Goal: Task Accomplishment & Management: Manage account settings

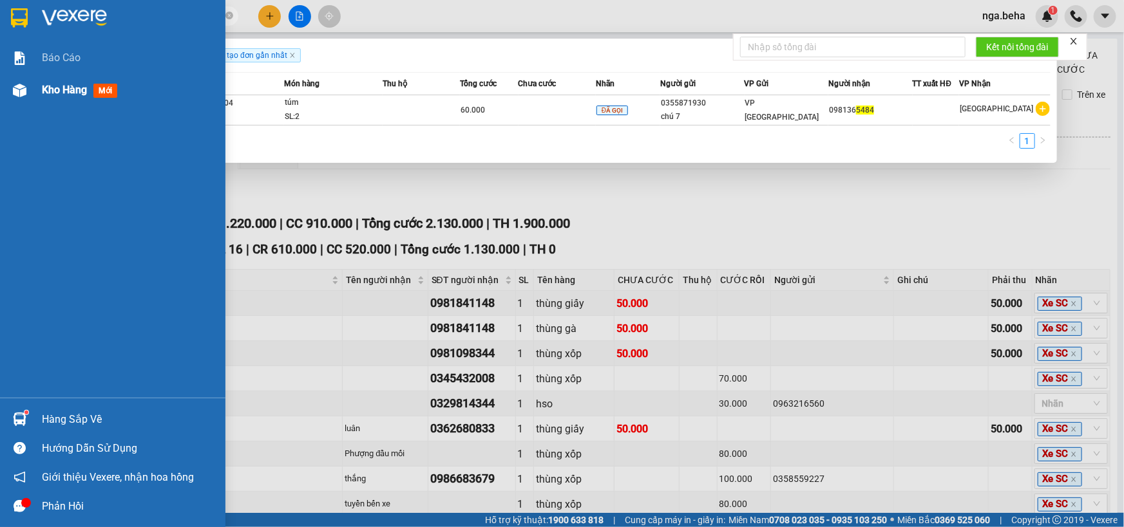
click at [48, 91] on span "Kho hàng" at bounding box center [64, 90] width 45 height 12
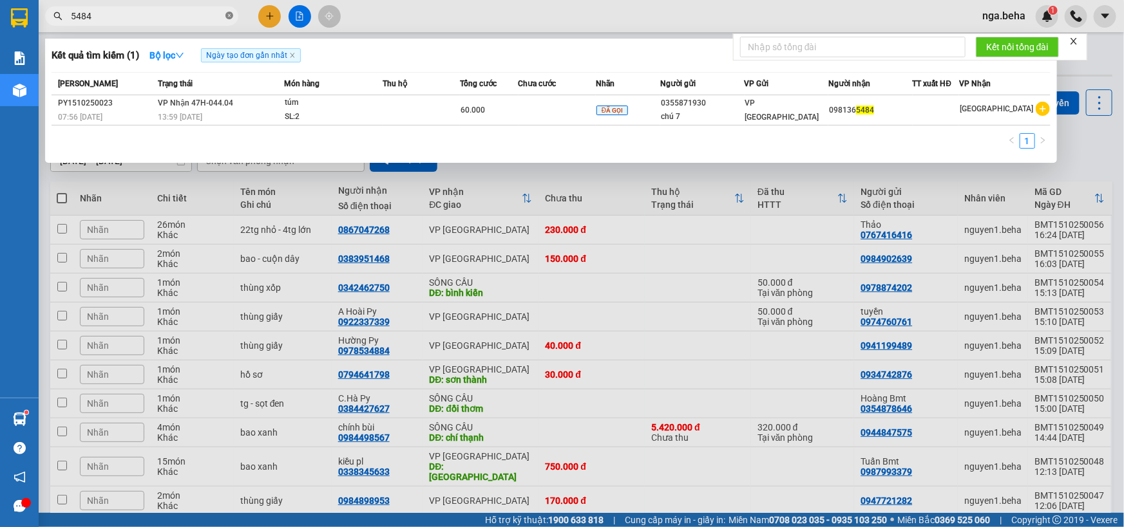
click at [226, 17] on icon "close-circle" at bounding box center [229, 16] width 8 height 8
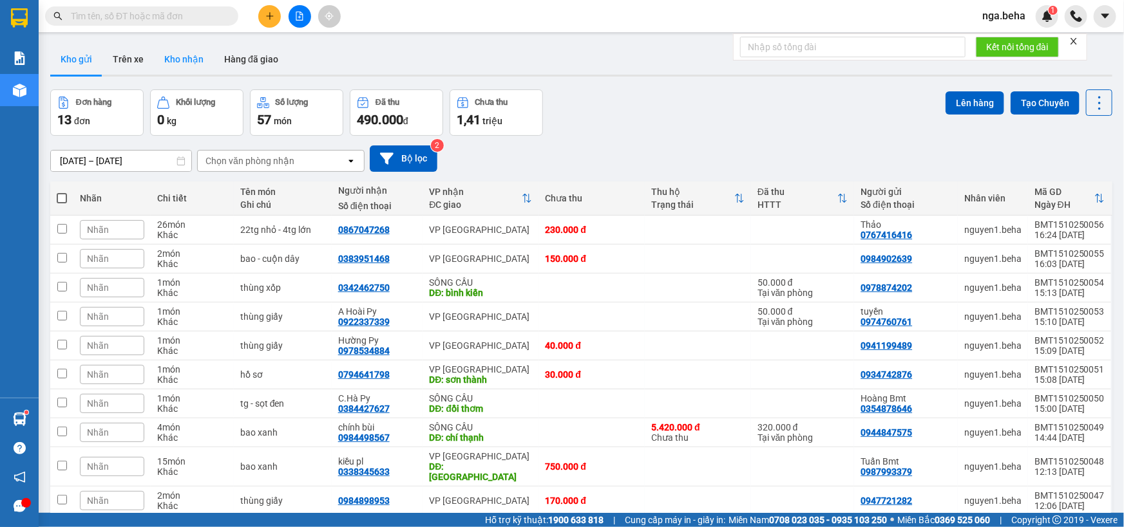
click at [183, 58] on button "Kho nhận" at bounding box center [184, 59] width 60 height 31
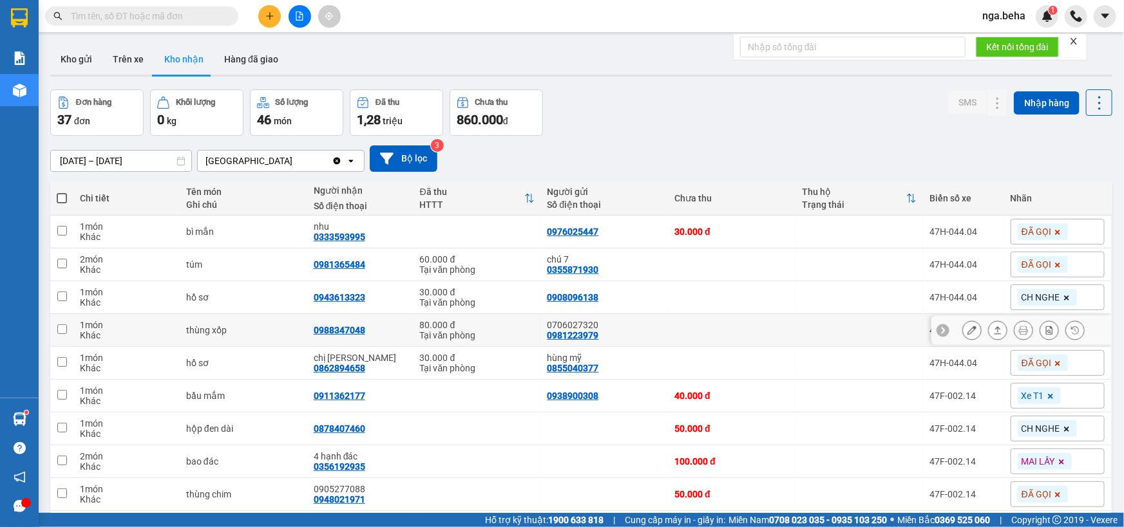
scroll to position [81, 0]
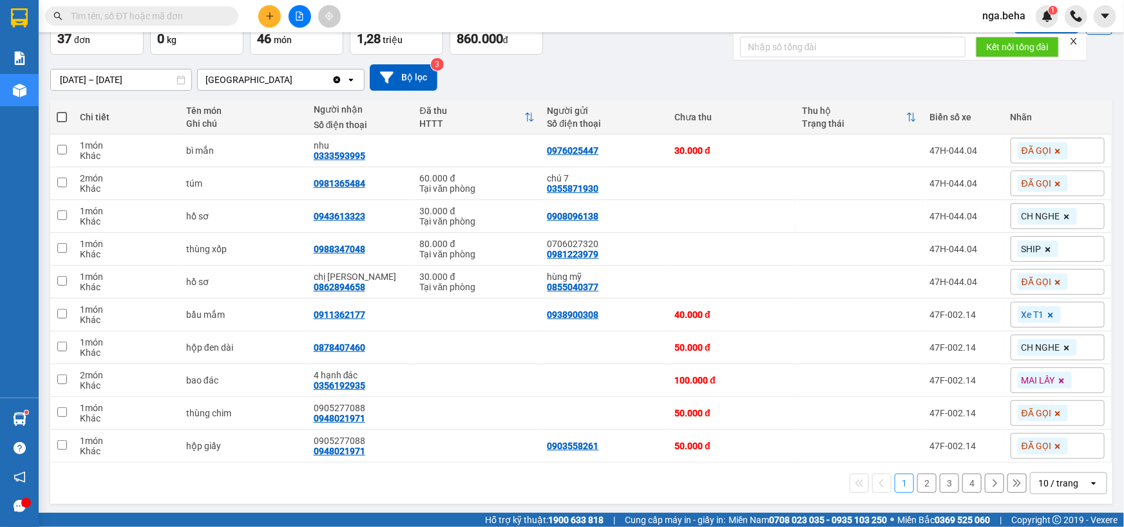
click at [1043, 478] on div "10 / trang" at bounding box center [1058, 483] width 40 height 13
click at [1038, 428] on span "80 / trang" at bounding box center [1051, 430] width 41 height 13
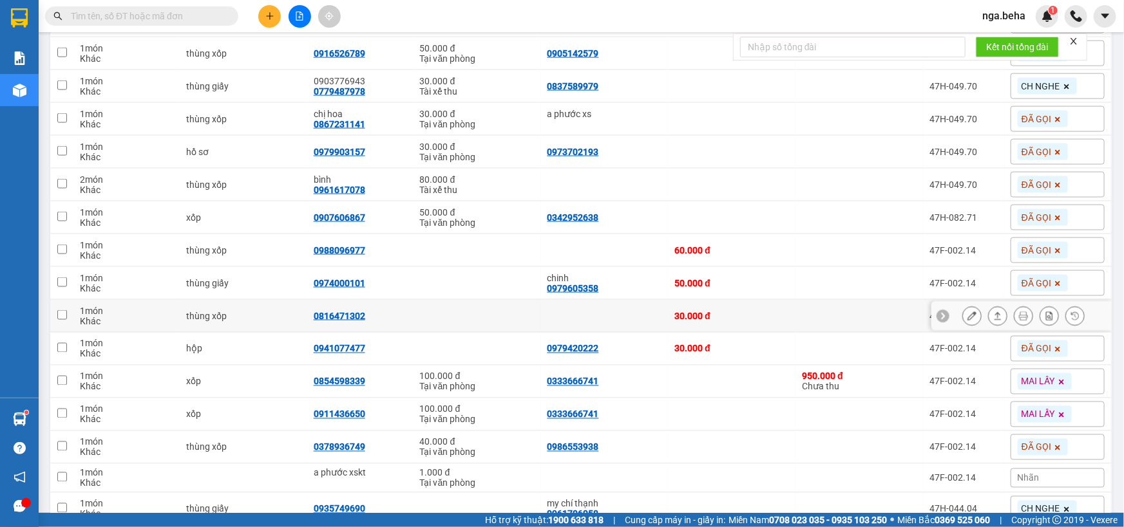
scroll to position [960, 0]
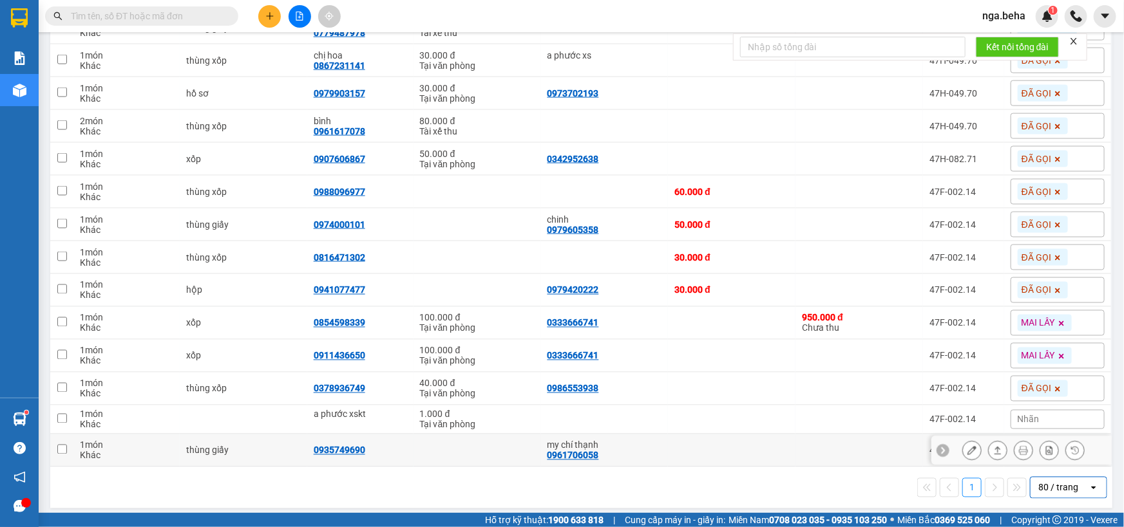
click at [993, 447] on icon at bounding box center [997, 450] width 9 height 9
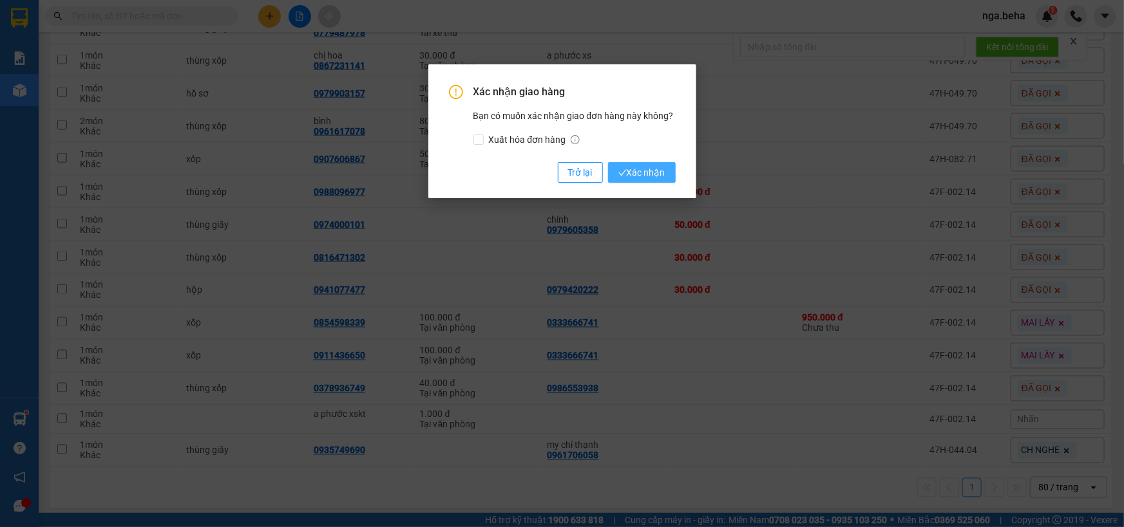
click at [641, 180] on button "Xác nhận" at bounding box center [642, 172] width 68 height 21
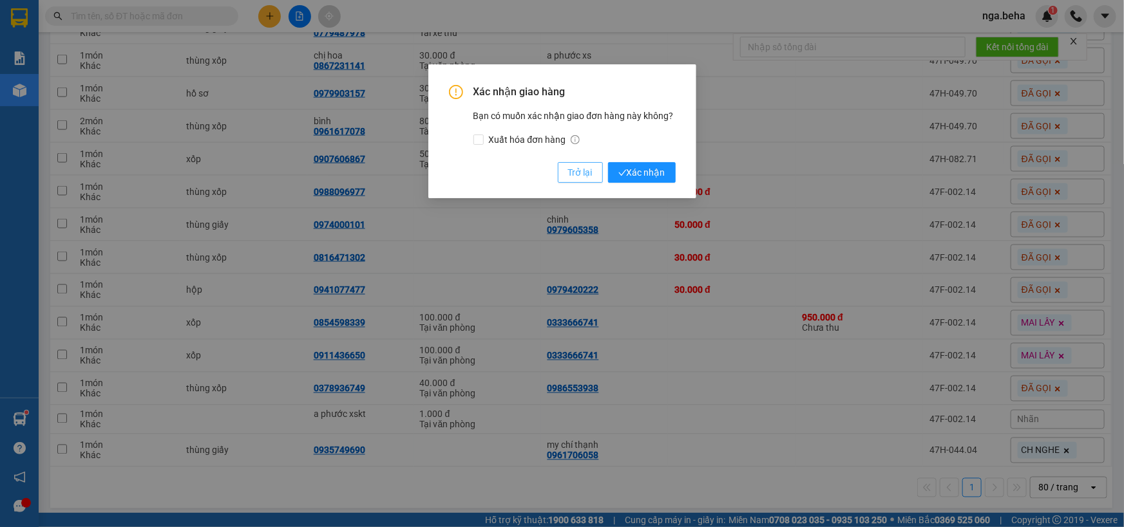
click at [583, 180] on span "Trở lại" at bounding box center [580, 173] width 24 height 14
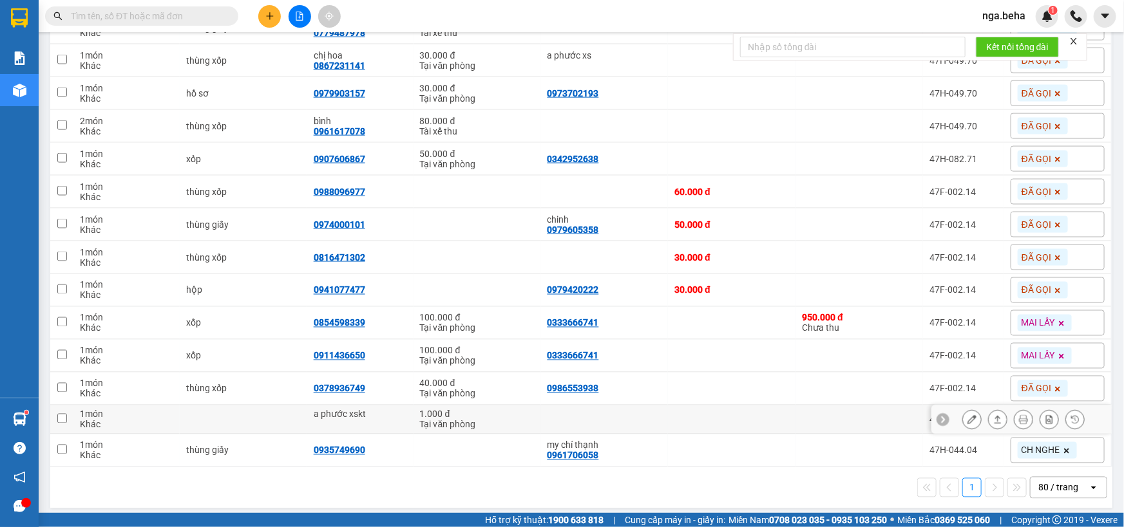
click at [993, 417] on icon at bounding box center [997, 419] width 9 height 9
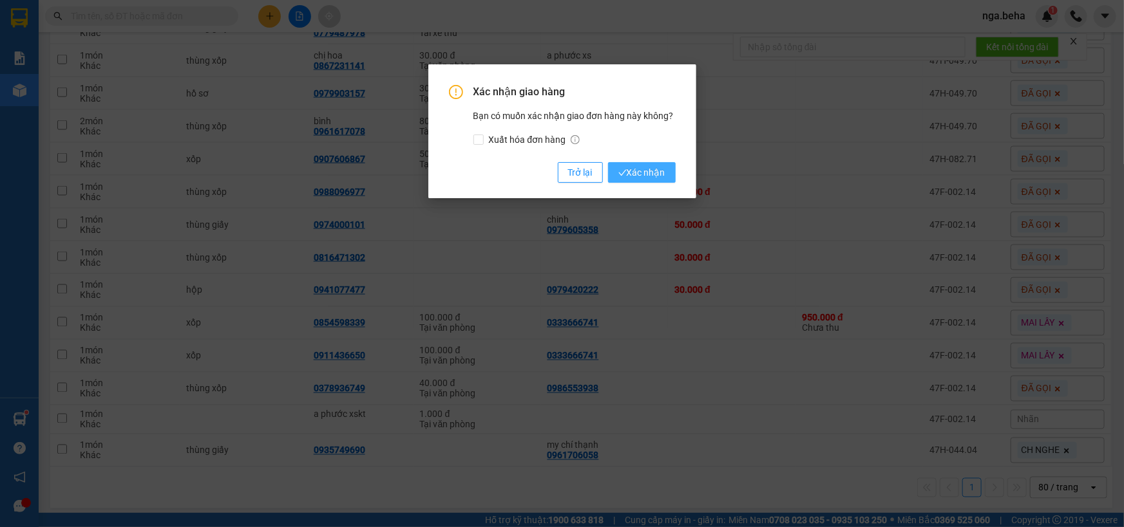
click at [642, 169] on span "Xác nhận" at bounding box center [641, 173] width 47 height 14
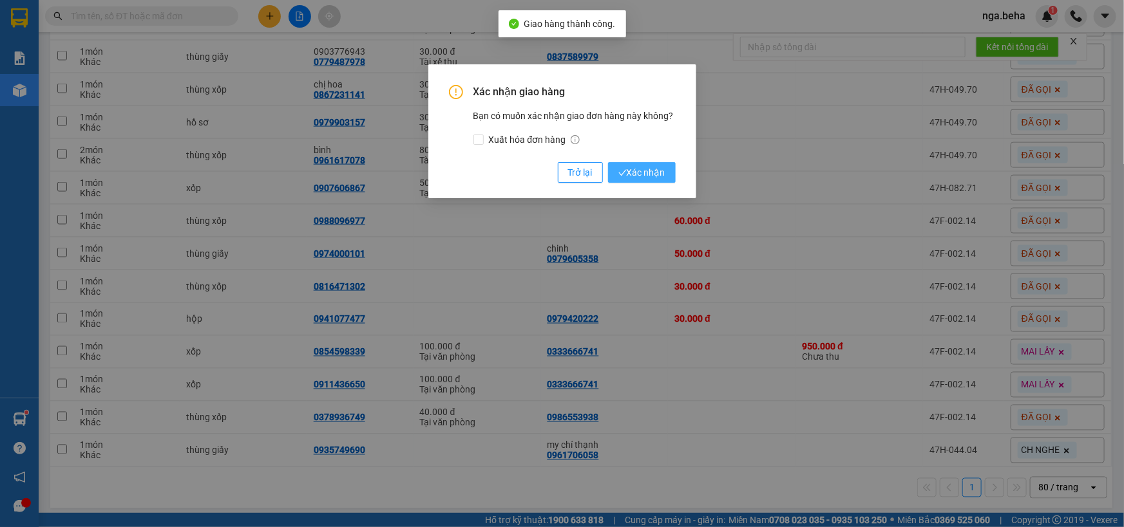
click at [642, 169] on span "Xác nhận" at bounding box center [641, 173] width 47 height 14
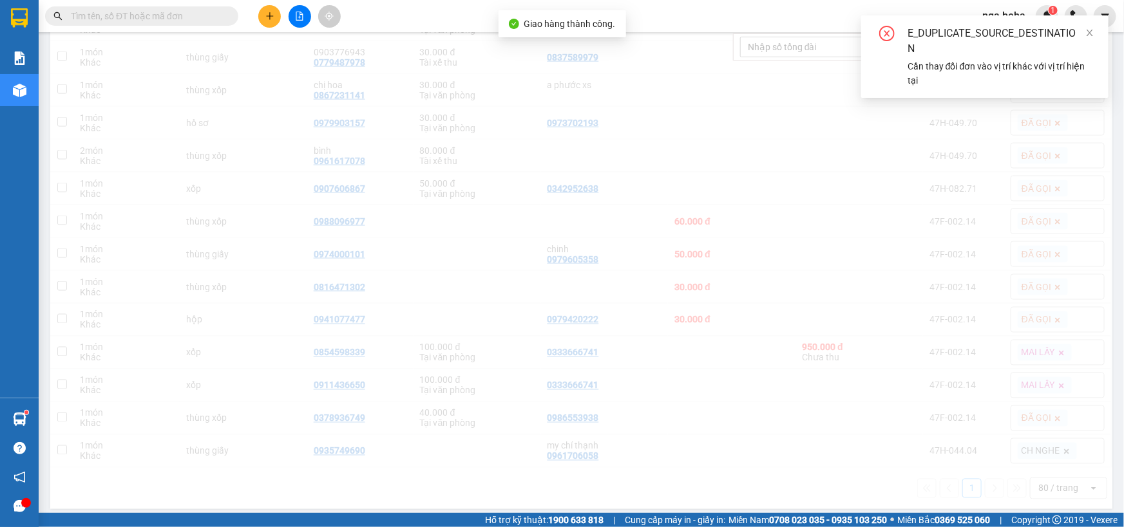
scroll to position [931, 0]
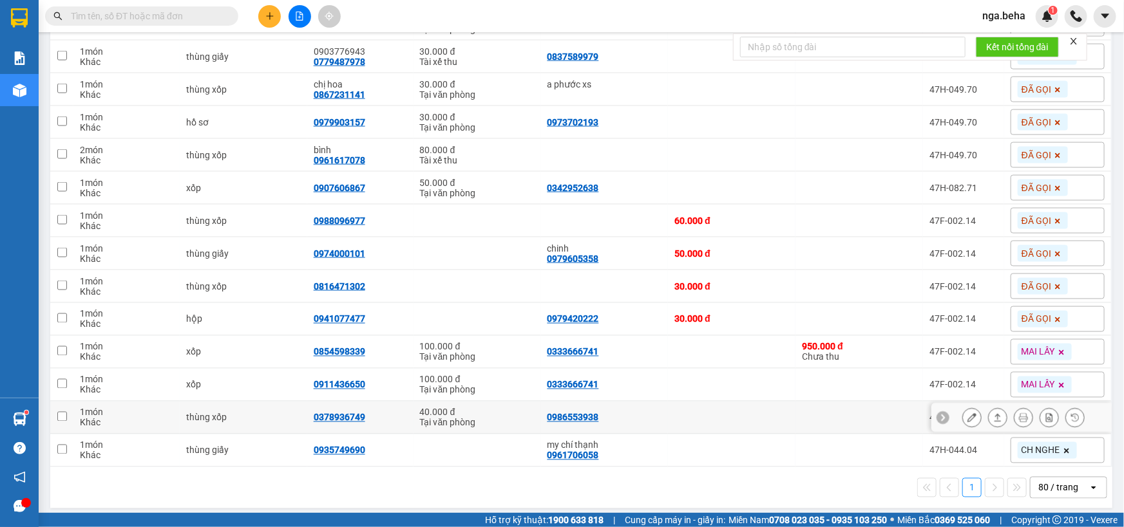
click at [993, 414] on icon at bounding box center [997, 417] width 9 height 9
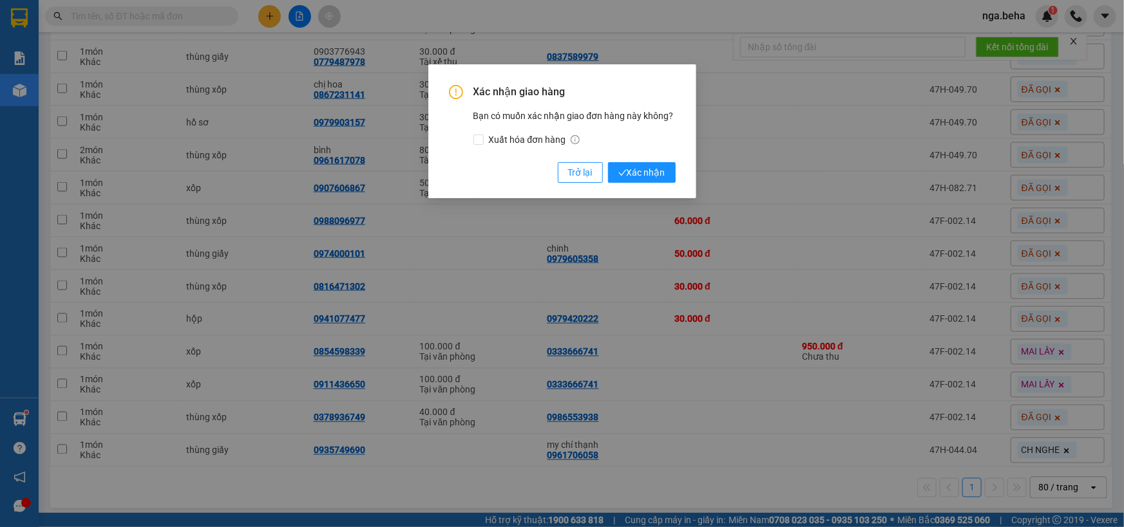
click at [608, 162] on button "Xác nhận" at bounding box center [642, 172] width 68 height 21
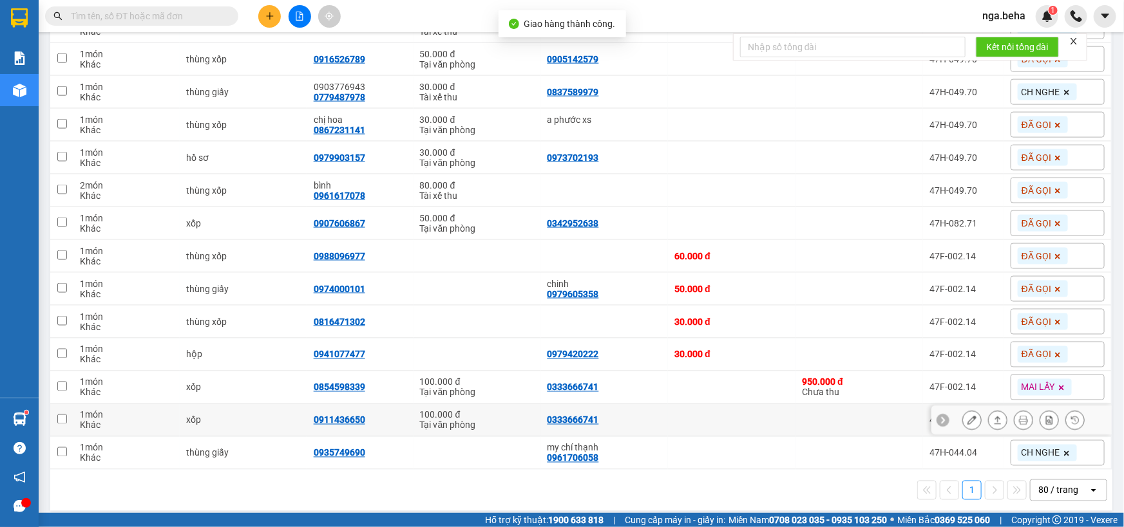
scroll to position [898, 0]
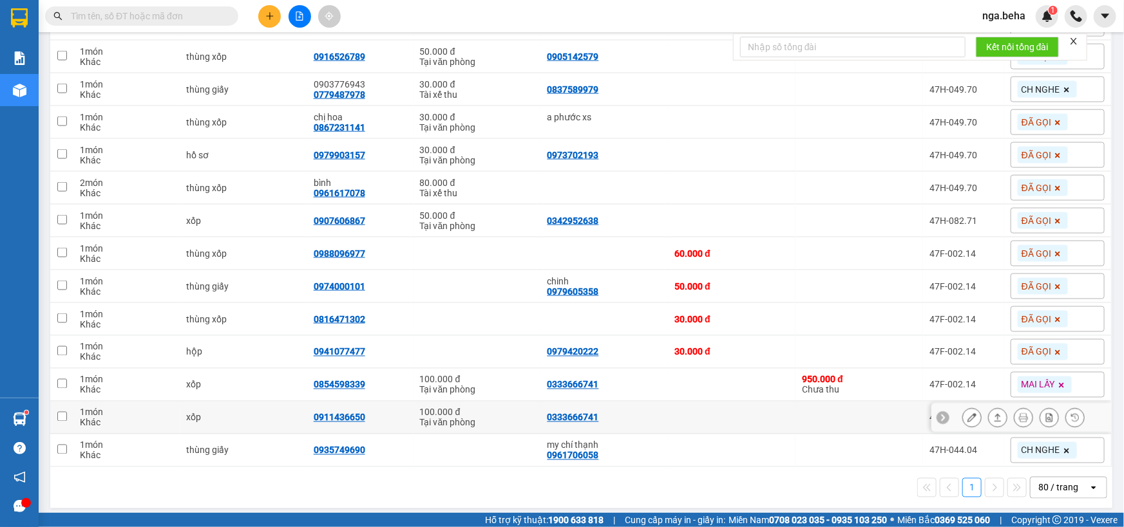
click at [993, 413] on icon at bounding box center [997, 417] width 9 height 9
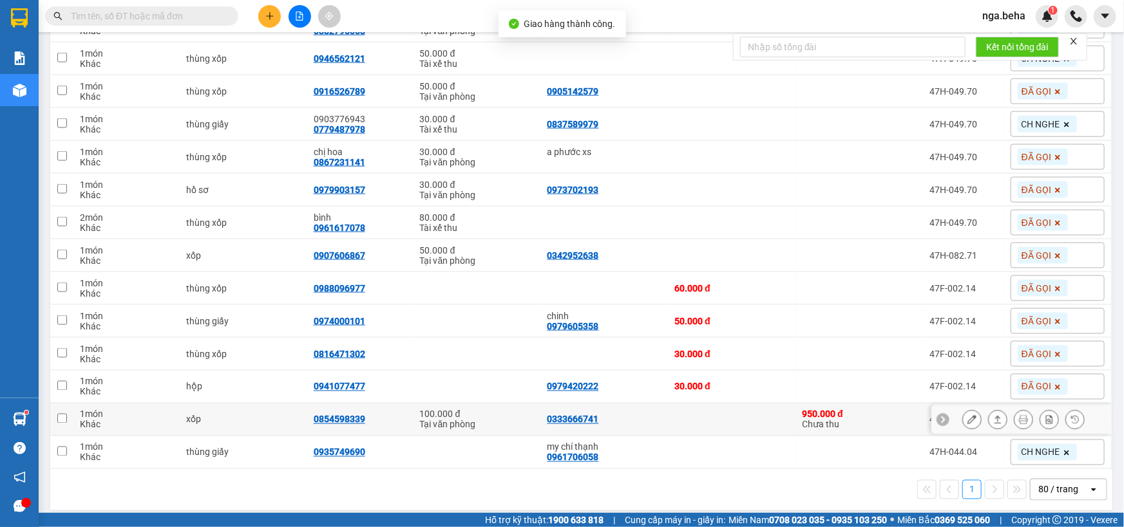
scroll to position [865, 0]
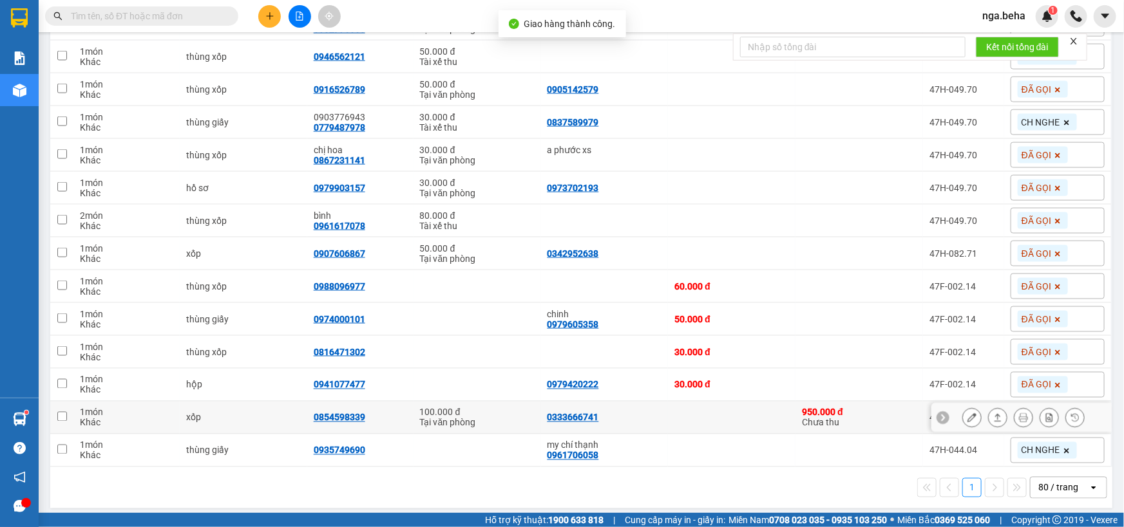
click at [994, 415] on icon at bounding box center [997, 418] width 7 height 8
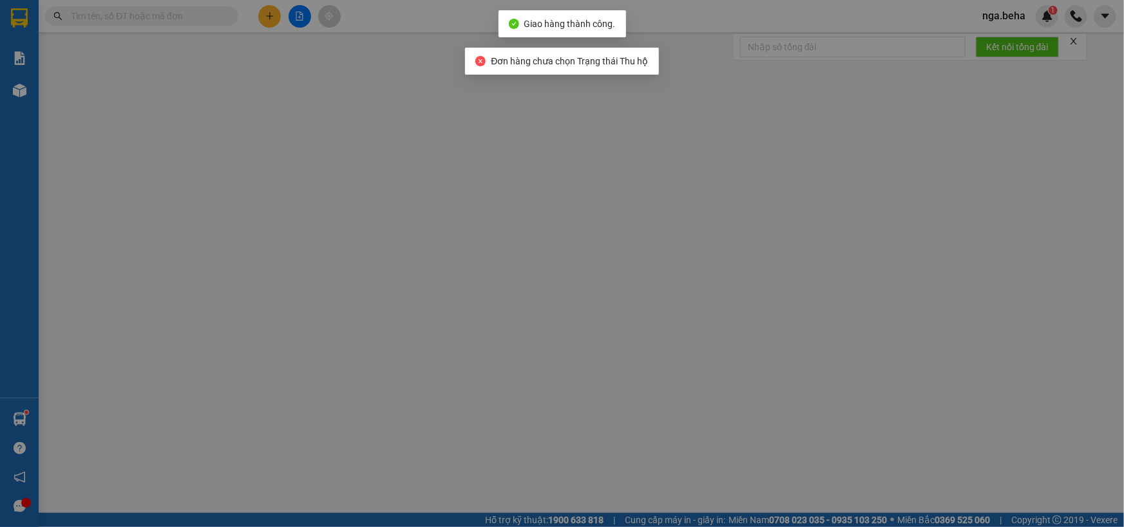
type input "0333666741"
type input "0854598339"
type input "100.000"
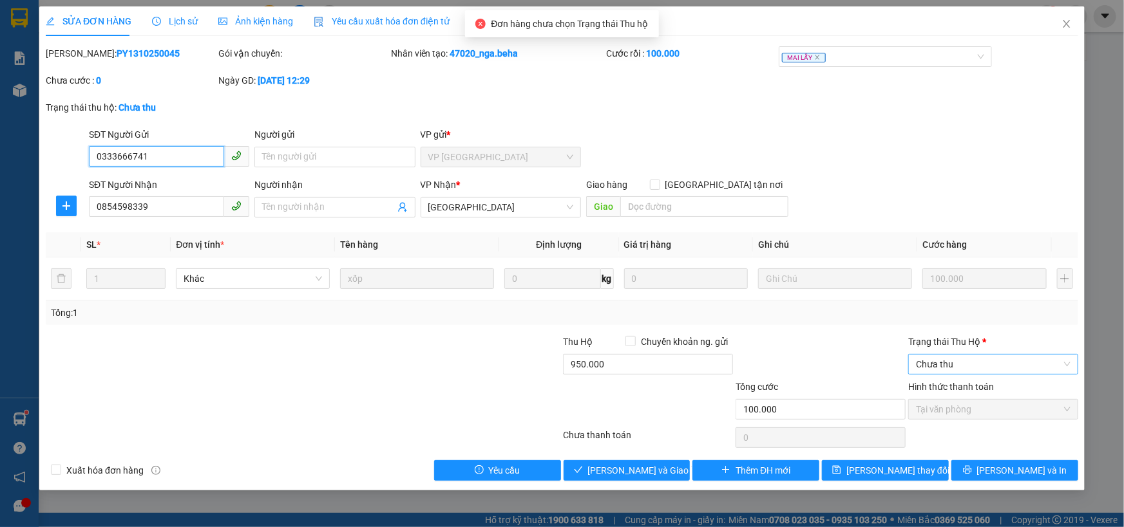
click at [983, 367] on span "Chưa thu" at bounding box center [993, 364] width 155 height 19
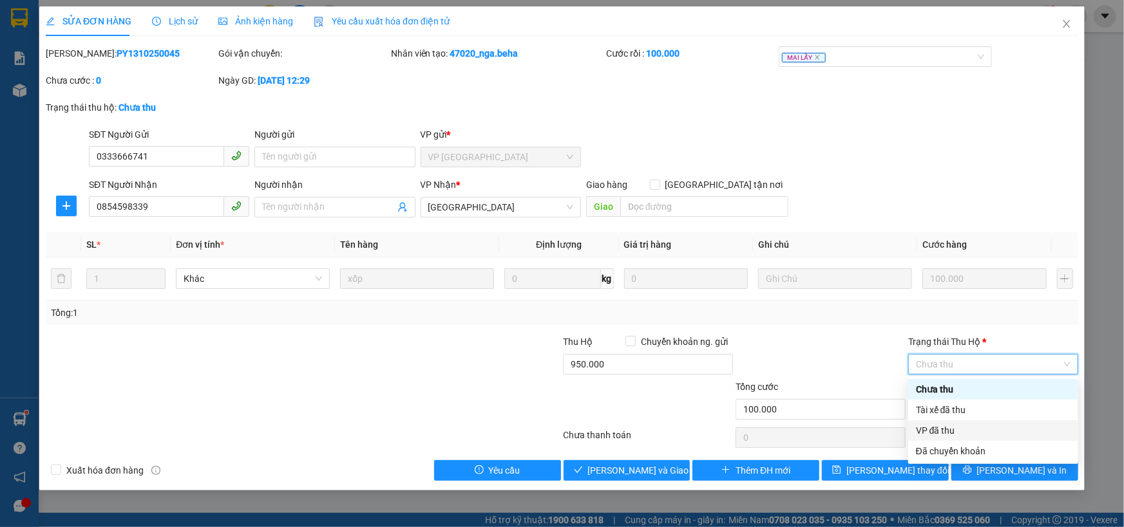
click at [965, 430] on div "VP đã thu" at bounding box center [993, 431] width 155 height 14
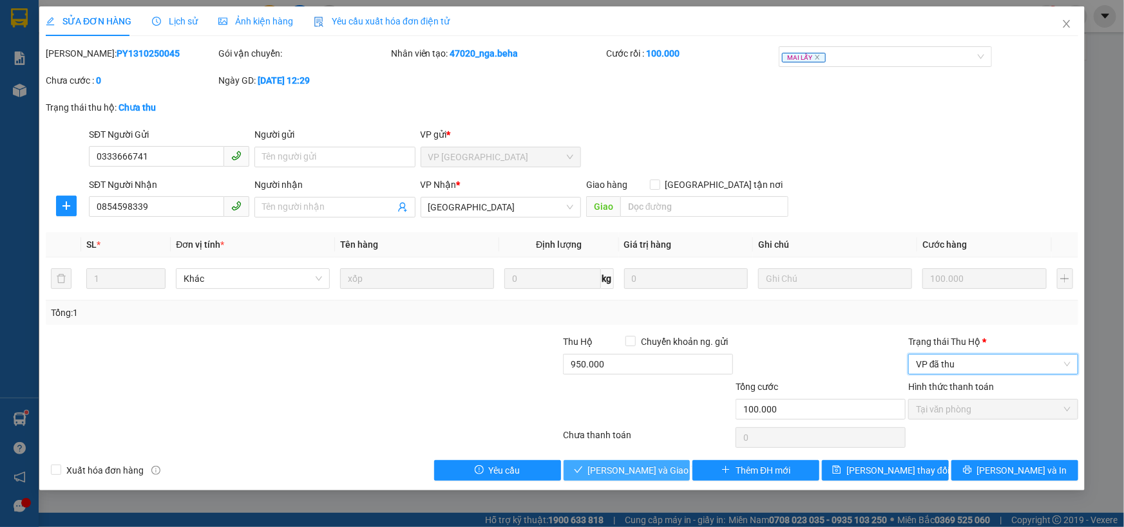
click at [618, 468] on span "Lưu và Giao hàng" at bounding box center [650, 471] width 124 height 14
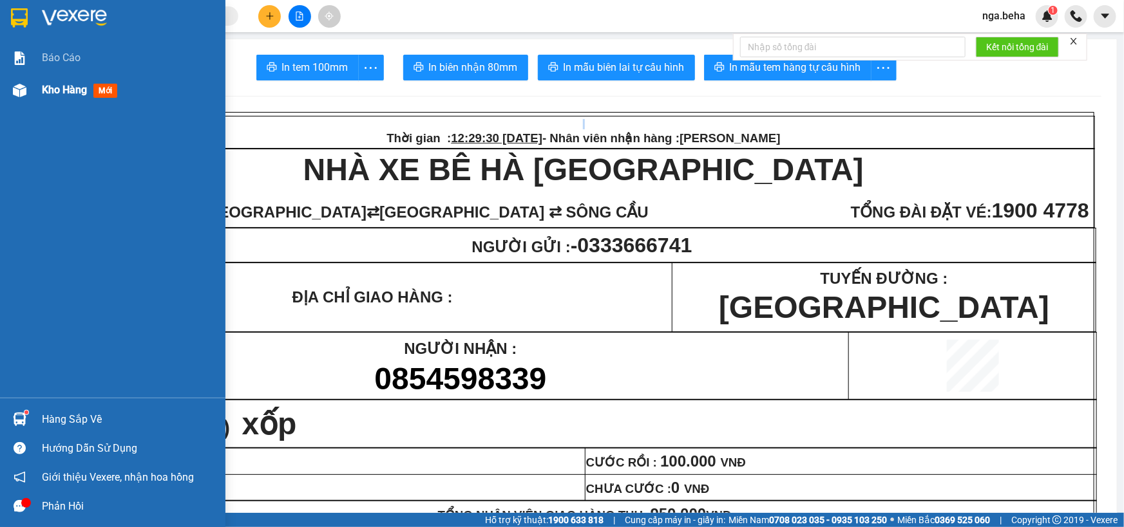
click at [70, 89] on span "Kho hàng" at bounding box center [64, 90] width 45 height 12
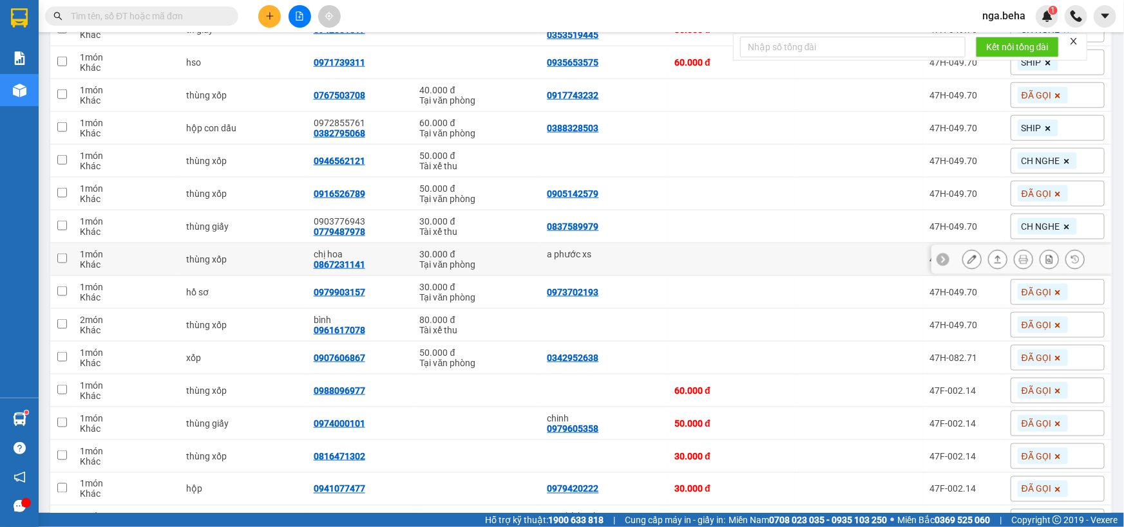
scroll to position [832, 0]
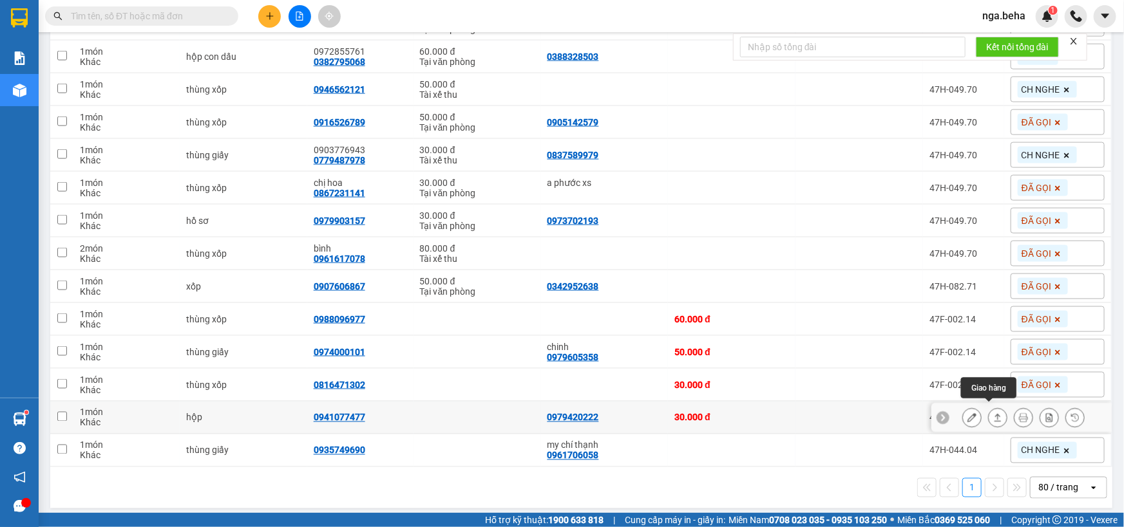
click at [994, 414] on icon at bounding box center [997, 418] width 7 height 8
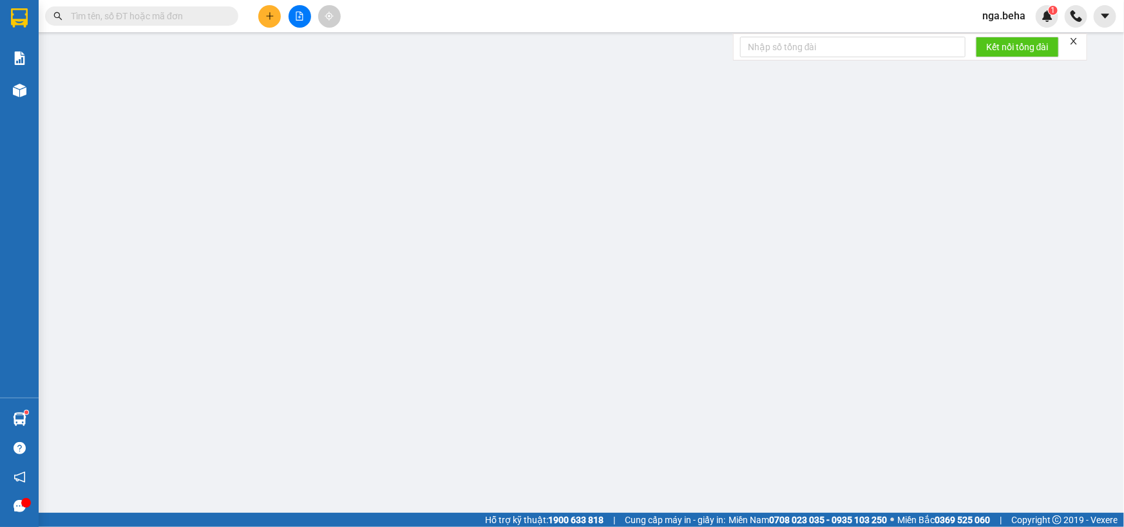
type input "0979420222"
type input "0941077477"
type input "30.000"
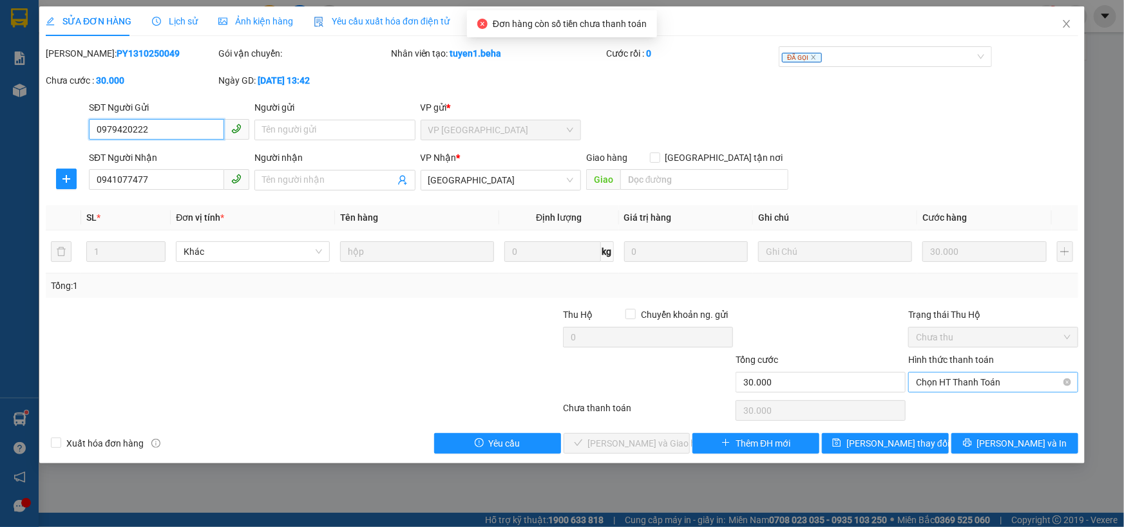
click at [953, 382] on span "Chọn HT Thanh Toán" at bounding box center [993, 382] width 155 height 19
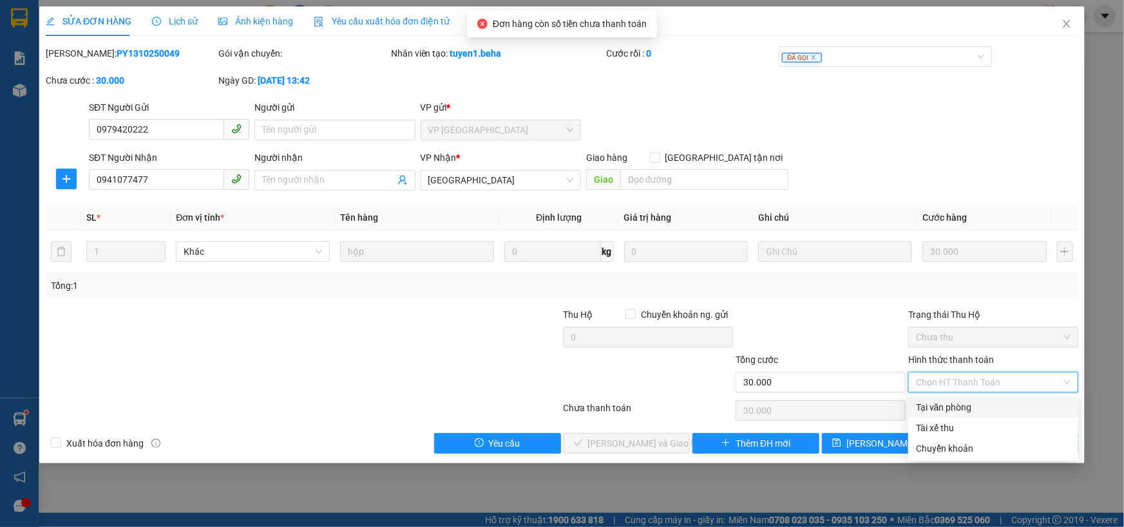
click at [944, 408] on div "Tại văn phòng" at bounding box center [993, 408] width 155 height 14
type input "0"
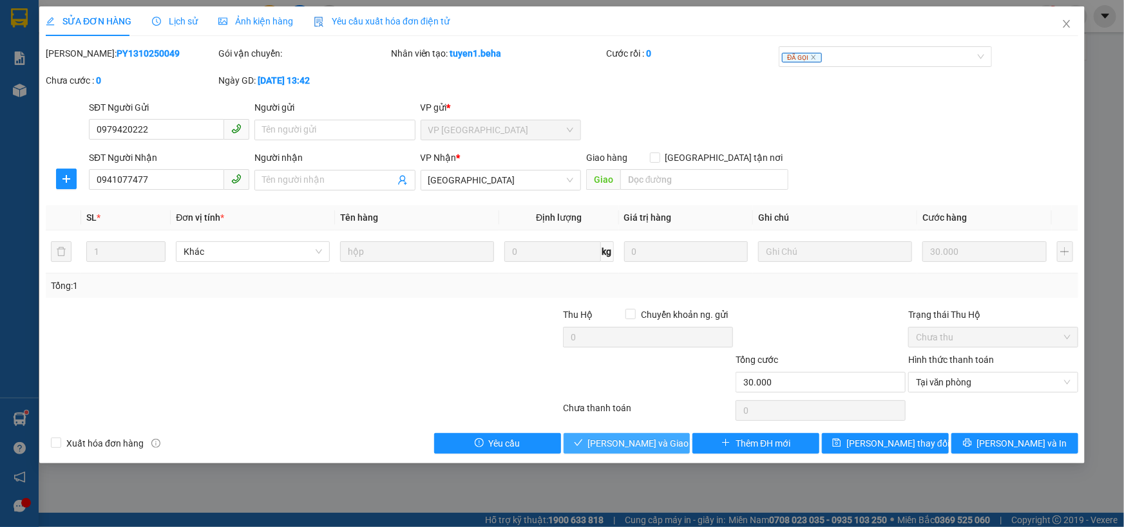
click at [661, 442] on span "Lưu và Giao hàng" at bounding box center [650, 444] width 124 height 14
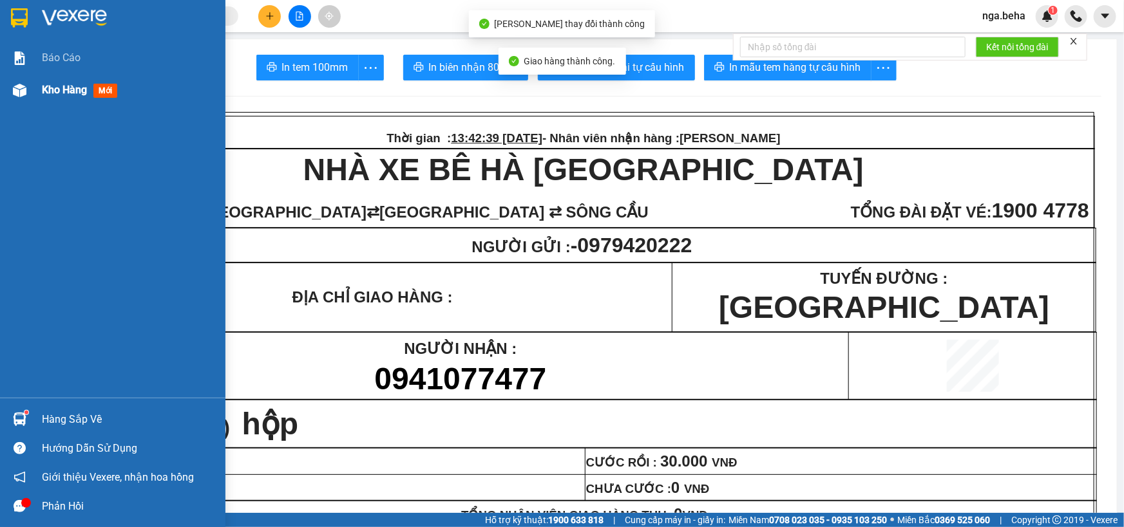
click at [77, 86] on span "Kho hàng" at bounding box center [64, 90] width 45 height 12
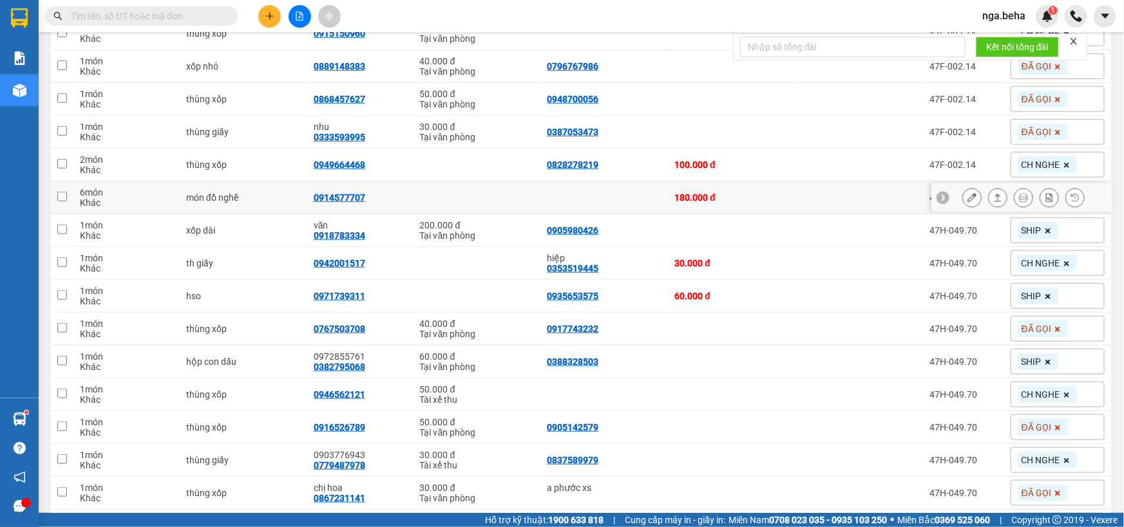
scroll to position [761, 0]
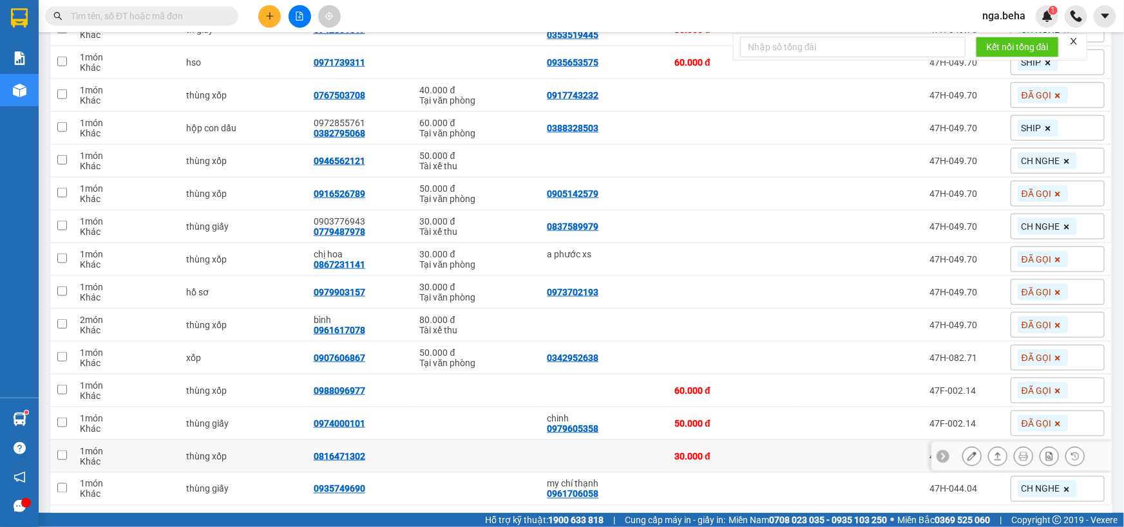
click at [993, 455] on icon at bounding box center [997, 456] width 9 height 9
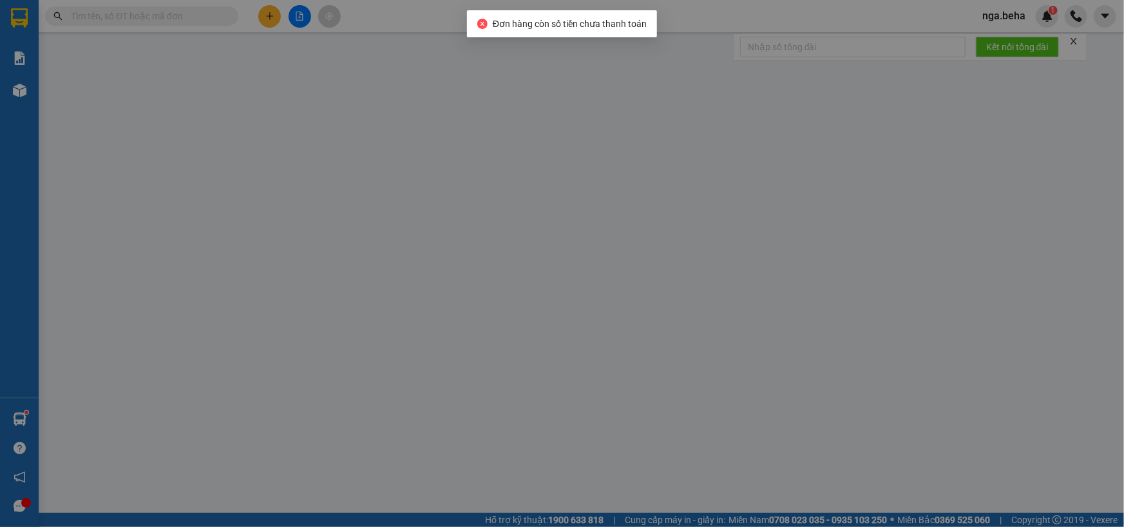
type input "0816471302"
type input "30.000"
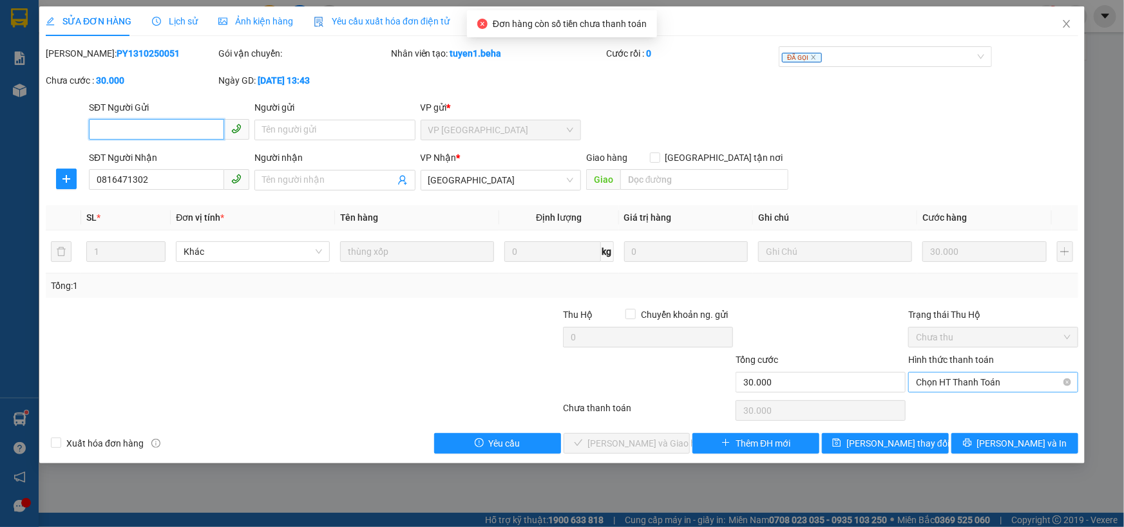
click at [973, 388] on span "Chọn HT Thanh Toán" at bounding box center [993, 382] width 155 height 19
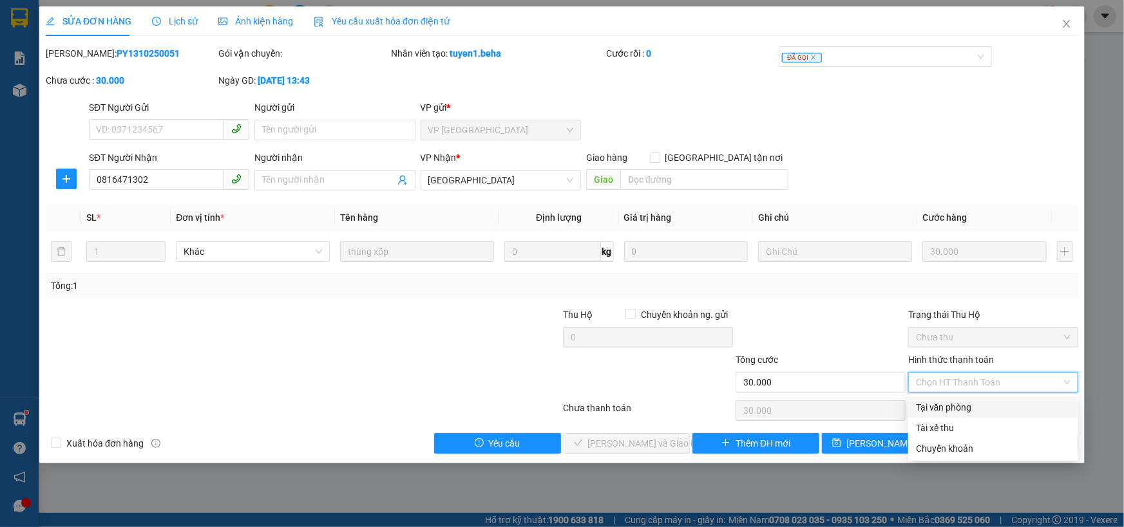
click at [953, 410] on div "Tại văn phòng" at bounding box center [993, 408] width 155 height 14
type input "0"
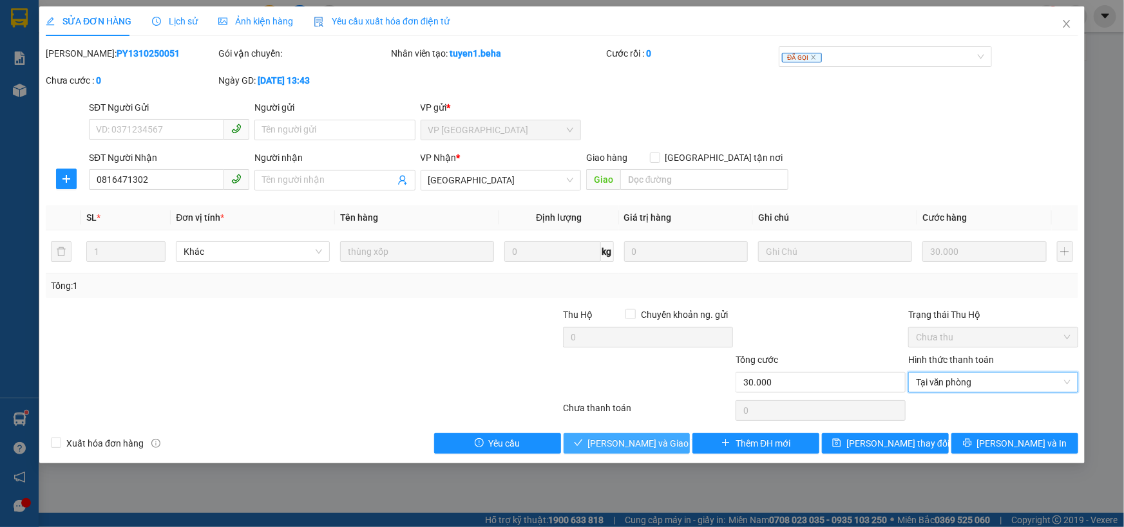
click at [659, 437] on span "Lưu và Giao hàng" at bounding box center [650, 444] width 124 height 14
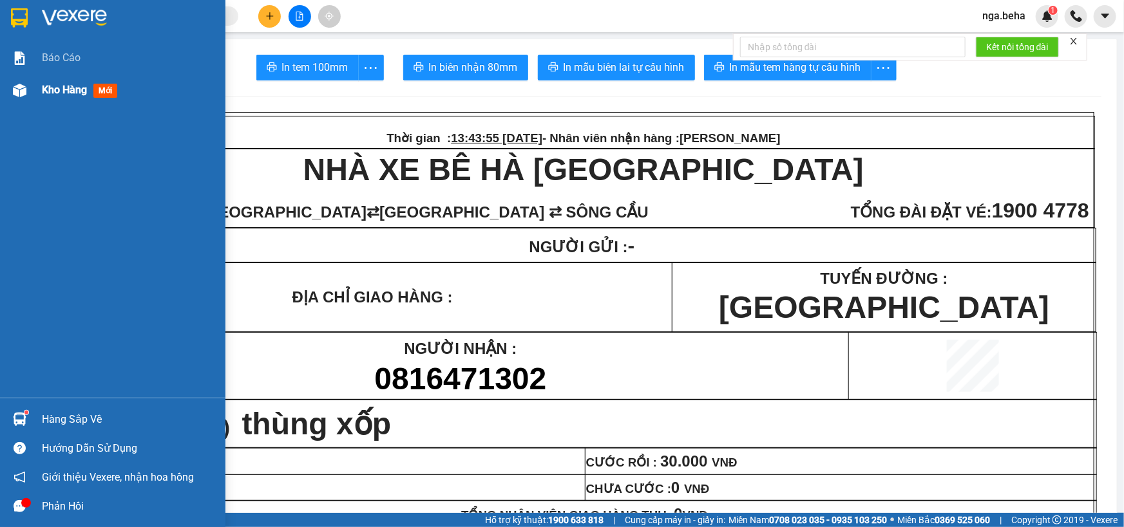
click at [81, 90] on span "Kho hàng" at bounding box center [64, 90] width 45 height 12
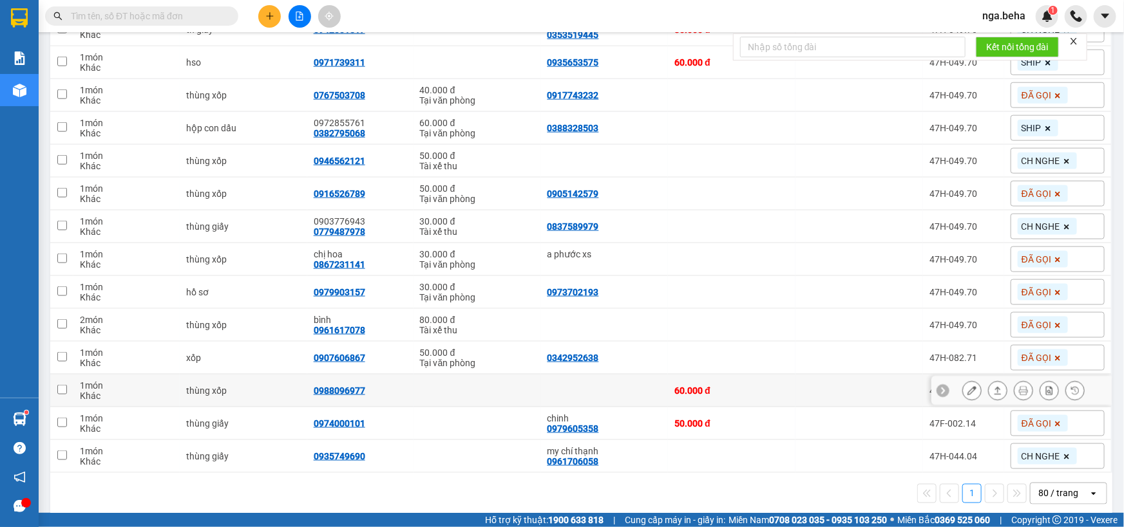
scroll to position [767, 0]
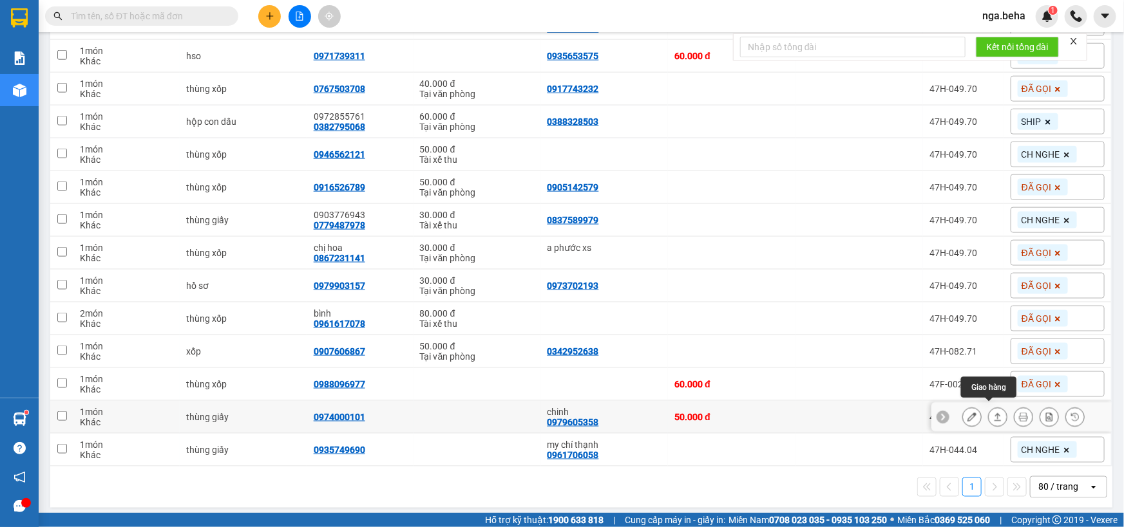
click at [993, 413] on icon at bounding box center [997, 417] width 9 height 9
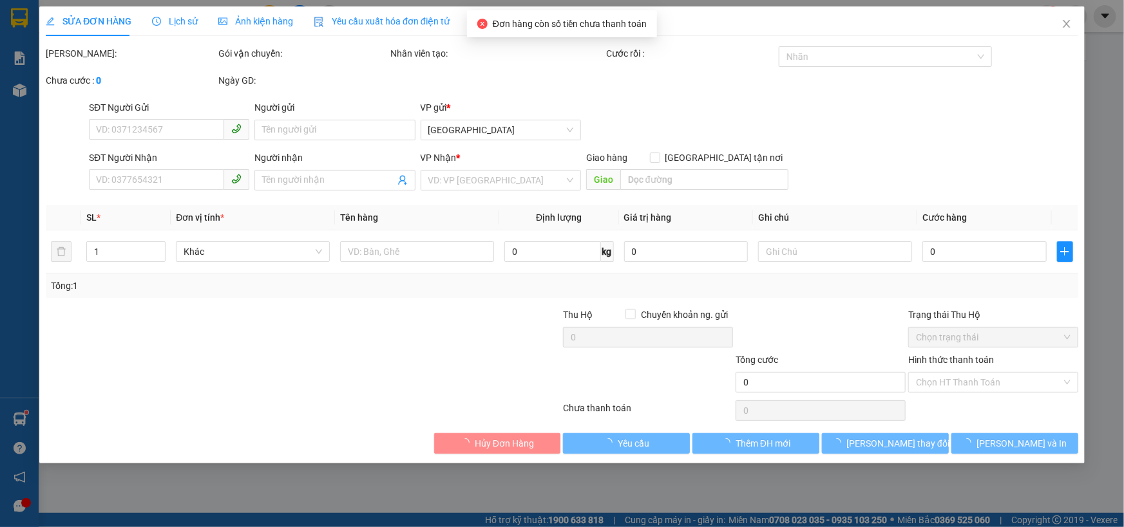
type input "0979605358"
type input "chinh"
type input "0974000101"
type input "50.000"
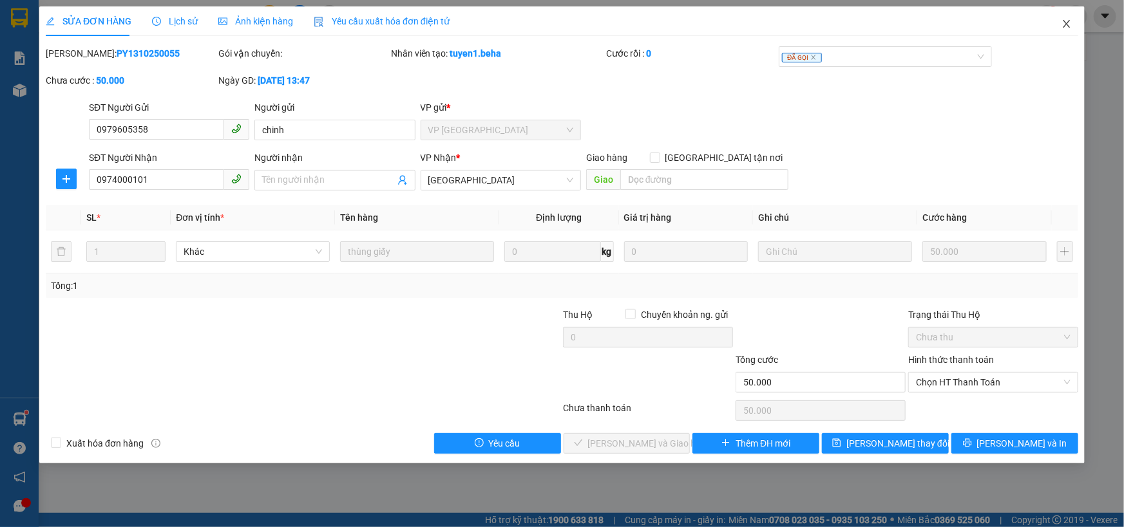
drag, startPoint x: 1063, startPoint y: 23, endPoint x: 104, endPoint y: 17, distance: 959.0
click at [1063, 23] on icon "close" at bounding box center [1066, 24] width 10 height 10
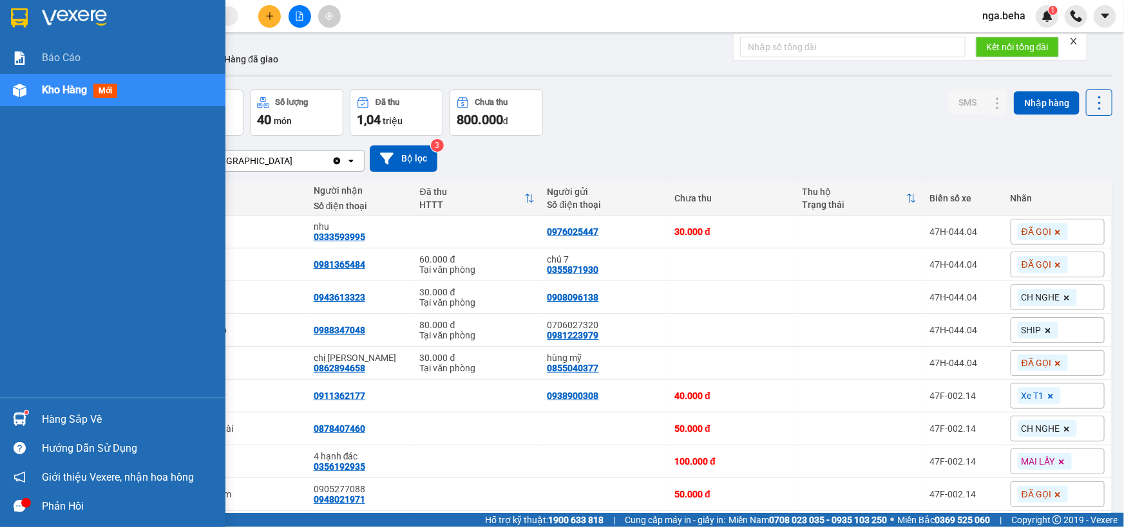
click at [72, 8] on span at bounding box center [141, 15] width 193 height 19
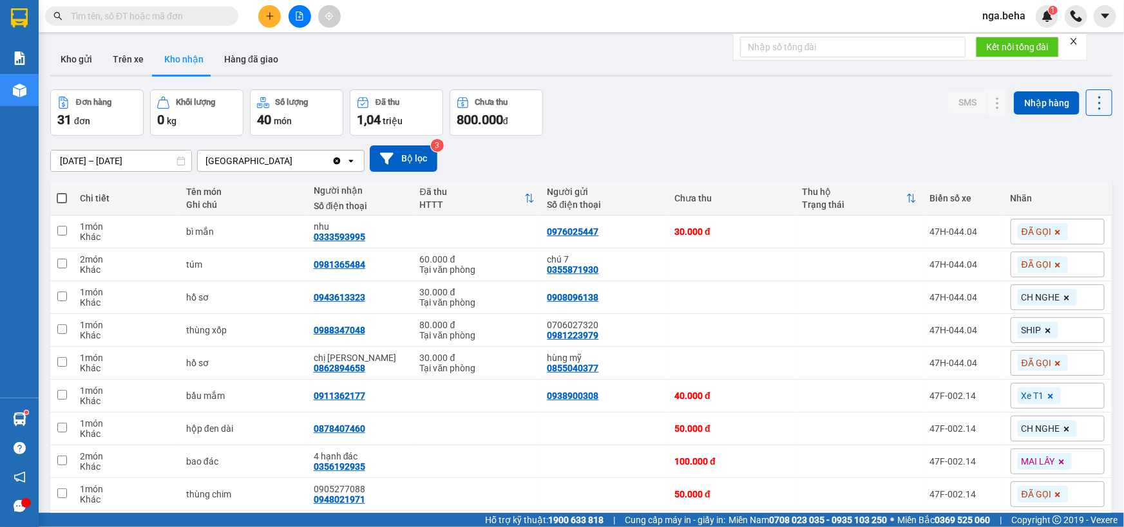
click at [103, 19] on input "text" at bounding box center [147, 16] width 152 height 14
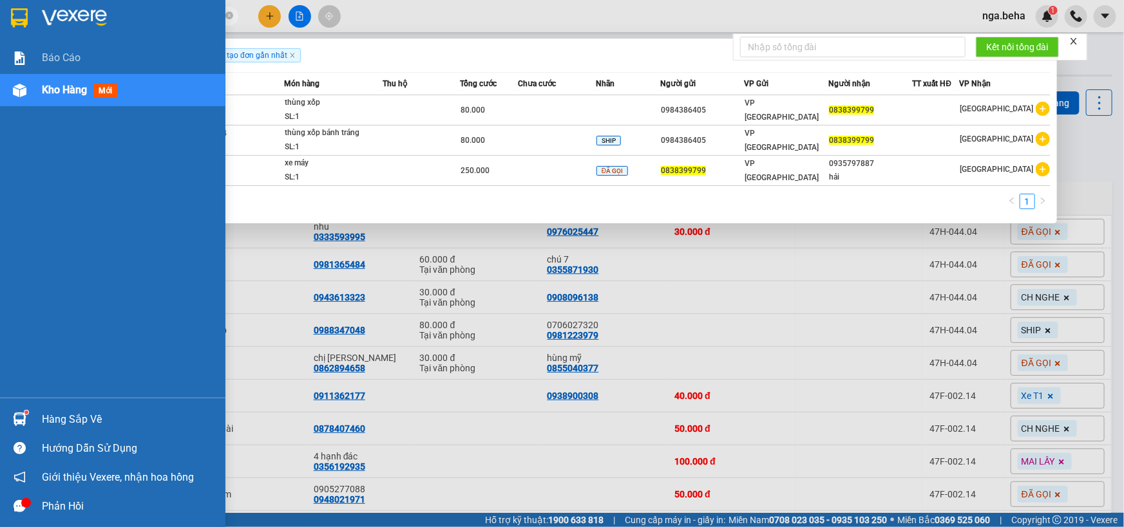
type input "0838399799"
click at [57, 88] on span "Kho hàng" at bounding box center [64, 90] width 45 height 12
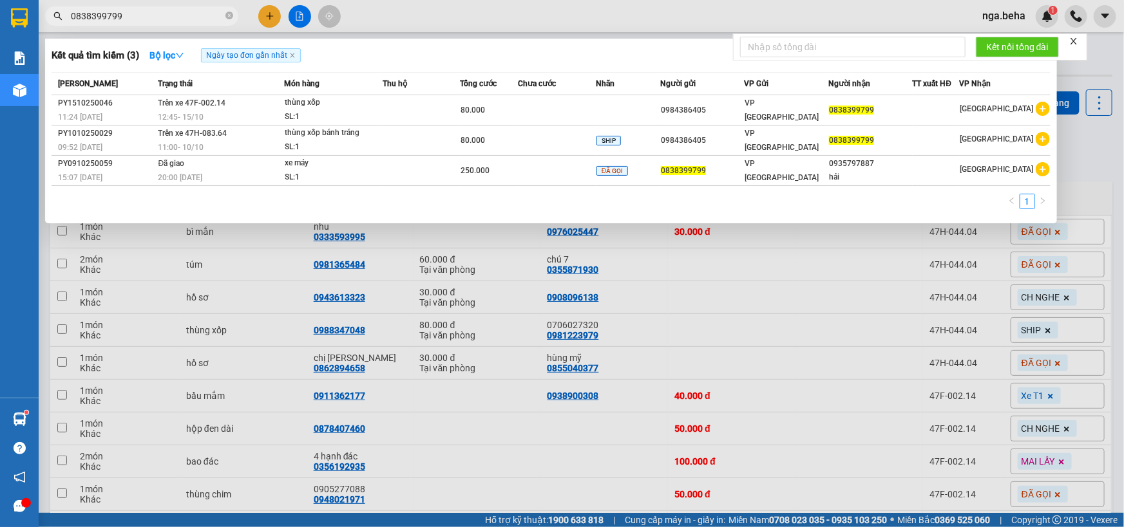
click at [164, 16] on input "0838399799" at bounding box center [147, 16] width 152 height 14
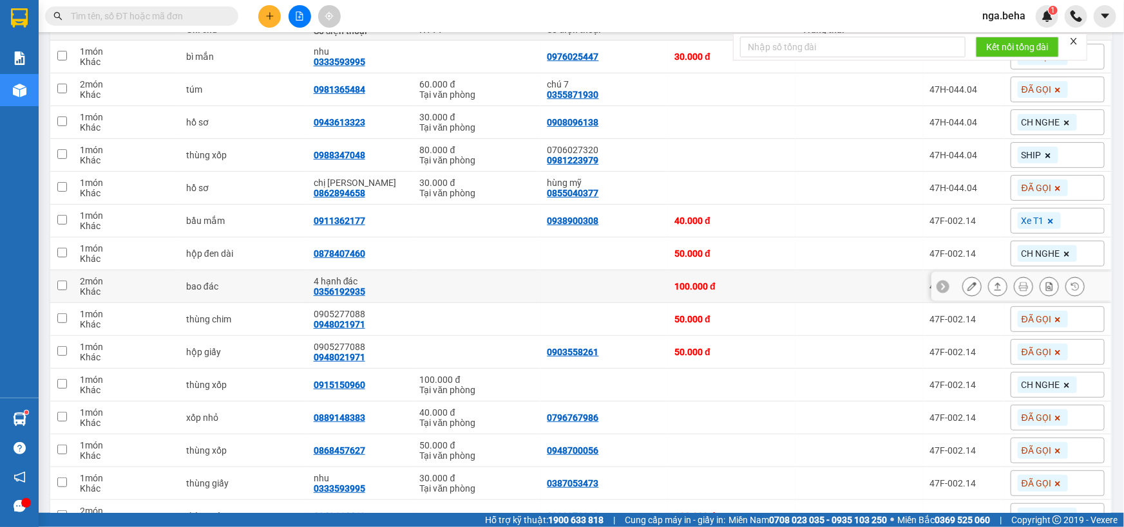
scroll to position [58, 0]
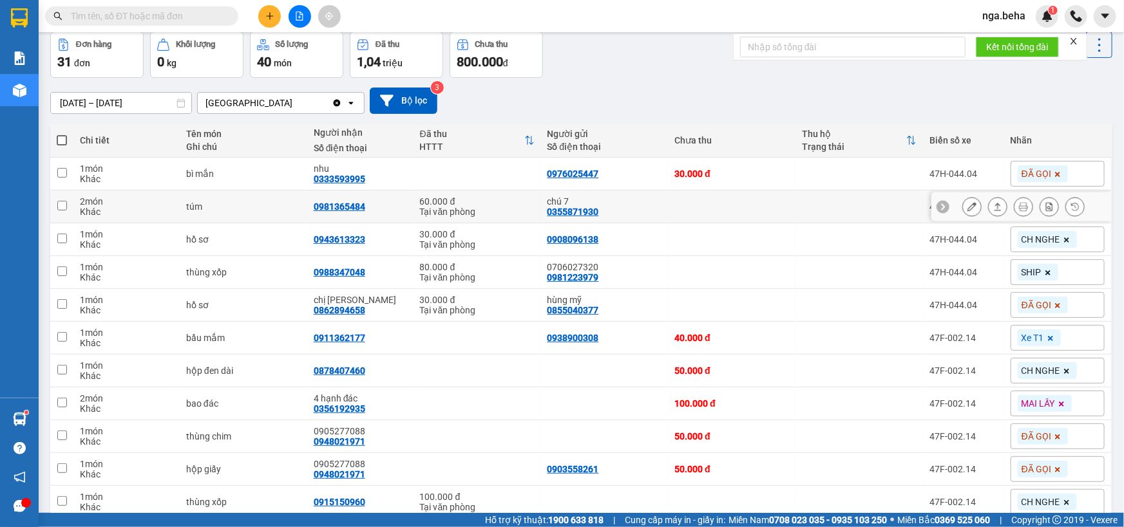
click at [993, 203] on icon at bounding box center [997, 206] width 9 height 9
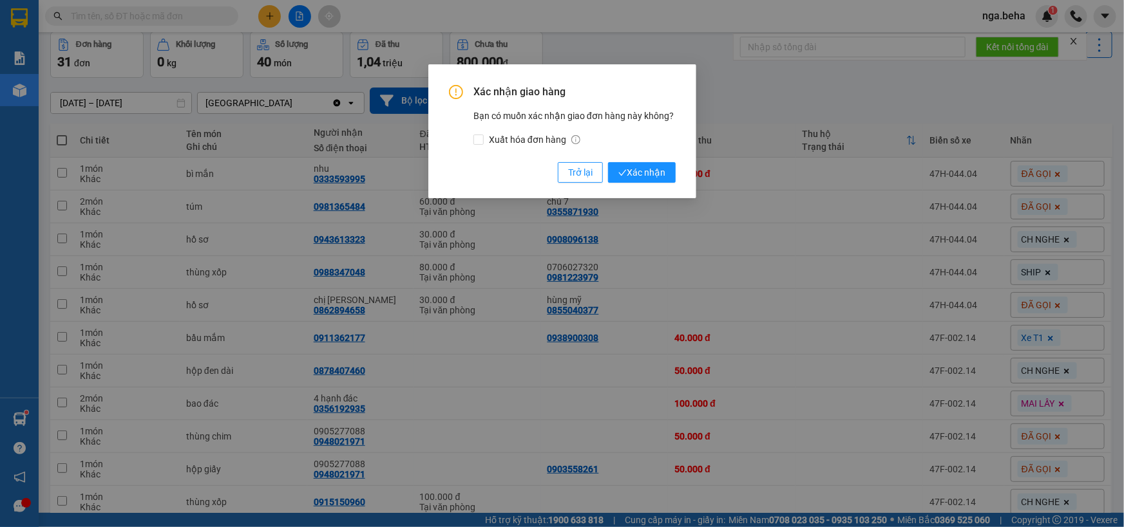
click at [608, 162] on button "Xác nhận" at bounding box center [642, 172] width 68 height 21
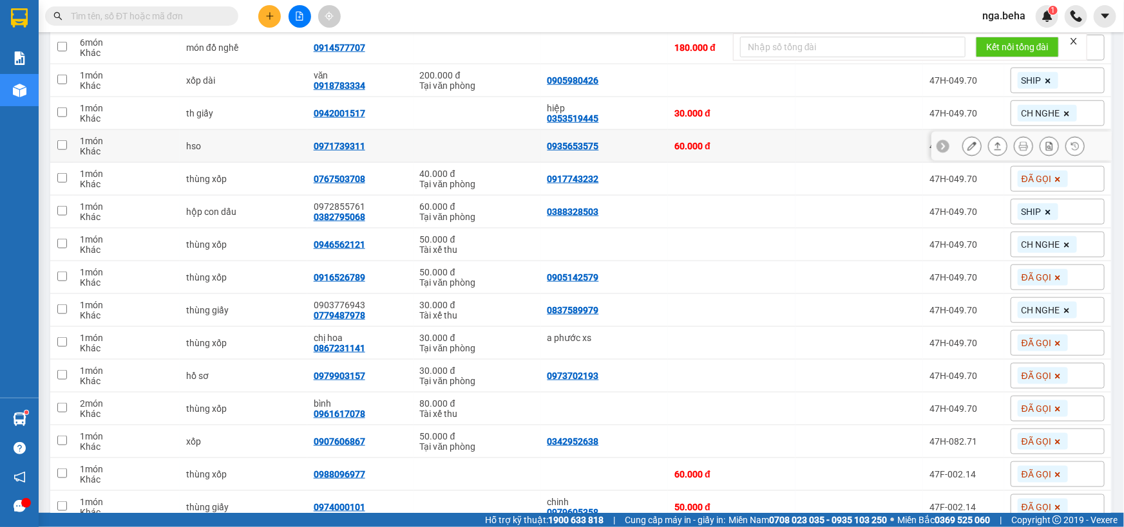
scroll to position [734, 0]
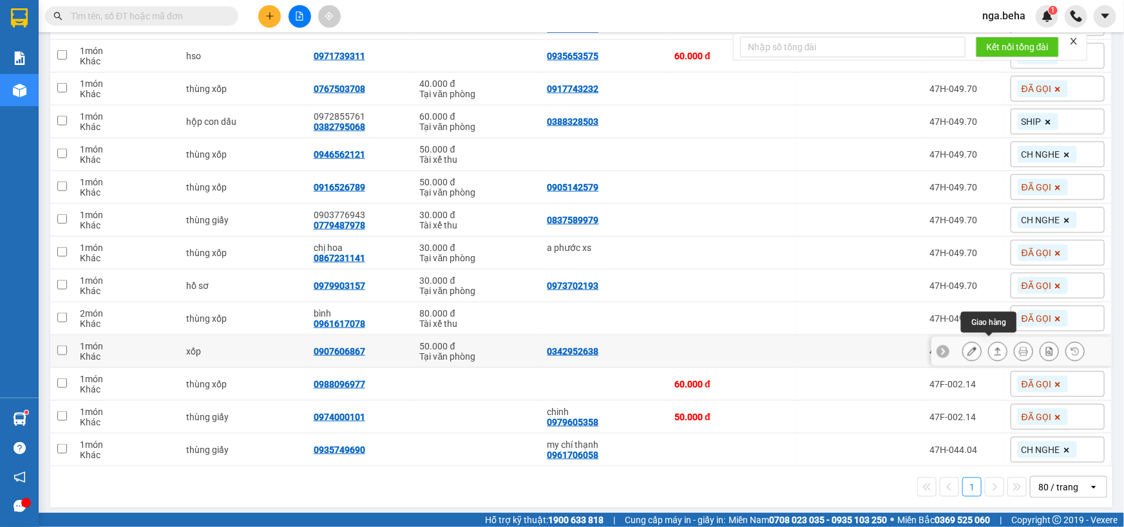
click at [993, 348] on icon at bounding box center [997, 351] width 9 height 9
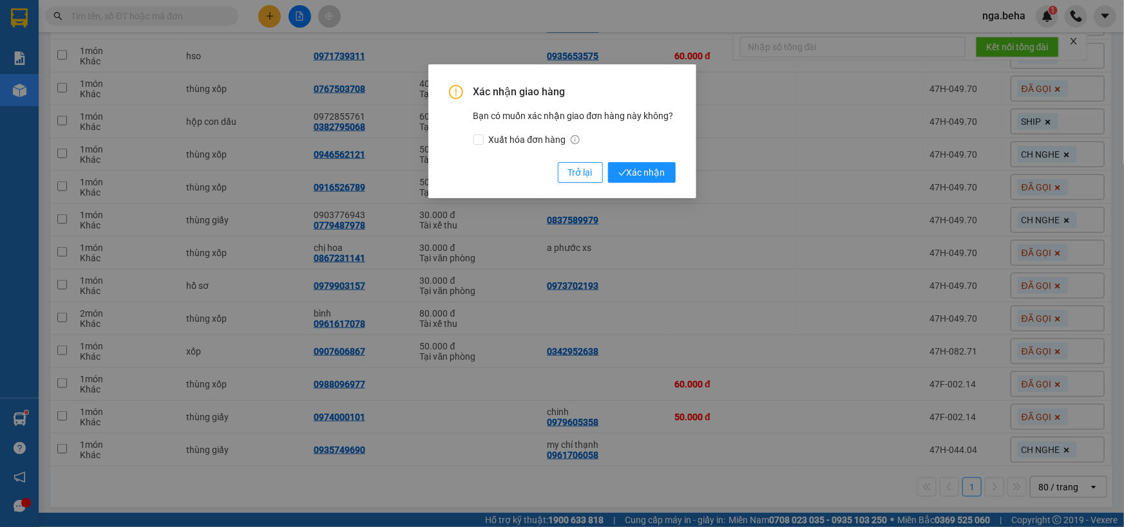
click at [608, 162] on button "Xác nhận" at bounding box center [642, 172] width 68 height 21
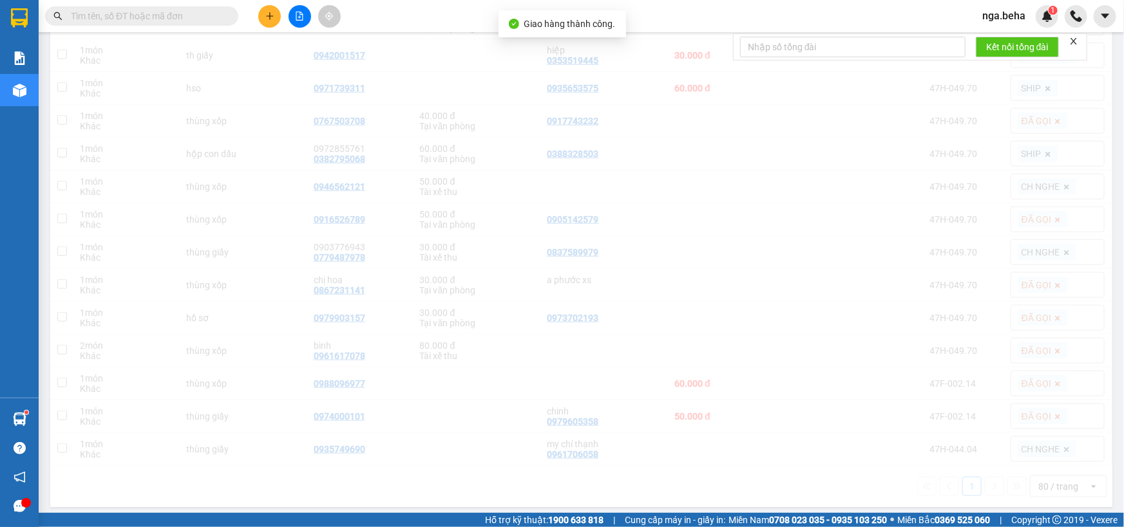
scroll to position [702, 0]
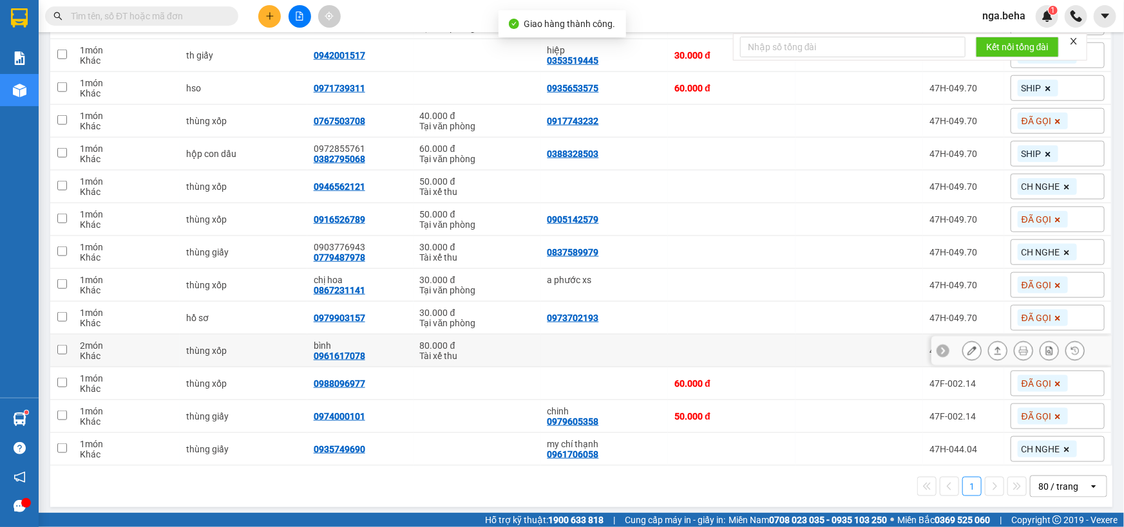
click at [1001, 347] on div at bounding box center [1023, 350] width 122 height 19
click at [994, 348] on button at bounding box center [998, 351] width 18 height 23
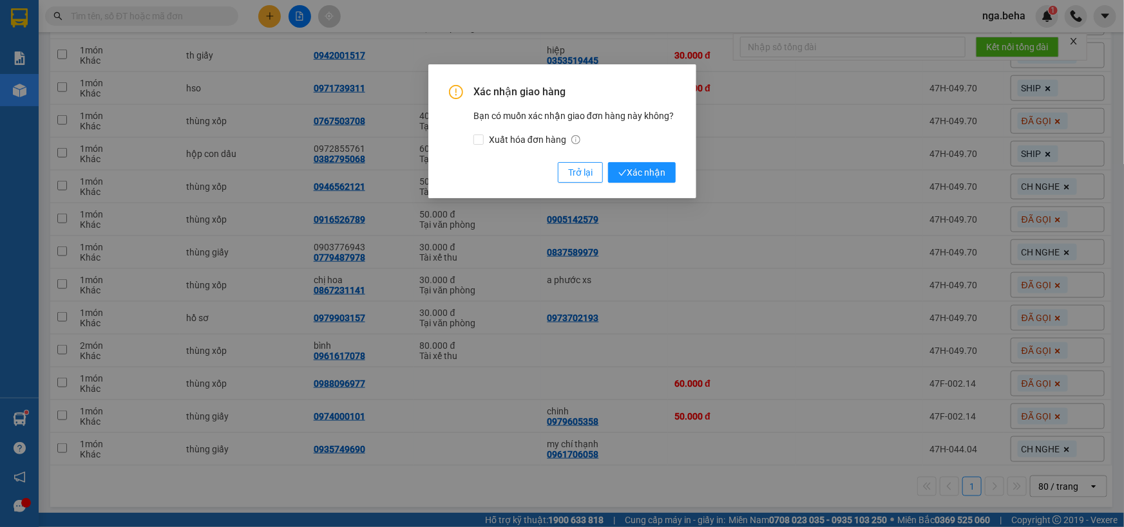
click at [608, 162] on button "Xác nhận" at bounding box center [642, 172] width 68 height 21
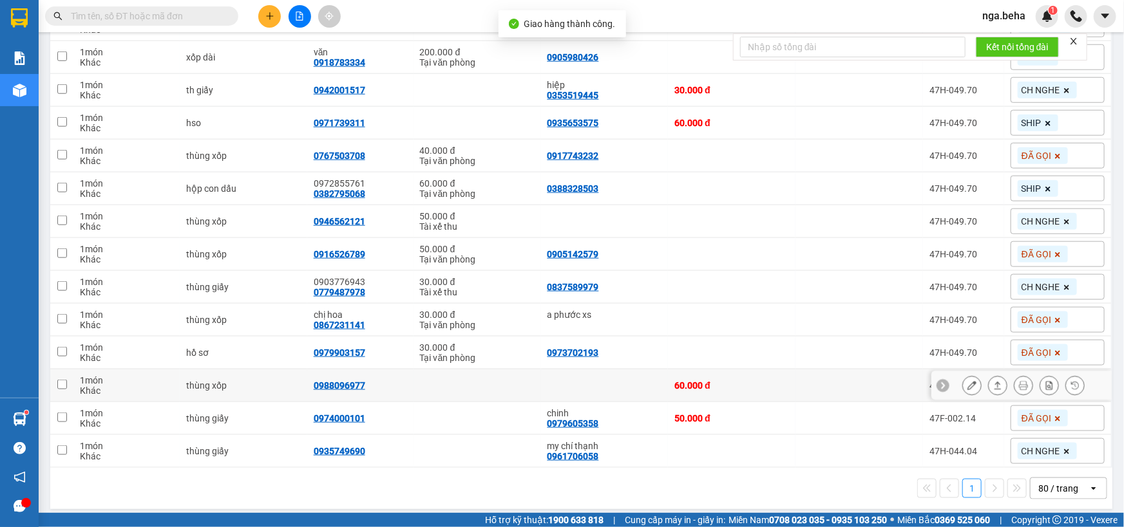
scroll to position [669, 0]
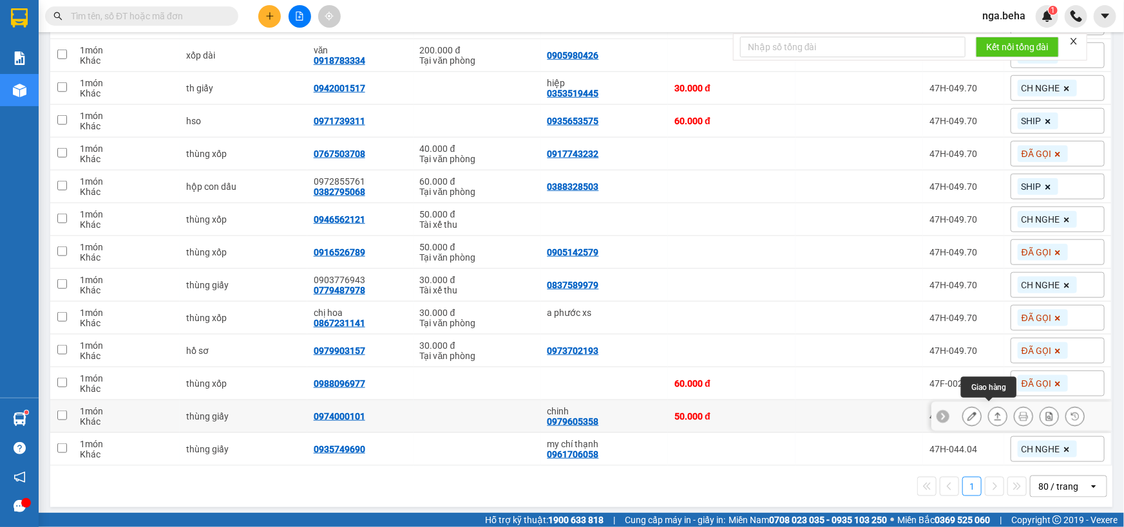
click at [994, 415] on icon at bounding box center [997, 417] width 7 height 8
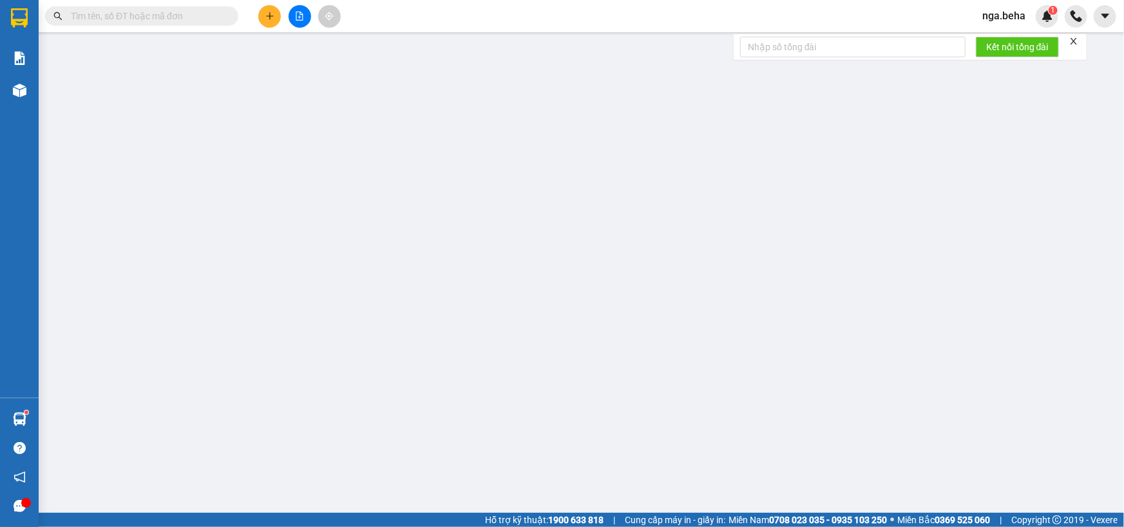
type input "0979605358"
type input "chinh"
type input "0974000101"
type input "50.000"
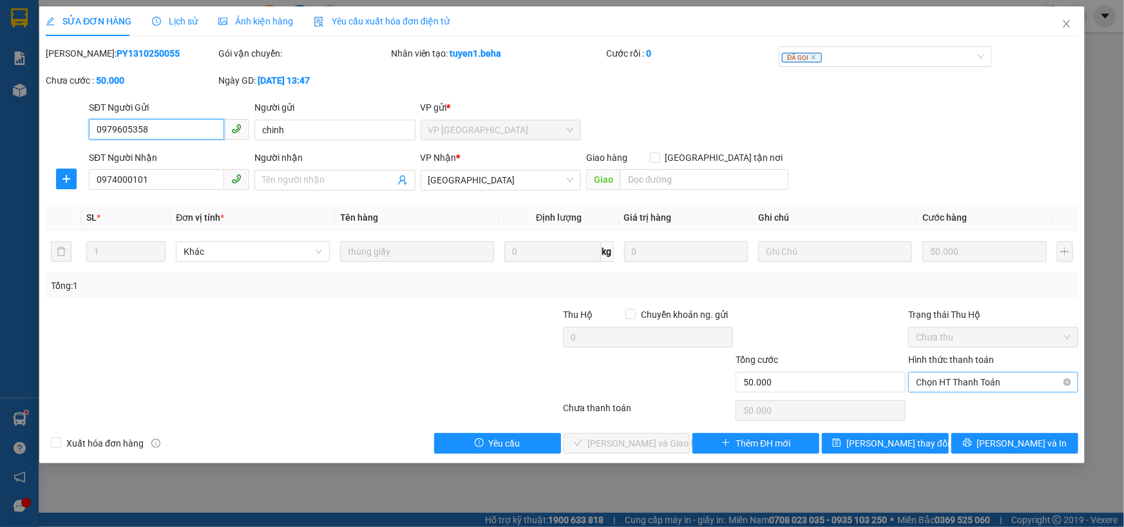
click at [965, 384] on span "Chọn HT Thanh Toán" at bounding box center [993, 382] width 155 height 19
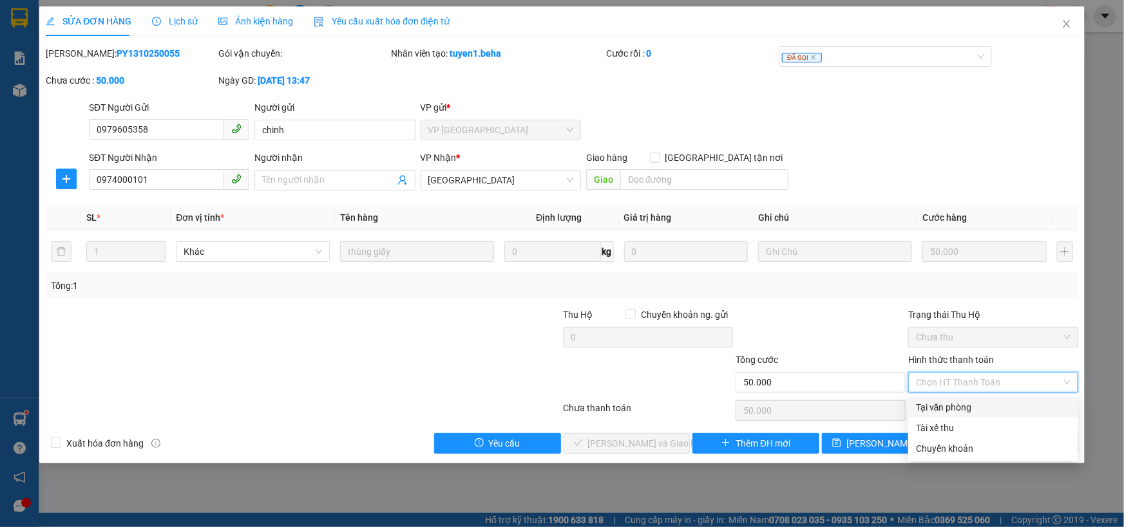
click at [956, 406] on div "Tại văn phòng" at bounding box center [993, 408] width 155 height 14
type input "0"
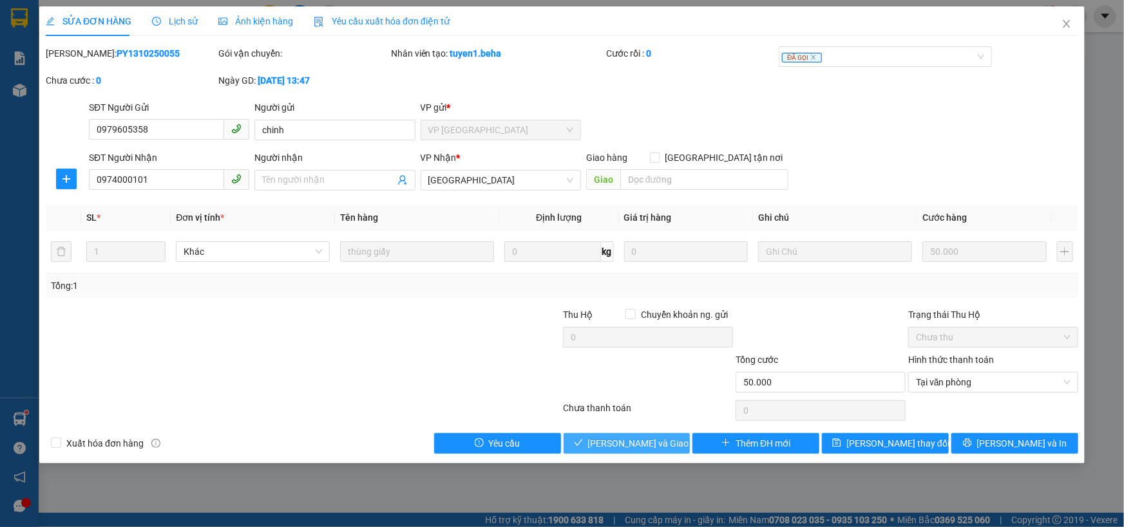
click at [650, 440] on span "Lưu và Giao hàng" at bounding box center [650, 444] width 124 height 14
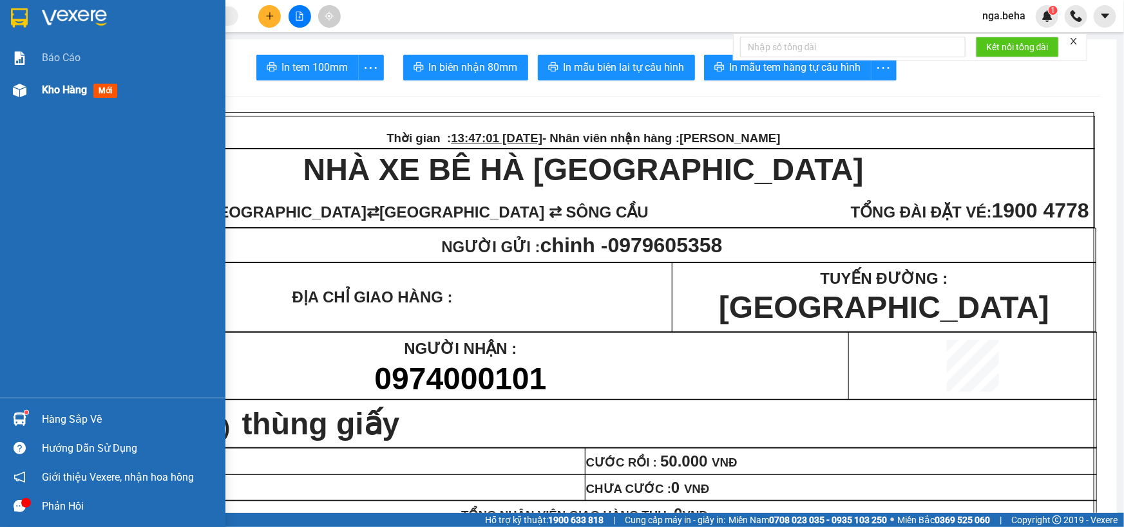
click at [66, 92] on span "Kho hàng" at bounding box center [64, 90] width 45 height 12
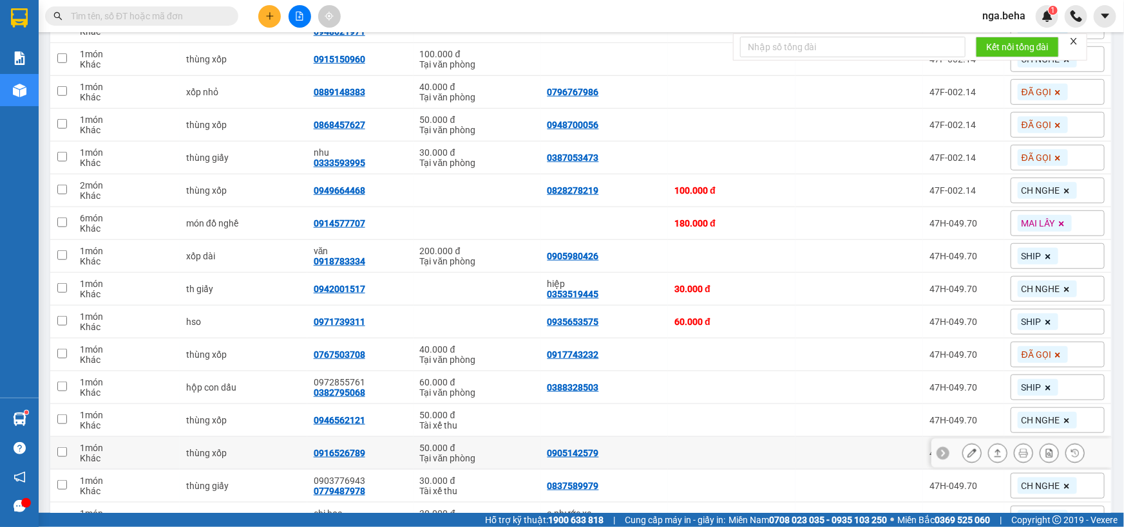
scroll to position [636, 0]
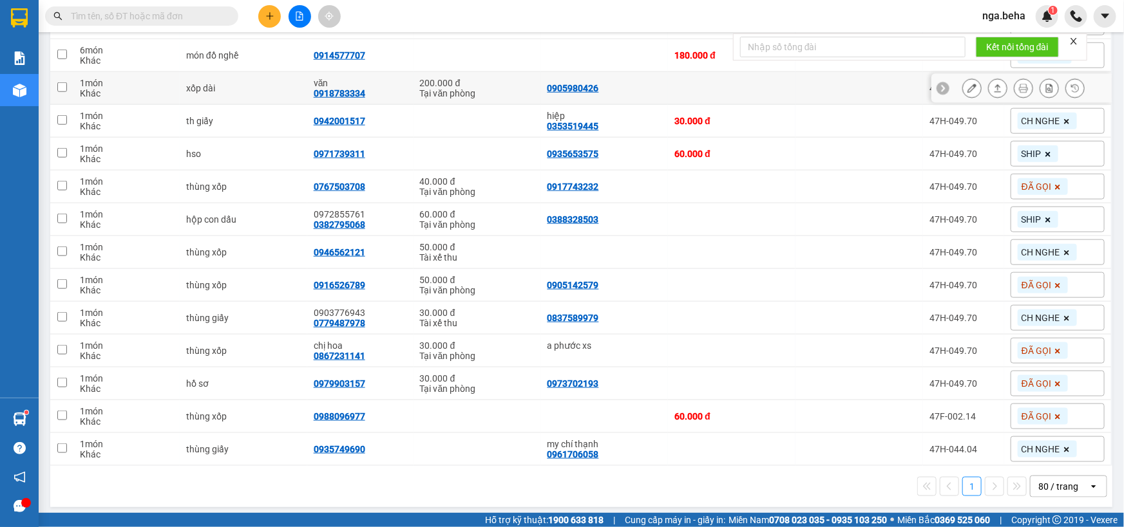
click at [993, 88] on icon at bounding box center [997, 88] width 9 height 9
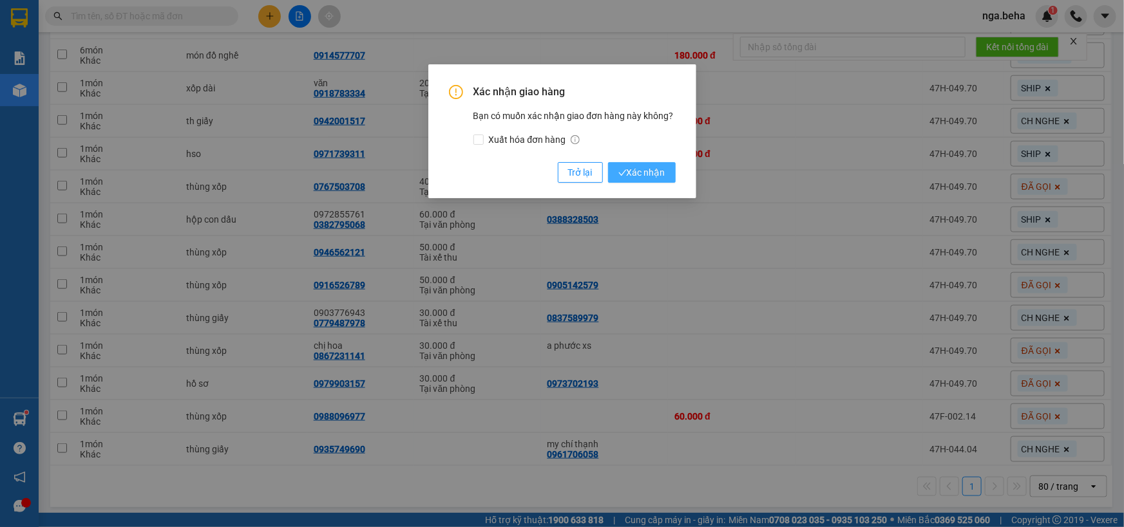
click at [608, 162] on button "Xác nhận" at bounding box center [642, 172] width 68 height 21
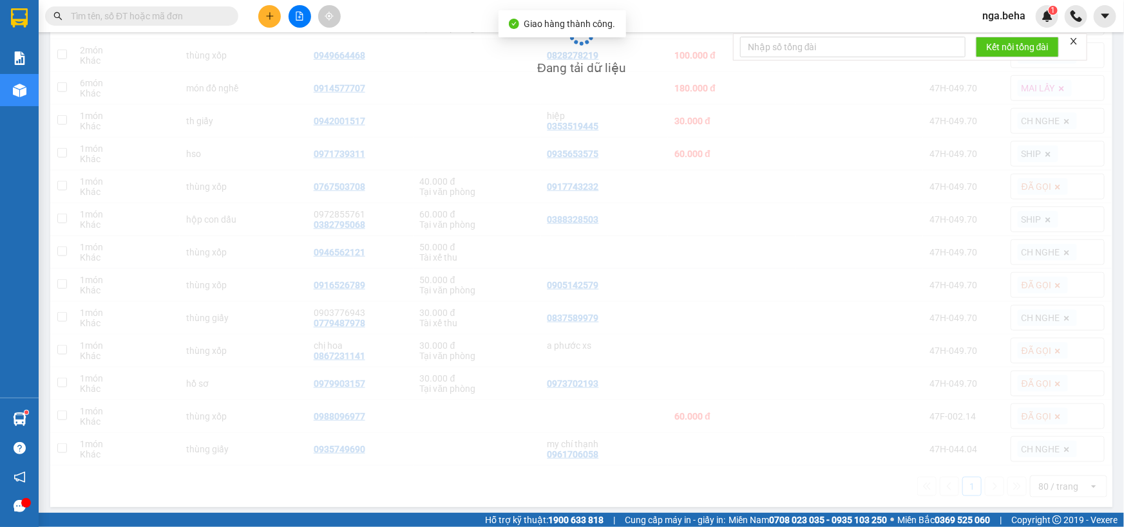
scroll to position [604, 0]
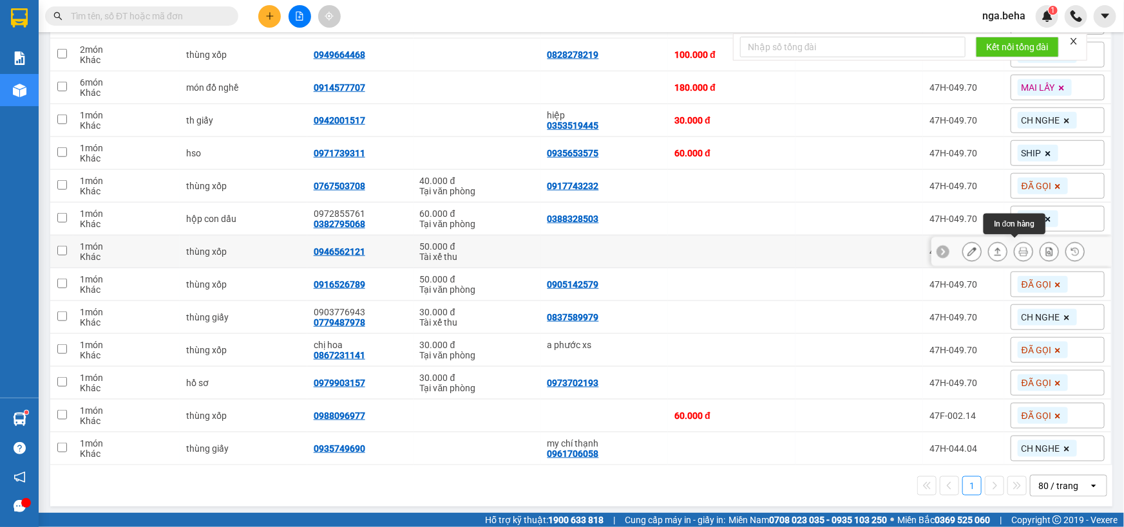
click at [993, 249] on icon at bounding box center [997, 251] width 9 height 9
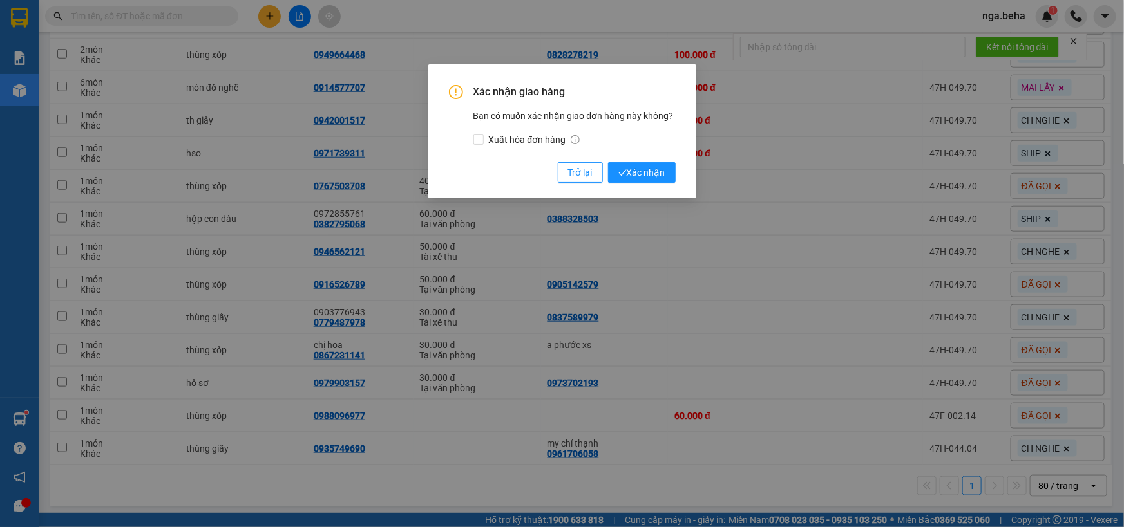
click at [608, 162] on button "Xác nhận" at bounding box center [642, 172] width 68 height 21
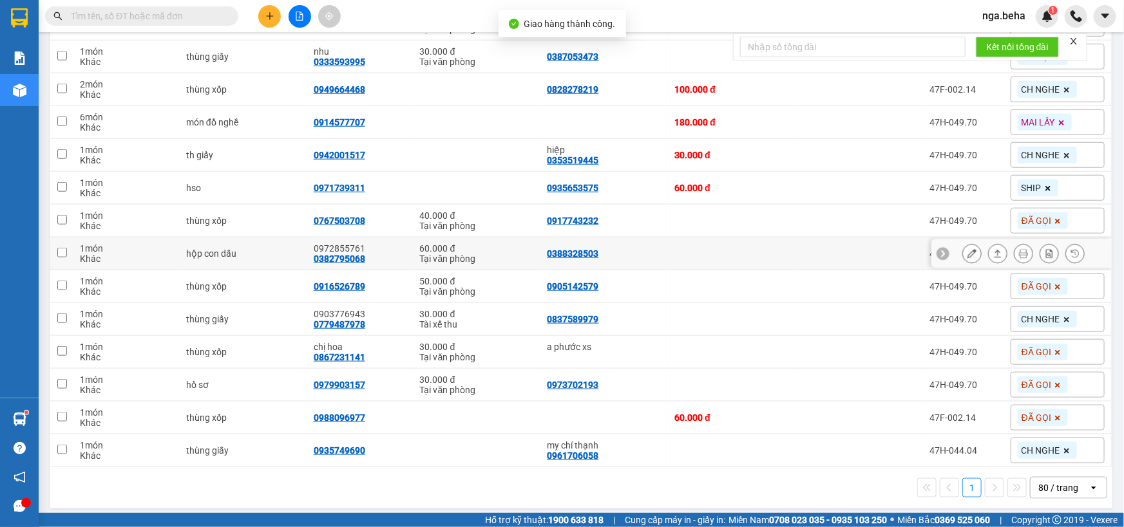
scroll to position [571, 0]
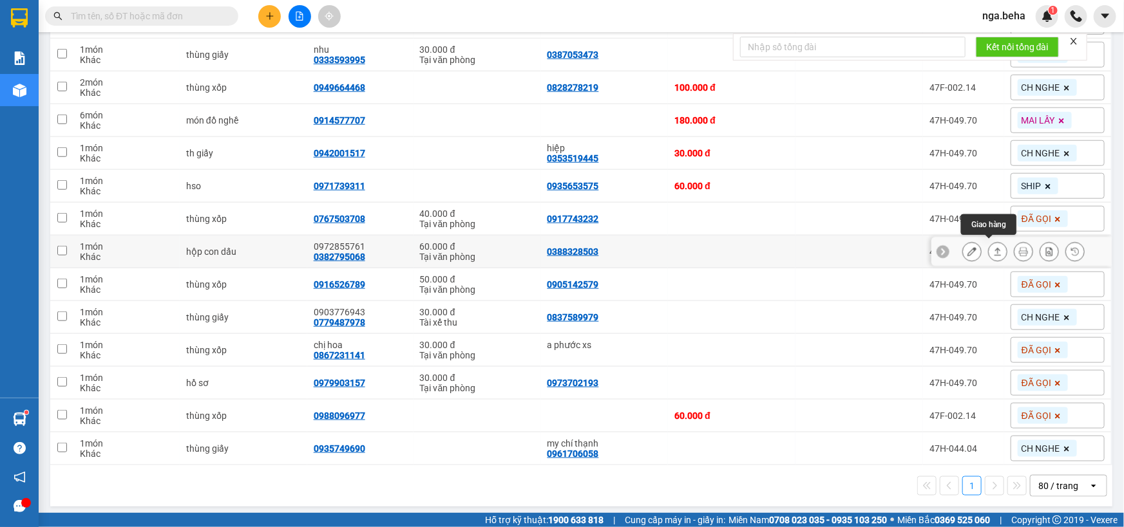
click at [993, 250] on icon at bounding box center [997, 251] width 9 height 9
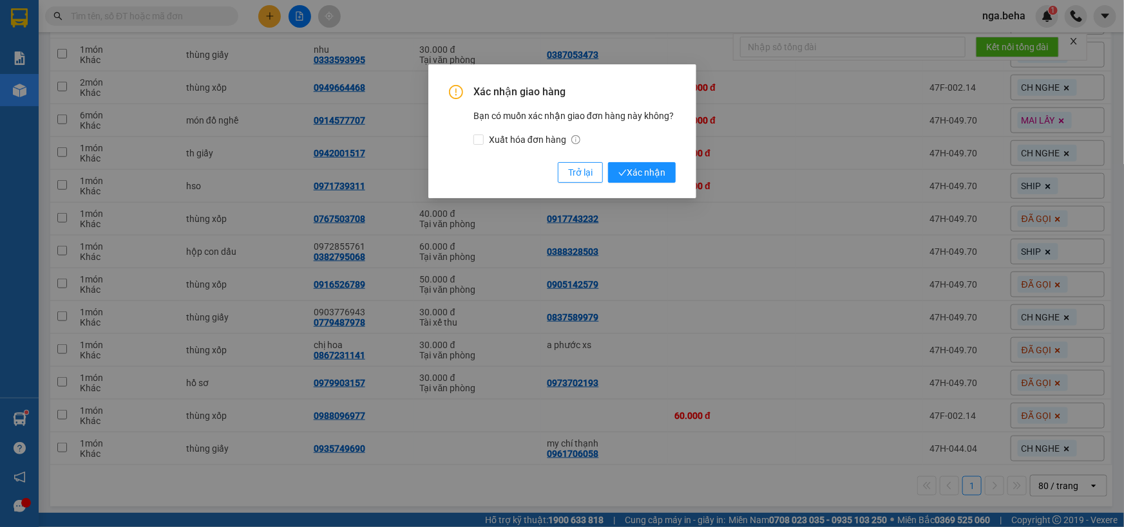
click at [608, 162] on button "Xác nhận" at bounding box center [642, 172] width 68 height 21
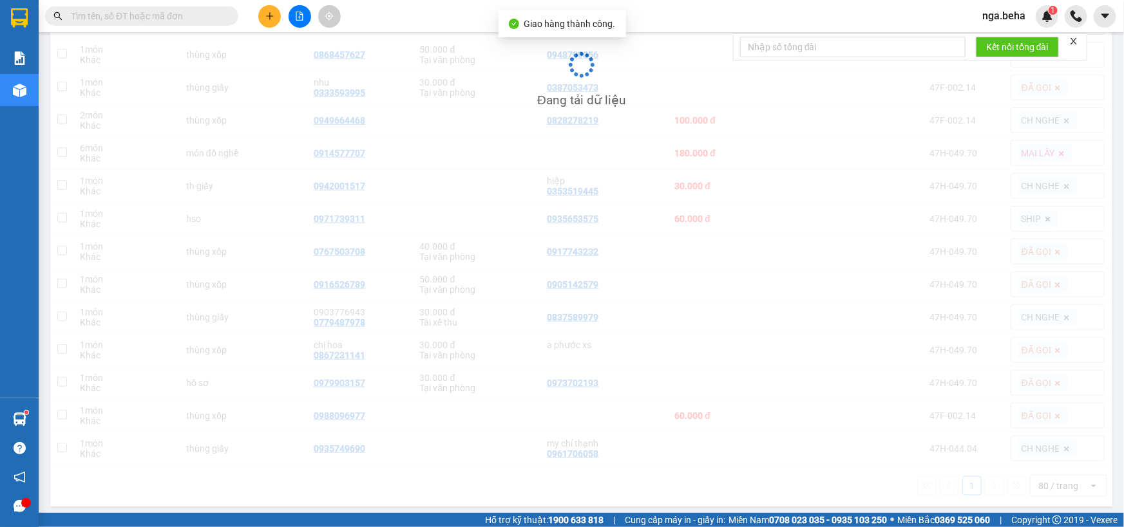
scroll to position [538, 0]
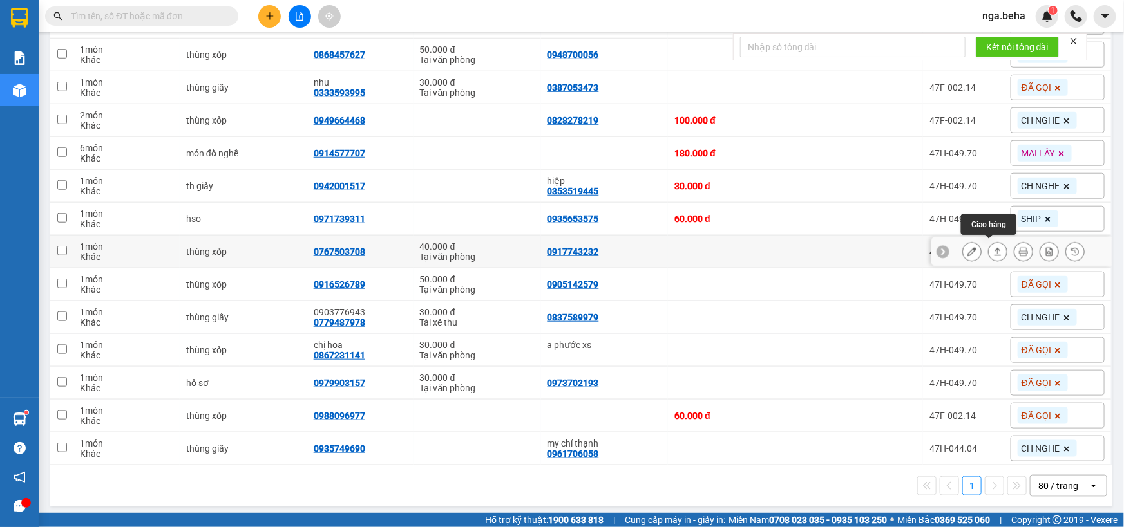
click at [994, 250] on button at bounding box center [998, 252] width 18 height 23
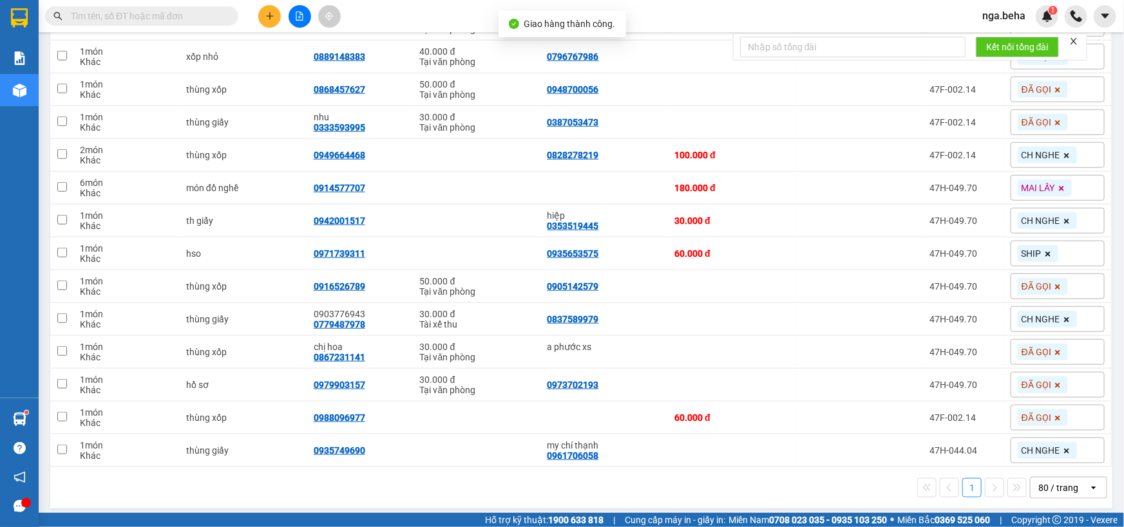
scroll to position [506, 0]
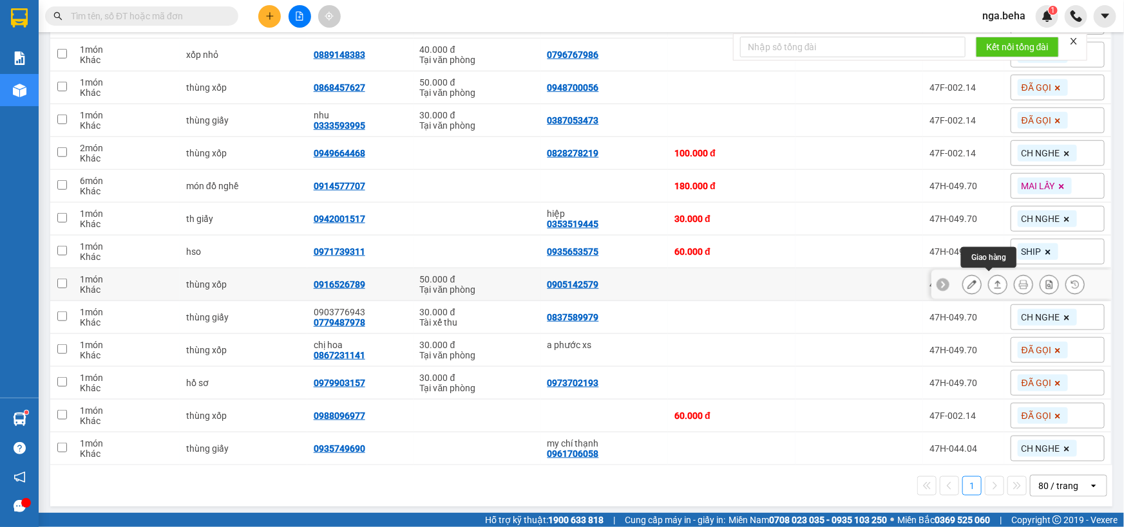
click at [993, 283] on icon at bounding box center [997, 284] width 9 height 9
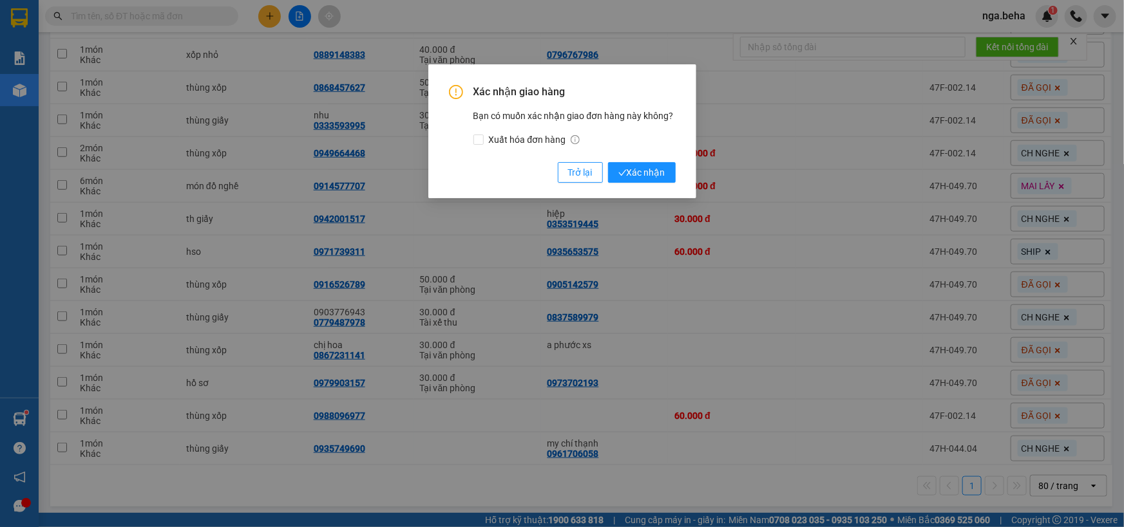
click at [608, 162] on button "Xác nhận" at bounding box center [642, 172] width 68 height 21
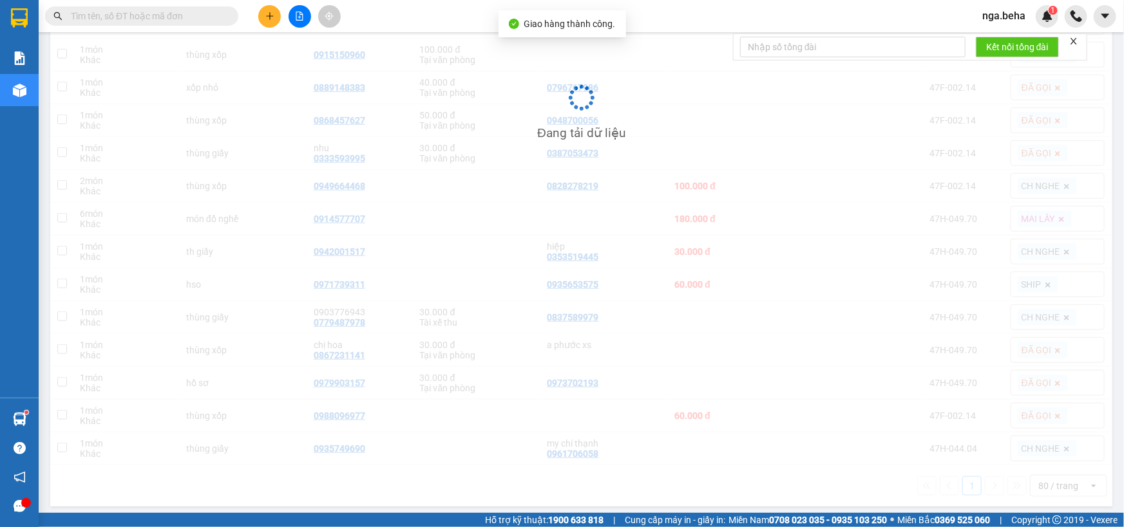
scroll to position [473, 0]
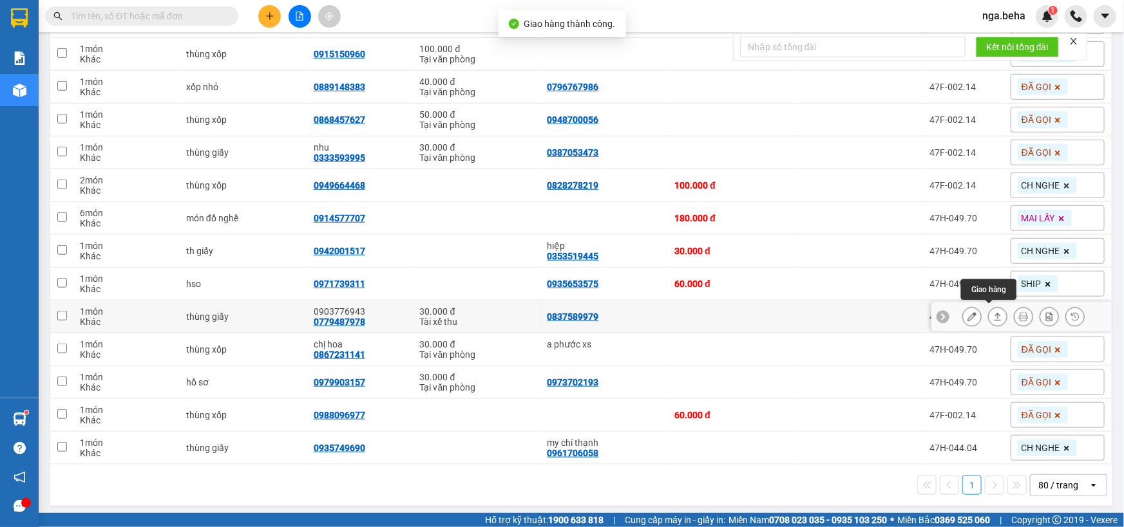
click at [996, 315] on button at bounding box center [998, 317] width 18 height 23
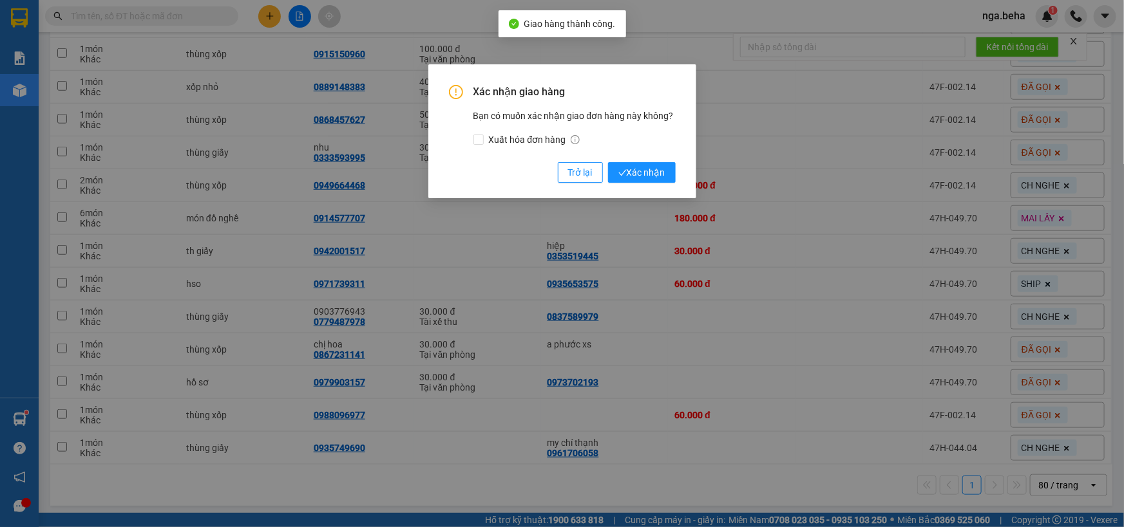
click at [608, 162] on button "Xác nhận" at bounding box center [642, 172] width 68 height 21
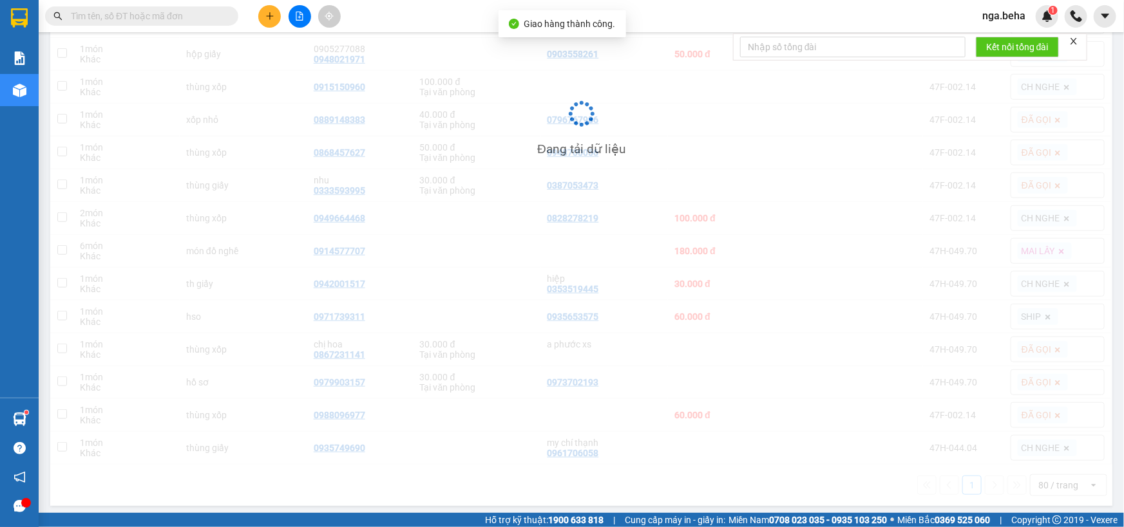
scroll to position [441, 0]
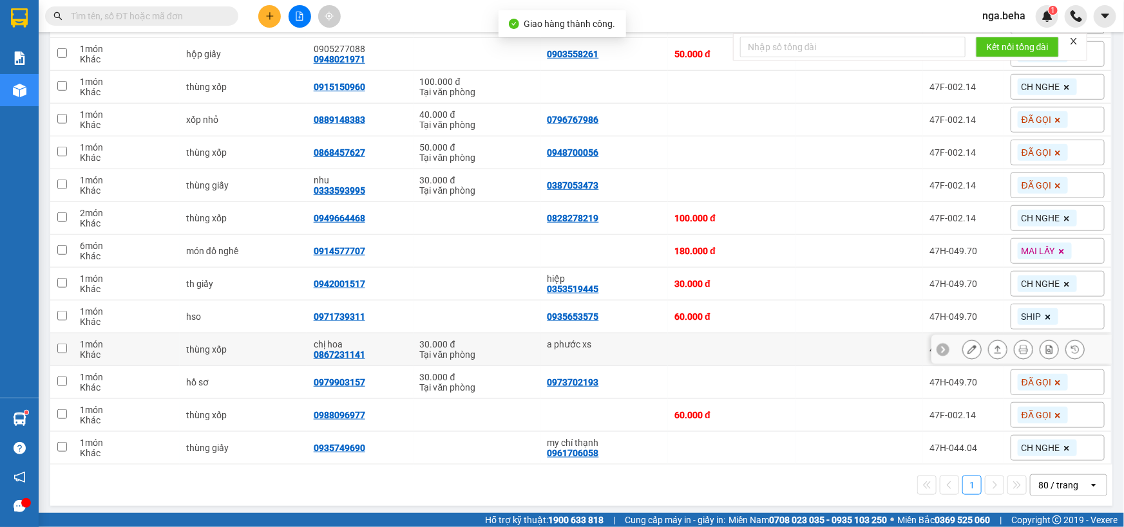
click at [993, 347] on icon at bounding box center [997, 349] width 9 height 9
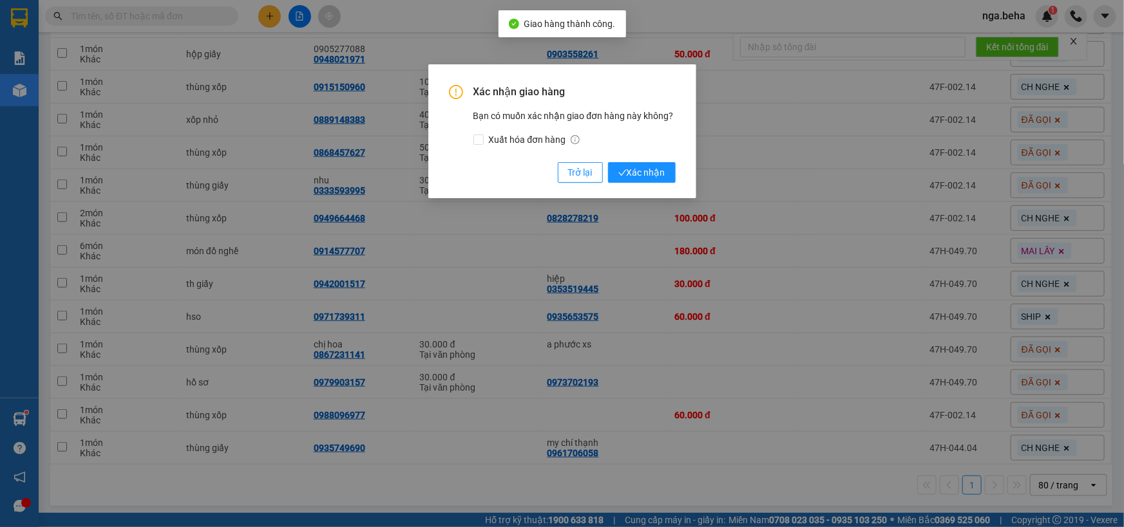
click at [608, 162] on button "Xác nhận" at bounding box center [642, 172] width 68 height 21
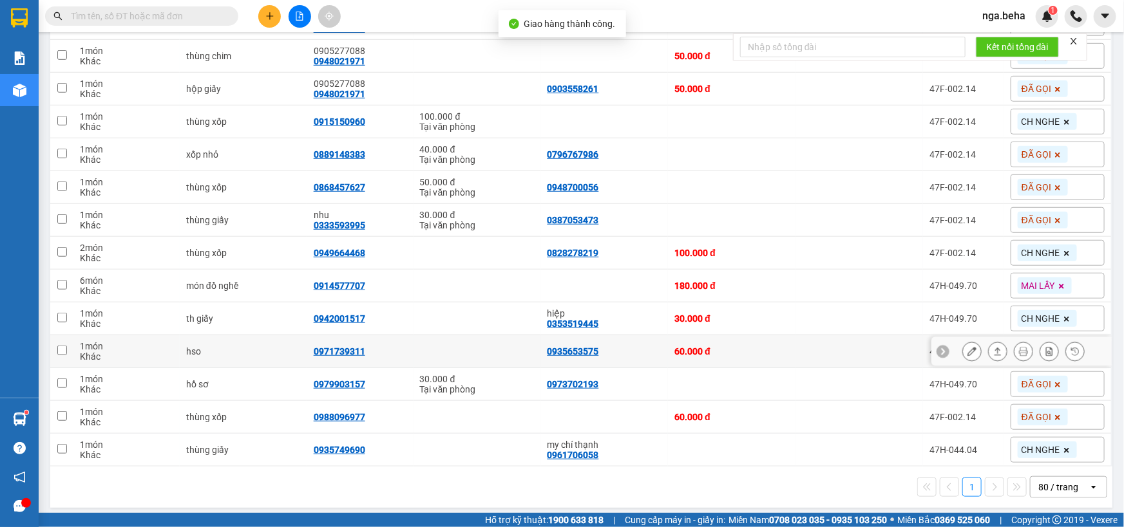
scroll to position [408, 0]
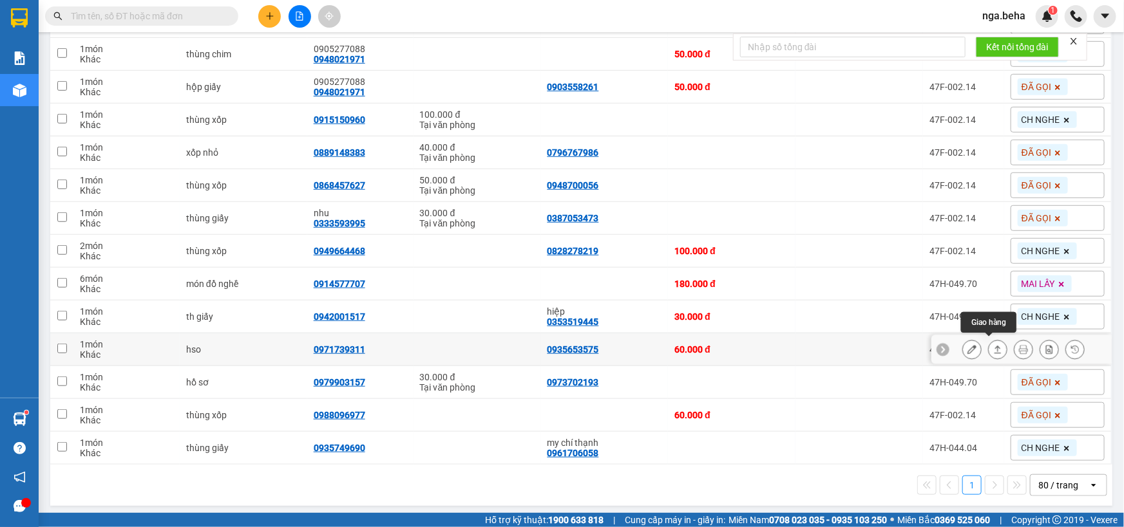
click at [994, 348] on button at bounding box center [998, 350] width 18 height 23
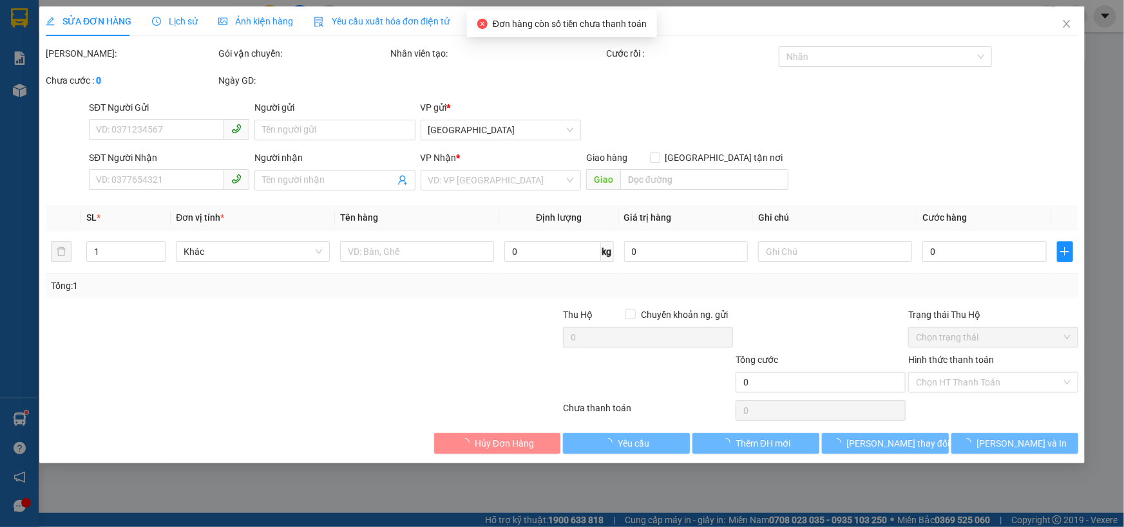
type input "0935653575"
type input "0971739311"
checkbox input "true"
type input "48 trần khánh dư , cc"
type input "60.000"
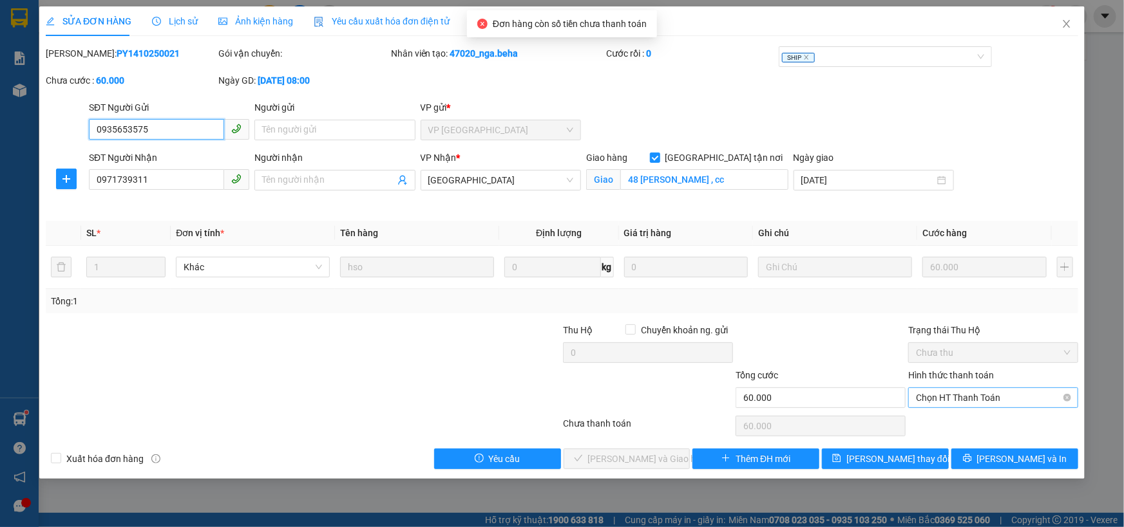
drag, startPoint x: 979, startPoint y: 395, endPoint x: 969, endPoint y: 406, distance: 14.1
click at [980, 397] on span "Chọn HT Thanh Toán" at bounding box center [993, 397] width 155 height 19
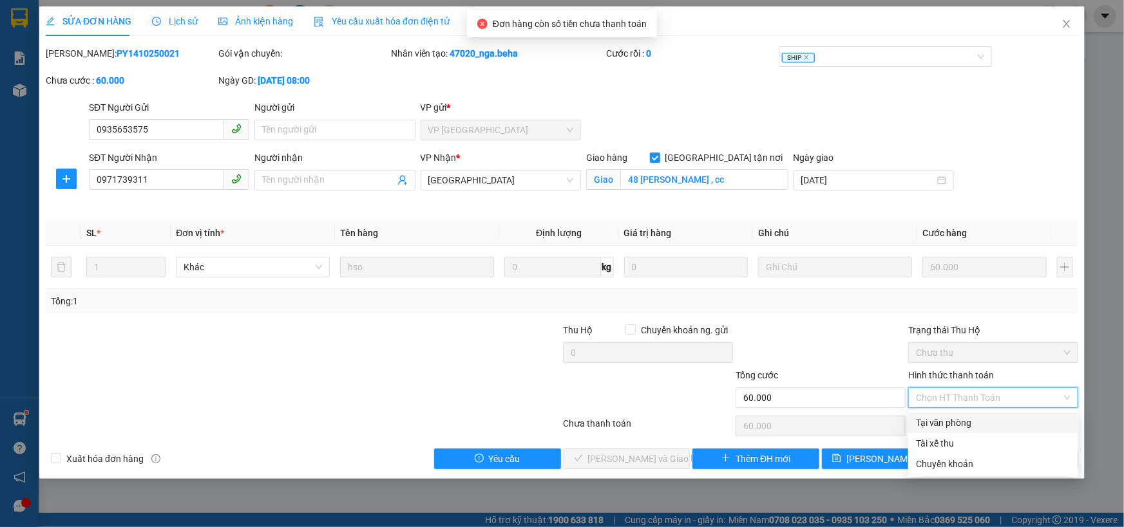
click at [926, 424] on div "Tại văn phòng" at bounding box center [993, 423] width 155 height 14
type input "0"
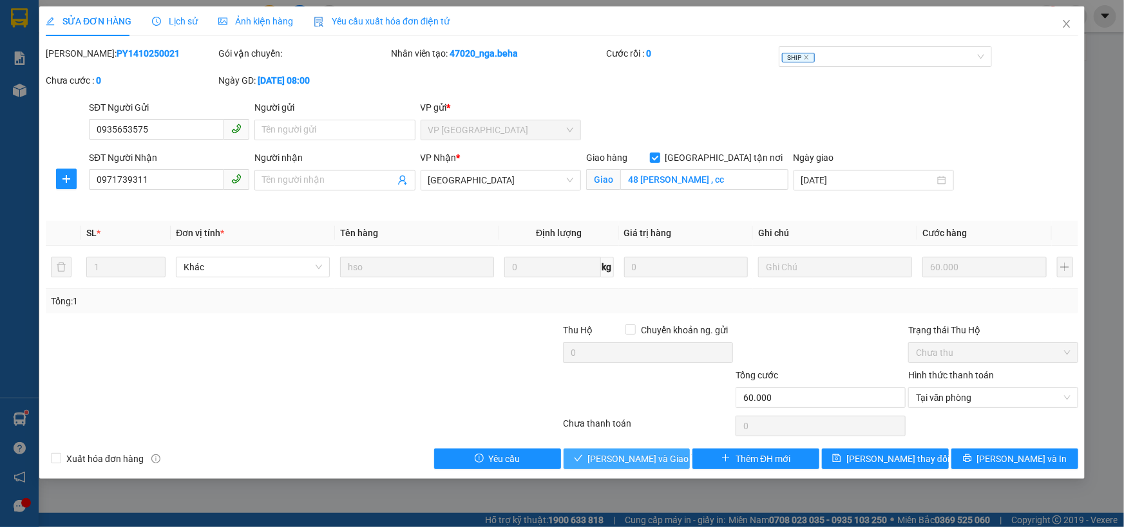
click at [620, 461] on span "Lưu và Giao hàng" at bounding box center [650, 459] width 124 height 14
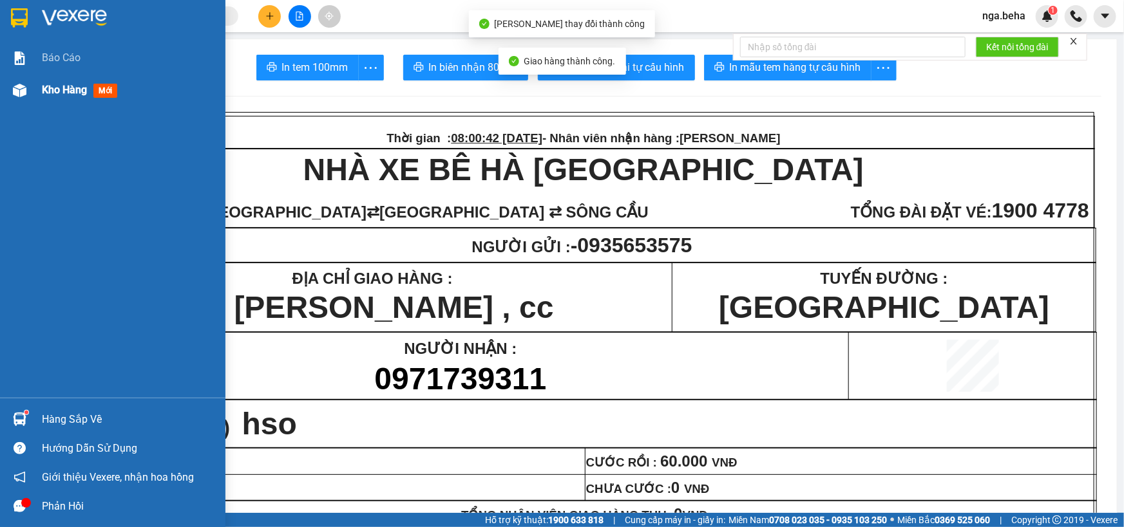
click at [73, 84] on span "Kho hàng" at bounding box center [64, 90] width 45 height 12
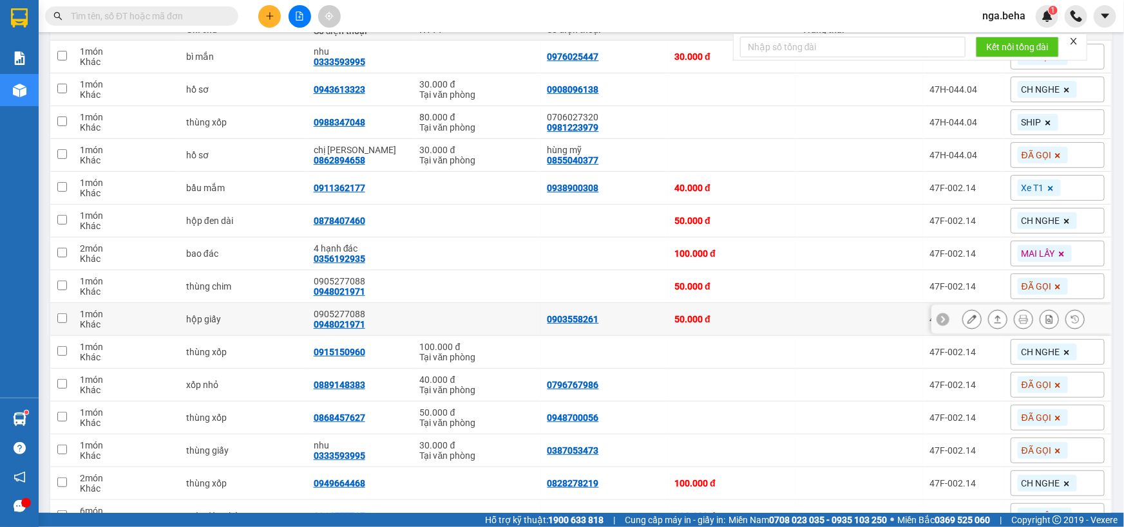
scroll to position [375, 0]
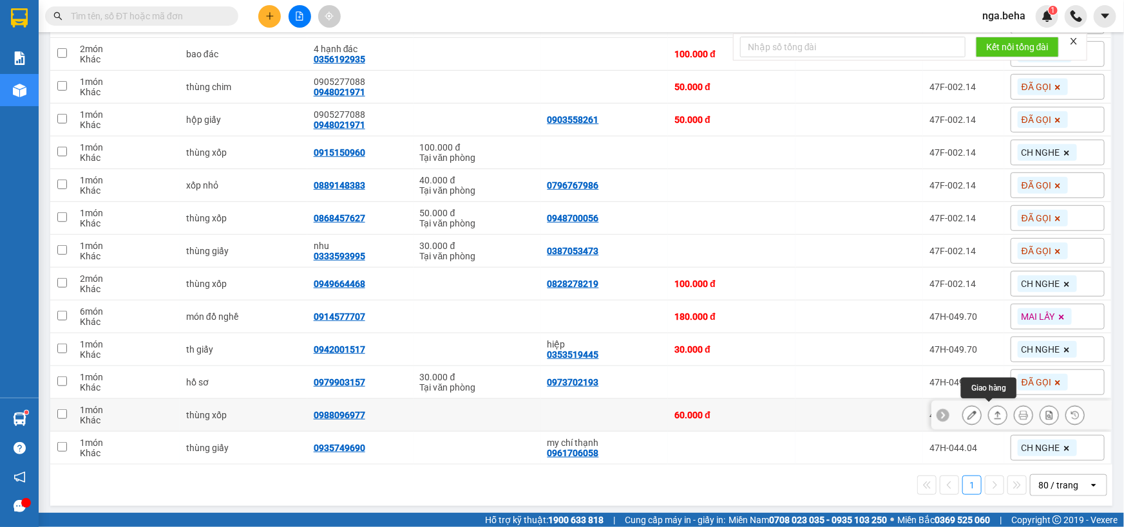
click at [989, 414] on button at bounding box center [998, 415] width 18 height 23
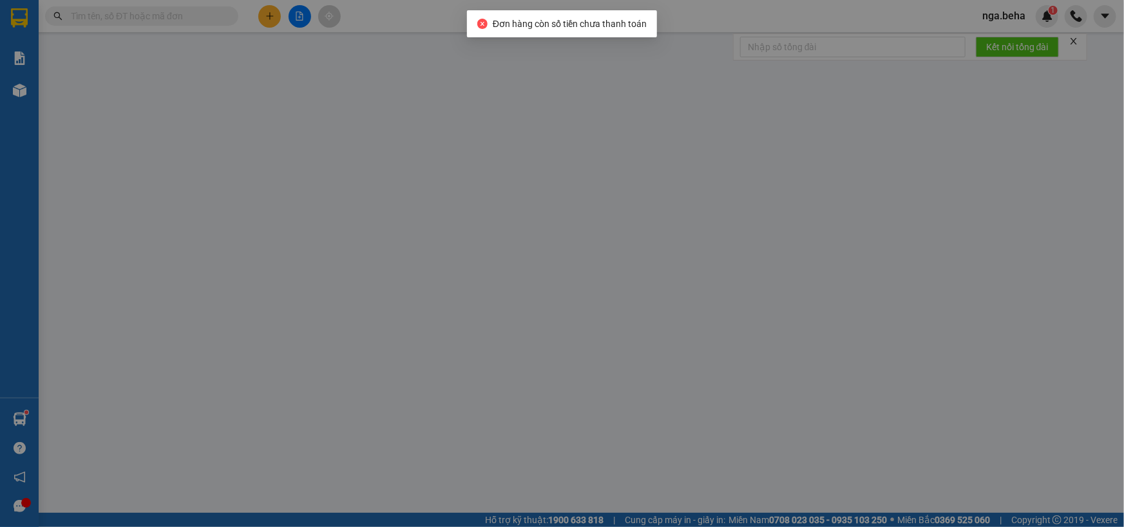
type input "0988096977"
type input "60.000"
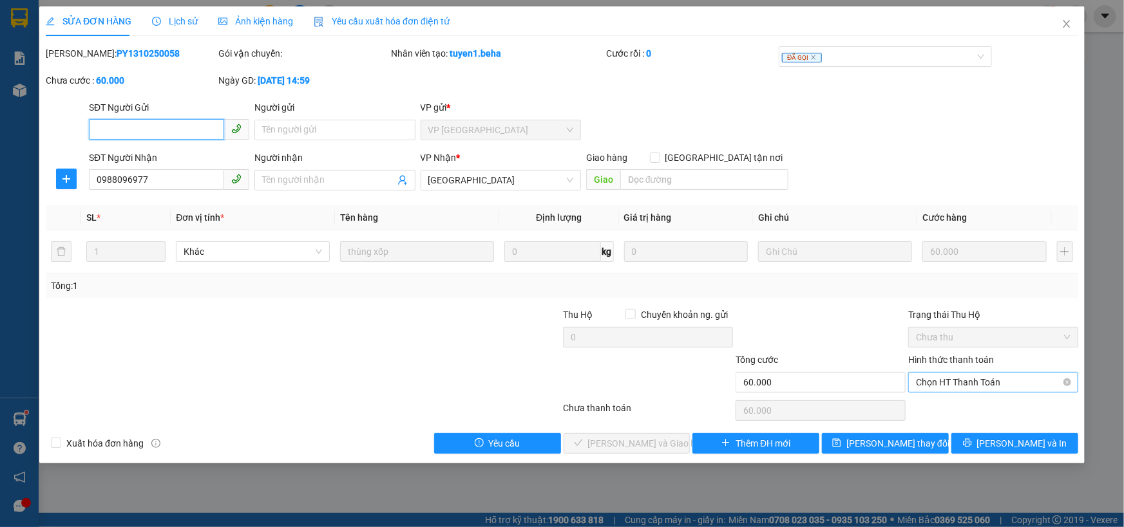
click at [947, 379] on span "Chọn HT Thanh Toán" at bounding box center [993, 382] width 155 height 19
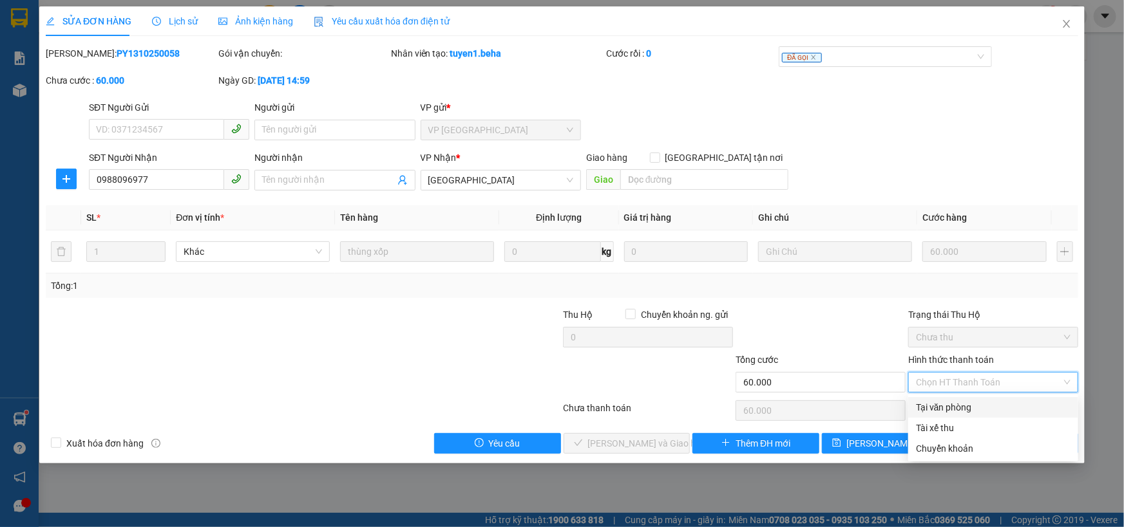
click at [947, 406] on div "Tại văn phòng" at bounding box center [993, 408] width 155 height 14
type input "0"
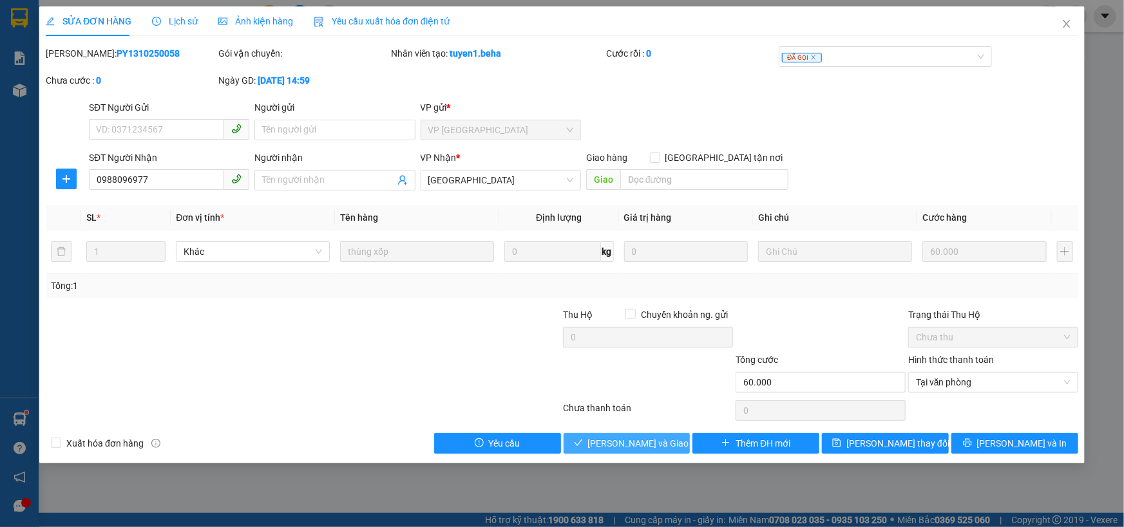
click at [654, 439] on span "Lưu và Giao hàng" at bounding box center [650, 444] width 124 height 14
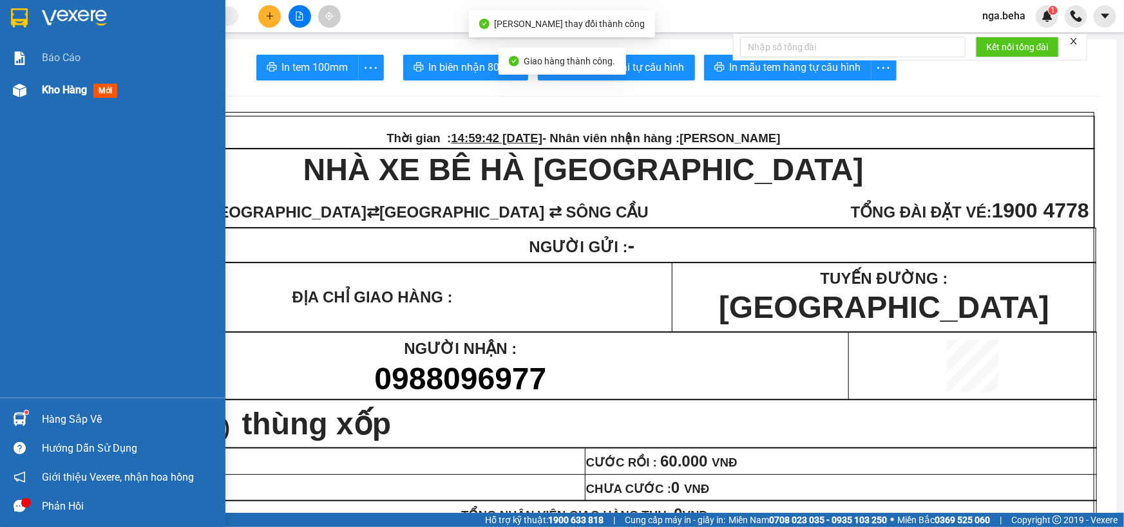
click at [131, 97] on div "Kho hàng mới" at bounding box center [129, 90] width 174 height 32
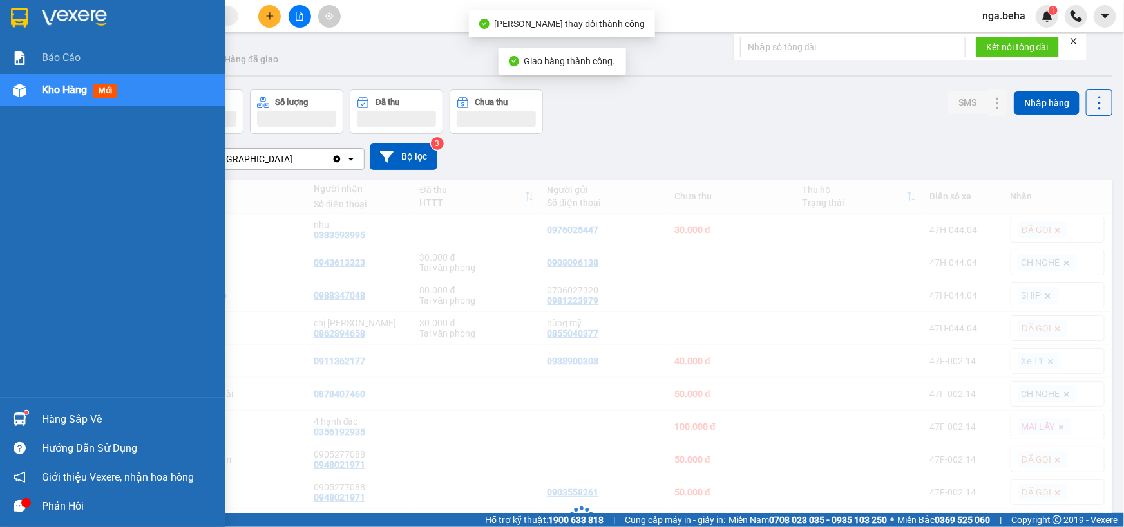
click at [102, 92] on span "mới" at bounding box center [105, 91] width 24 height 14
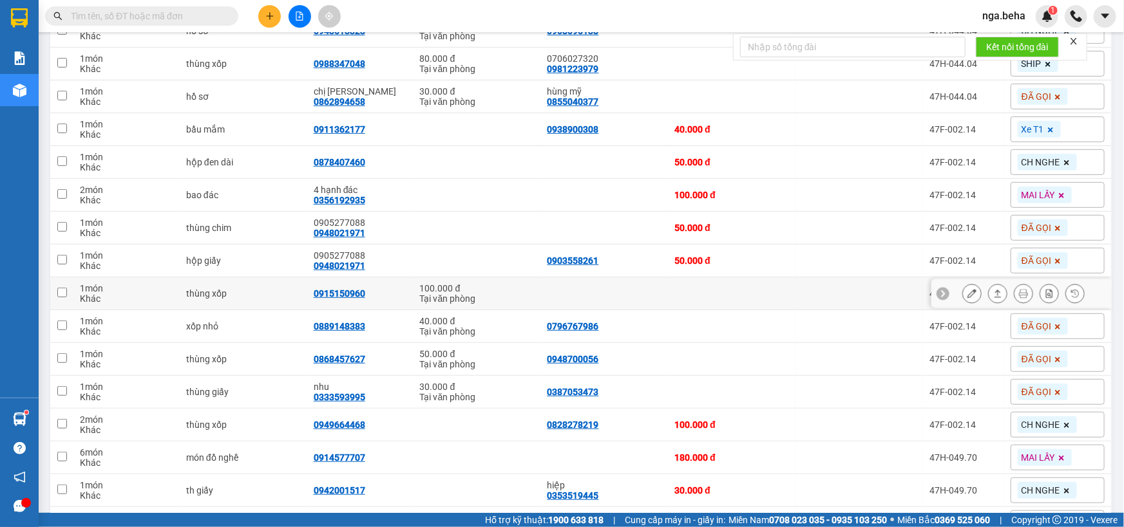
scroll to position [342, 0]
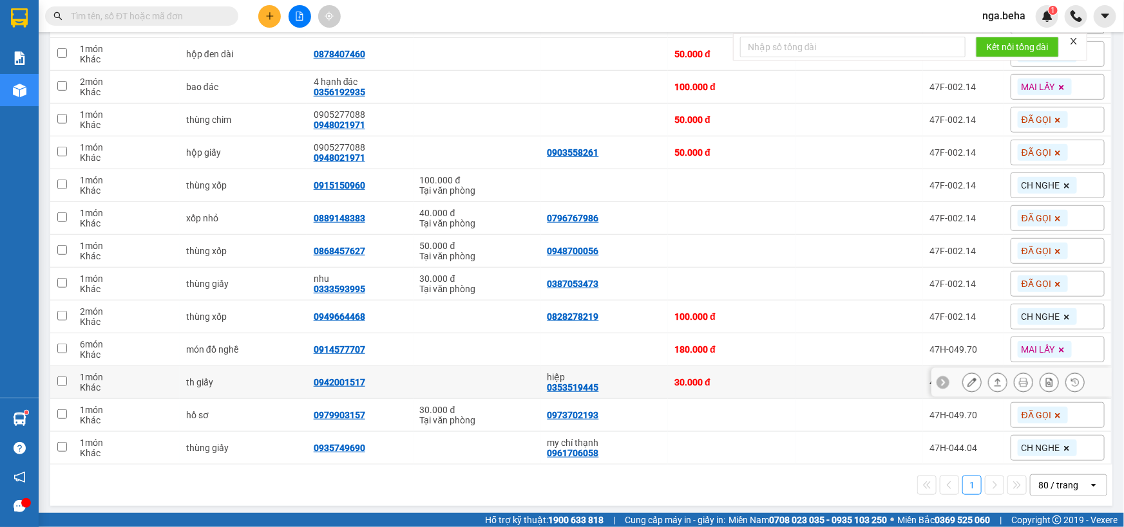
click at [994, 381] on icon at bounding box center [997, 383] width 7 height 8
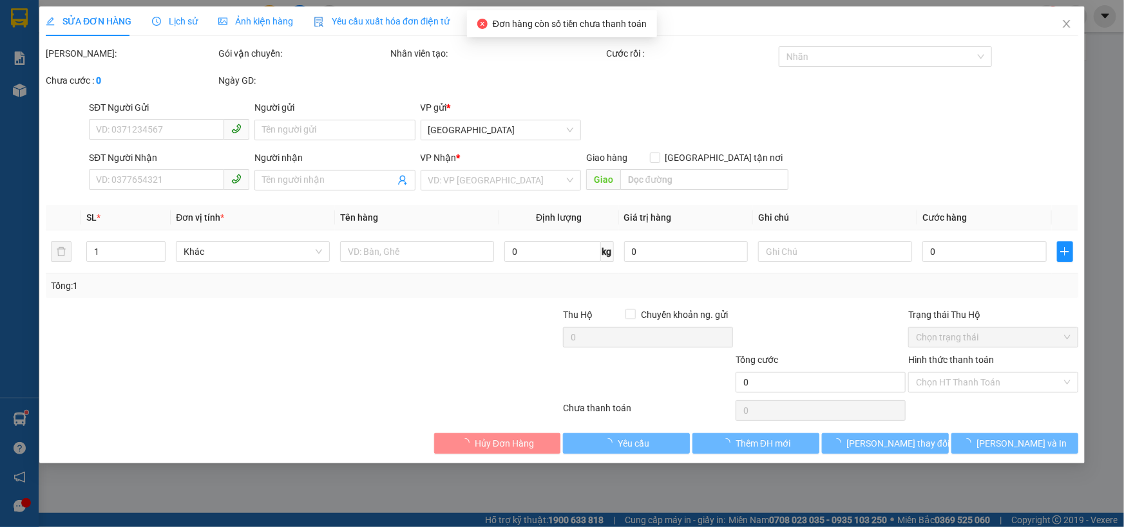
type input "0353519445"
type input "hiệp"
type input "0942001517"
type input "30.000"
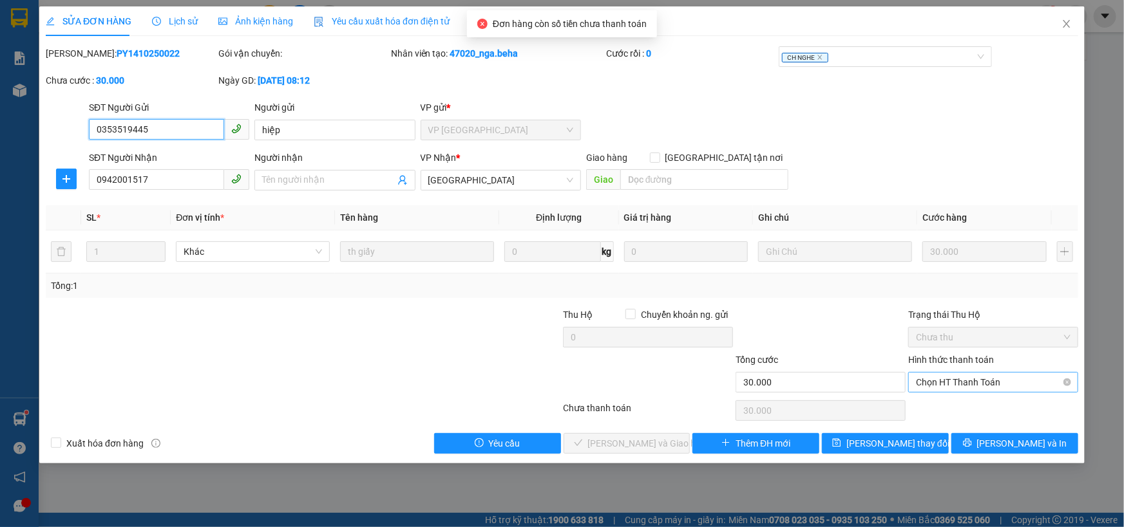
click at [958, 379] on span "Chọn HT Thanh Toán" at bounding box center [993, 382] width 155 height 19
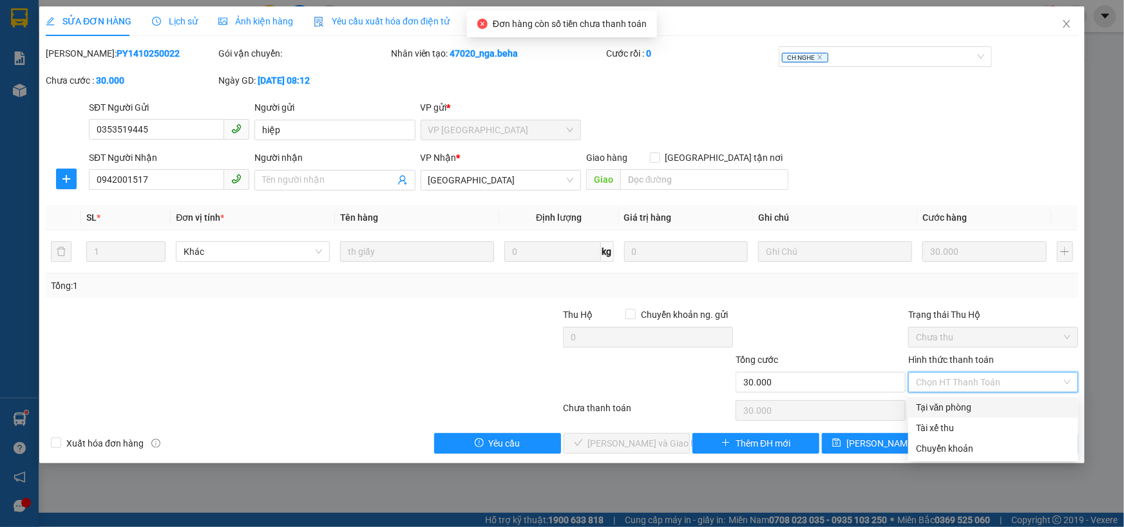
click at [942, 412] on div "Tại văn phòng" at bounding box center [993, 408] width 155 height 14
type input "0"
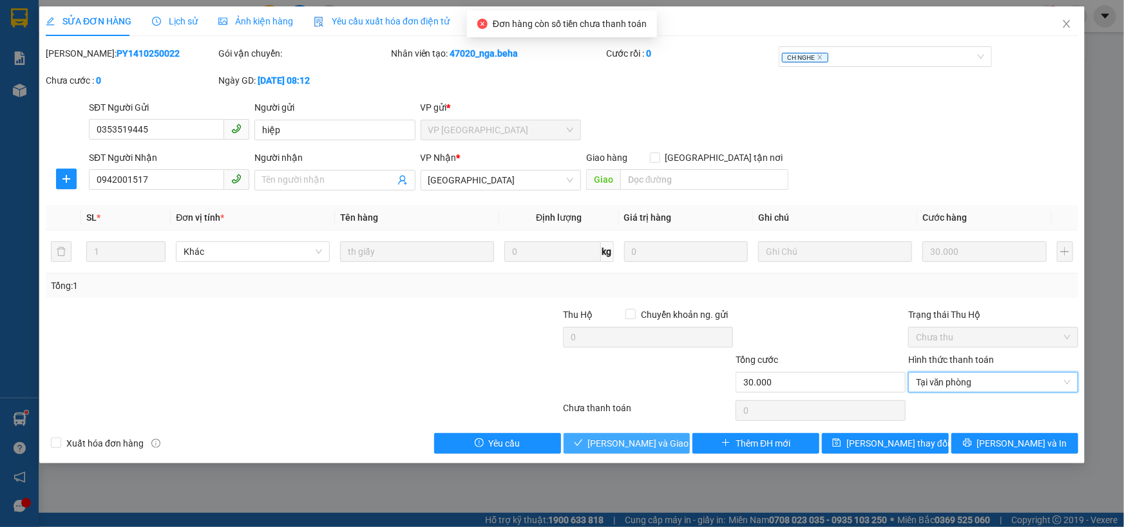
click at [672, 439] on button "Lưu và Giao hàng" at bounding box center [627, 443] width 127 height 21
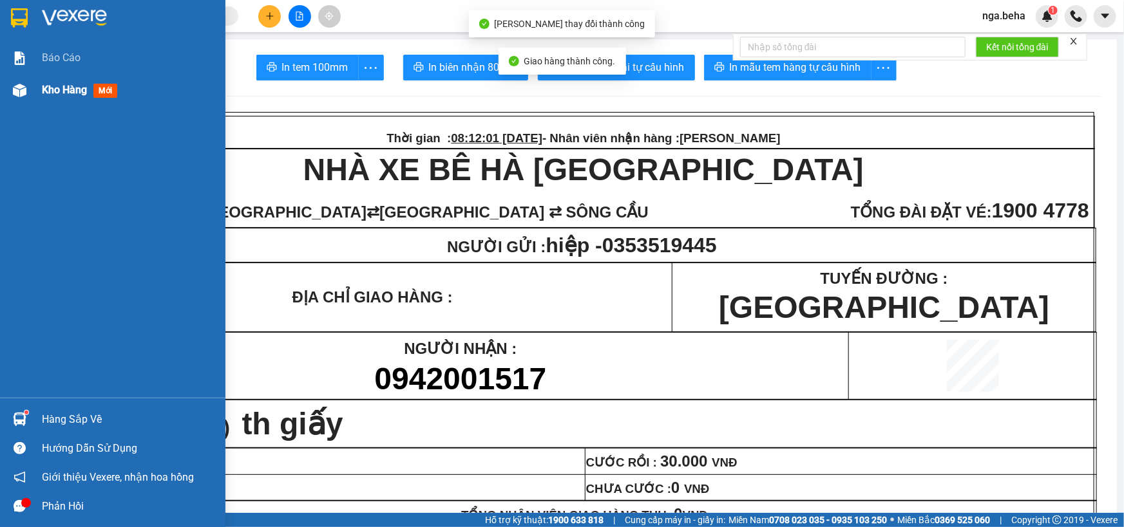
click at [84, 85] on span "Kho hàng" at bounding box center [64, 90] width 45 height 12
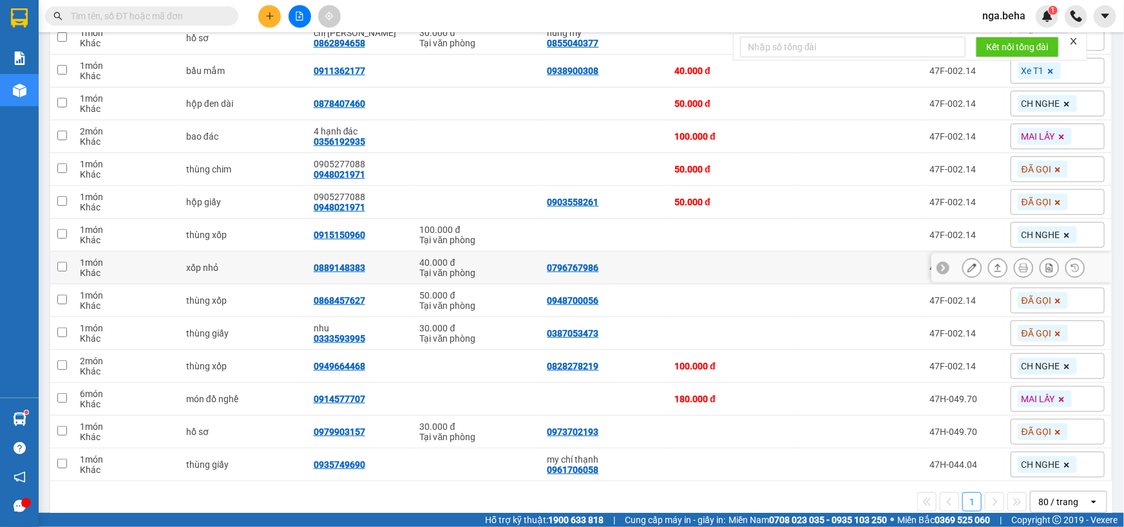
scroll to position [310, 0]
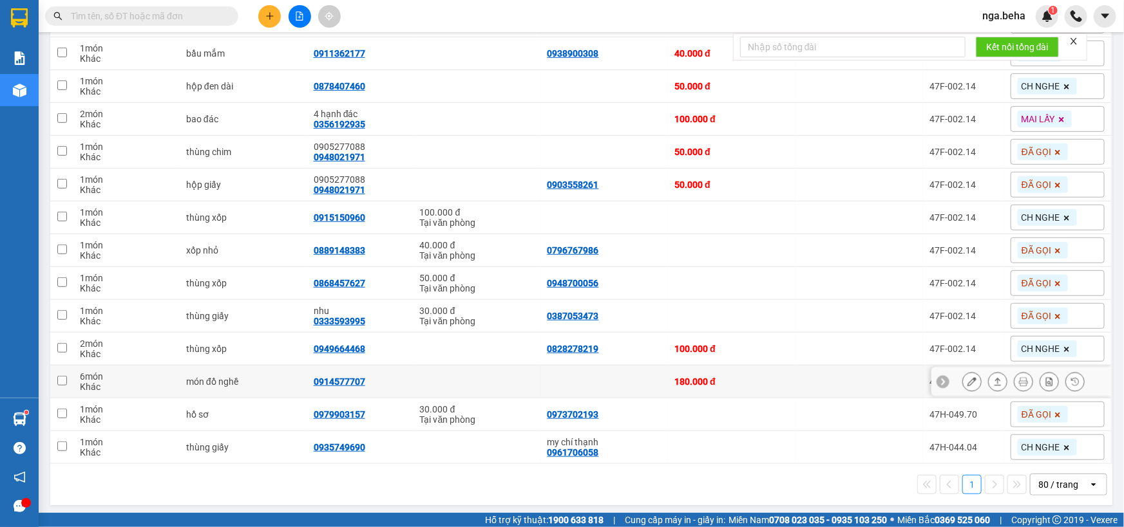
click at [976, 377] on div at bounding box center [1023, 381] width 122 height 19
click at [993, 377] on icon at bounding box center [997, 381] width 9 height 9
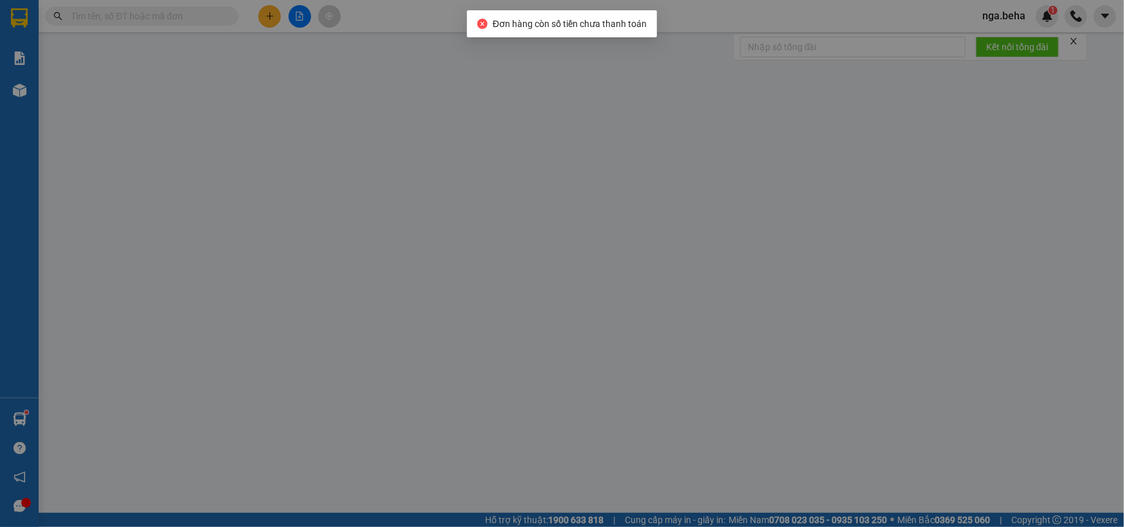
type input "0914577707"
type input "180.000"
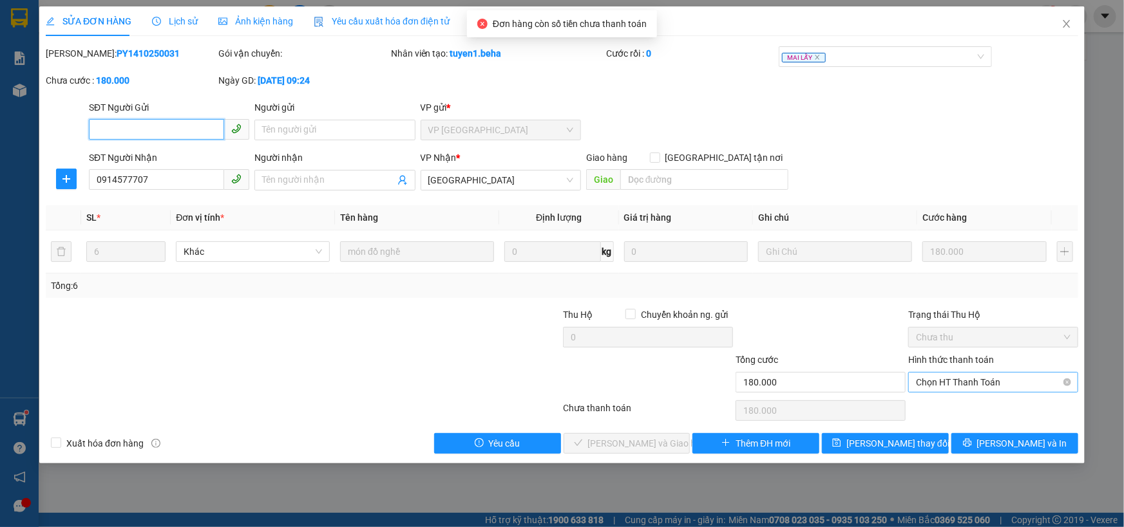
click at [1029, 374] on span "Chọn HT Thanh Toán" at bounding box center [993, 382] width 155 height 19
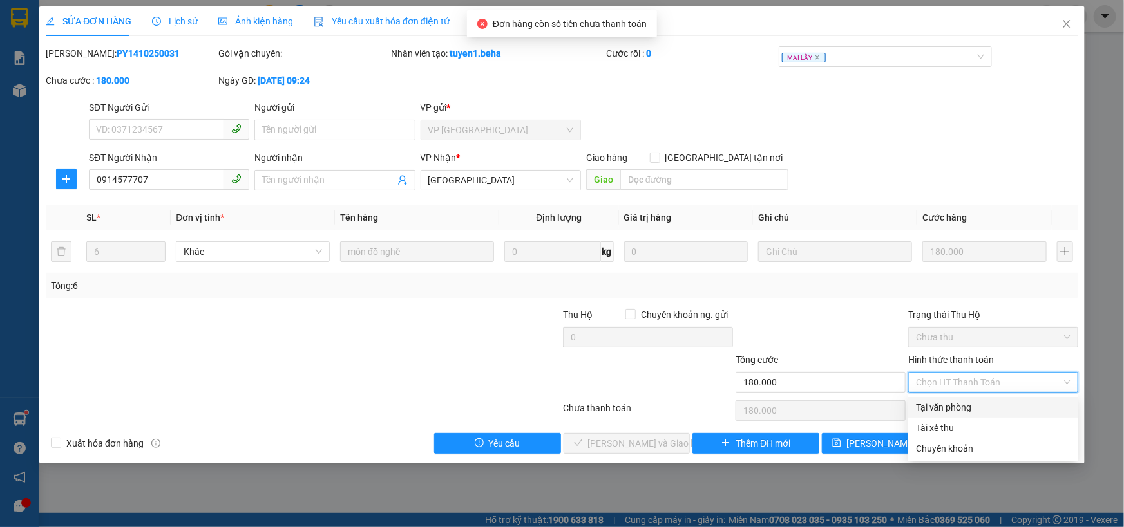
click at [999, 401] on div "Tại văn phòng" at bounding box center [993, 408] width 155 height 14
type input "0"
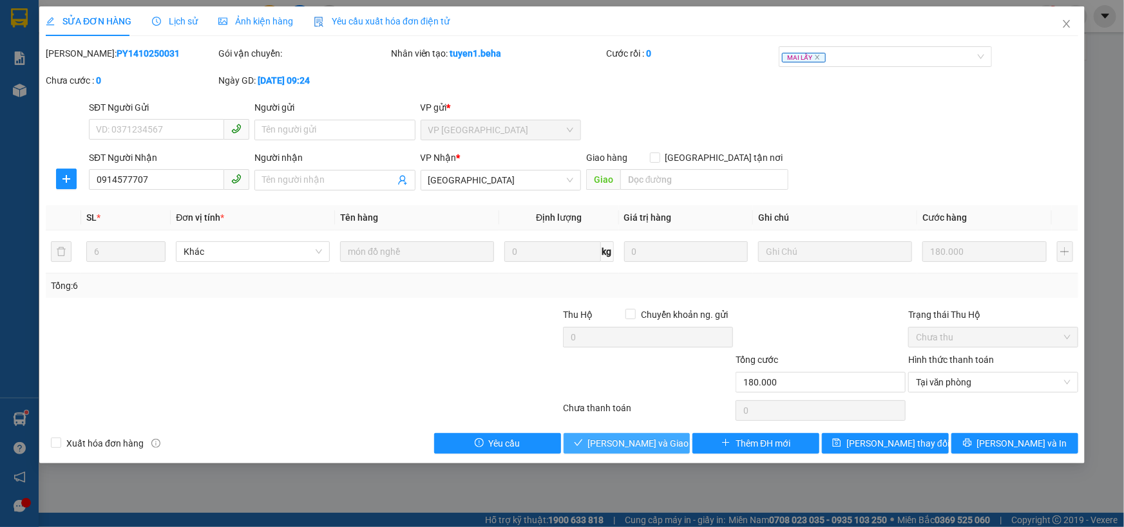
click at [648, 439] on span "Lưu và Giao hàng" at bounding box center [650, 444] width 124 height 14
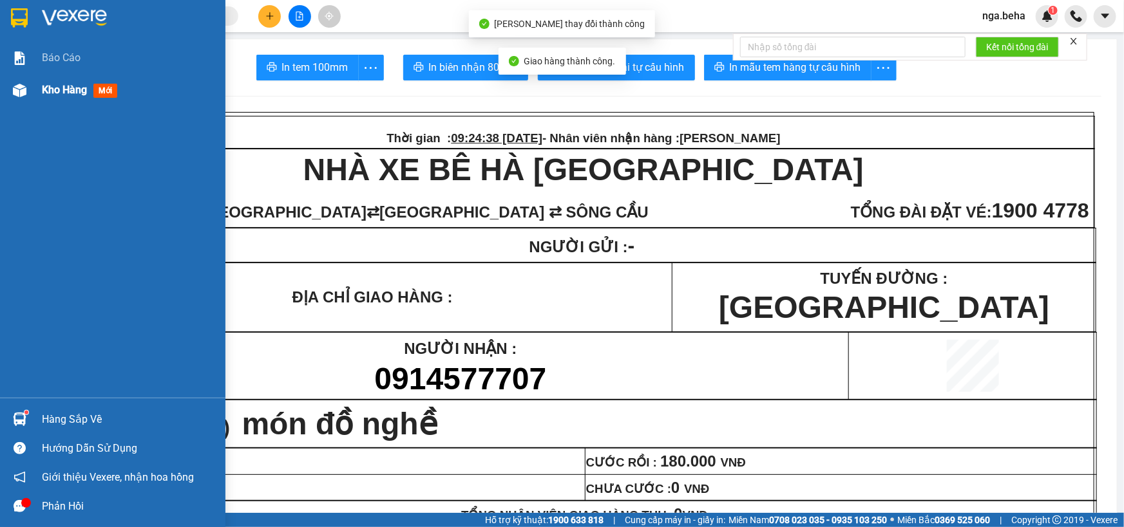
click at [35, 84] on div "Kho hàng mới" at bounding box center [112, 90] width 225 height 32
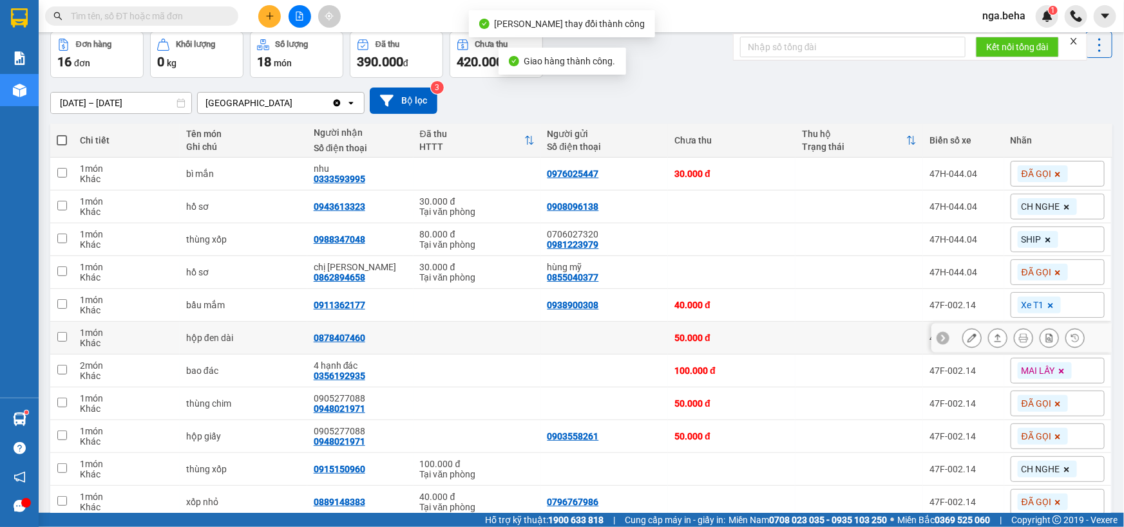
scroll to position [277, 0]
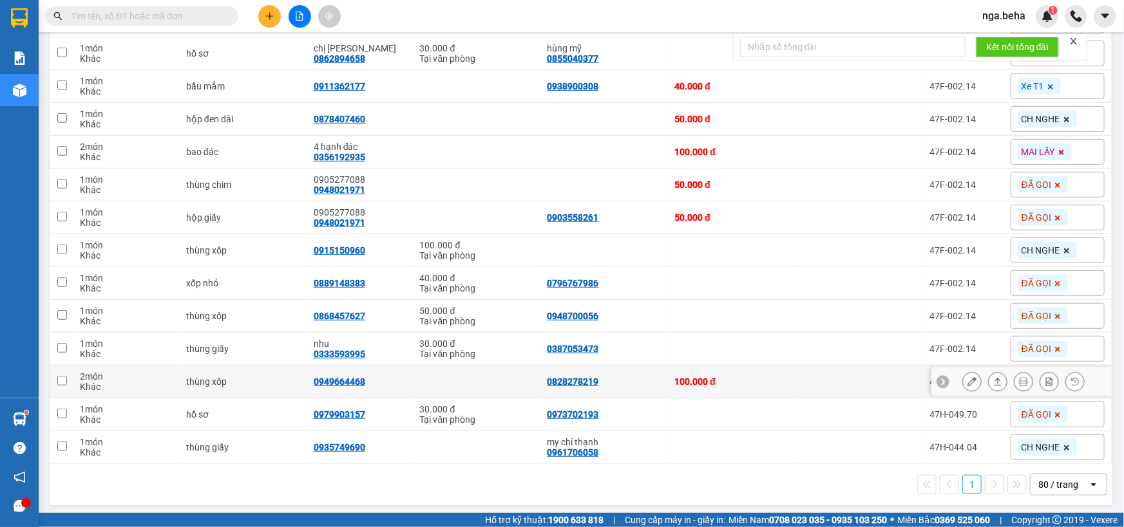
click at [993, 383] on icon at bounding box center [997, 381] width 9 height 9
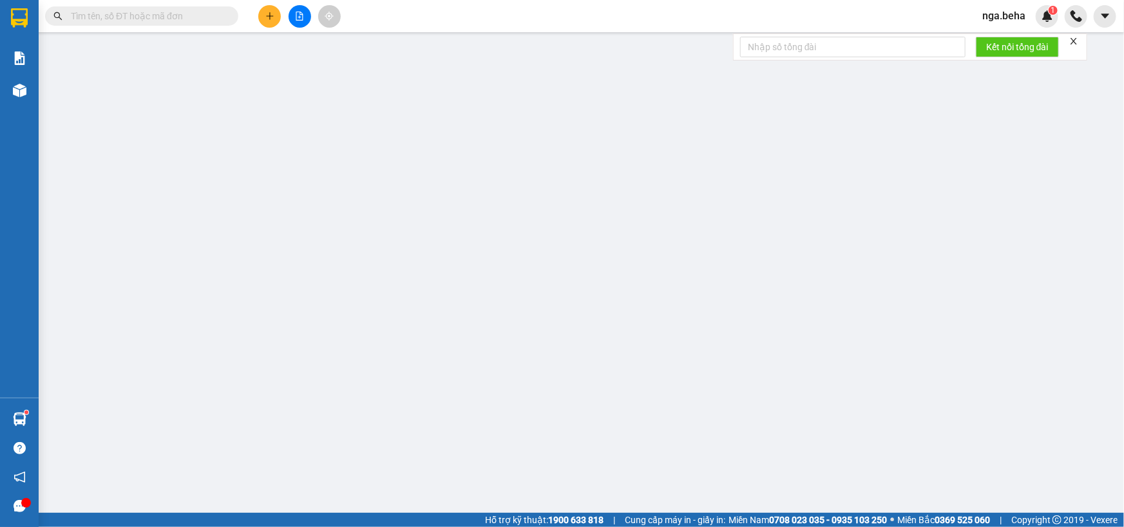
type input "0828278219"
type input "0949664468"
type input "100.000"
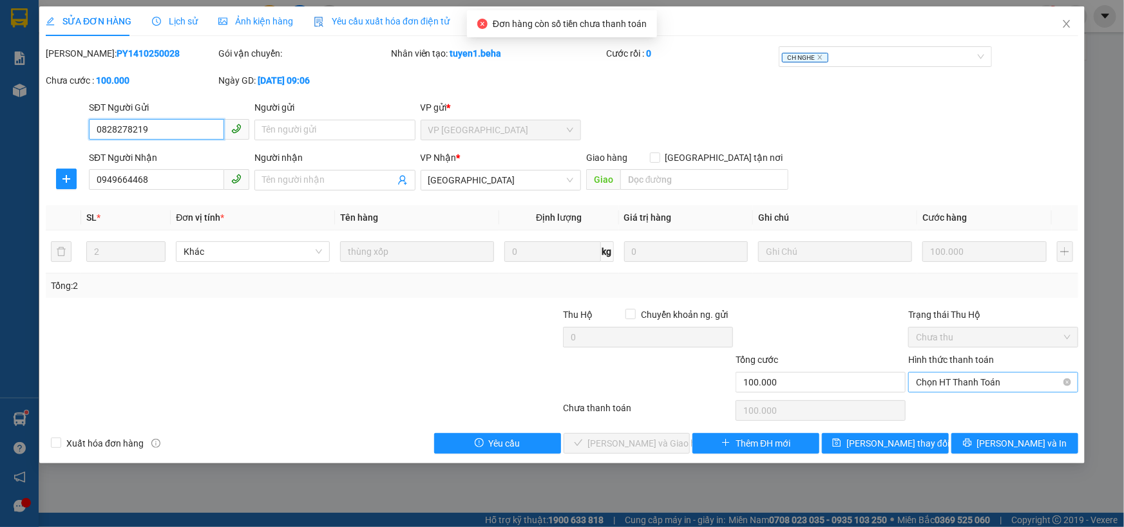
click at [971, 389] on span "Chọn HT Thanh Toán" at bounding box center [993, 382] width 155 height 19
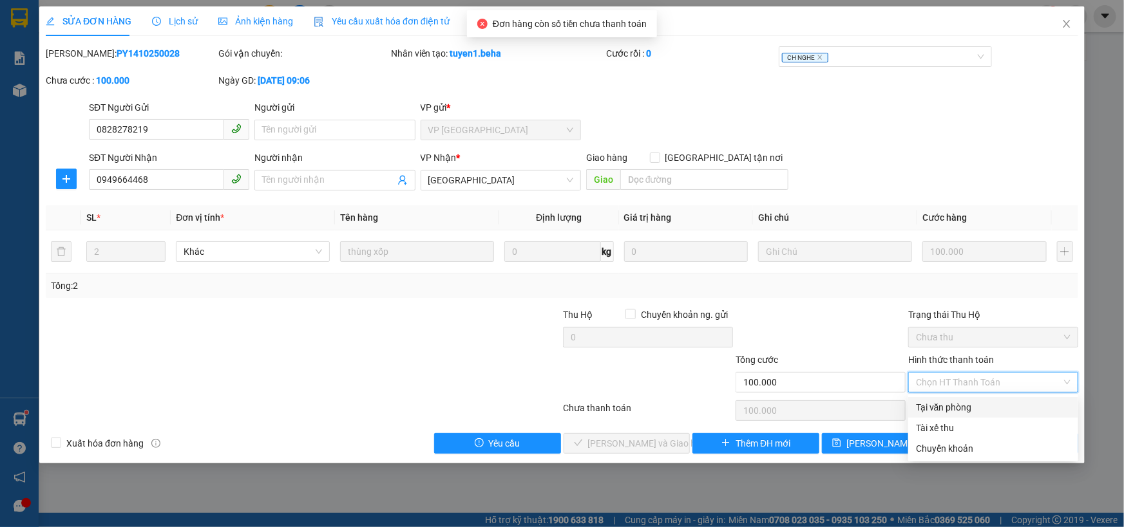
click at [966, 406] on div "Tại văn phòng" at bounding box center [993, 408] width 155 height 14
type input "0"
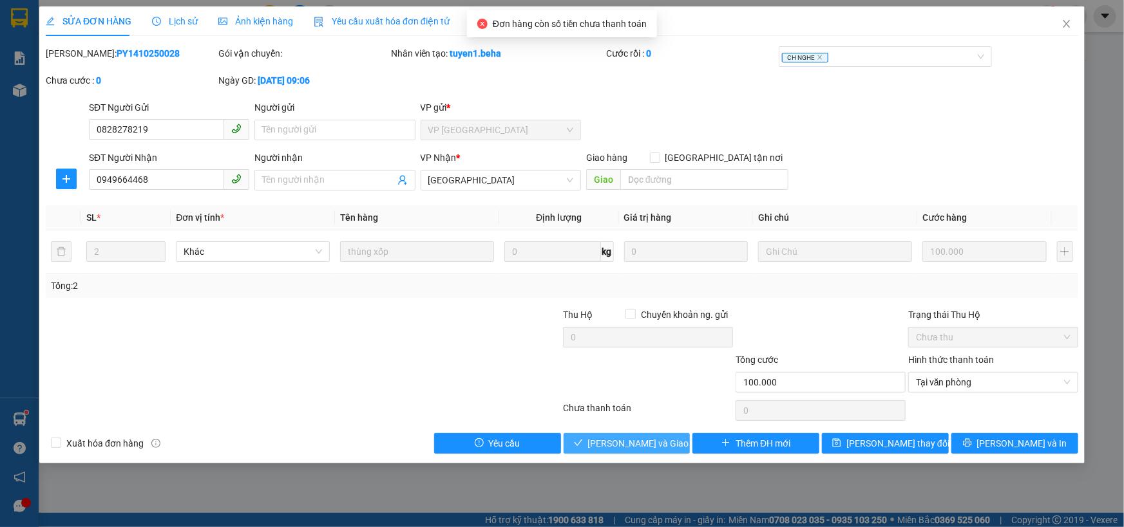
click at [577, 444] on button "Lưu và Giao hàng" at bounding box center [627, 443] width 127 height 21
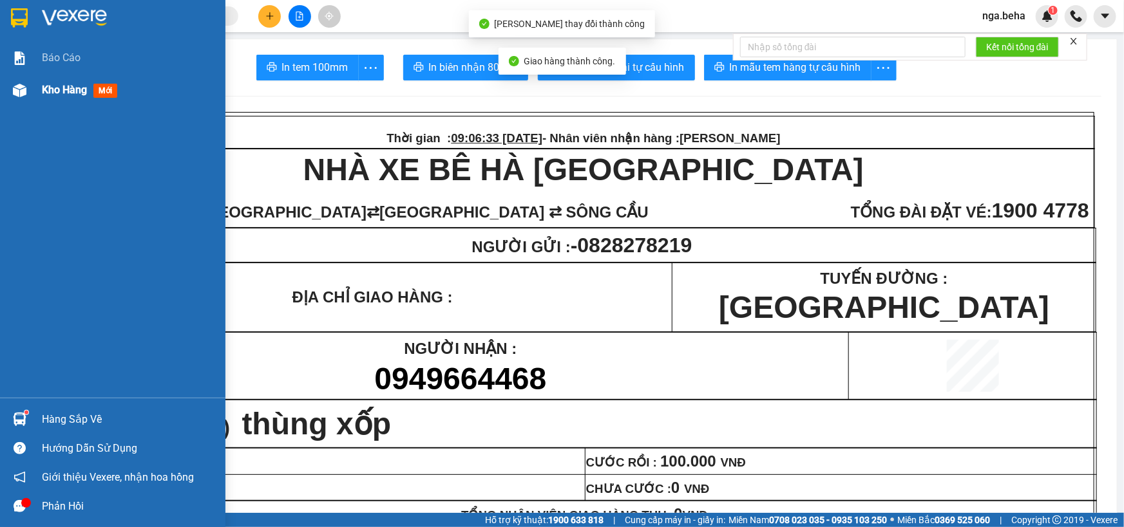
click at [59, 90] on span "Kho hàng" at bounding box center [64, 90] width 45 height 12
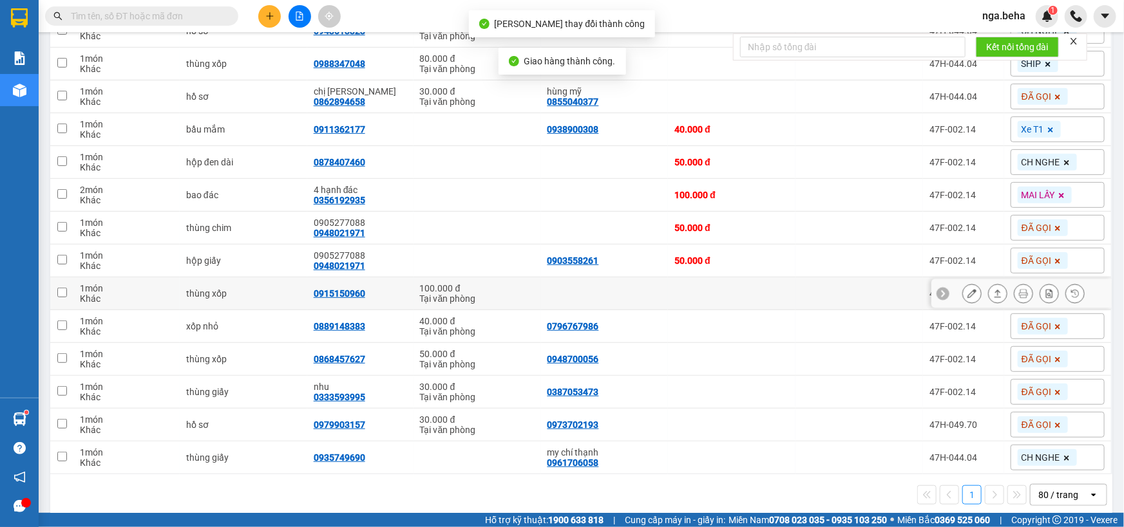
scroll to position [245, 0]
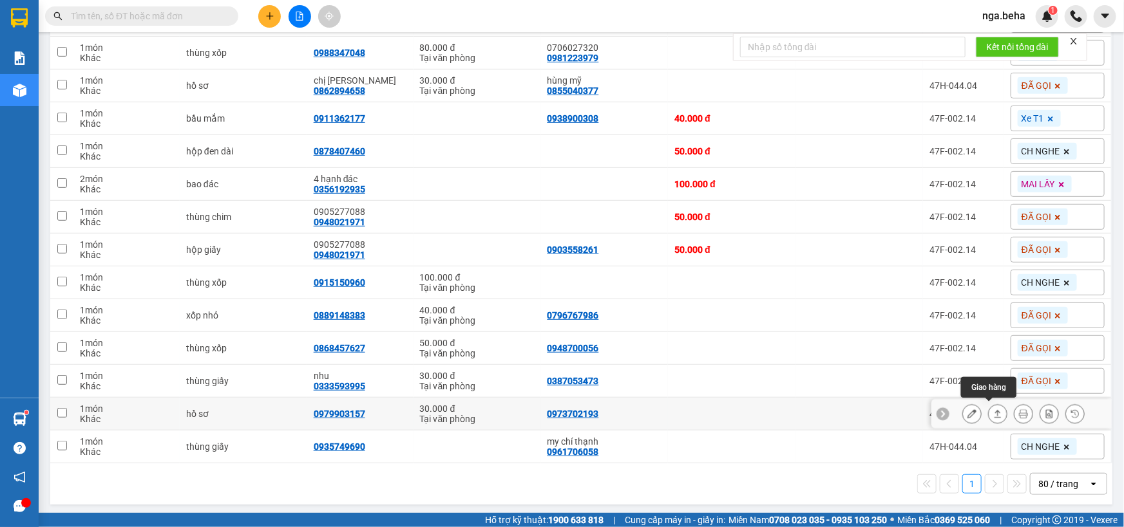
click at [993, 416] on icon at bounding box center [997, 414] width 9 height 9
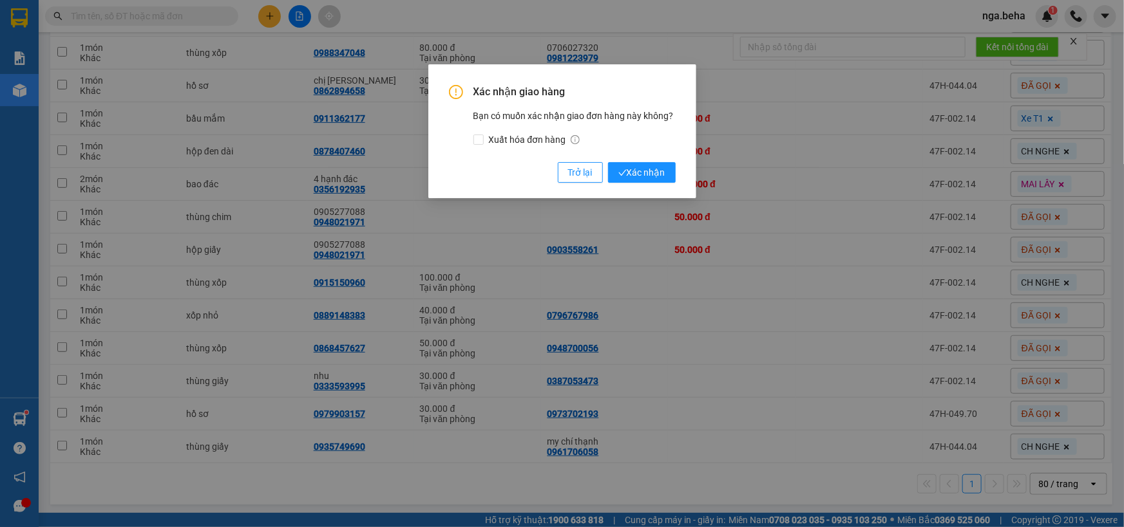
click at [608, 162] on button "Xác nhận" at bounding box center [642, 172] width 68 height 21
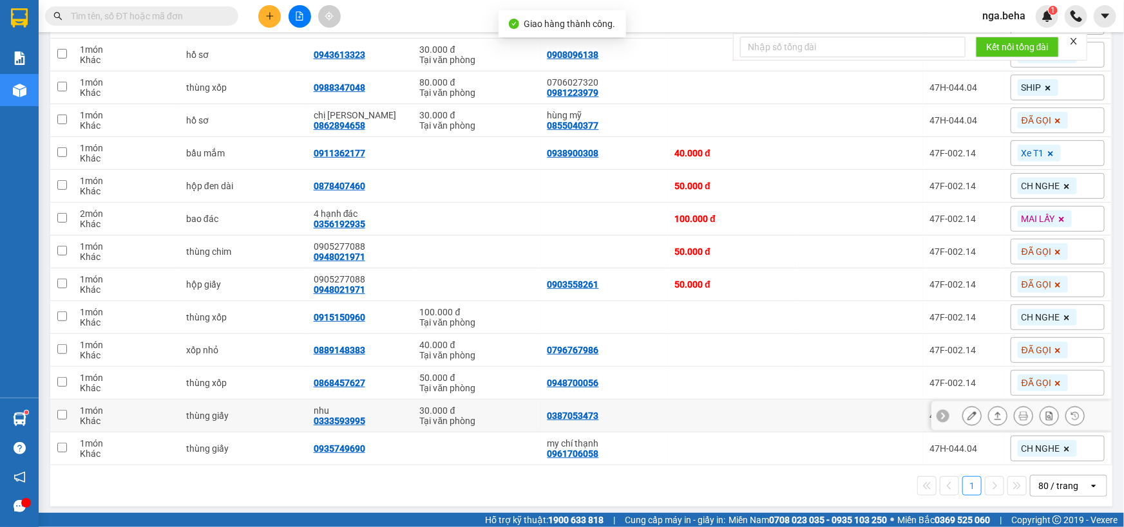
scroll to position [212, 0]
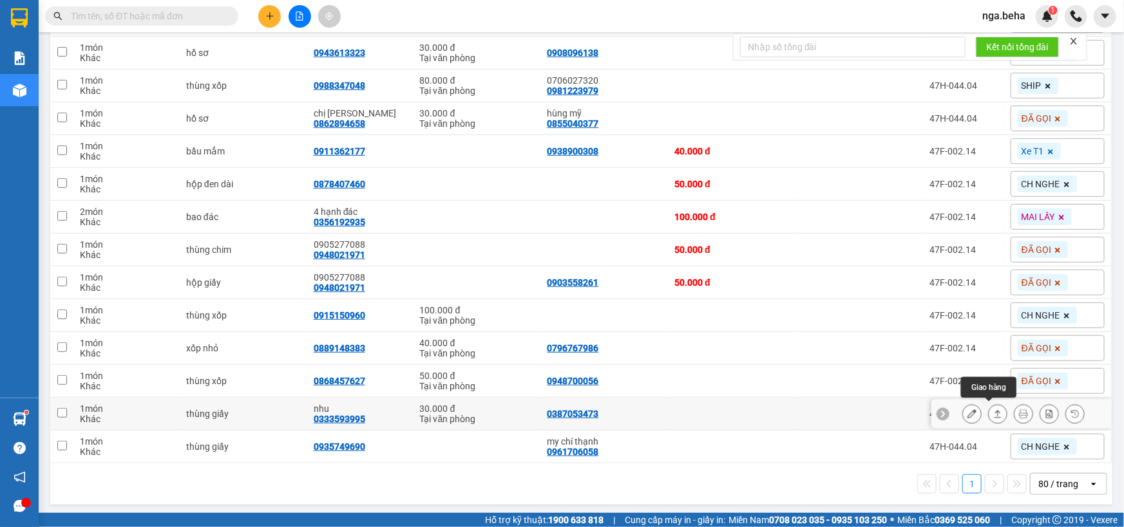
click at [994, 410] on icon at bounding box center [997, 414] width 7 height 8
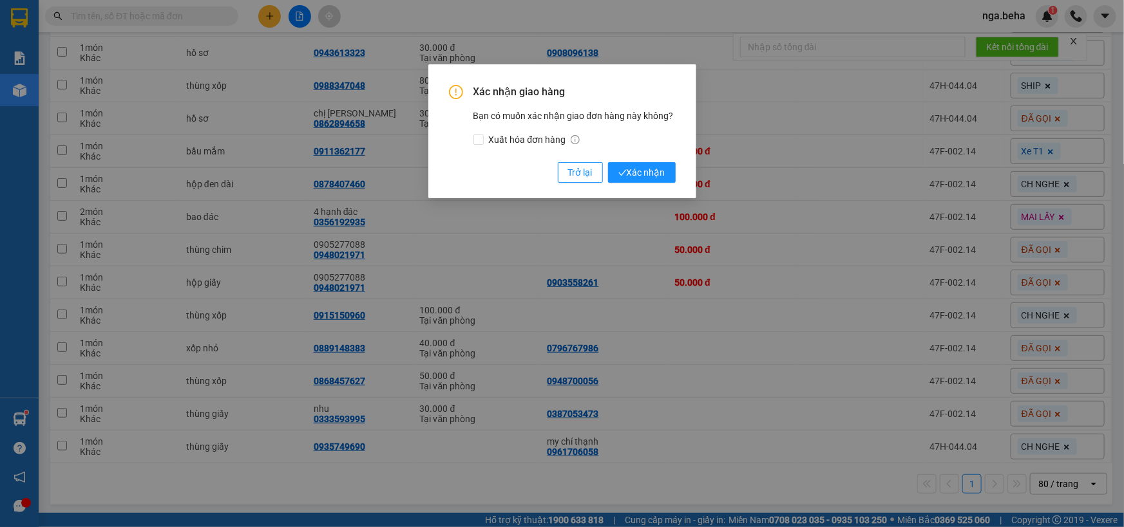
click at [608, 162] on button "Xác nhận" at bounding box center [642, 172] width 68 height 21
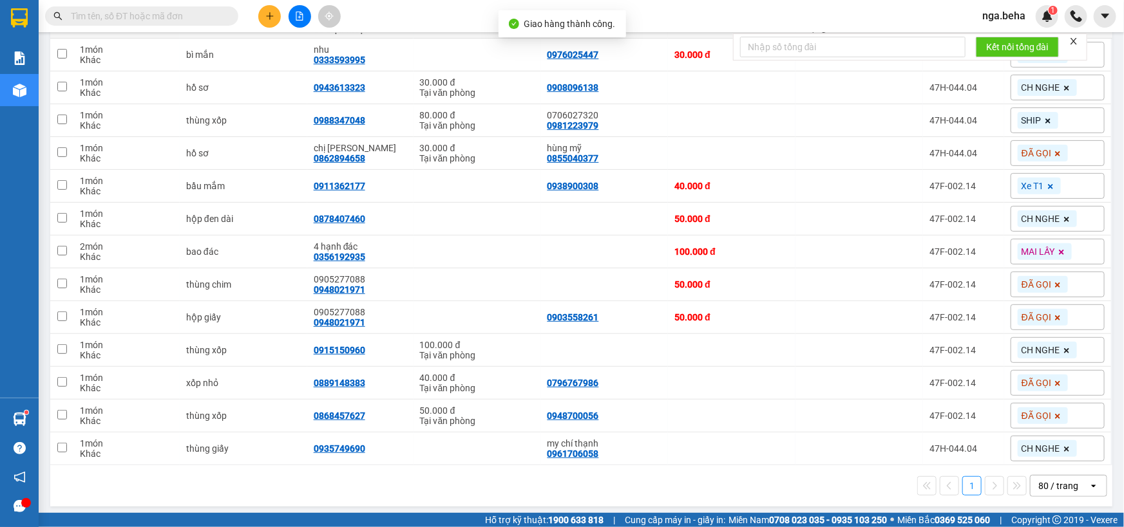
scroll to position [180, 0]
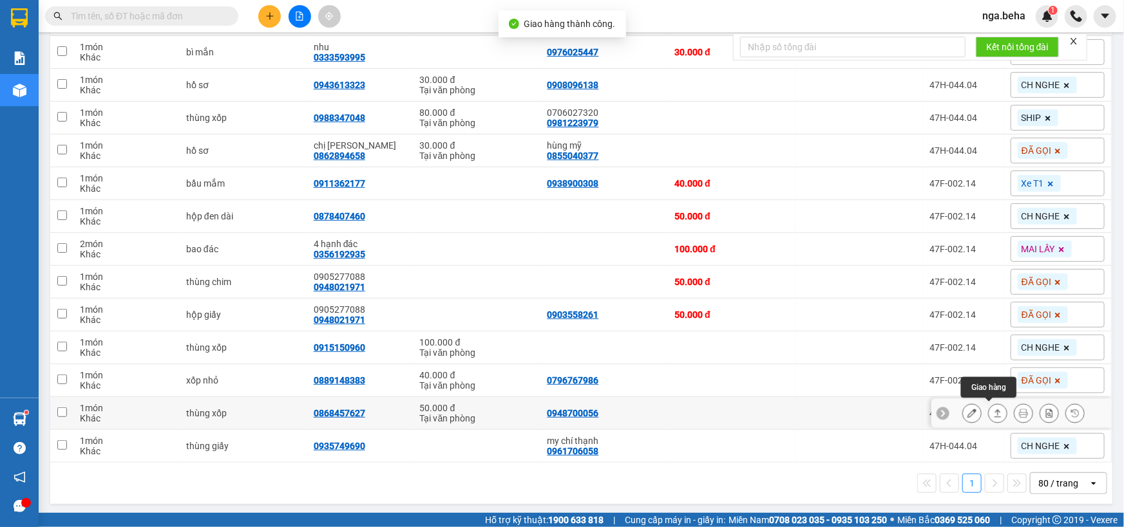
click at [994, 414] on button at bounding box center [998, 414] width 18 height 23
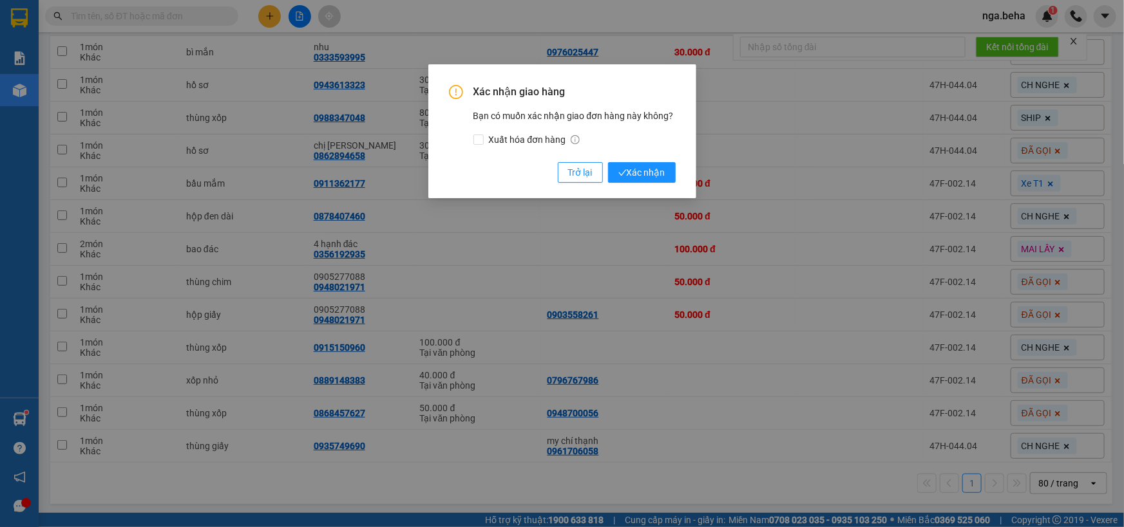
click at [608, 162] on button "Xác nhận" at bounding box center [642, 172] width 68 height 21
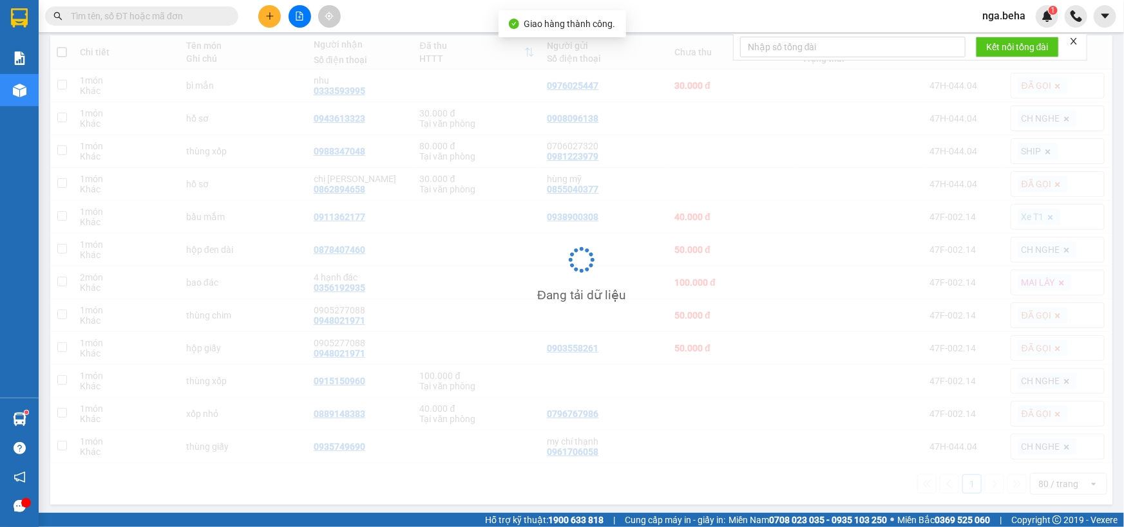
scroll to position [147, 0]
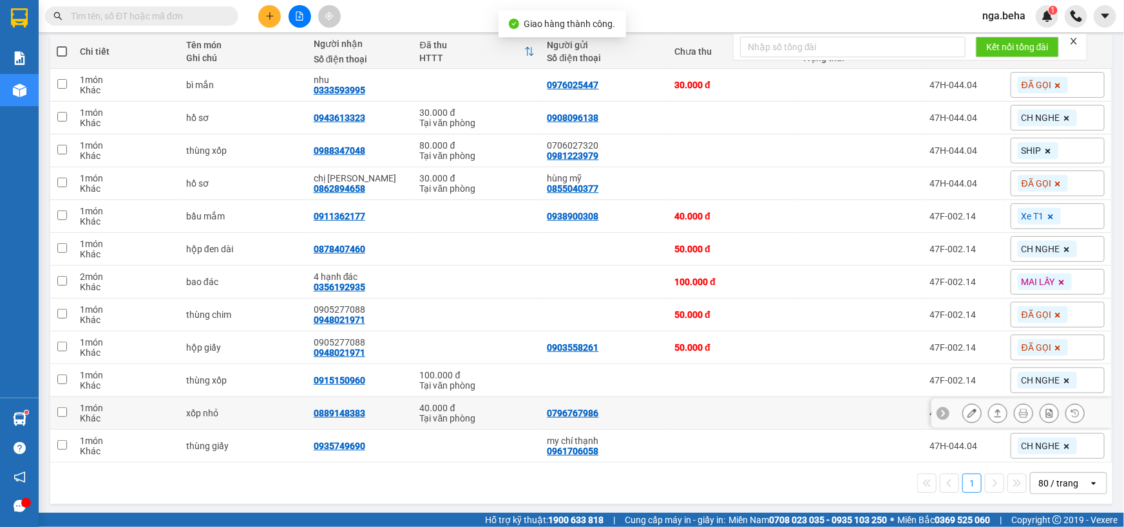
click at [994, 410] on icon at bounding box center [997, 414] width 7 height 8
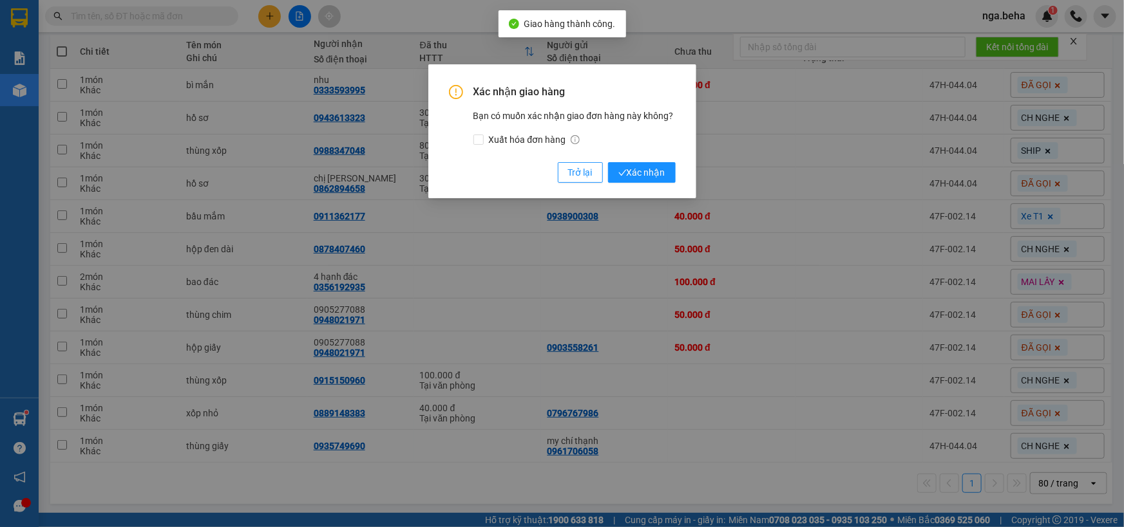
click at [608, 162] on button "Xác nhận" at bounding box center [642, 172] width 68 height 21
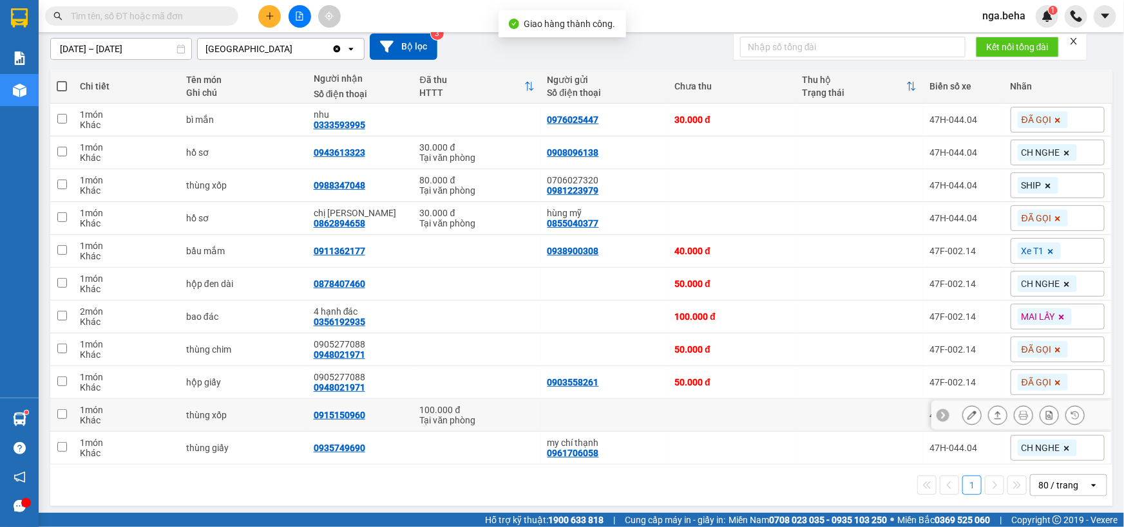
scroll to position [114, 0]
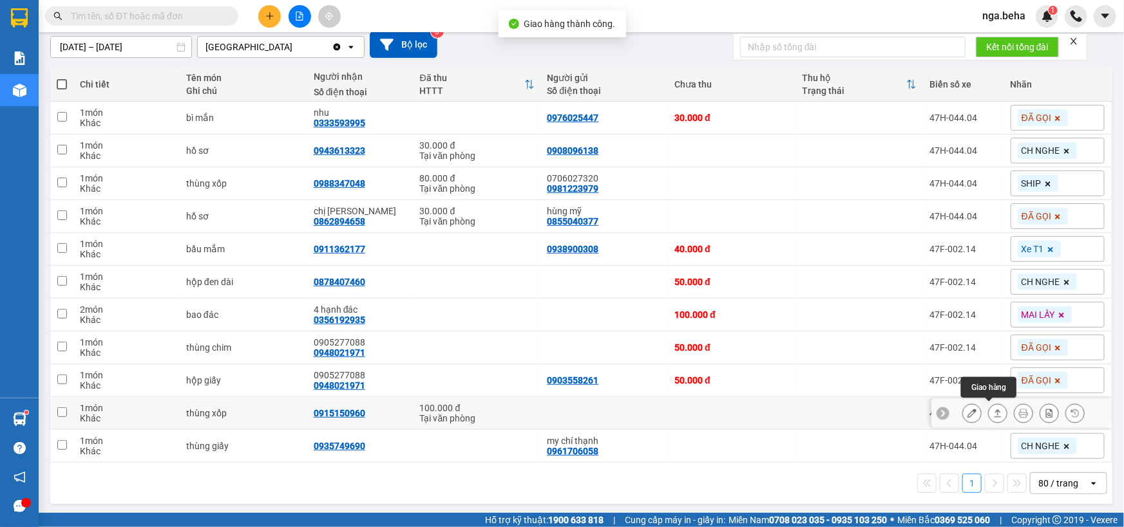
click at [993, 409] on icon at bounding box center [997, 413] width 9 height 9
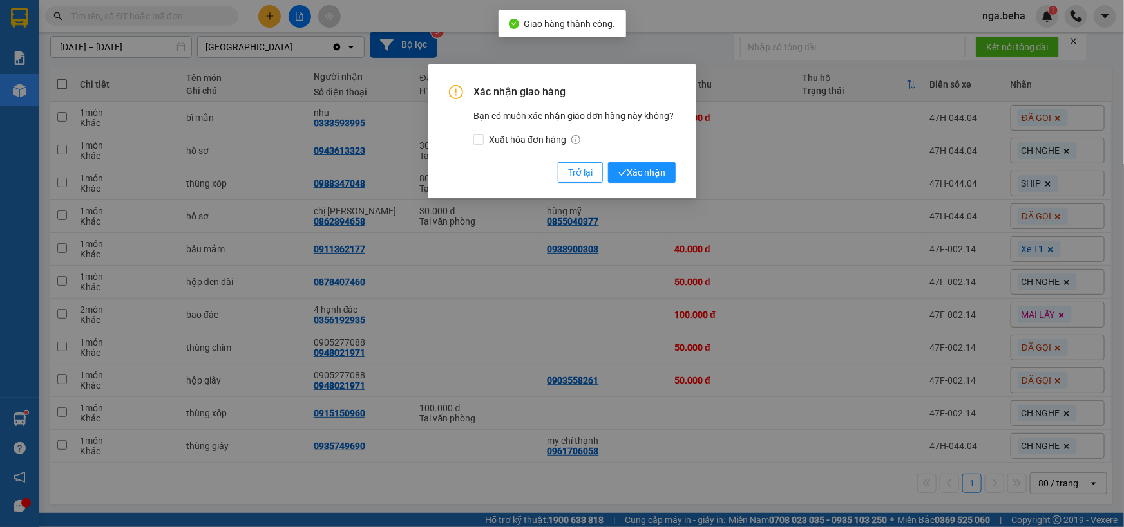
click at [608, 162] on button "Xác nhận" at bounding box center [642, 172] width 68 height 21
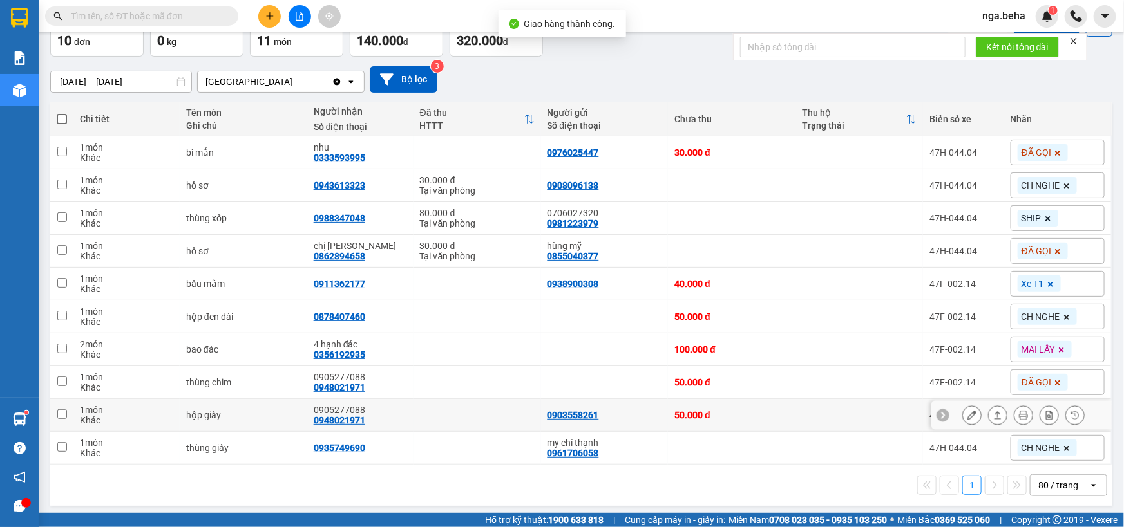
scroll to position [81, 0]
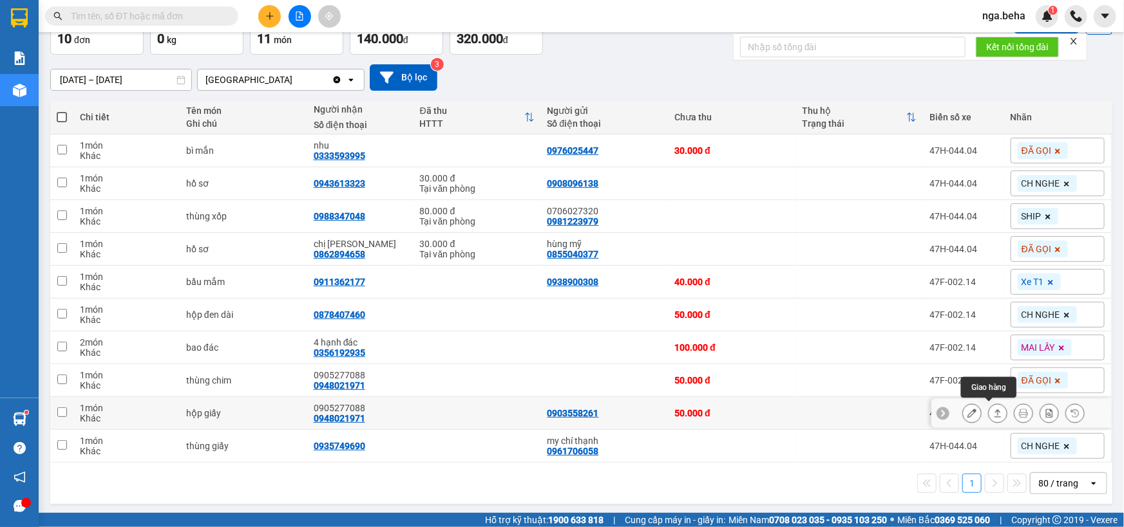
click at [991, 418] on button at bounding box center [998, 414] width 18 height 23
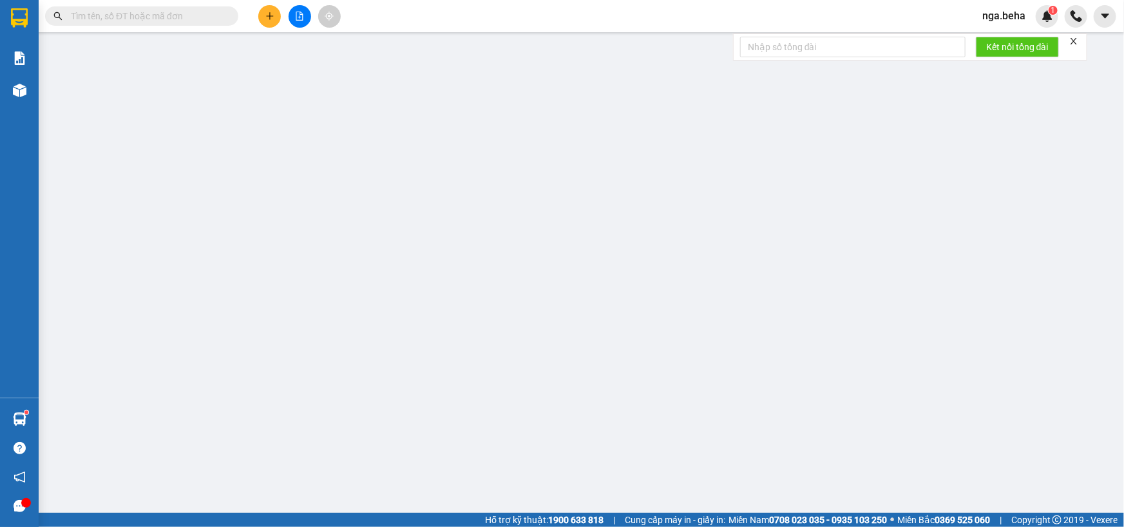
type input "0903558261"
type input "0948021971"
type input "0905277088"
type input "50.000"
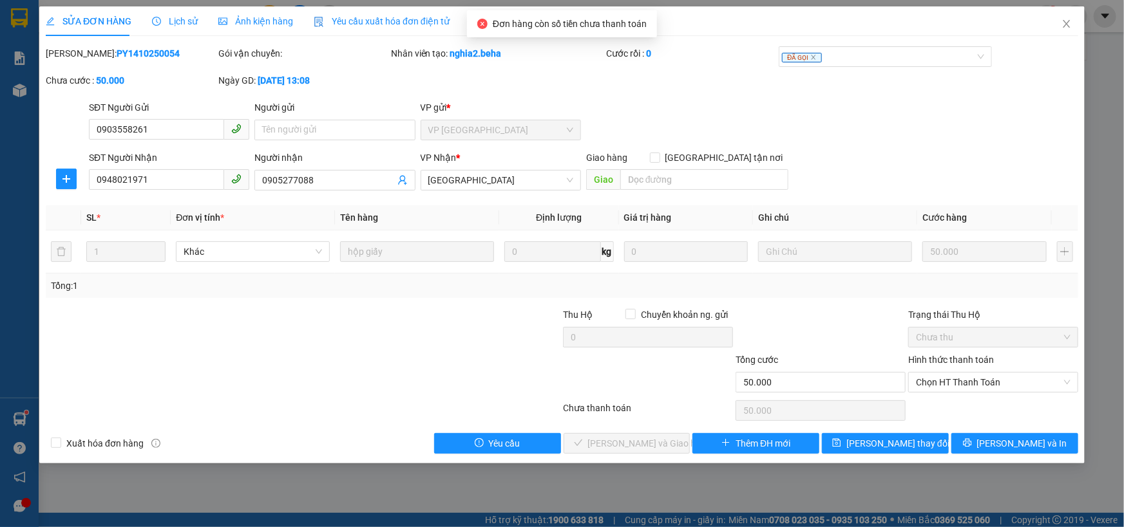
drag, startPoint x: 986, startPoint y: 370, endPoint x: 974, endPoint y: 395, distance: 28.5
click at [985, 372] on div "Hình thức thanh toán Chọn HT Thanh Toán" at bounding box center [993, 375] width 170 height 45
click at [982, 386] on span "Chọn HT Thanh Toán" at bounding box center [993, 382] width 155 height 19
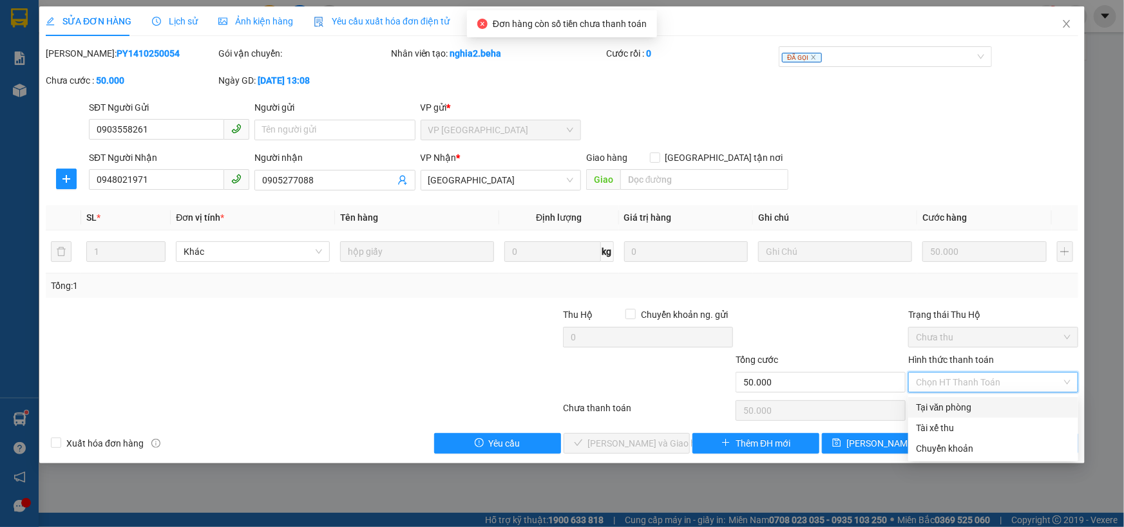
click at [970, 412] on div "Tại văn phòng" at bounding box center [993, 408] width 155 height 14
type input "0"
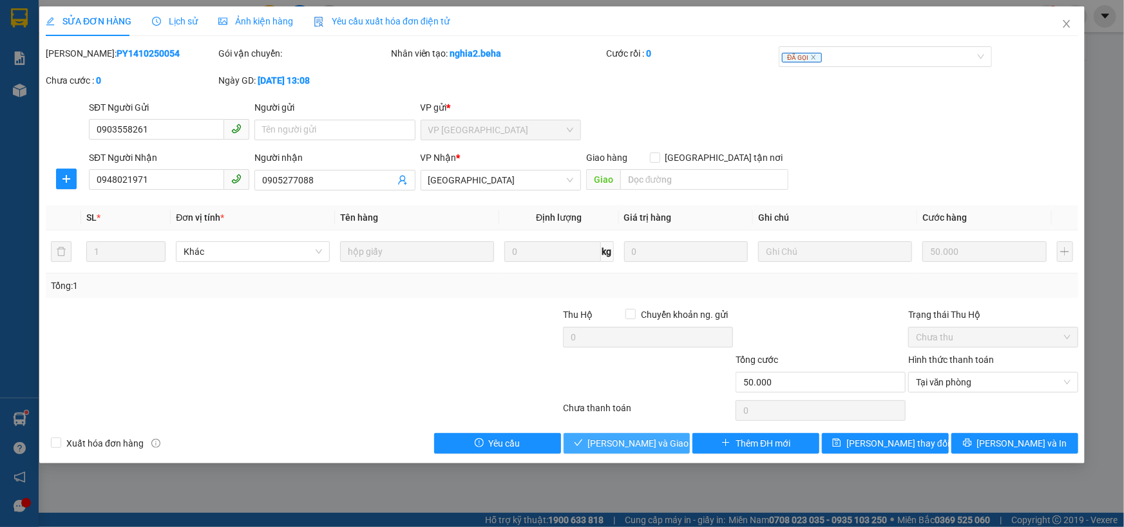
click at [627, 441] on span "Lưu và Giao hàng" at bounding box center [650, 444] width 124 height 14
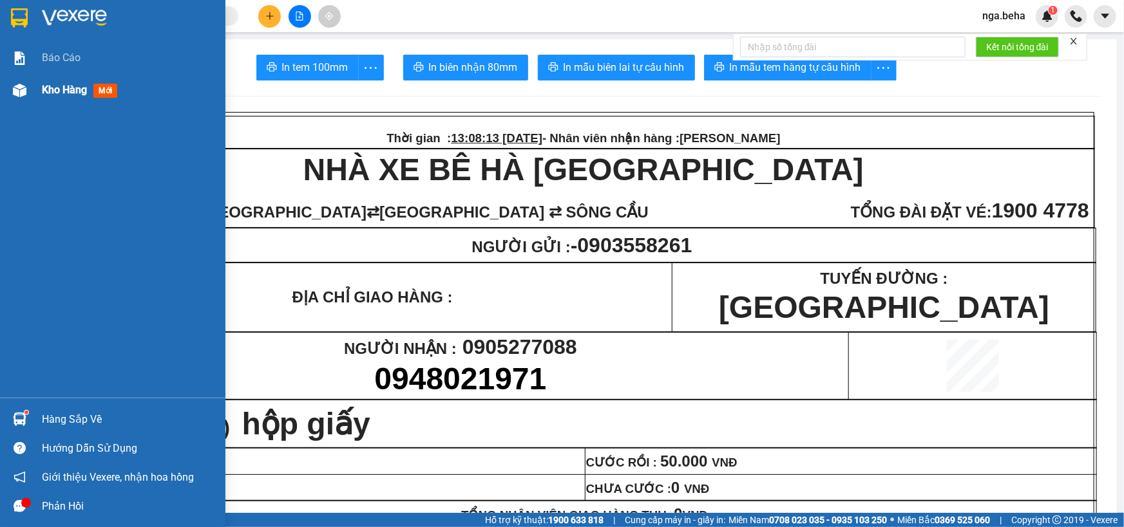
click at [87, 92] on span "Kho hàng" at bounding box center [64, 90] width 45 height 12
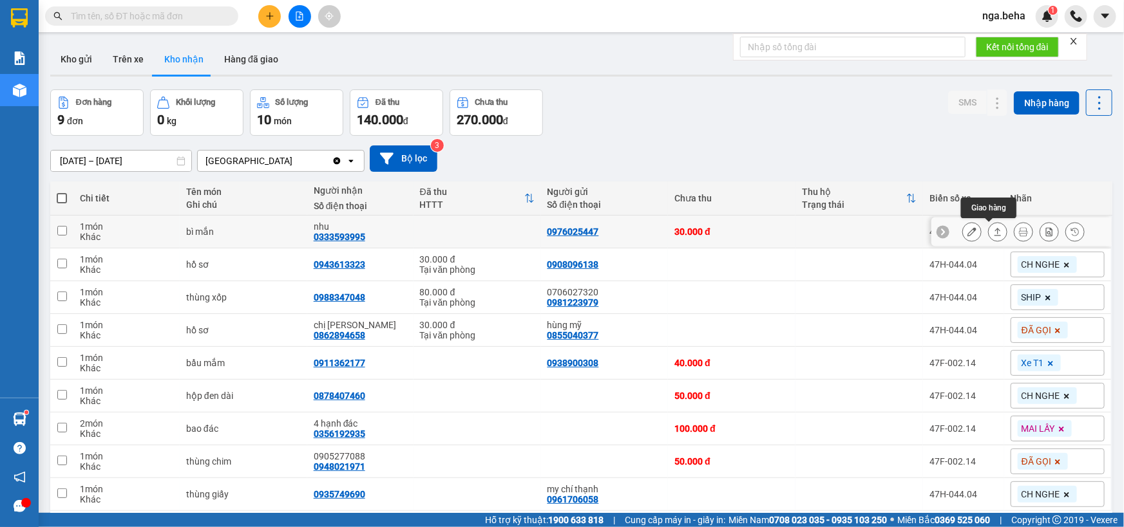
click at [993, 233] on icon at bounding box center [997, 231] width 9 height 9
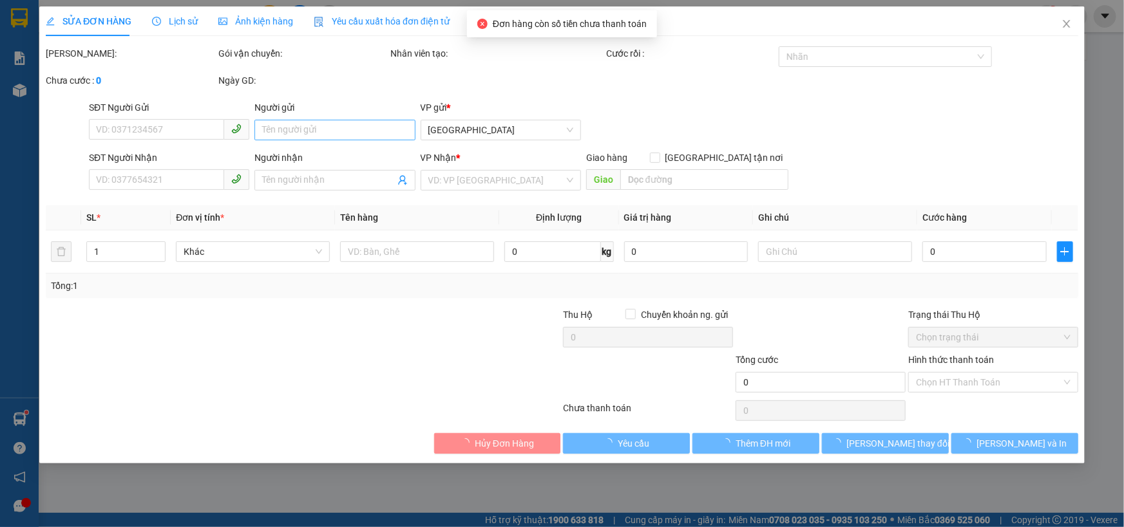
type input "0976025447"
type input "0333593995"
type input "nhu"
type input "30.000"
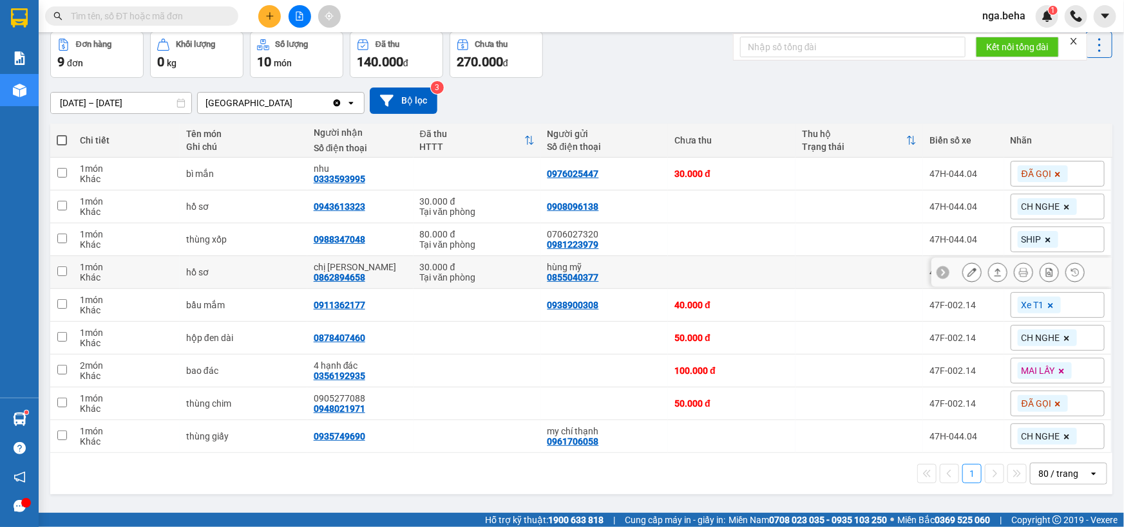
scroll to position [59, 0]
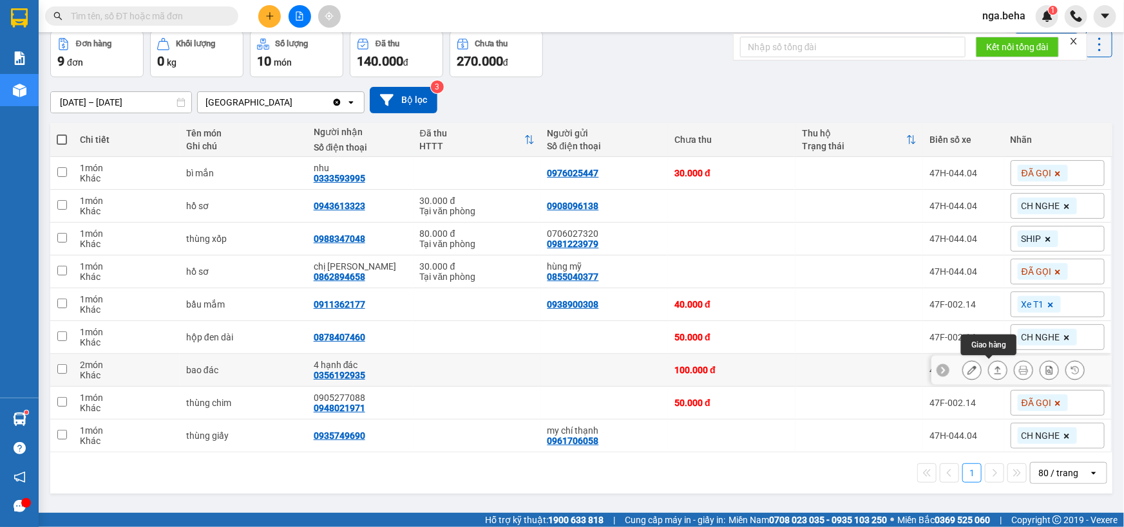
click at [993, 368] on icon at bounding box center [997, 370] width 9 height 9
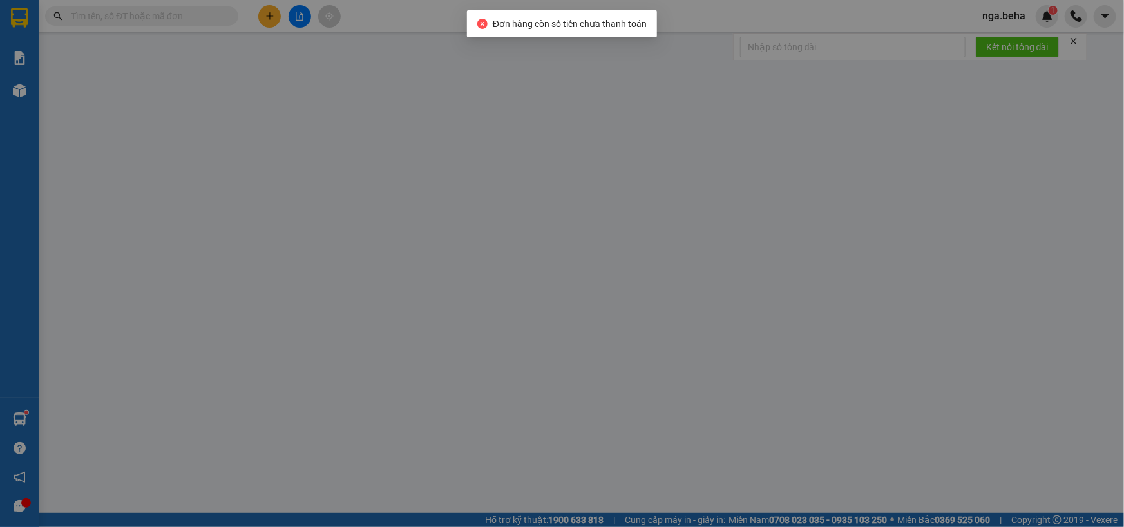
type input "0356192935"
type input "4 hạnh đác"
type input "100.000"
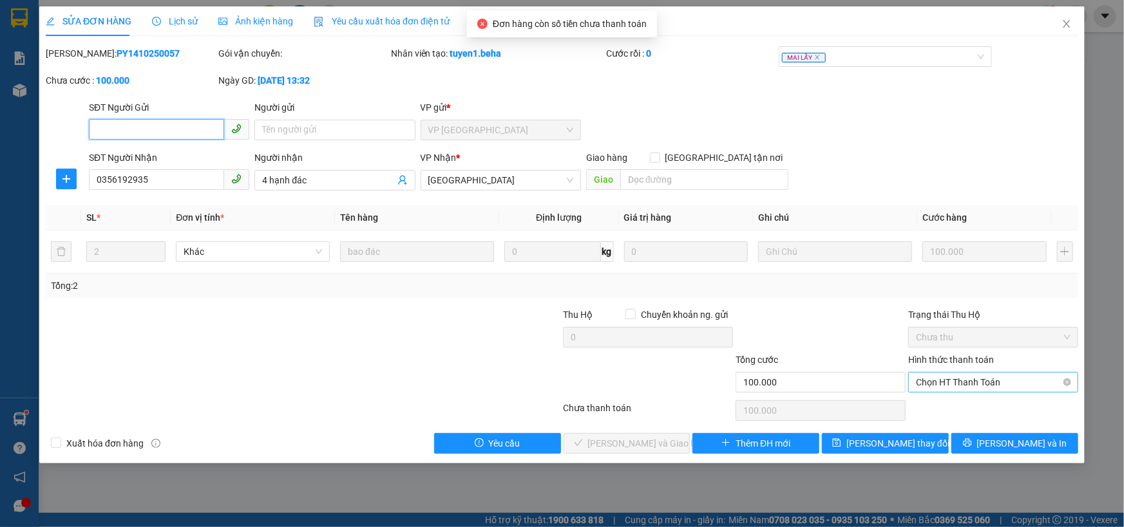
click at [991, 385] on span "Chọn HT Thanh Toán" at bounding box center [993, 382] width 155 height 19
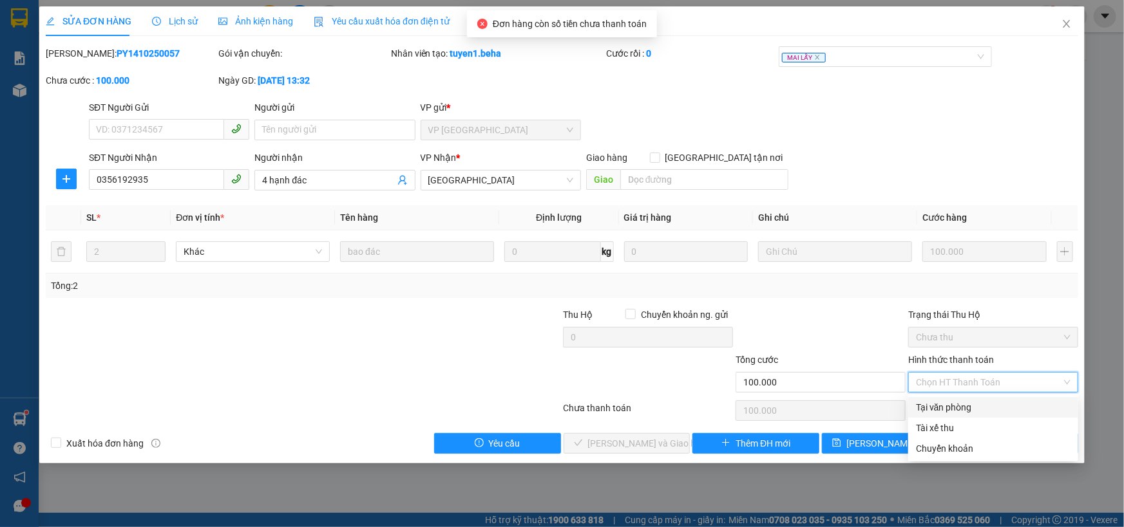
click at [953, 406] on div "Tại văn phòng" at bounding box center [993, 408] width 155 height 14
type input "0"
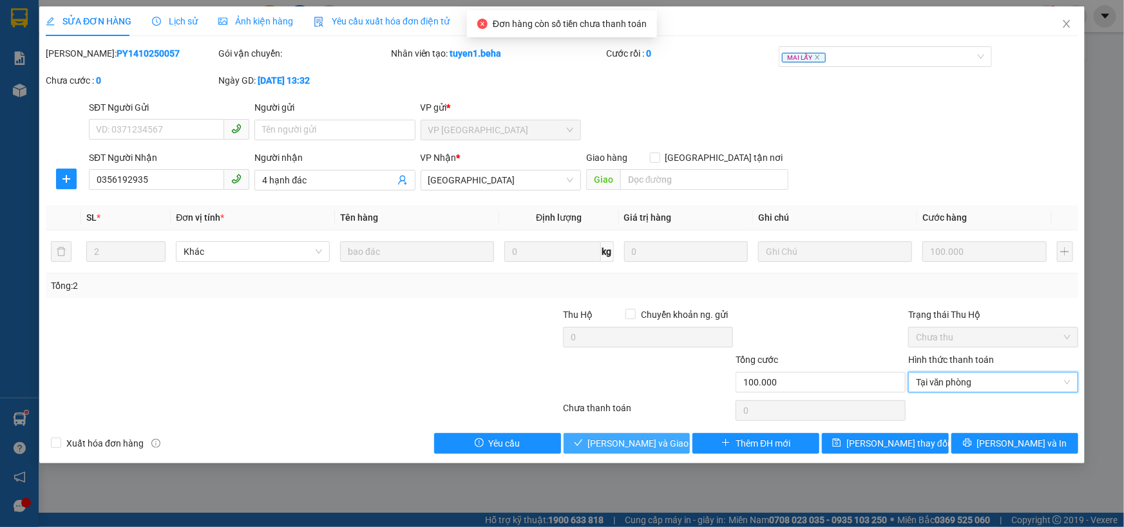
click at [630, 444] on span "[PERSON_NAME] và Giao hàng" at bounding box center [650, 444] width 124 height 14
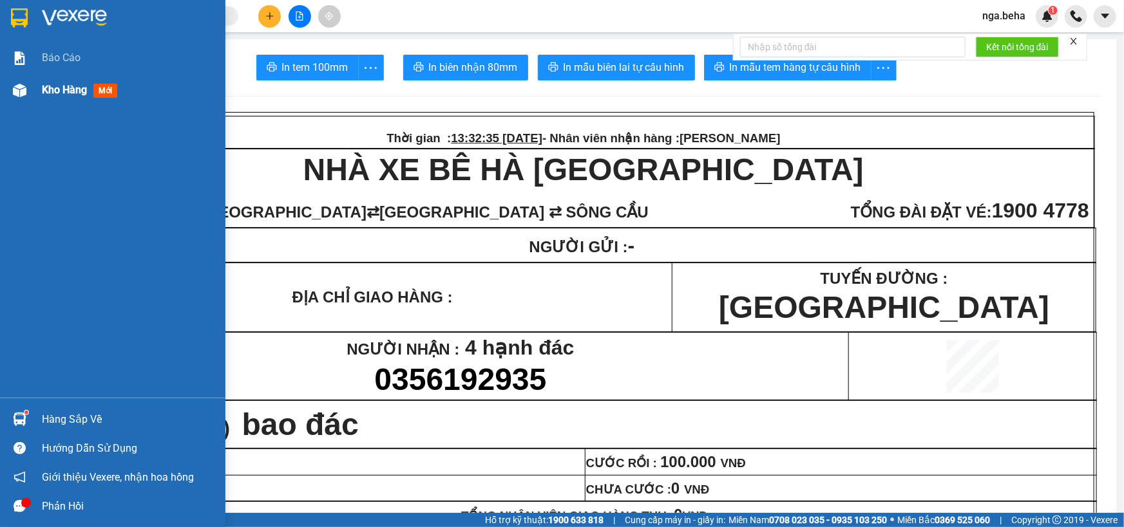
click at [45, 88] on span "Kho hàng" at bounding box center [64, 90] width 45 height 12
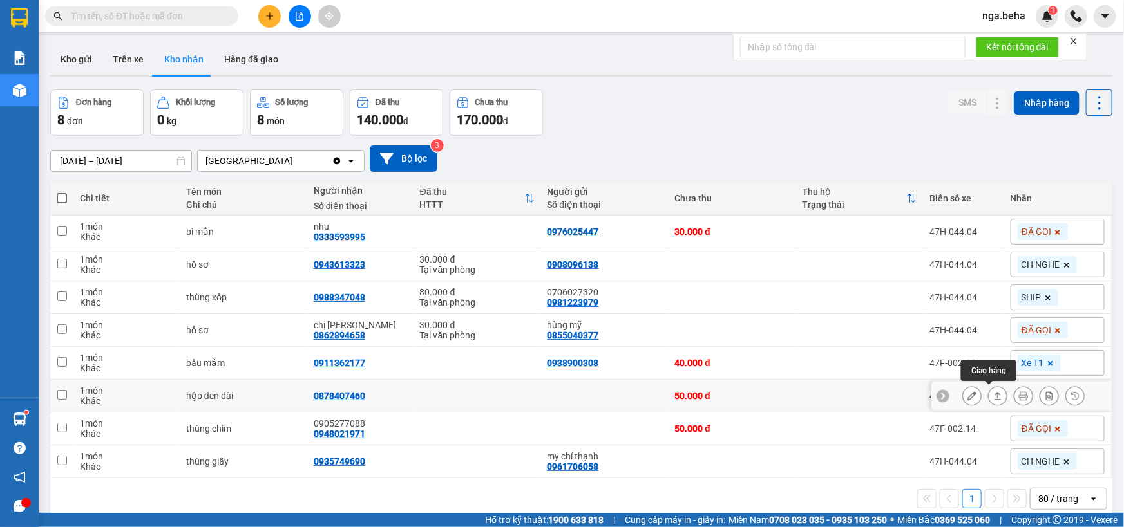
click at [993, 395] on icon at bounding box center [997, 396] width 9 height 9
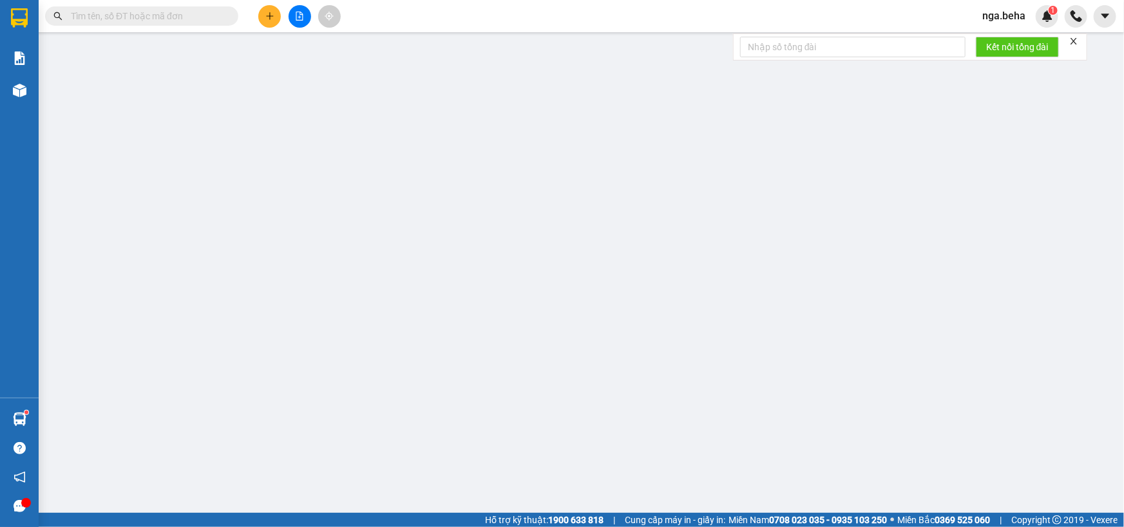
type input "0878407460"
type input "50.000"
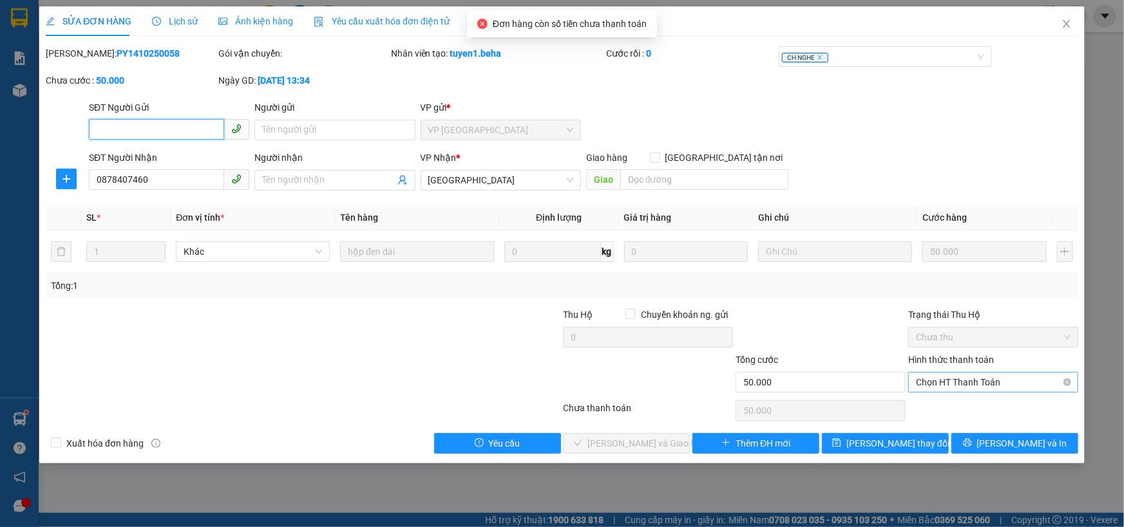
click at [956, 377] on span "Chọn HT Thanh Toán" at bounding box center [993, 382] width 155 height 19
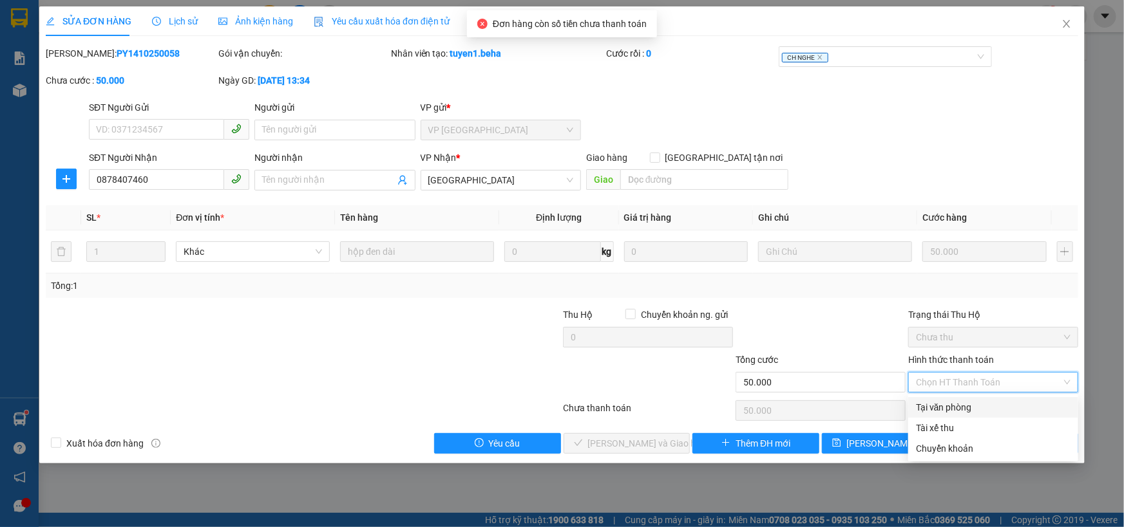
click at [947, 399] on div "Tại văn phòng" at bounding box center [993, 407] width 170 height 21
type input "0"
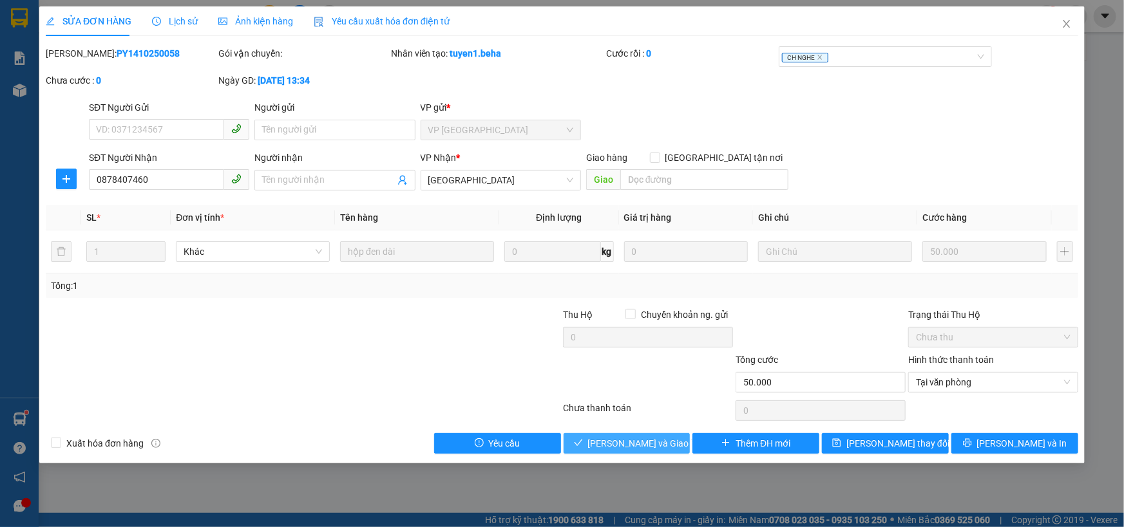
click at [616, 440] on span "Lưu và Giao hàng" at bounding box center [650, 444] width 124 height 14
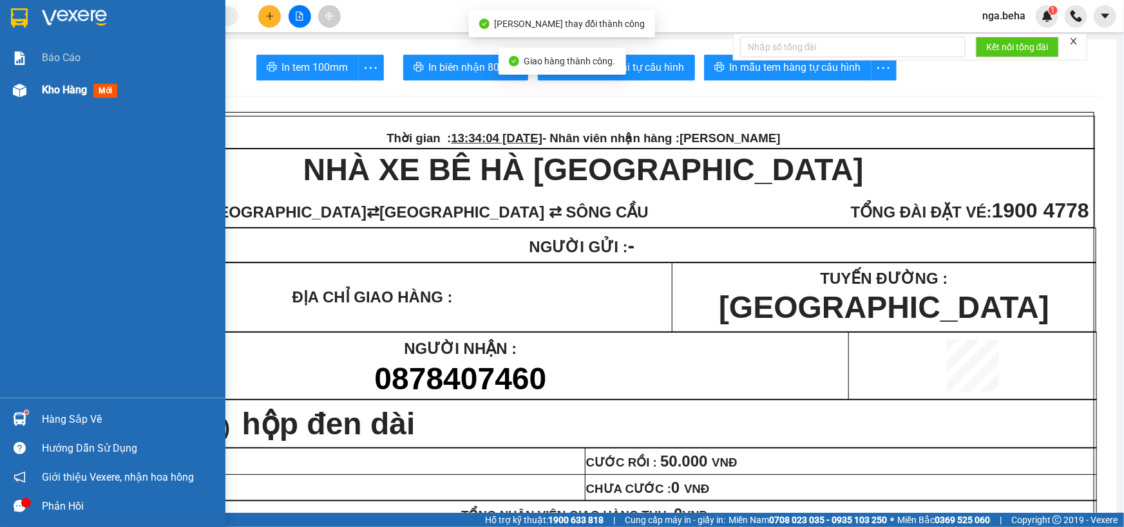
click at [81, 86] on span "Kho hàng" at bounding box center [64, 90] width 45 height 12
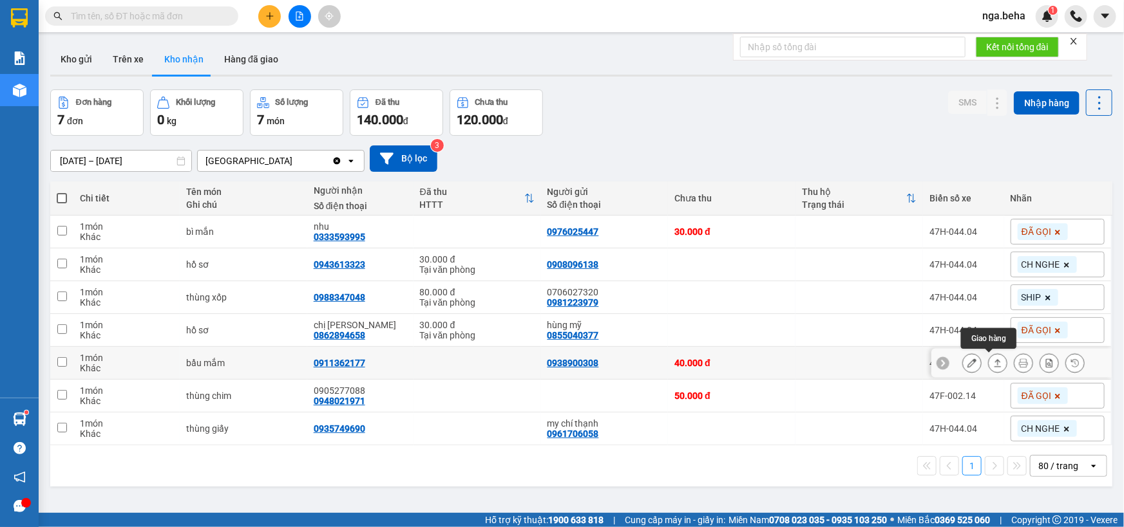
click at [993, 367] on icon at bounding box center [997, 363] width 9 height 9
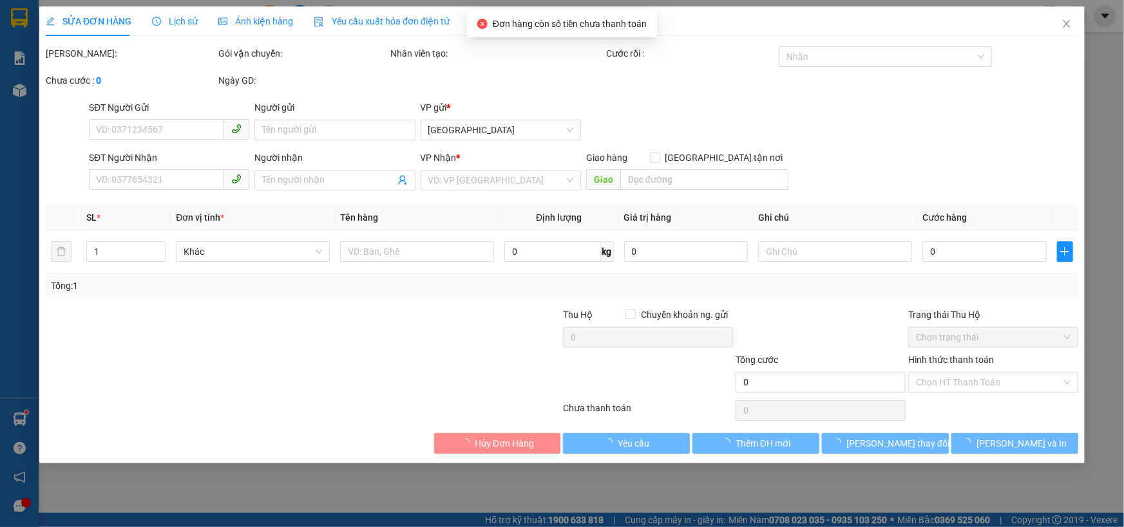
type input "0938900308"
type input "0911362177"
type input "buôn hồ"
type input "40.000"
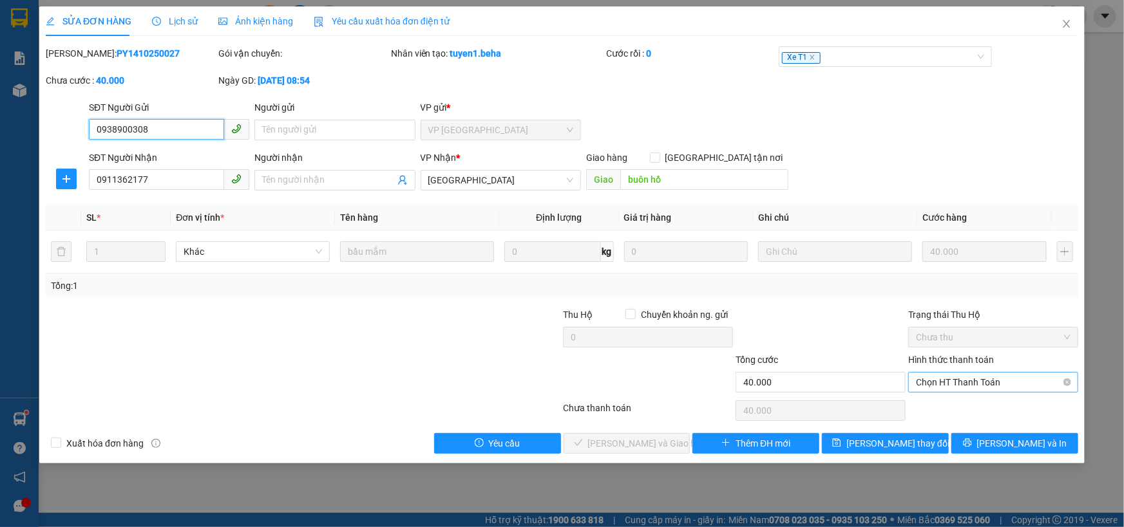
click at [963, 377] on span "Chọn HT Thanh Toán" at bounding box center [993, 382] width 155 height 19
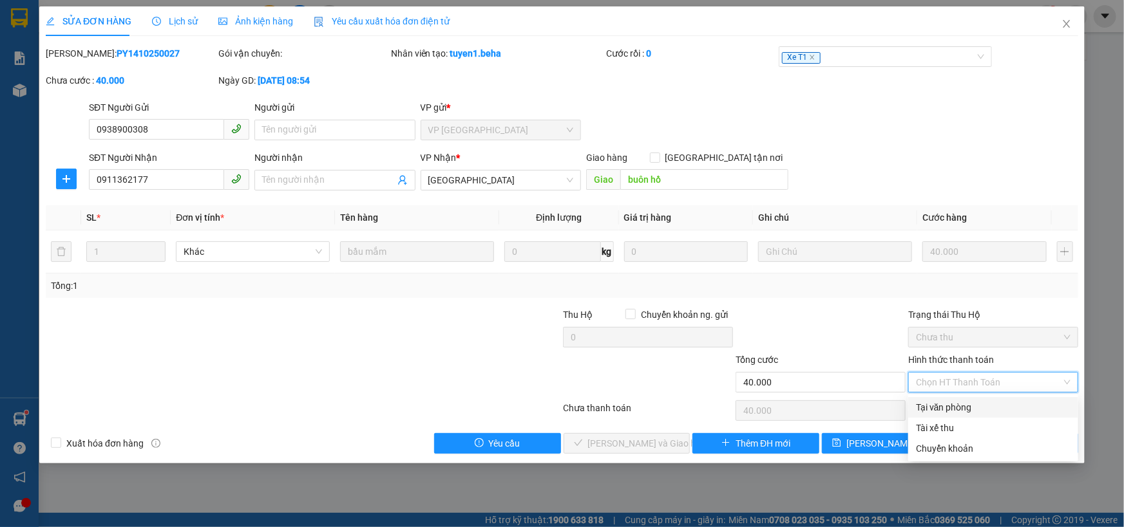
click at [976, 412] on div "Tại văn phòng" at bounding box center [993, 408] width 155 height 14
type input "0"
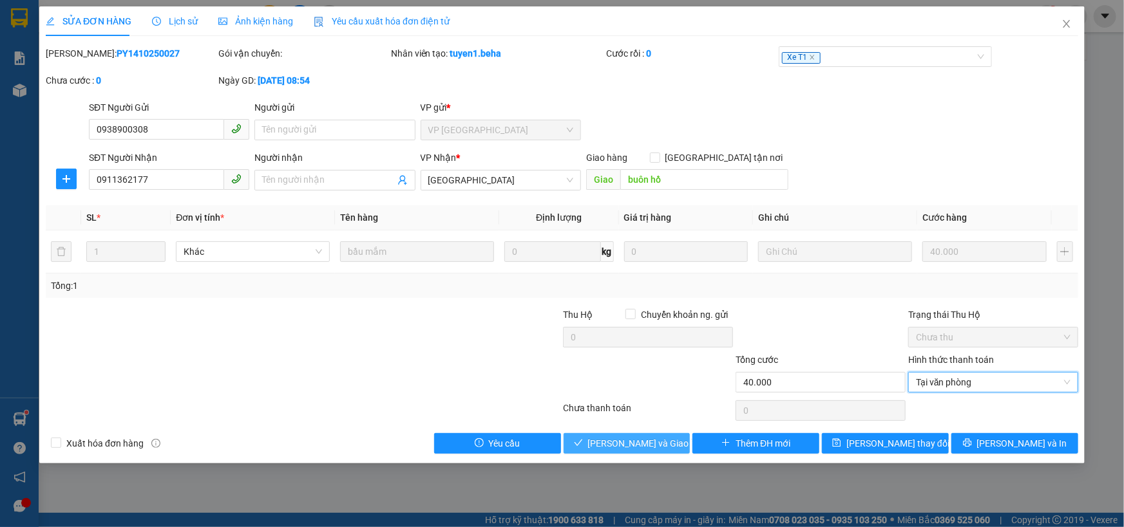
click at [641, 447] on span "Lưu và Giao hàng" at bounding box center [650, 444] width 124 height 14
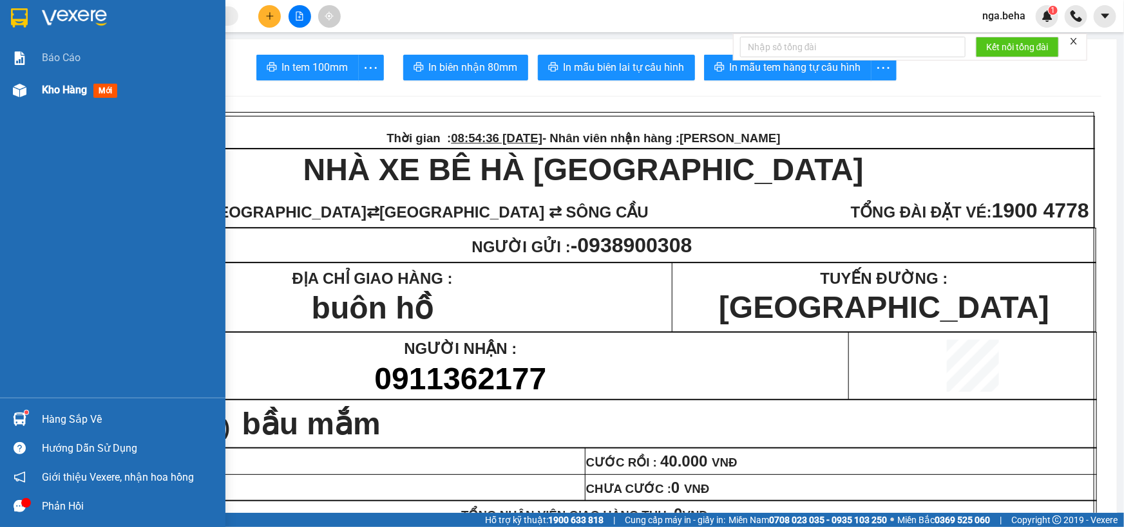
click at [47, 89] on span "Kho hàng" at bounding box center [64, 90] width 45 height 12
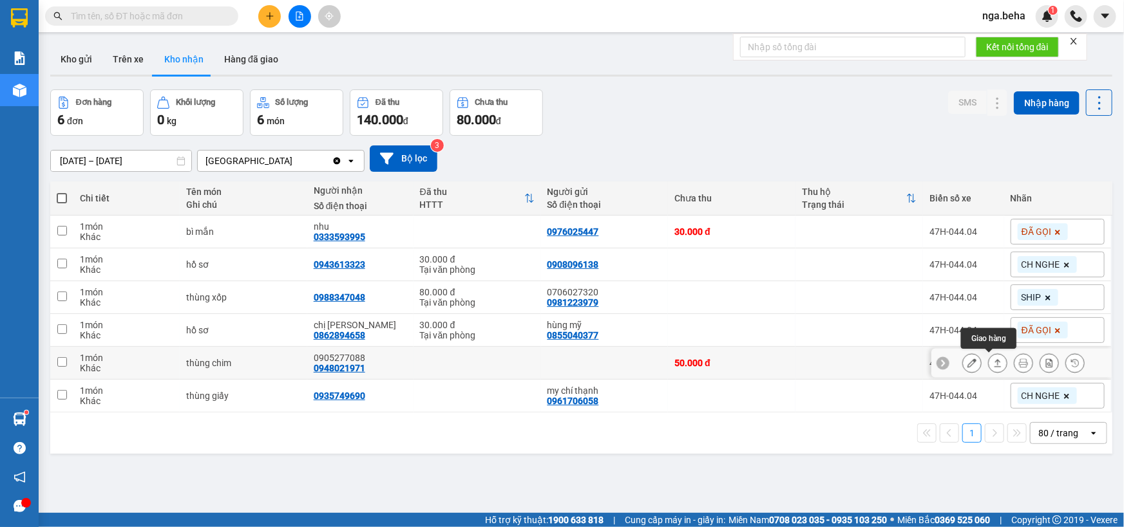
click at [993, 359] on icon at bounding box center [997, 363] width 9 height 9
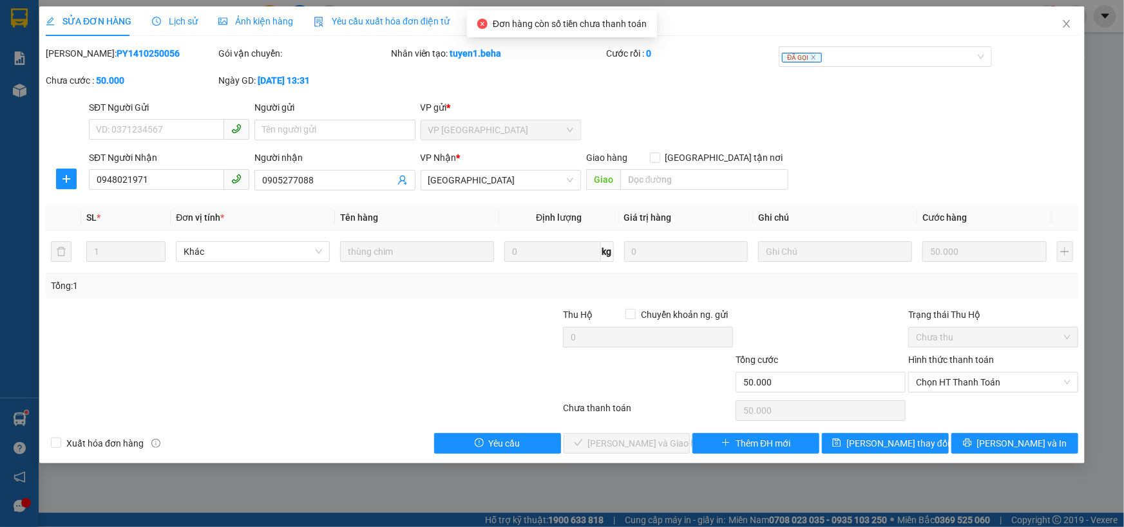
click at [253, 25] on span "Ảnh kiện hàng" at bounding box center [255, 21] width 75 height 10
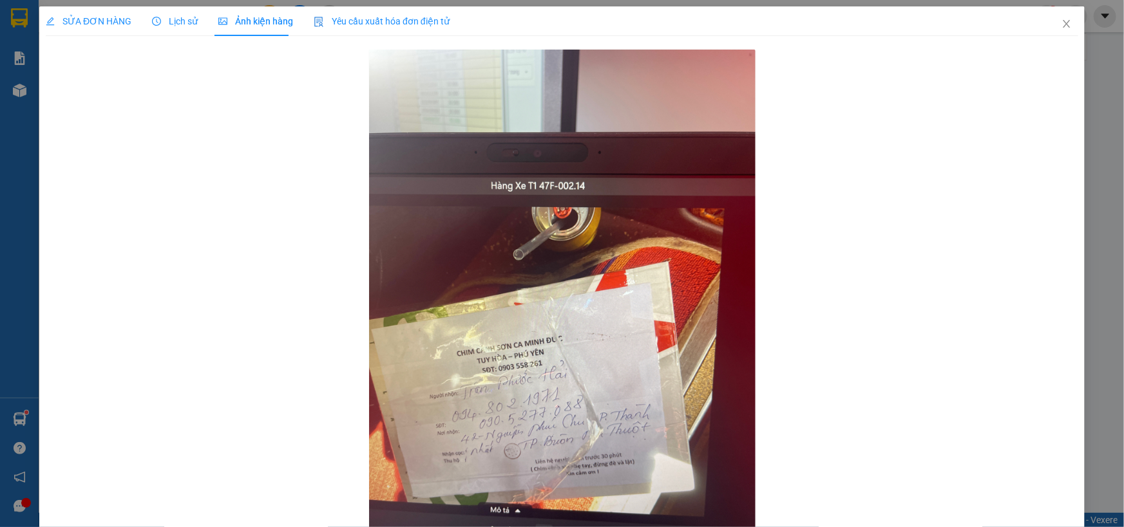
click at [55, 20] on span "SỬA ĐƠN HÀNG" at bounding box center [89, 21] width 86 height 10
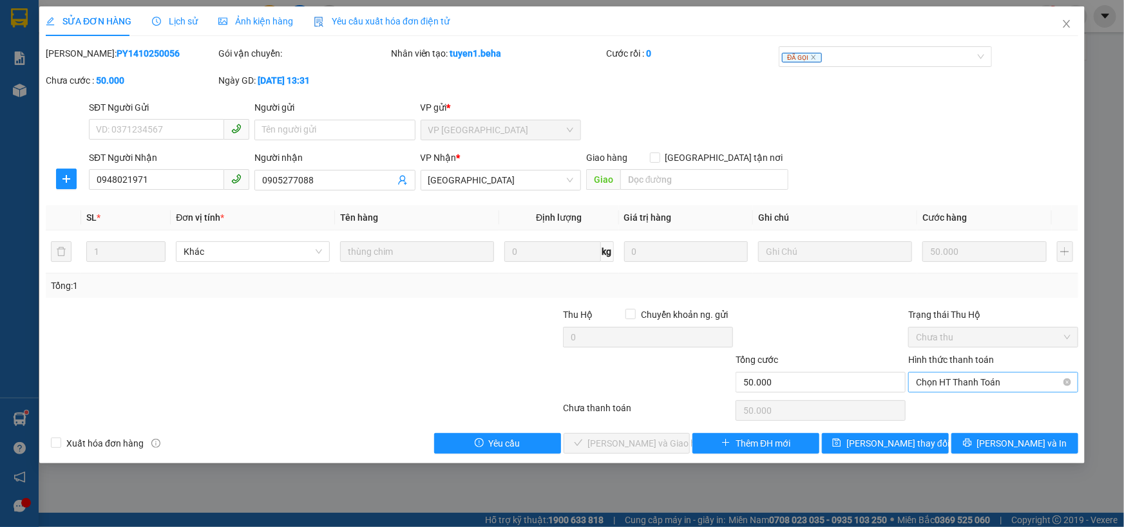
click at [1014, 379] on span "Chọn HT Thanh Toán" at bounding box center [993, 382] width 155 height 19
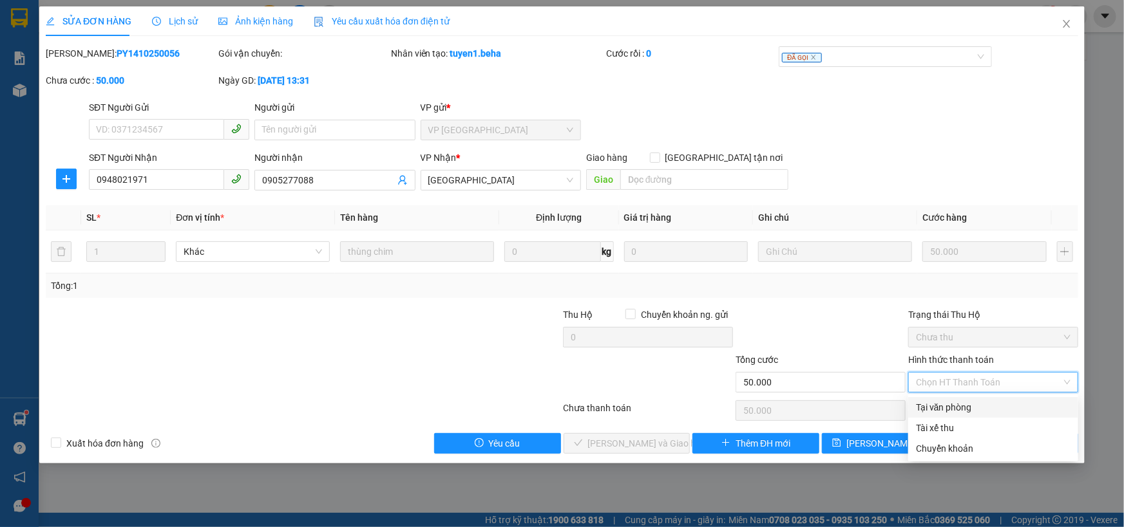
click at [934, 408] on div "Tại văn phòng" at bounding box center [993, 408] width 155 height 14
type input "0"
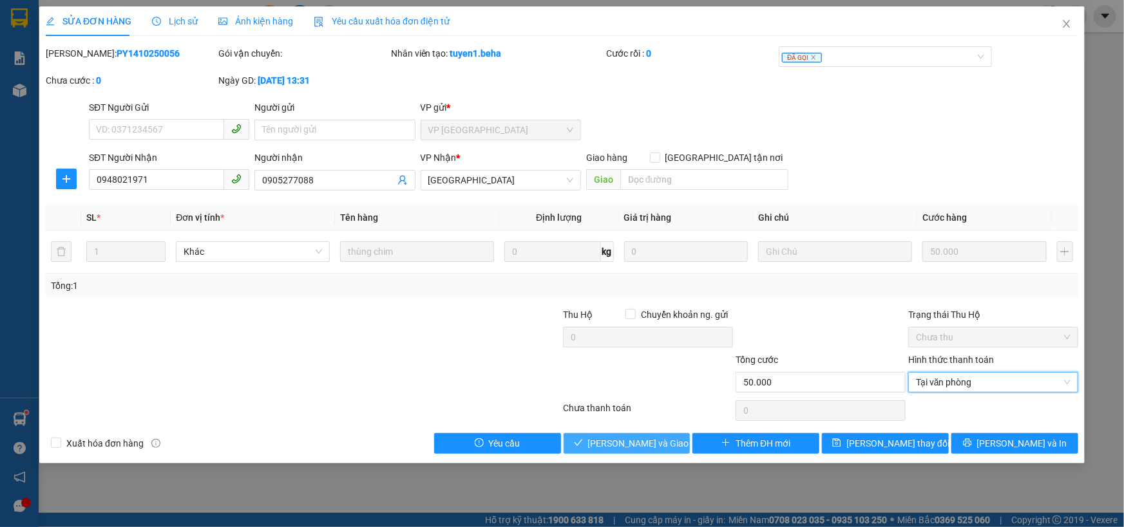
click at [652, 444] on span "Lưu và Giao hàng" at bounding box center [650, 444] width 124 height 14
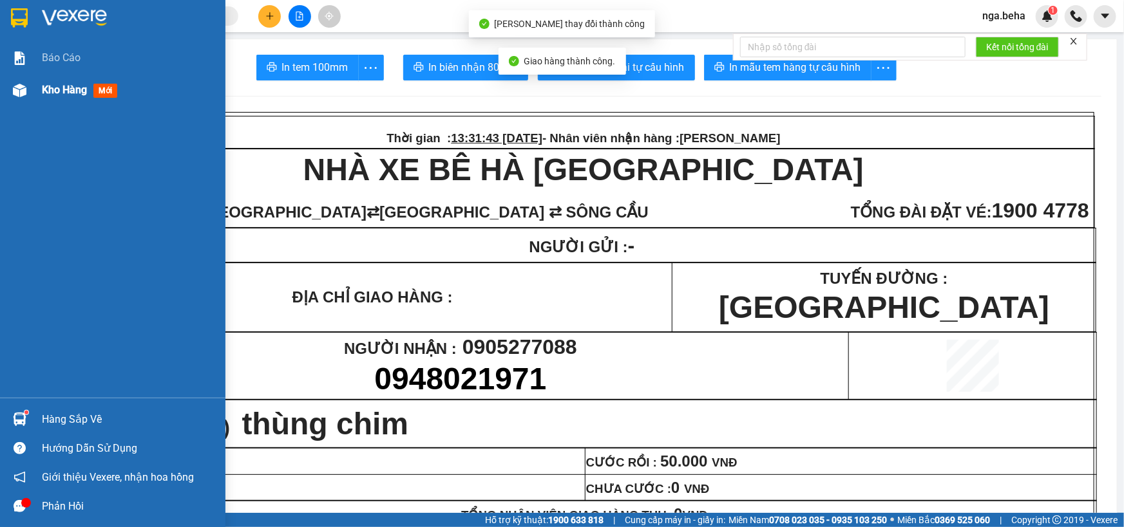
drag, startPoint x: 44, startPoint y: 90, endPoint x: 165, endPoint y: 99, distance: 121.5
click at [44, 90] on span "Kho hàng" at bounding box center [64, 90] width 45 height 12
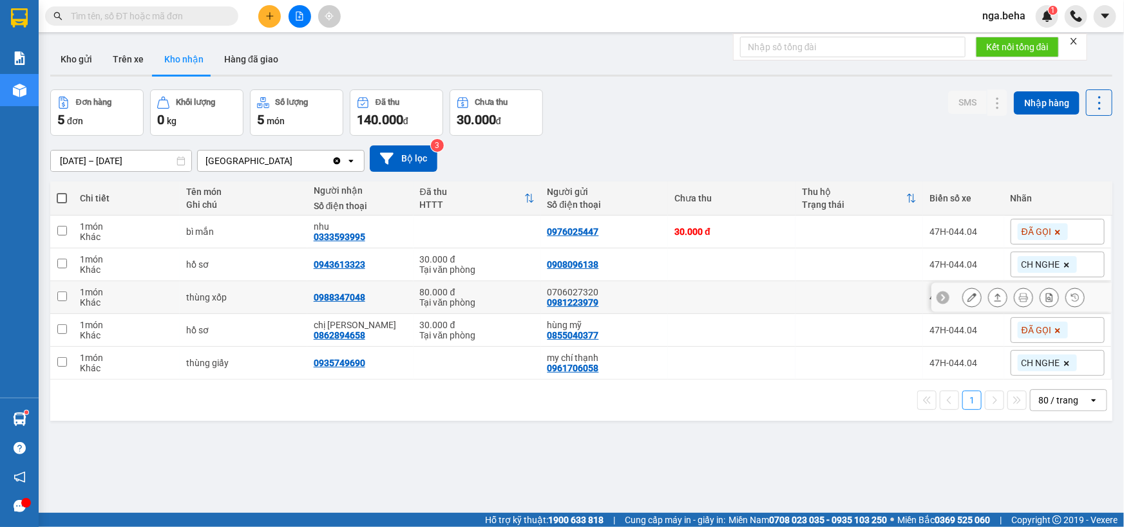
click at [994, 296] on icon at bounding box center [997, 298] width 7 height 8
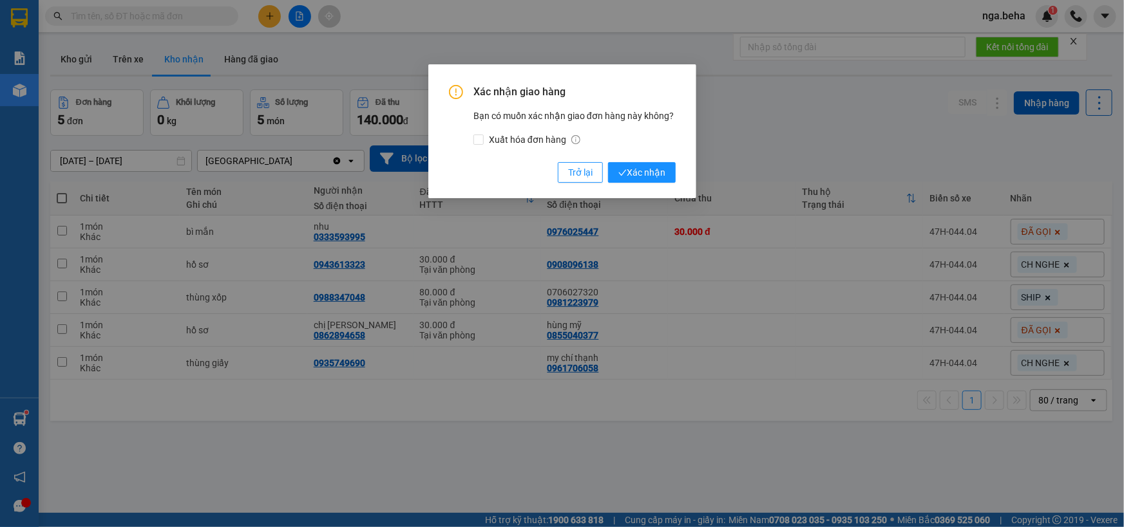
click at [608, 162] on button "Xác nhận" at bounding box center [642, 172] width 68 height 21
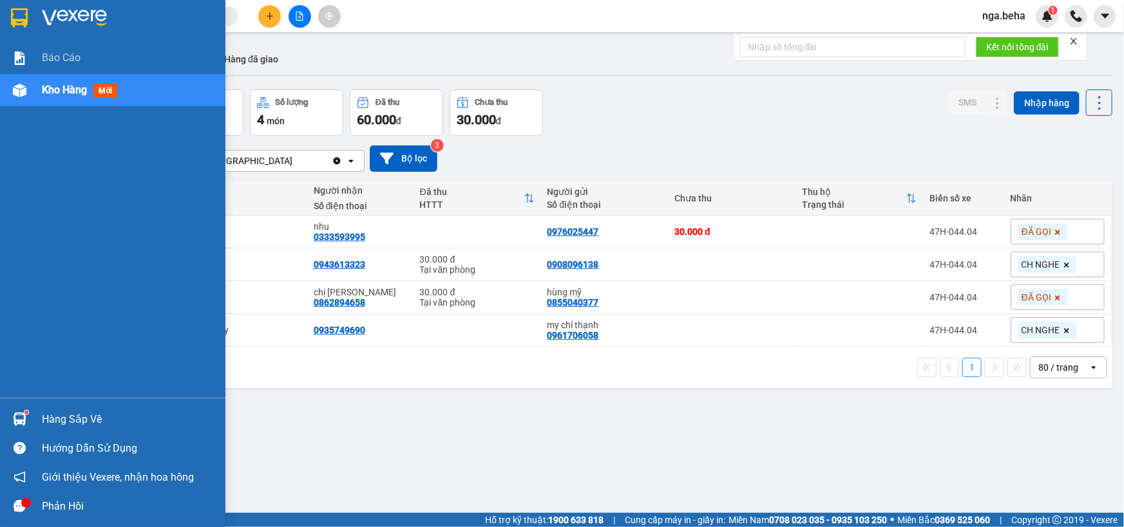
click at [50, 416] on div "Hàng sắp về" at bounding box center [129, 419] width 174 height 19
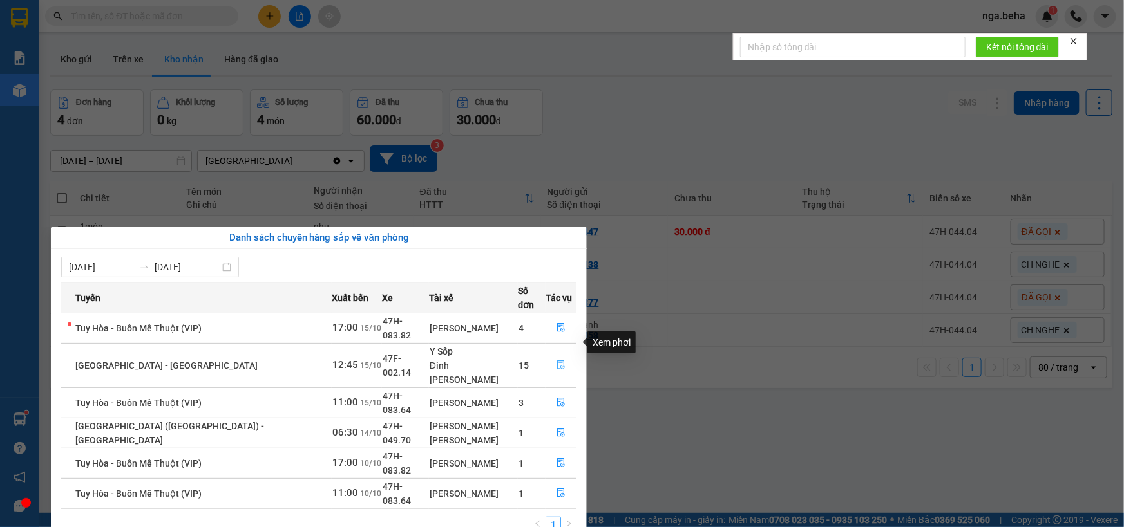
click at [557, 361] on icon "file-done" at bounding box center [561, 365] width 8 height 9
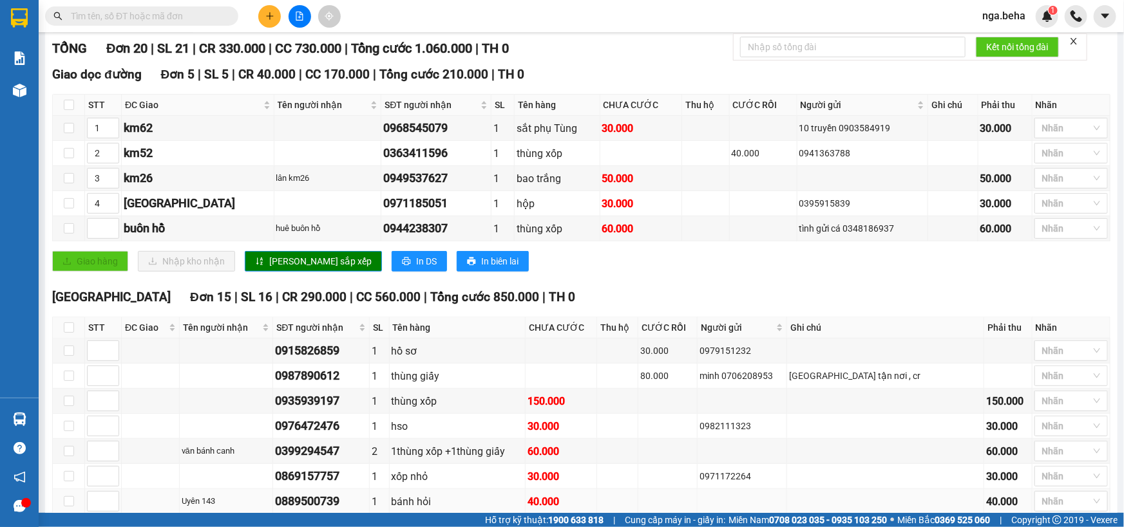
scroll to position [351, 0]
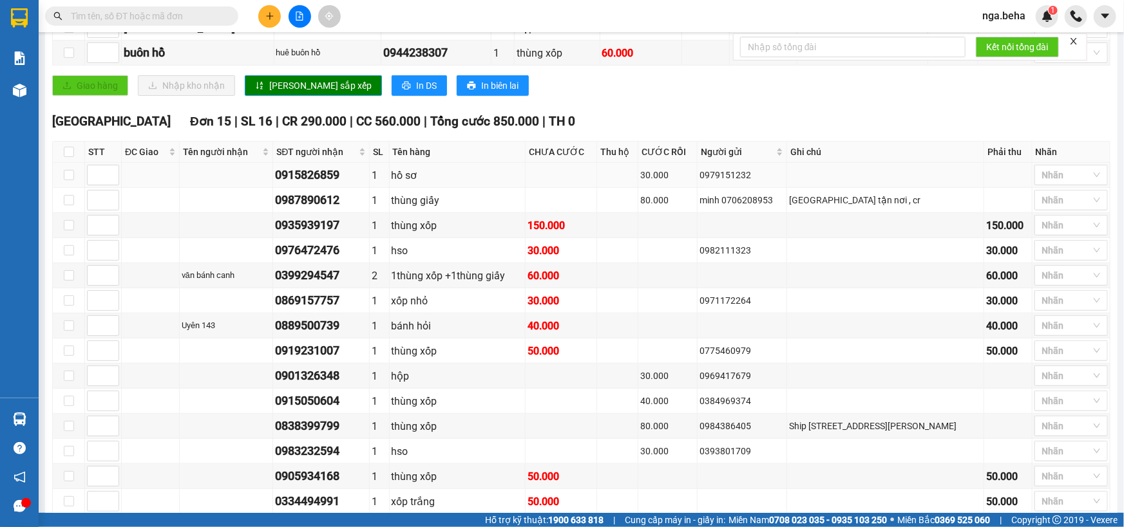
click at [348, 184] on div "0915826859" at bounding box center [320, 175] width 91 height 18
click at [310, 184] on div "0915826859" at bounding box center [320, 175] width 91 height 18
copy div "0915826859"
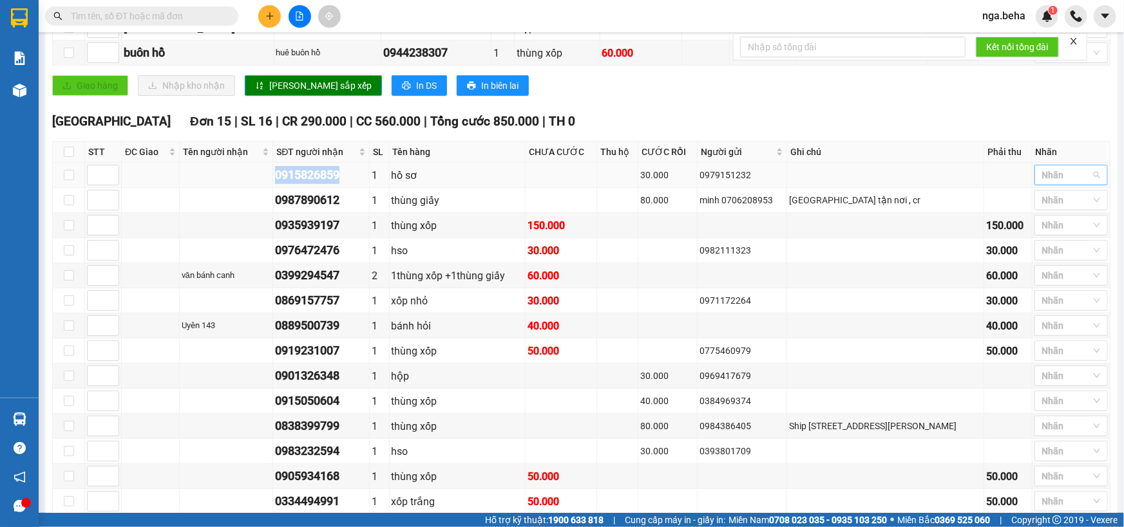
click at [1083, 183] on div at bounding box center [1065, 174] width 54 height 15
click at [1065, 294] on div "ĐÃ GỌI" at bounding box center [1063, 296] width 58 height 14
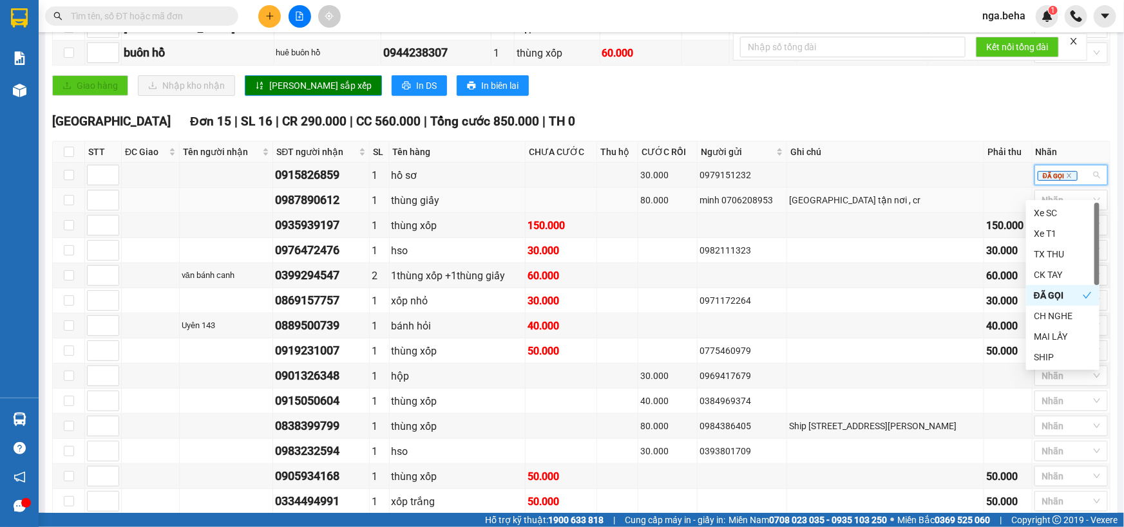
click at [331, 209] on div "0987890612" at bounding box center [320, 200] width 91 height 18
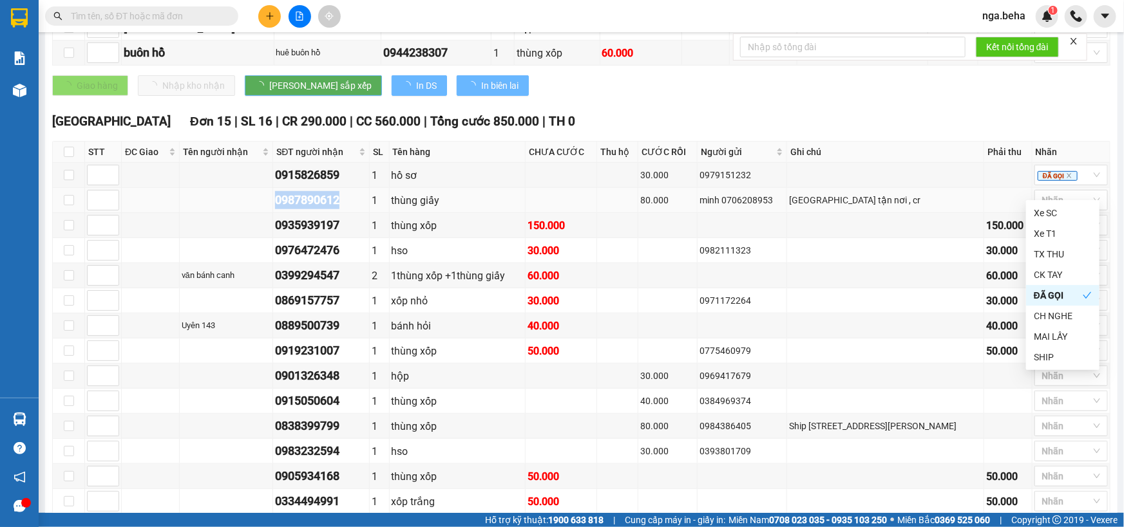
click at [331, 209] on div "0987890612" at bounding box center [320, 200] width 91 height 18
copy div "0987890612"
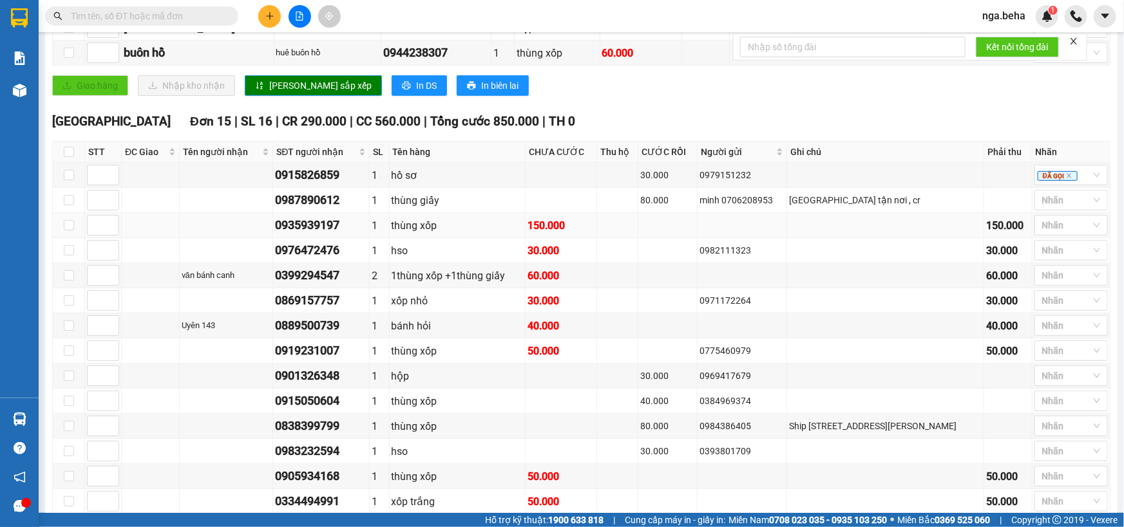
click at [341, 234] on div "0935939197" at bounding box center [320, 225] width 91 height 18
copy div "0935939197"
click at [351, 209] on div "0987890612" at bounding box center [320, 200] width 91 height 18
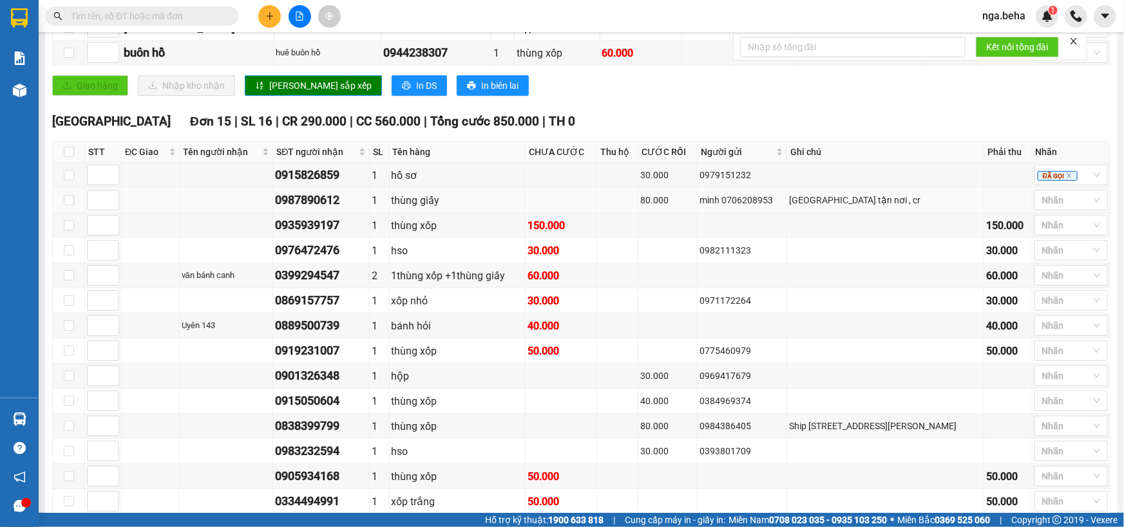
click at [348, 209] on div "0987890612" at bounding box center [320, 200] width 91 height 18
copy div "0987890612"
click at [126, 16] on input "text" at bounding box center [147, 16] width 152 height 14
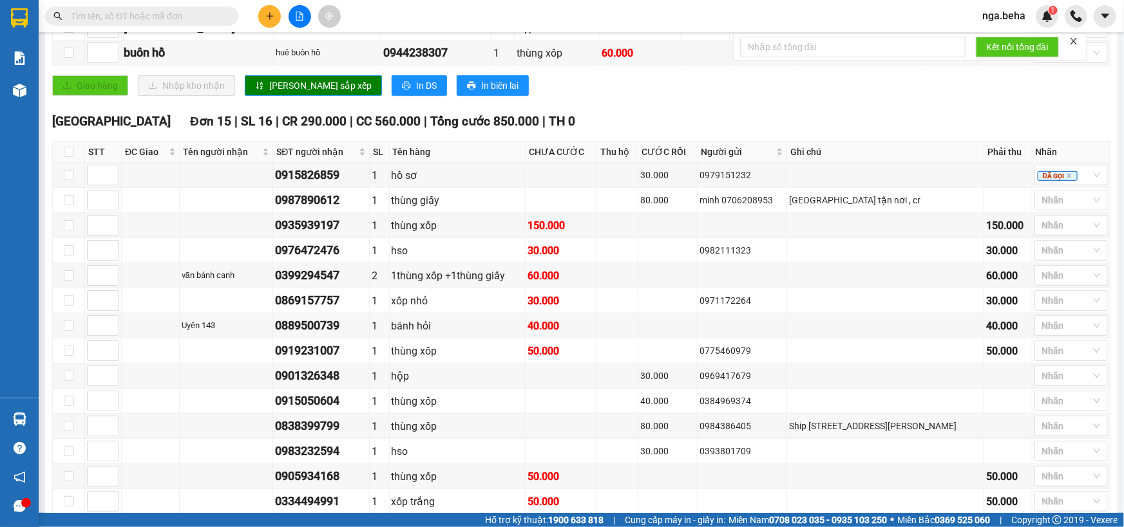
click at [127, 16] on input "text" at bounding box center [147, 16] width 152 height 14
paste input "0987890612"
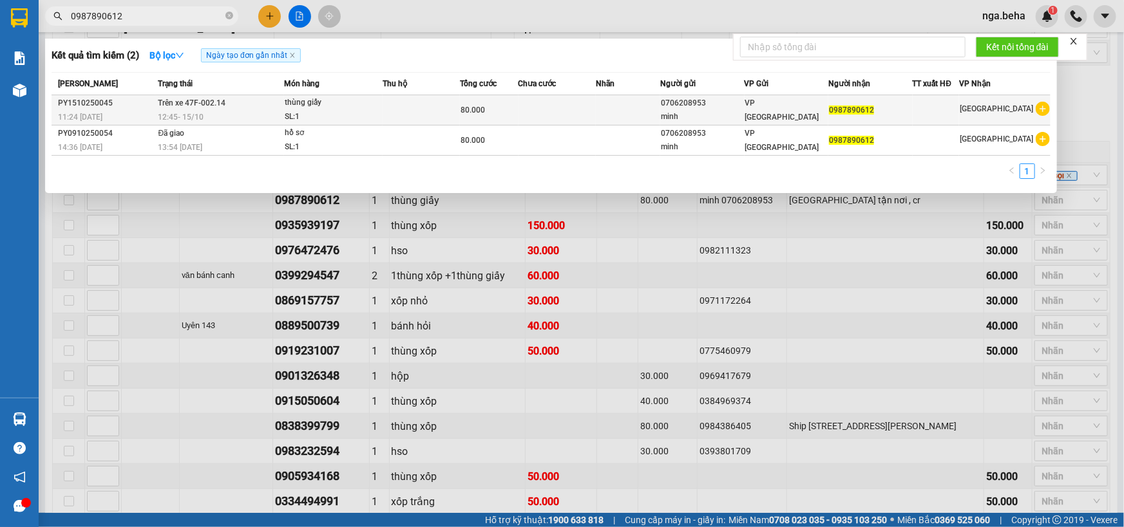
type input "0987890612"
click at [362, 113] on div "SL: 1" at bounding box center [333, 117] width 97 height 14
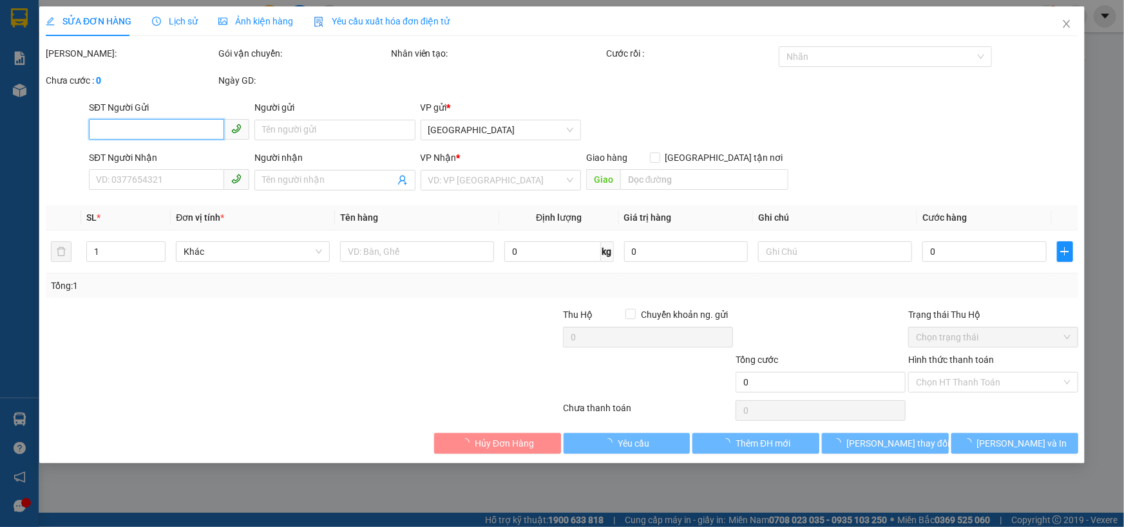
type input "0706208953"
type input "minh"
type input "0987890612"
type input "80.000"
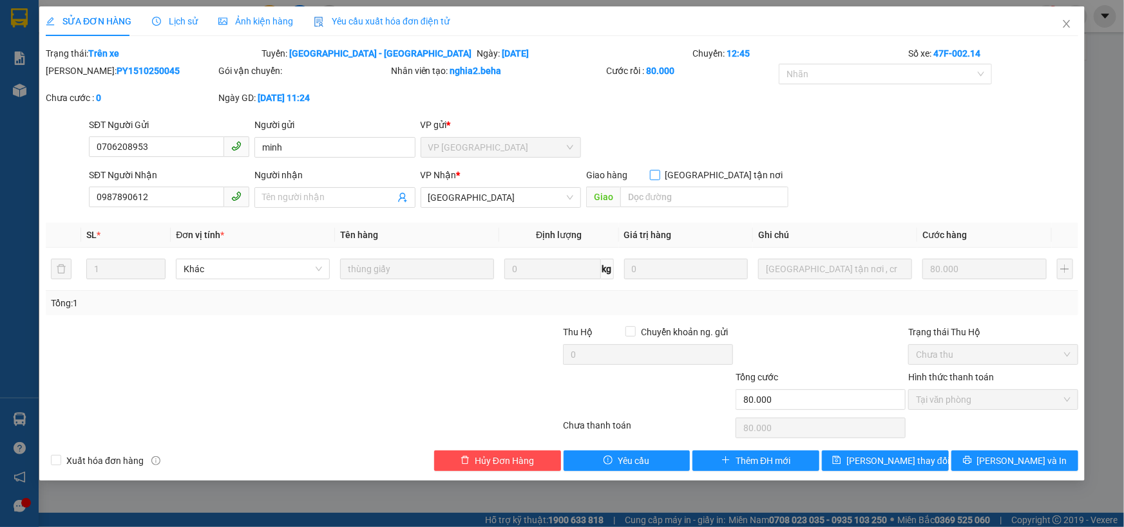
click at [659, 173] on input "Giao tận nơi" at bounding box center [654, 174] width 9 height 9
checkbox input "true"
type input "0"
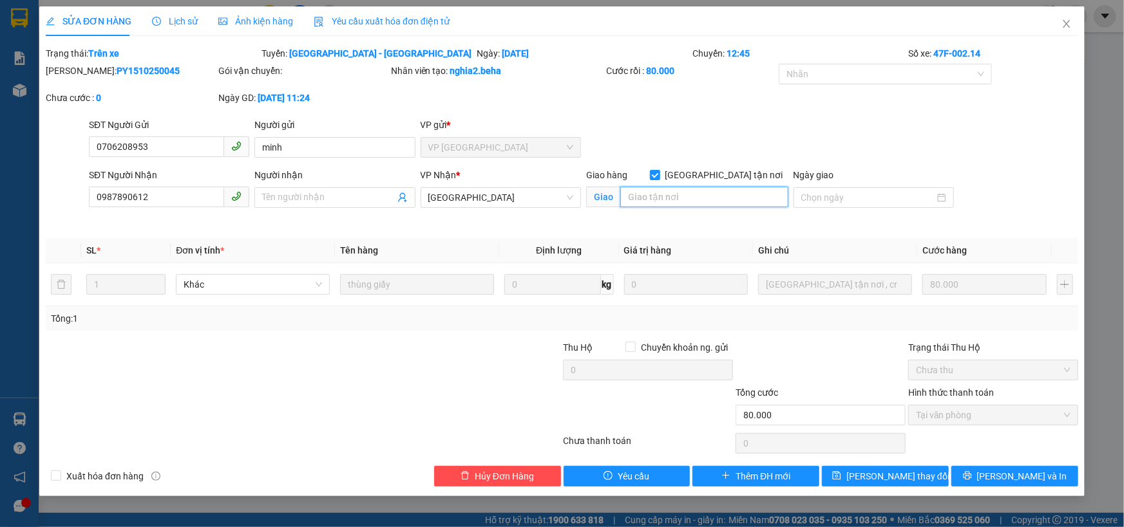
click at [722, 192] on input "search" at bounding box center [704, 197] width 168 height 21
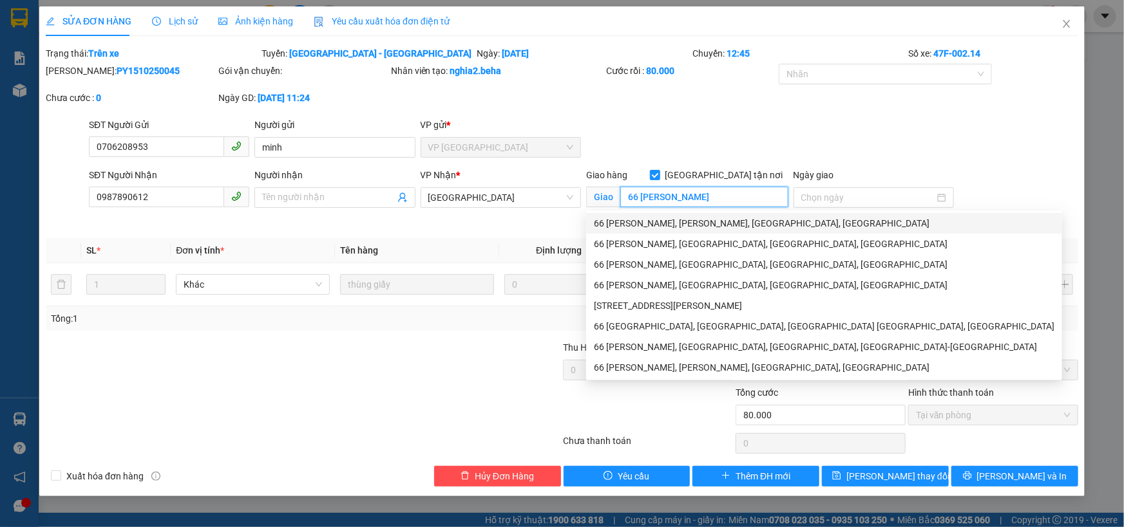
type input "66 [PERSON_NAME]"
click at [467, 232] on div "Total Paid Fee 80.000 Total UnPaid Fee 0 Cash Collection Total Fee Trạng thái: …" at bounding box center [562, 266] width 1032 height 441
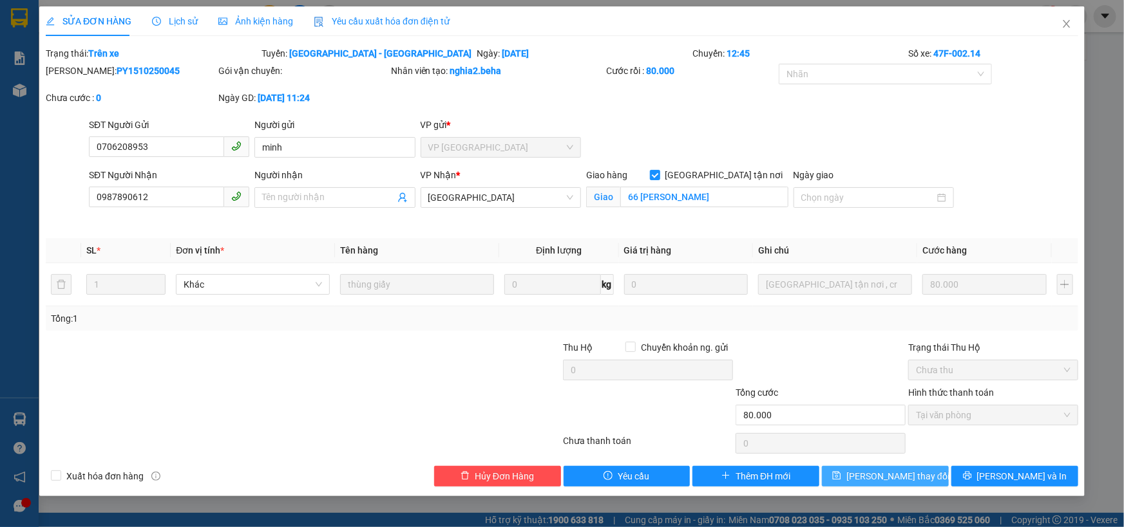
click at [893, 480] on span "Lưu thay đổi" at bounding box center [897, 477] width 103 height 14
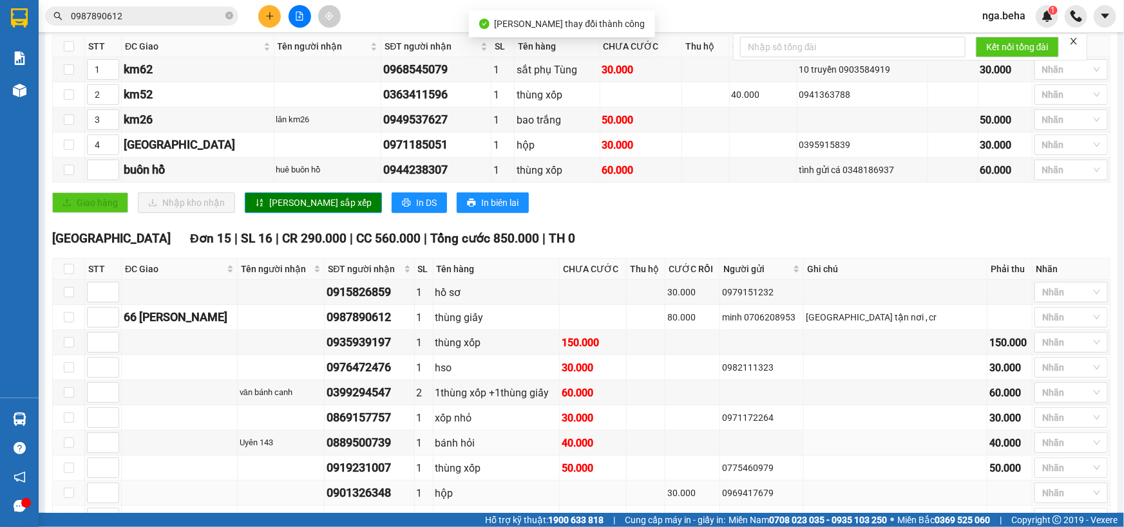
scroll to position [410, 0]
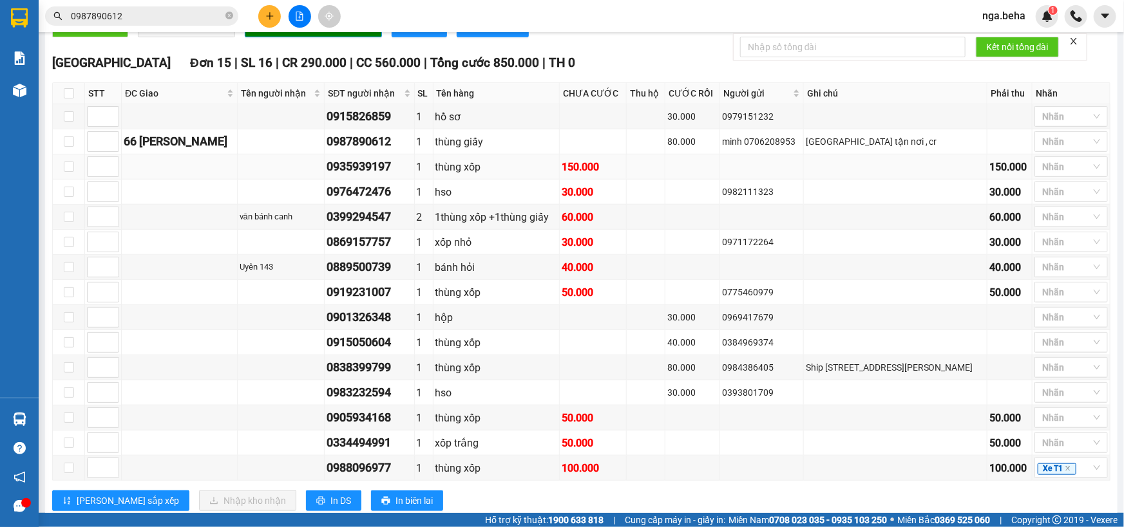
click at [402, 176] on div "0935939197" at bounding box center [369, 167] width 85 height 18
click at [401, 176] on div "0935939197" at bounding box center [369, 167] width 85 height 18
click at [403, 176] on div "0935939197" at bounding box center [369, 167] width 85 height 18
click at [390, 176] on div "0935939197" at bounding box center [369, 167] width 85 height 18
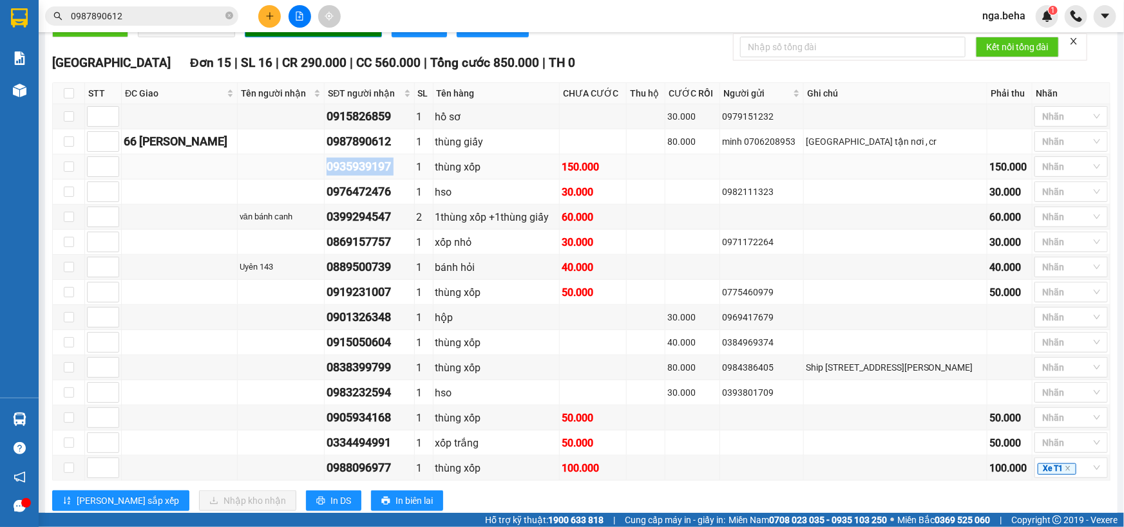
click at [390, 176] on div "0935939197" at bounding box center [369, 167] width 85 height 18
copy div "0935939197"
click at [399, 201] on div "0976472476" at bounding box center [369, 192] width 85 height 18
copy div "0976472476"
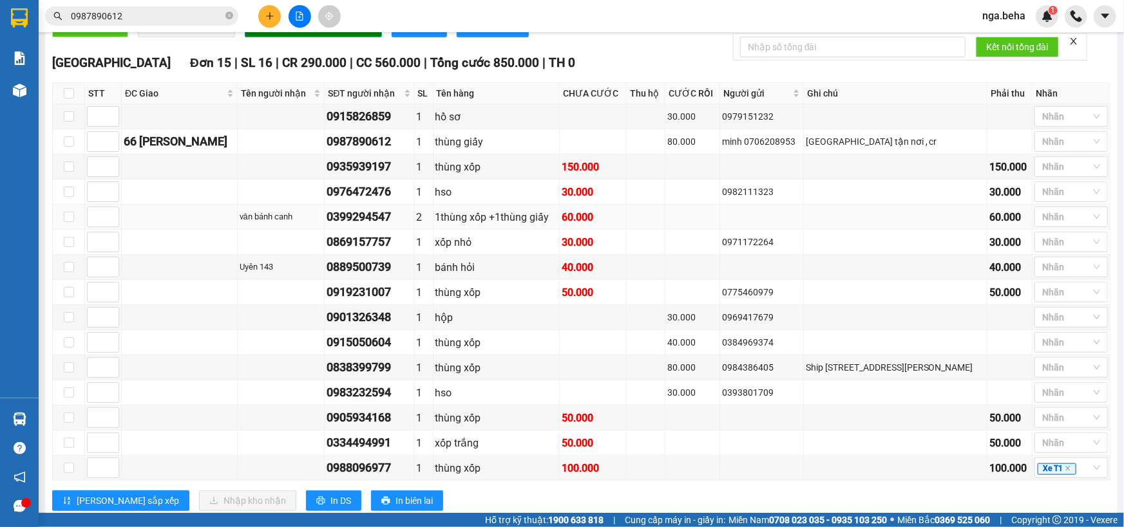
click at [397, 226] on div "0399294547" at bounding box center [369, 217] width 85 height 18
copy div "0399294547"
click at [1059, 200] on div at bounding box center [1065, 191] width 54 height 15
click at [1062, 348] on div "MAI LẤY" at bounding box center [1063, 353] width 58 height 14
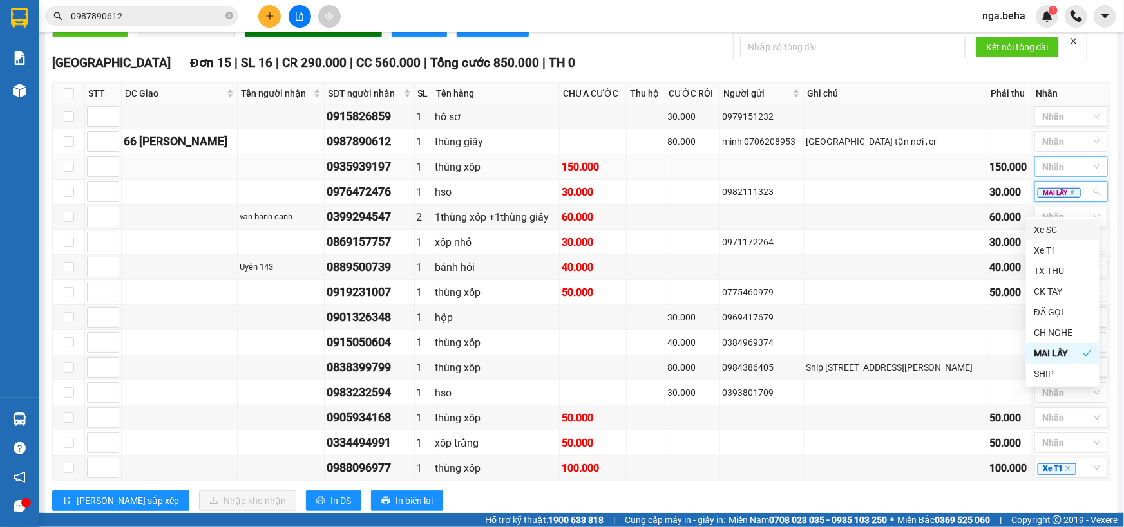
click at [1051, 175] on div at bounding box center [1065, 166] width 54 height 15
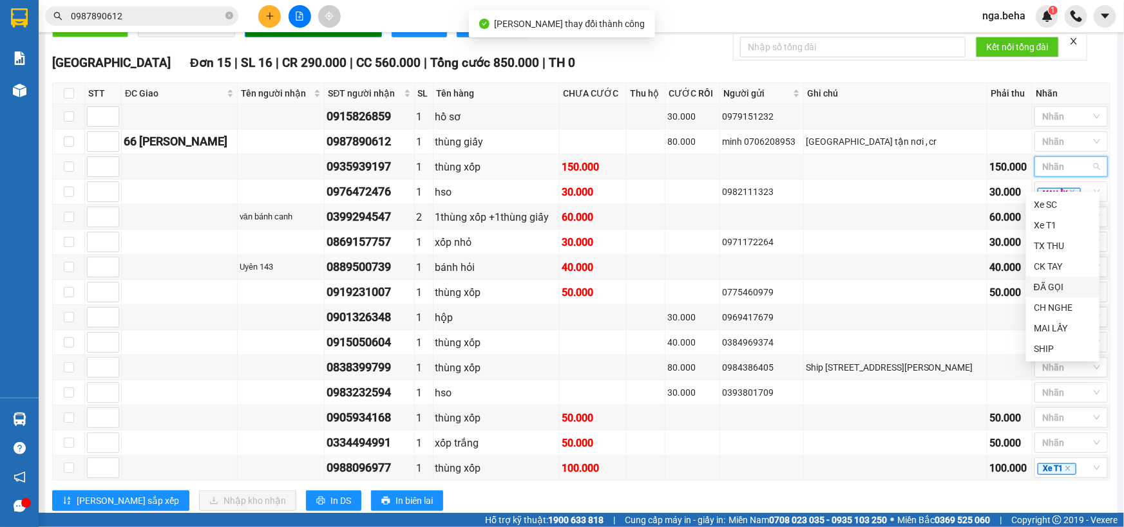
click at [1061, 289] on div "ĐÃ GỌI" at bounding box center [1063, 287] width 58 height 14
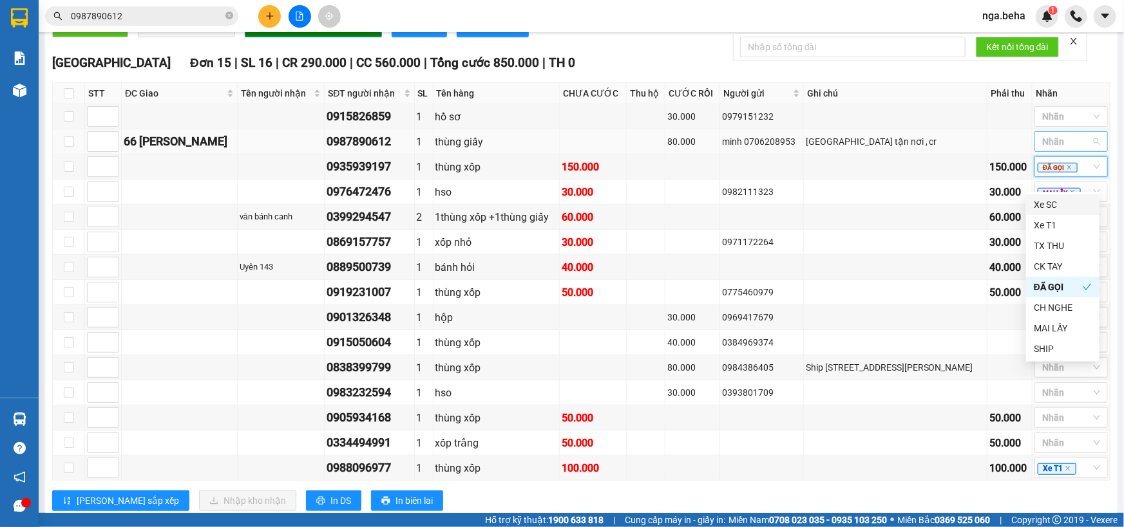
click at [1038, 149] on div at bounding box center [1065, 141] width 54 height 15
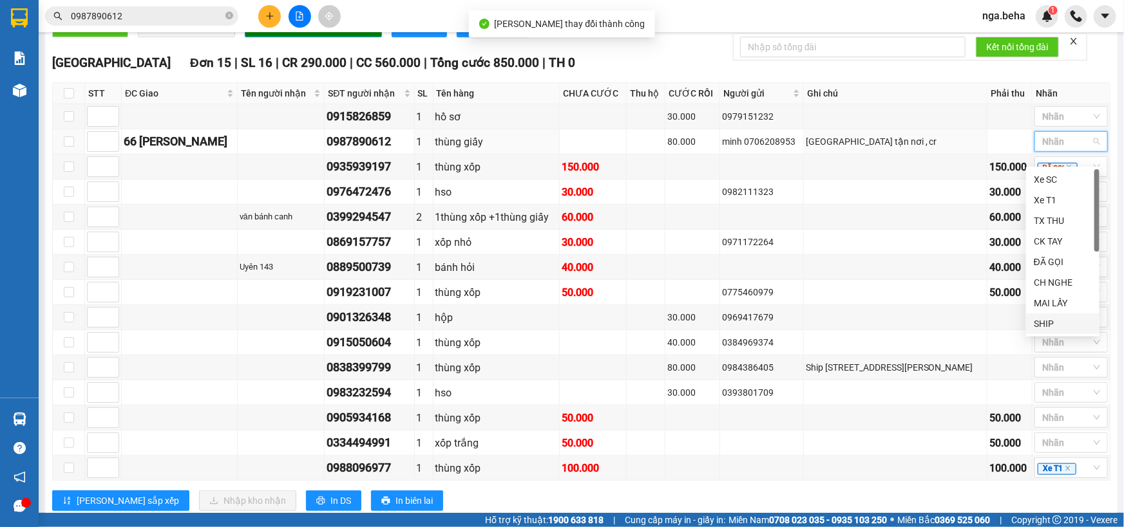
click at [1047, 321] on div "SHIP" at bounding box center [1063, 324] width 58 height 14
click at [1041, 124] on div at bounding box center [1065, 116] width 54 height 15
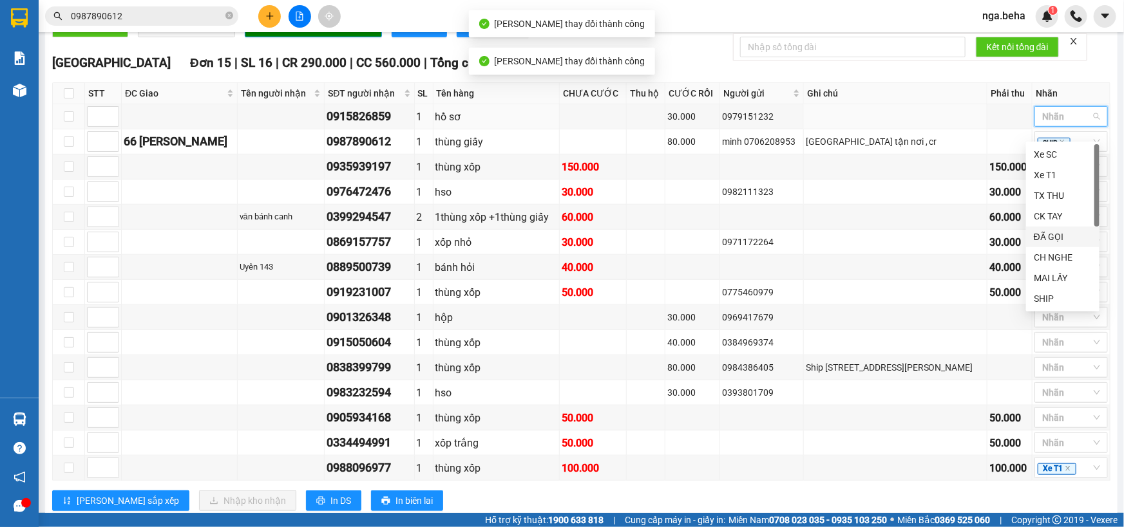
click at [1054, 238] on div "ĐÃ GỌI" at bounding box center [1063, 237] width 58 height 14
click at [627, 280] on td "40.000" at bounding box center [593, 267] width 67 height 25
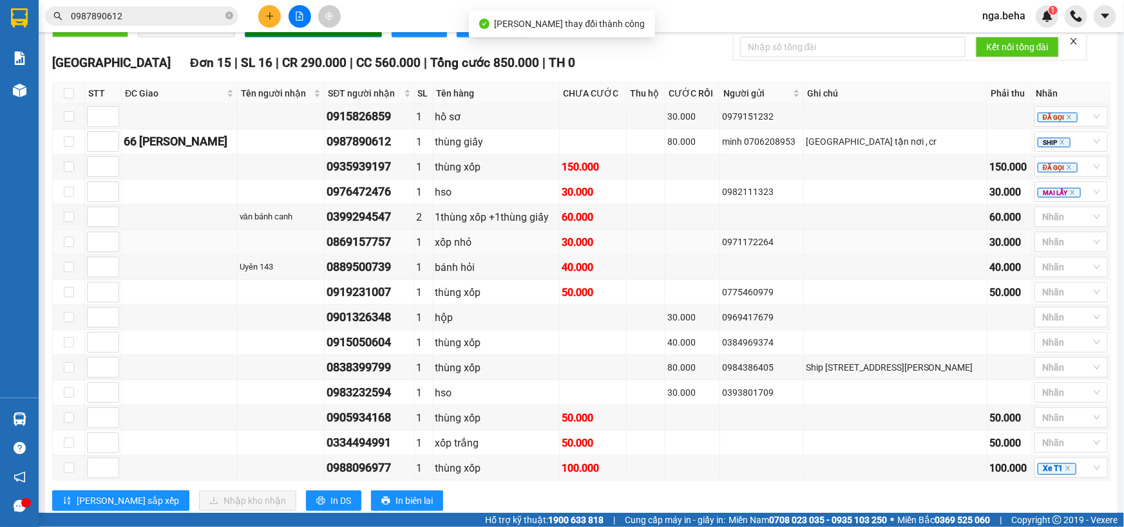
click at [397, 251] on div "0869157757" at bounding box center [369, 242] width 85 height 18
click at [399, 251] on div "0869157757" at bounding box center [369, 242] width 85 height 18
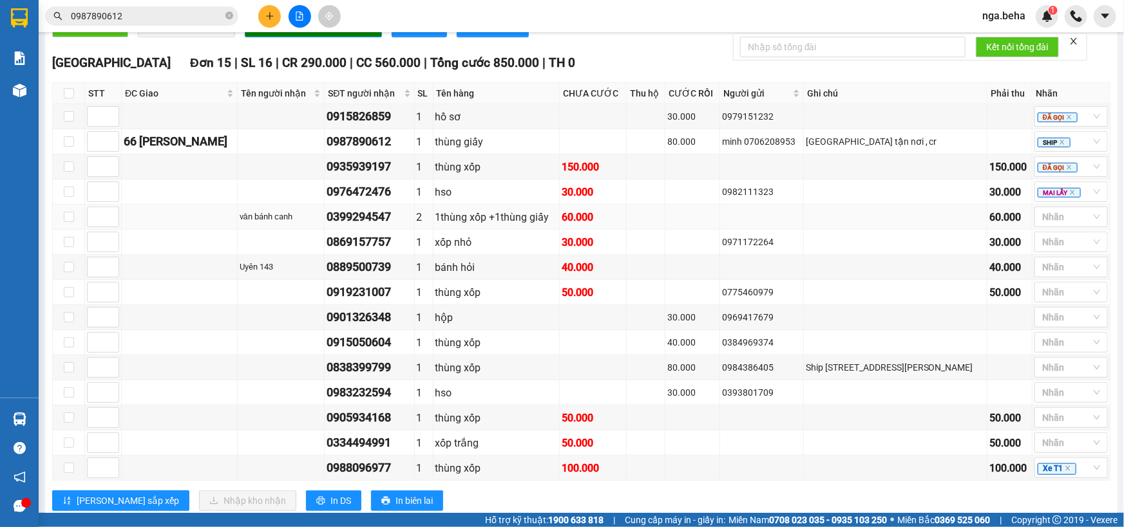
click at [404, 222] on div "0399294547" at bounding box center [369, 217] width 85 height 18
copy div "0399294547"
click at [390, 251] on div "0869157757" at bounding box center [369, 242] width 85 height 18
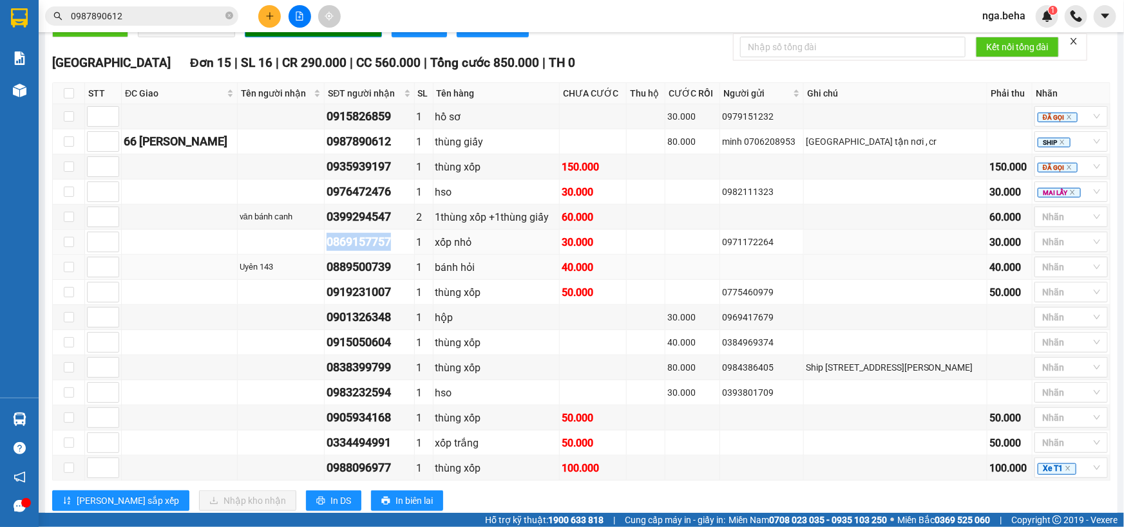
drag, startPoint x: 390, startPoint y: 258, endPoint x: 392, endPoint y: 270, distance: 11.8
click at [391, 269] on tbody "0915826859 1 hồ sơ 30.000 0979151232 ĐÃ GỌI 66 nguyễn tất thành 0987890612 1 th…" at bounding box center [582, 292] width 1058 height 377
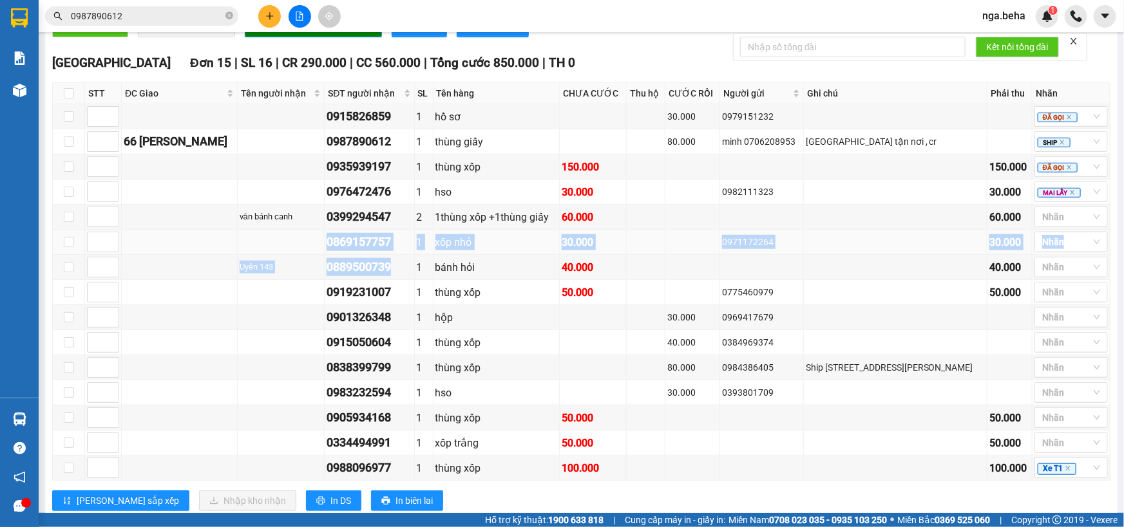
click at [383, 251] on div "0869157757" at bounding box center [369, 242] width 85 height 18
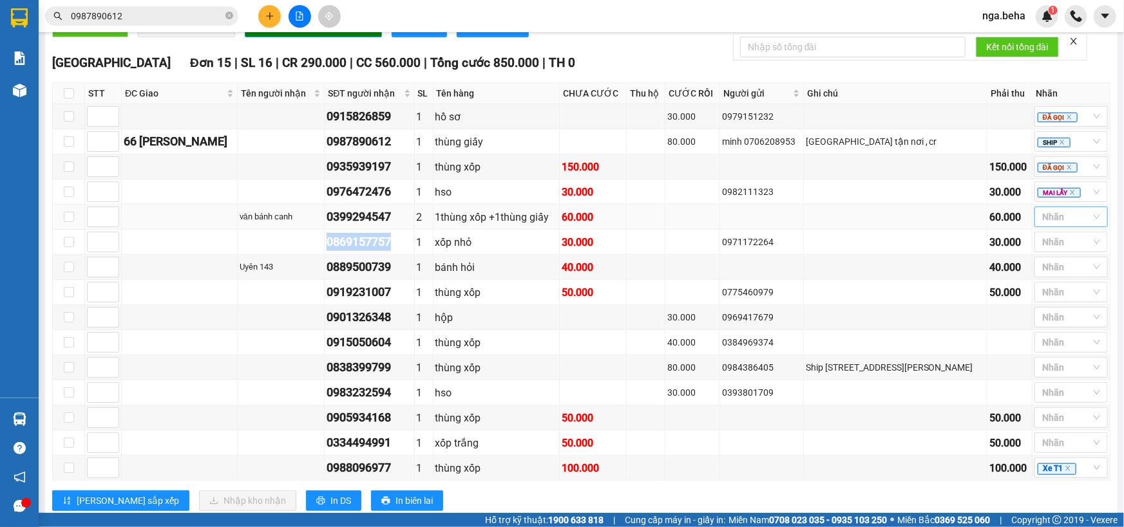
click at [1068, 225] on div at bounding box center [1065, 216] width 54 height 15
click at [1055, 337] on div "ĐÃ GỌI" at bounding box center [1063, 337] width 58 height 14
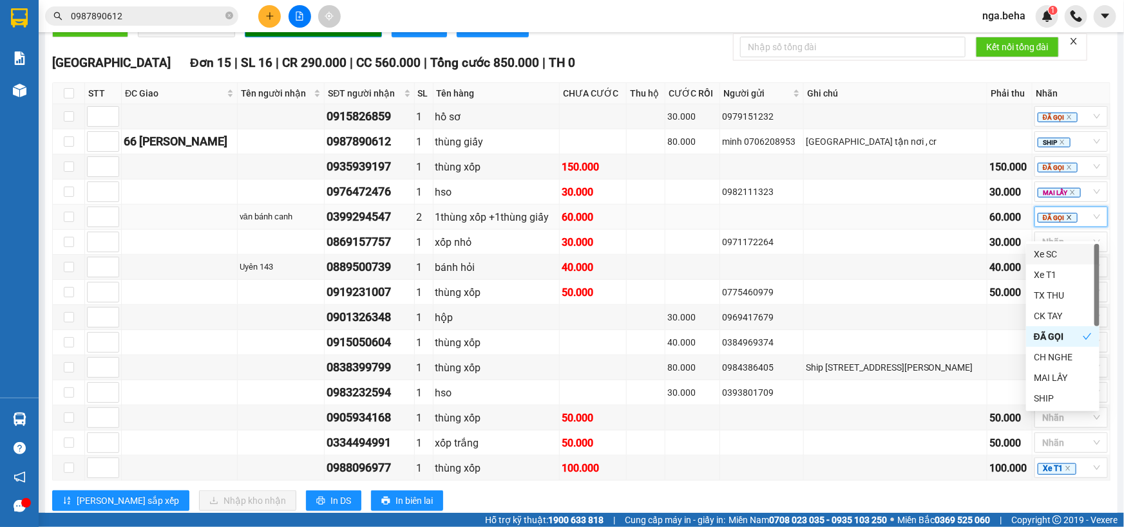
click at [1066, 221] on icon "close" at bounding box center [1069, 217] width 6 height 6
click at [1061, 225] on div at bounding box center [1065, 216] width 54 height 15
click at [1061, 358] on div "CH NGHE" at bounding box center [1063, 357] width 58 height 14
click at [397, 251] on div "0869157757" at bounding box center [369, 242] width 85 height 18
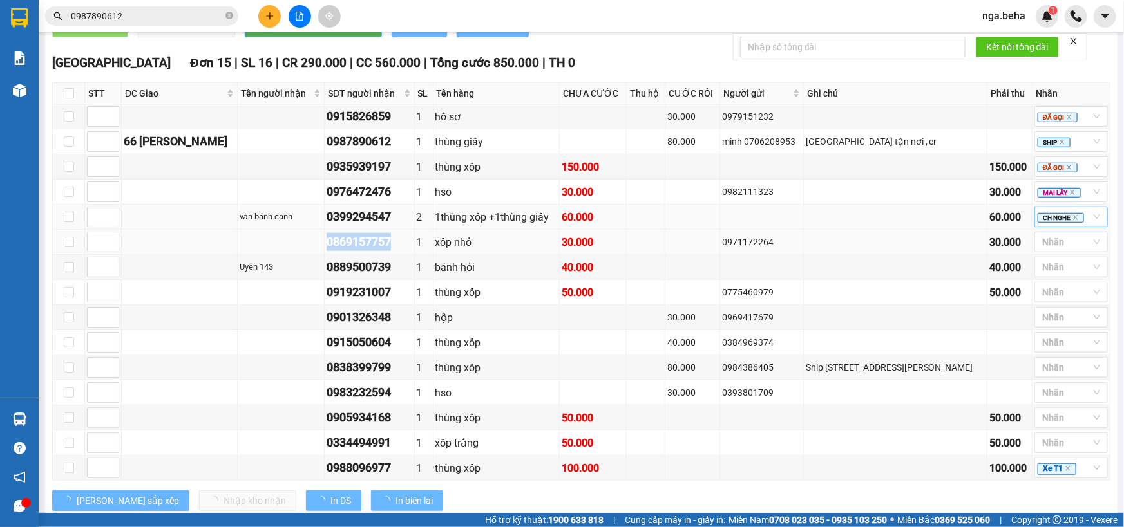
click at [397, 251] on div "0869157757" at bounding box center [369, 242] width 85 height 18
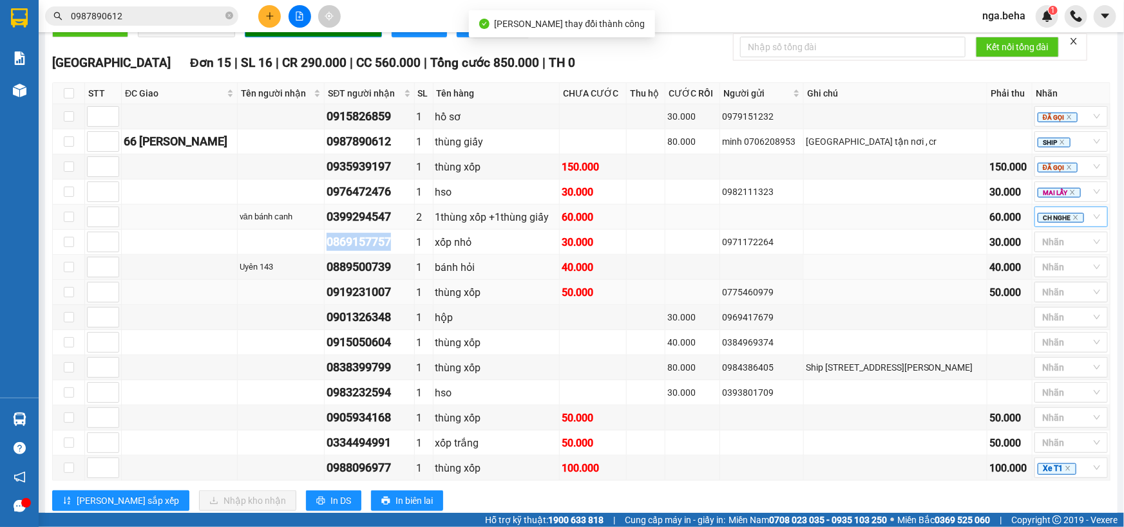
copy div "0869157757"
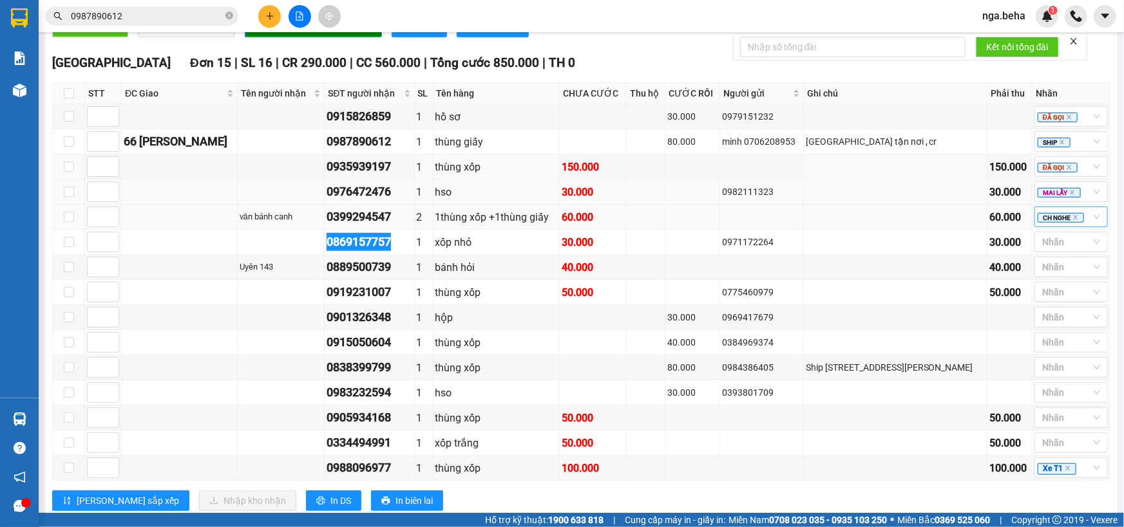
scroll to position [453, 0]
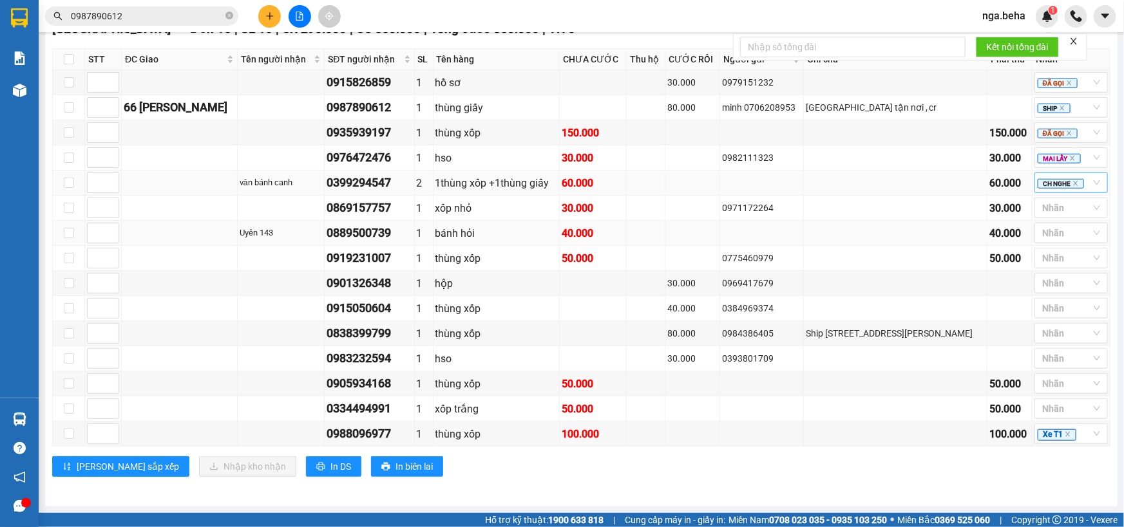
click at [394, 238] on div "0889500739" at bounding box center [369, 233] width 85 height 18
copy div "0889500739"
click at [1067, 213] on div at bounding box center [1065, 207] width 54 height 15
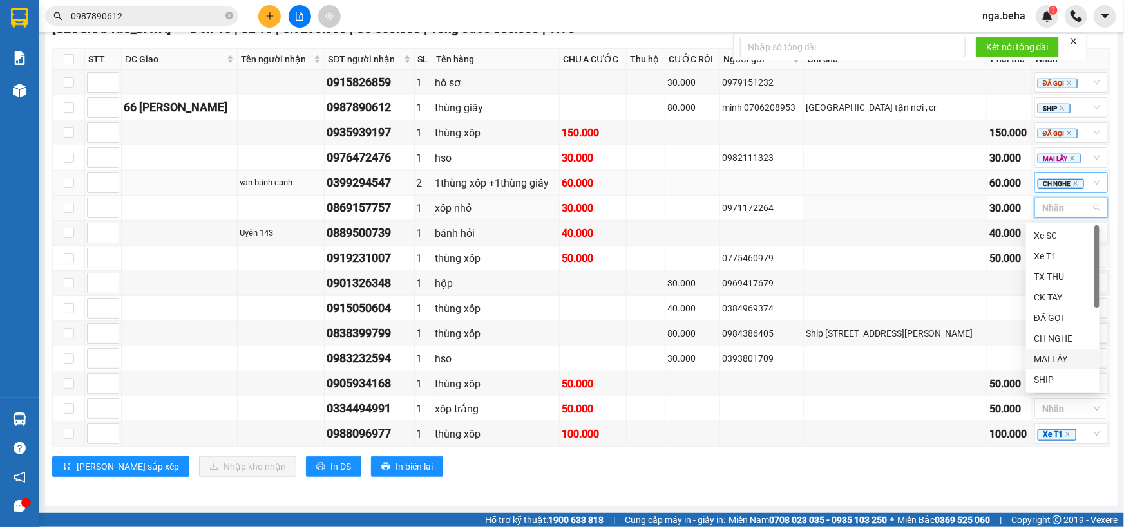
click at [1059, 356] on div "MAI LẤY" at bounding box center [1063, 359] width 58 height 14
click at [898, 223] on td at bounding box center [896, 233] width 184 height 25
click at [395, 258] on div "0919231007" at bounding box center [369, 258] width 85 height 18
click at [395, 285] on div "0901326348" at bounding box center [369, 283] width 85 height 18
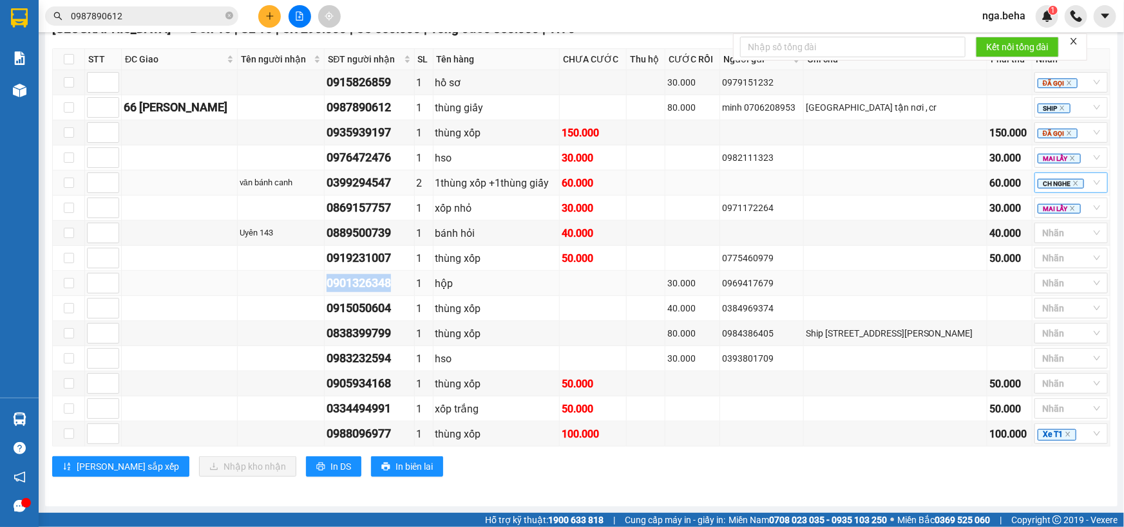
click at [395, 285] on div "0901326348" at bounding box center [369, 283] width 85 height 18
click at [398, 260] on div "0919231007" at bounding box center [369, 258] width 85 height 18
click at [534, 228] on div "bánh hỏi" at bounding box center [496, 233] width 122 height 16
click at [1070, 238] on div at bounding box center [1065, 232] width 54 height 15
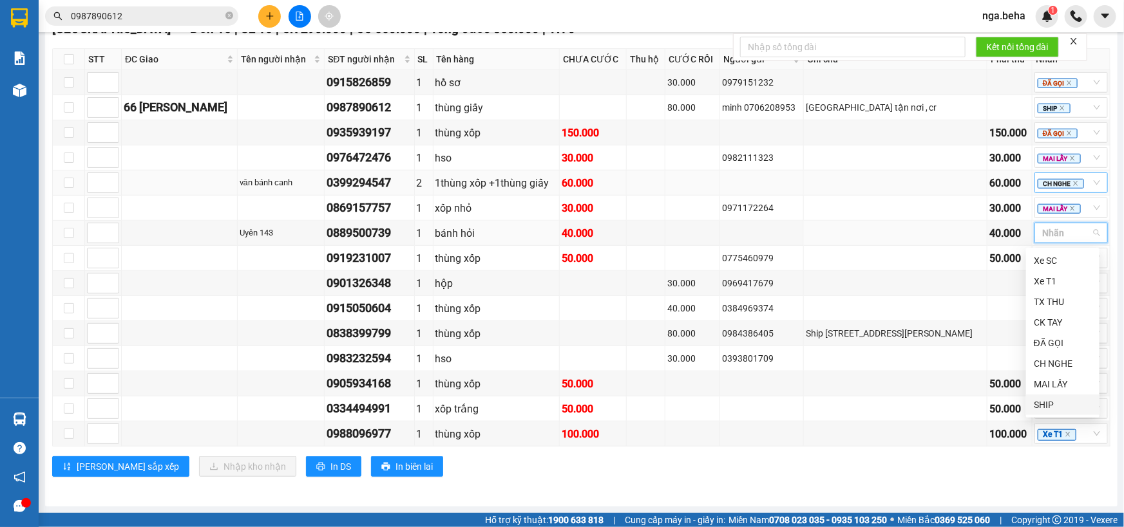
click at [1056, 404] on div "SHIP" at bounding box center [1063, 405] width 58 height 14
click at [665, 267] on td at bounding box center [646, 258] width 39 height 25
click at [396, 238] on div "0889500739" at bounding box center [369, 233] width 85 height 18
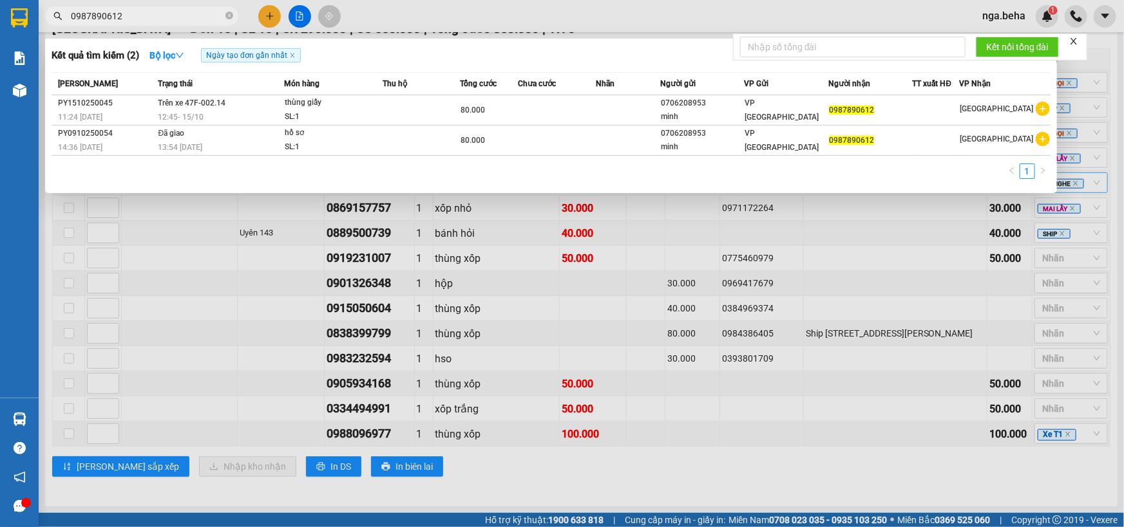
click at [143, 7] on span "0987890612" at bounding box center [141, 15] width 193 height 19
click at [142, 10] on input "0987890612" at bounding box center [147, 16] width 152 height 14
click at [141, 13] on input "0987890612" at bounding box center [147, 16] width 152 height 14
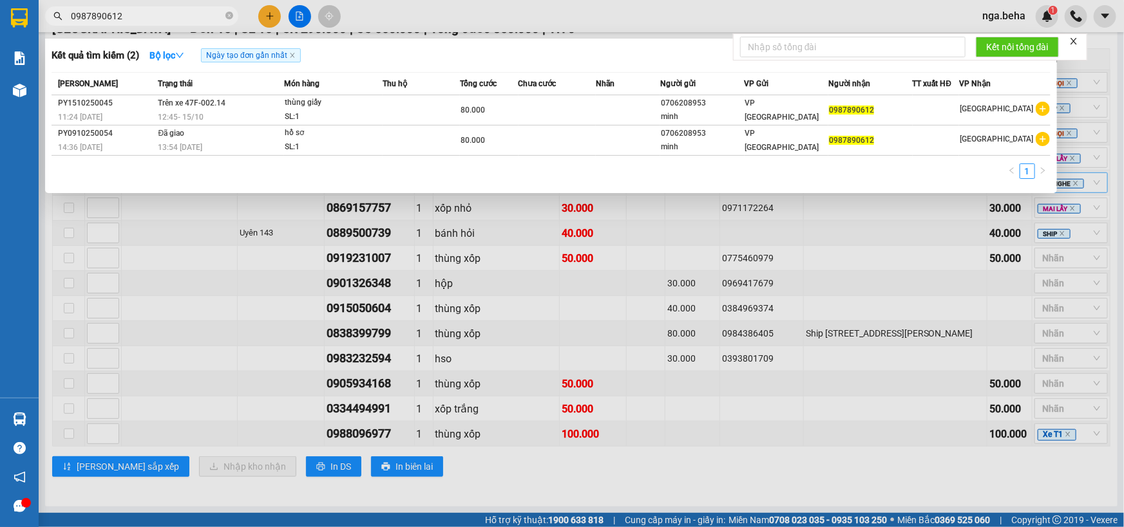
click at [142, 13] on input "0987890612" at bounding box center [147, 16] width 152 height 14
paste input "889500739"
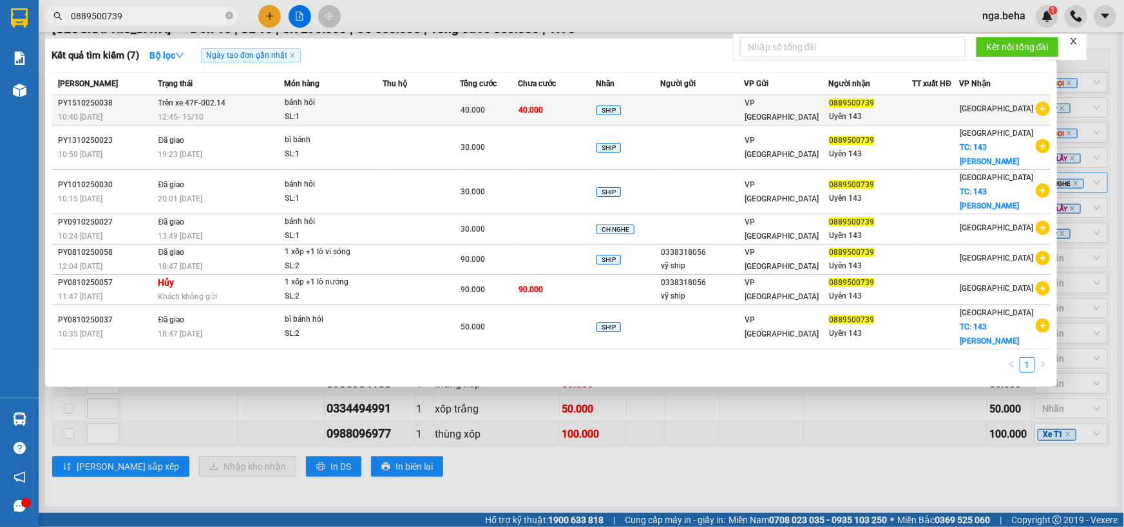
type input "0889500739"
click at [456, 103] on td at bounding box center [421, 110] width 77 height 30
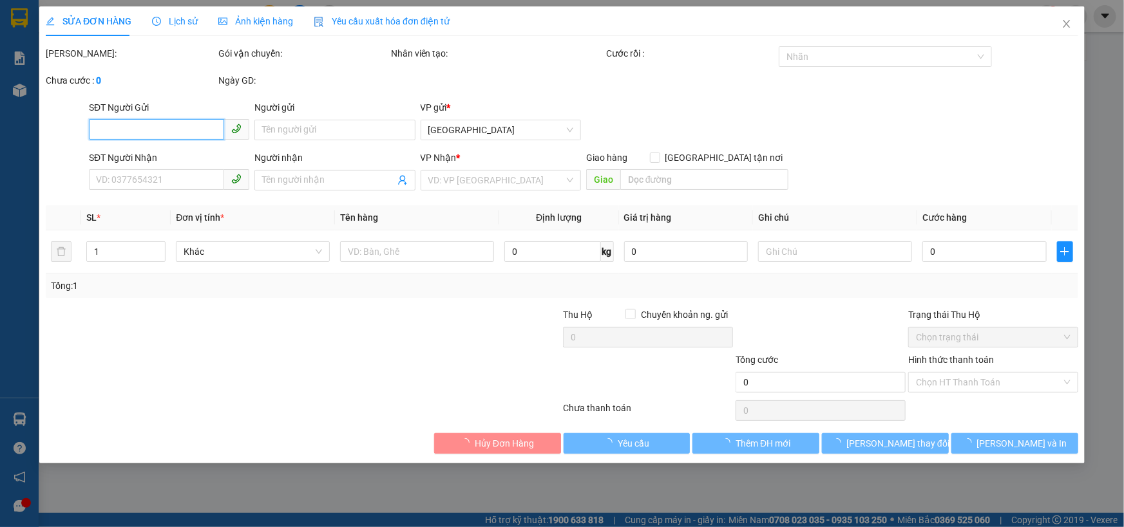
type input "0889500739"
type input "Uyên 143"
type input "40.000"
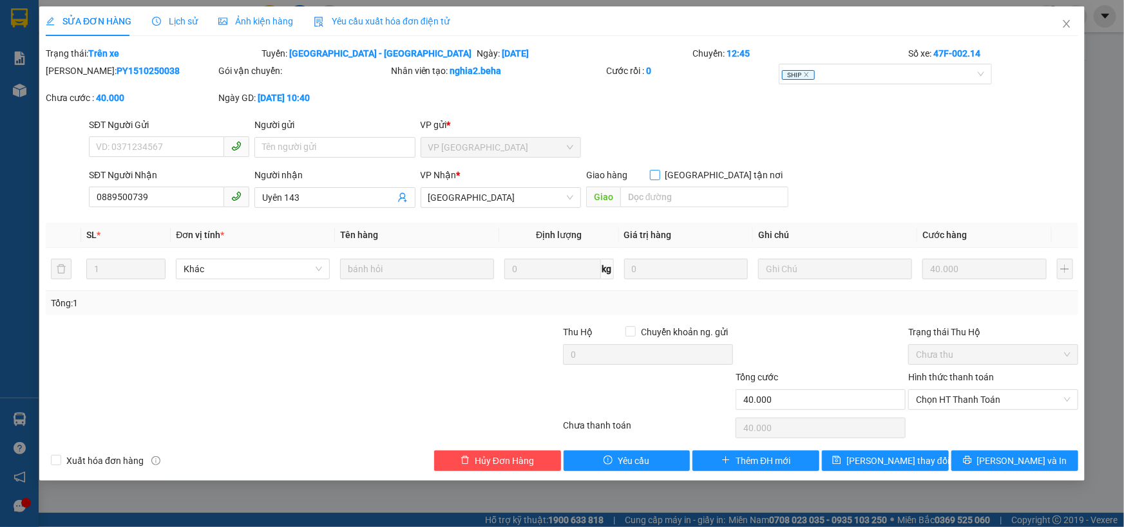
click at [660, 179] on span at bounding box center [655, 175] width 10 height 10
click at [659, 179] on input "Giao tận nơi" at bounding box center [654, 174] width 9 height 9
checkbox input "true"
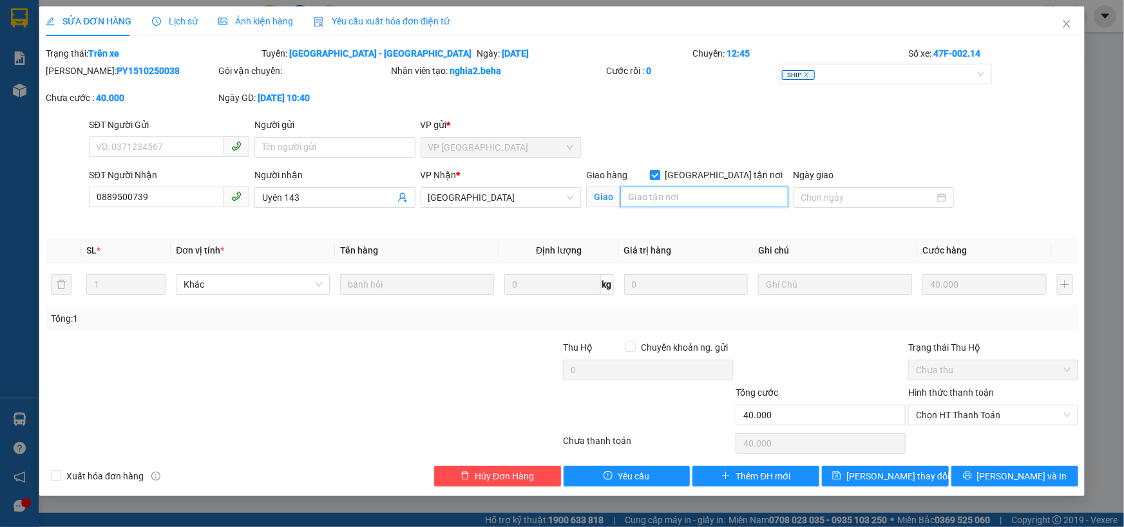
click at [722, 195] on input "search" at bounding box center [704, 197] width 168 height 21
drag, startPoint x: 722, startPoint y: 195, endPoint x: 715, endPoint y: 195, distance: 7.1
click at [722, 195] on input "search" at bounding box center [704, 197] width 168 height 21
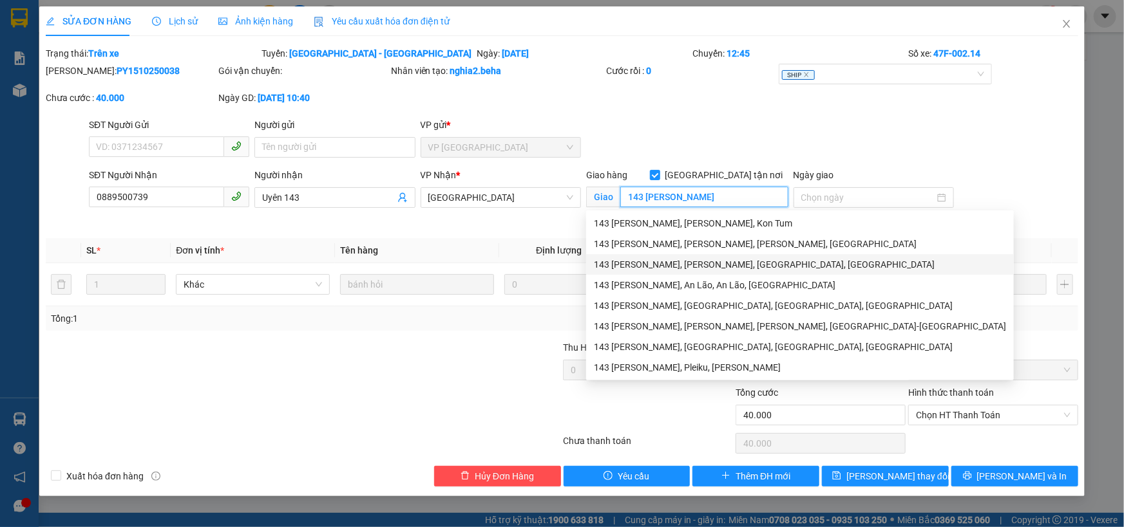
type input "143 [PERSON_NAME]"
click at [517, 339] on div "Total Paid Fee 0 Total UnPaid Fee 40.000 Cash Collection Total Fee Trạng thái: …" at bounding box center [562, 266] width 1032 height 441
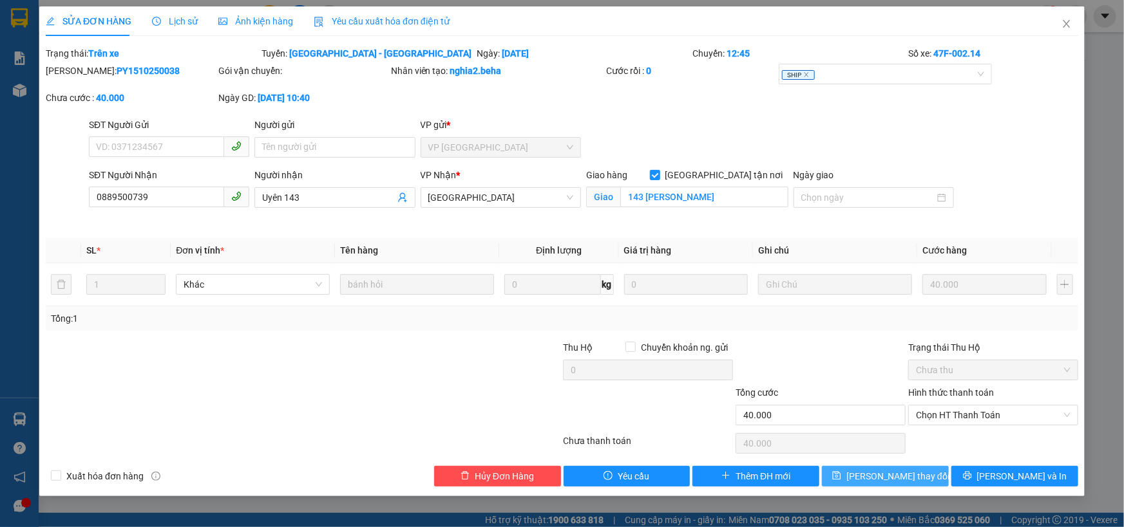
click at [876, 485] on button "Lưu thay đổi" at bounding box center [885, 476] width 127 height 21
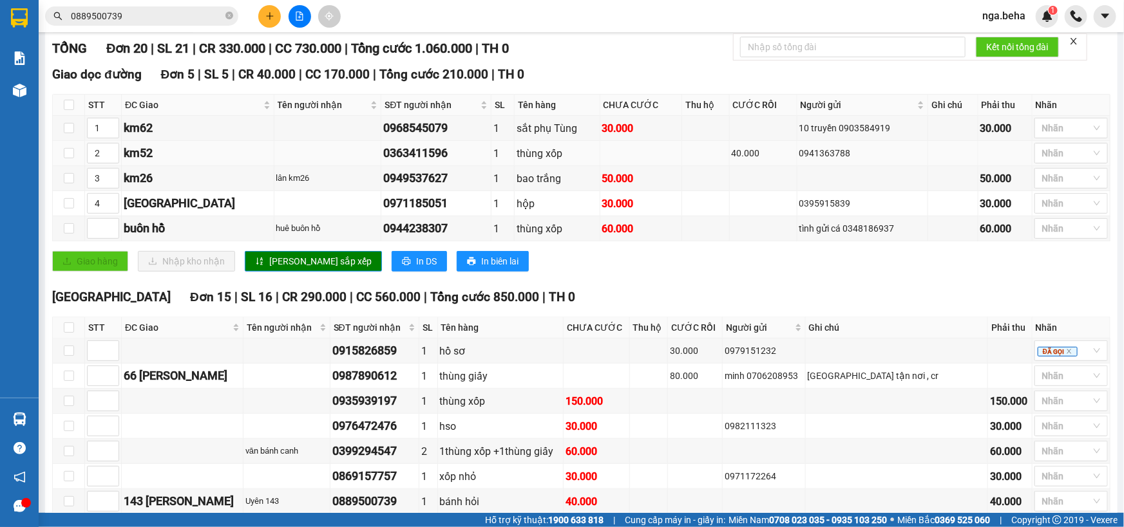
scroll to position [410, 0]
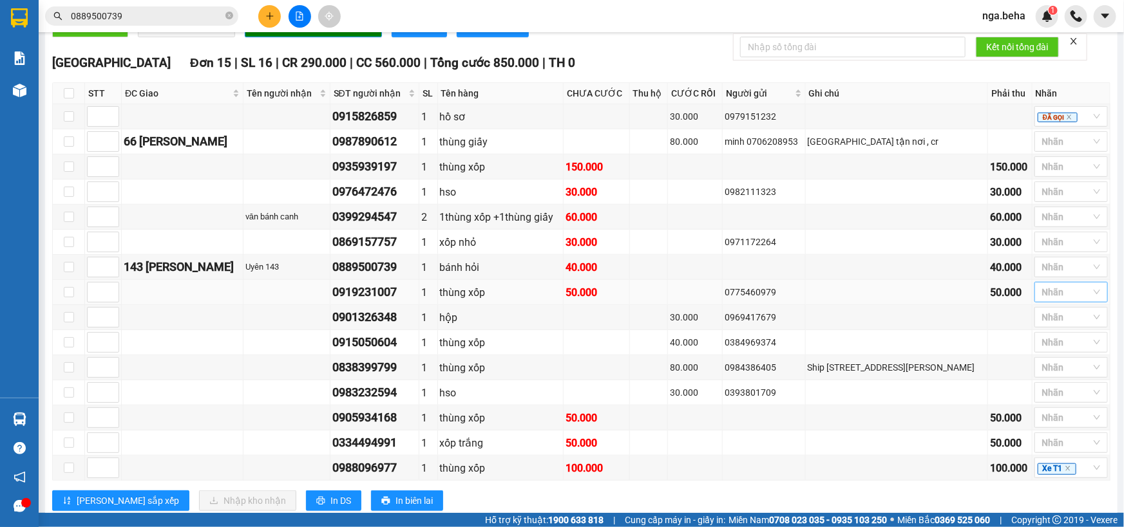
click at [1049, 300] on div at bounding box center [1065, 292] width 54 height 15
click at [1063, 412] on div "ĐÃ GỌI" at bounding box center [1063, 411] width 58 height 14
click at [394, 327] on div "0901326348" at bounding box center [374, 317] width 84 height 18
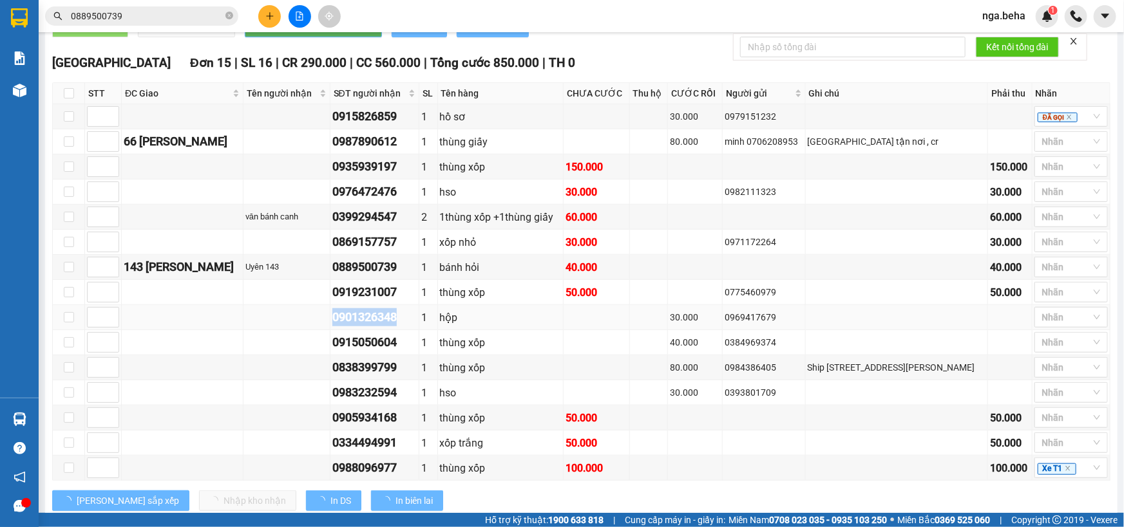
click at [395, 327] on div "0901326348" at bounding box center [374, 317] width 84 height 18
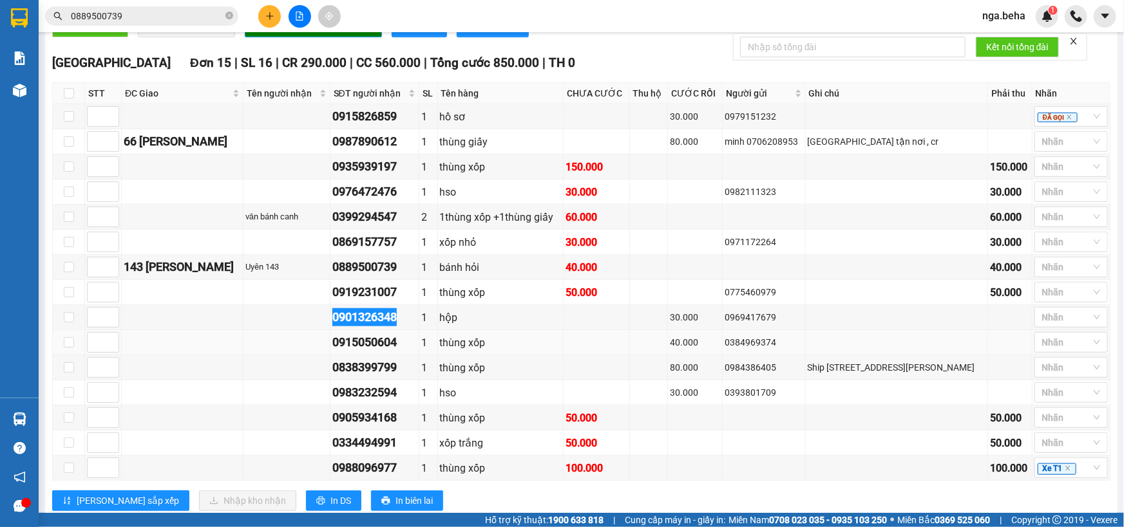
scroll to position [453, 0]
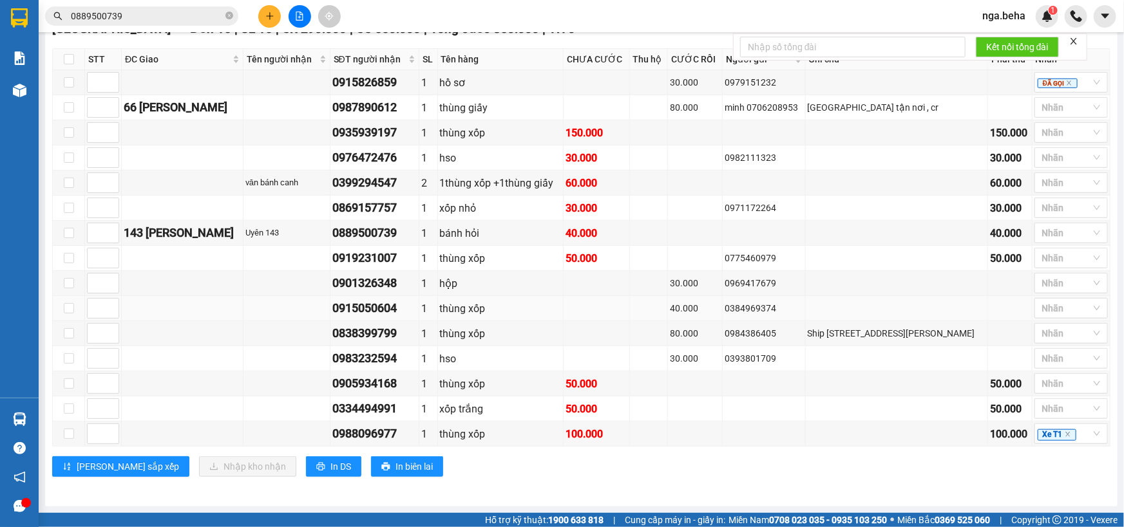
click at [379, 313] on div "0915050604" at bounding box center [374, 308] width 84 height 18
click at [378, 313] on div "0915050604" at bounding box center [374, 308] width 84 height 18
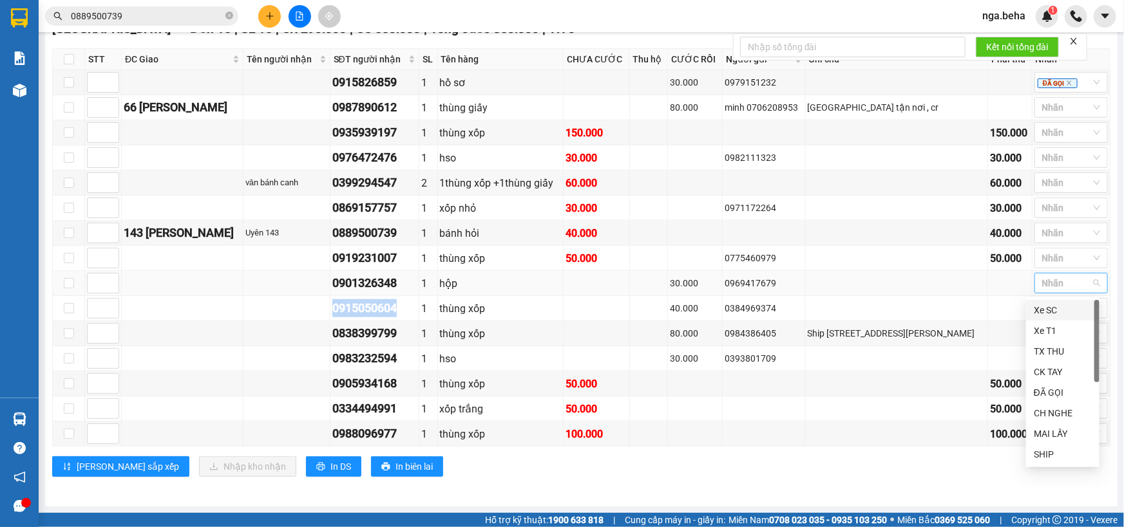
click at [1051, 283] on div at bounding box center [1065, 283] width 54 height 15
click at [1051, 386] on div "ĐÃ GỌI" at bounding box center [1063, 393] width 58 height 14
click at [1049, 388] on div "ĐÃ GỌI" at bounding box center [1063, 393] width 58 height 14
click at [988, 297] on td at bounding box center [1010, 308] width 44 height 25
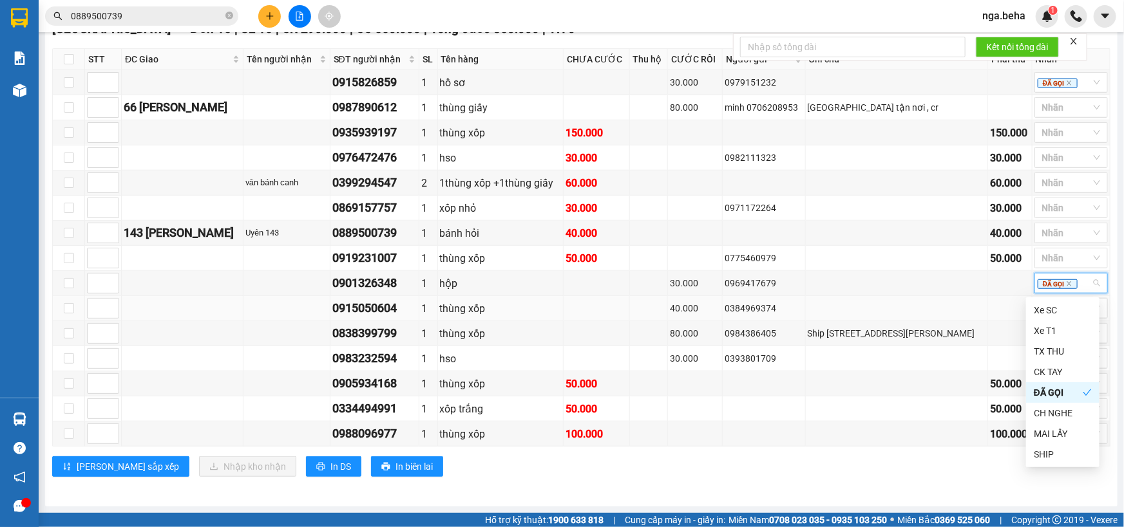
click at [988, 297] on td at bounding box center [1010, 308] width 44 height 25
click at [1059, 264] on div at bounding box center [1065, 258] width 54 height 15
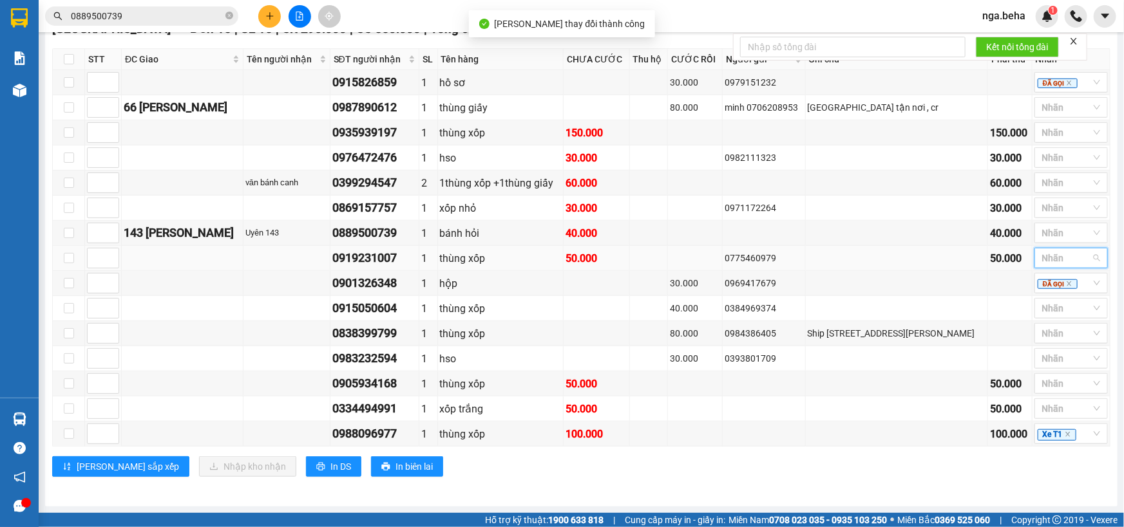
click at [1047, 256] on div at bounding box center [1065, 258] width 54 height 15
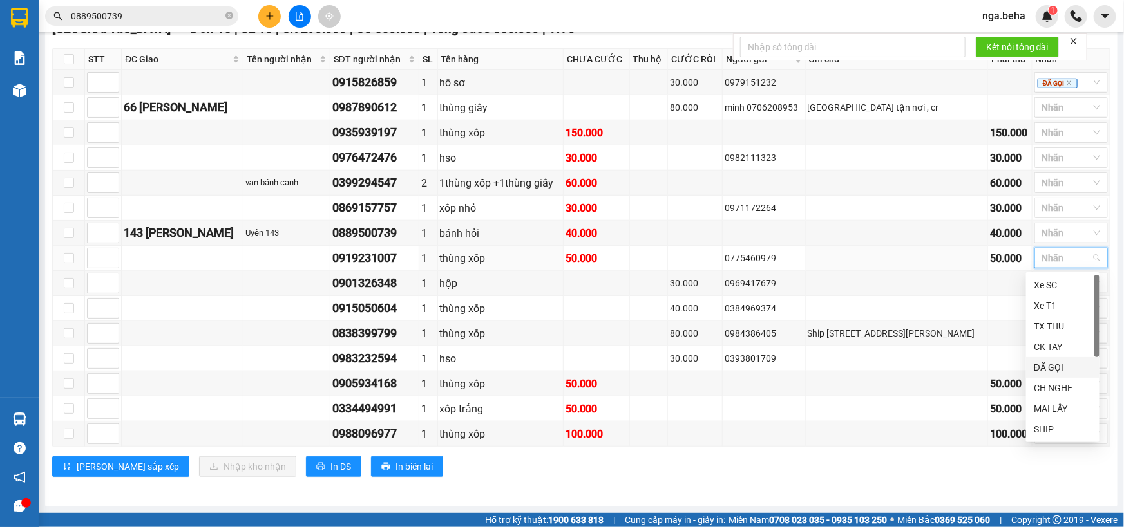
click at [1049, 361] on div "ĐÃ GỌI" at bounding box center [1063, 368] width 58 height 14
click at [921, 272] on td at bounding box center [897, 283] width 182 height 25
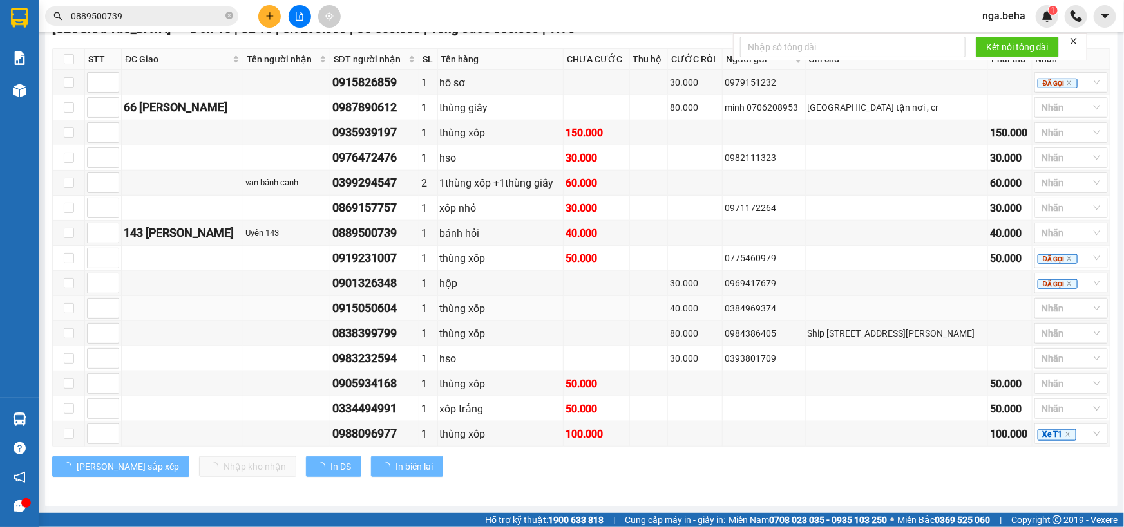
click at [392, 307] on div "0915050604" at bounding box center [374, 308] width 84 height 18
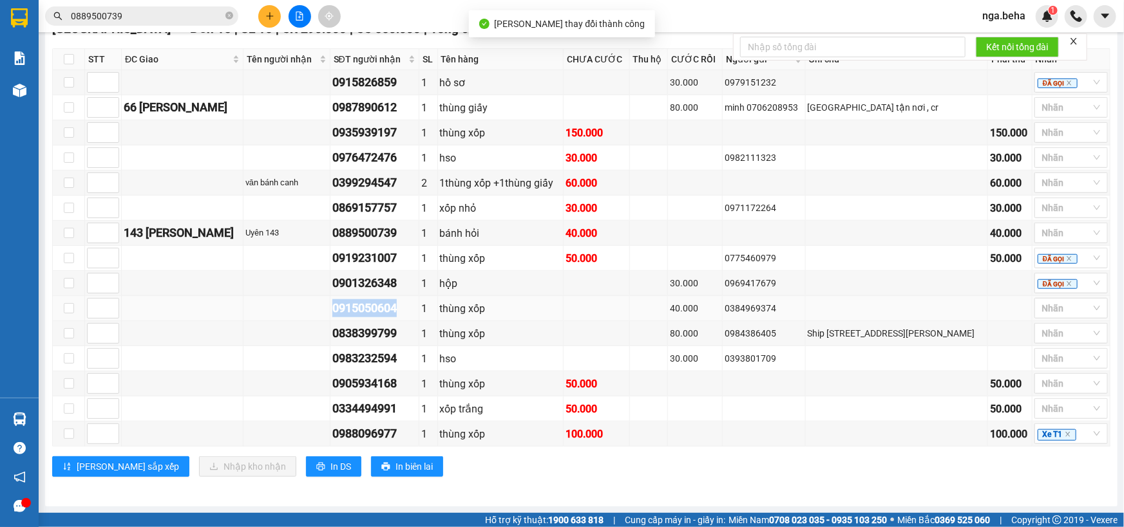
click at [393, 307] on div "0915050604" at bounding box center [374, 308] width 84 height 18
click at [1056, 313] on div at bounding box center [1065, 308] width 54 height 15
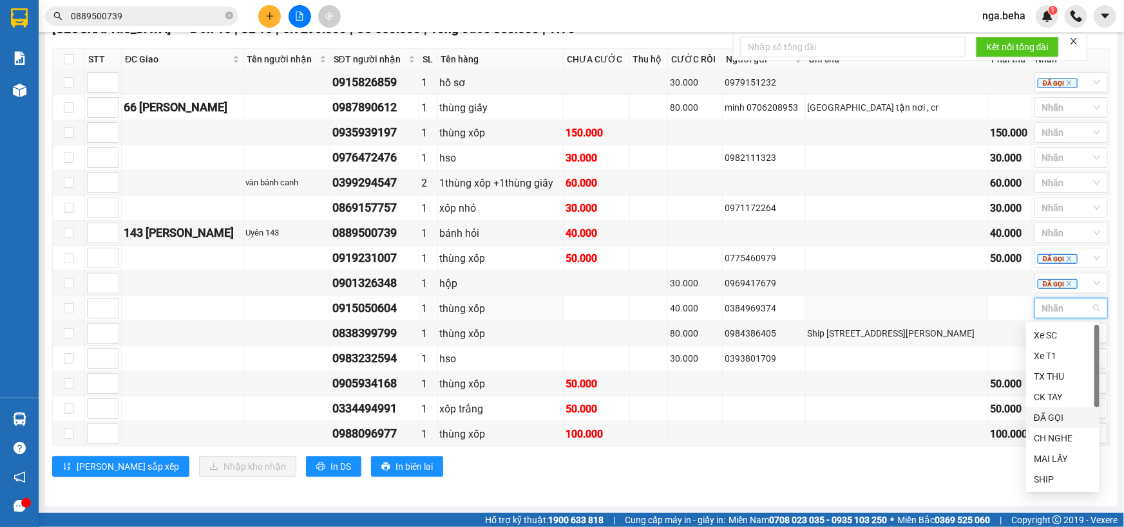
click at [1054, 413] on div "ĐÃ GỌI" at bounding box center [1063, 418] width 58 height 14
click at [385, 334] on div "0838399799" at bounding box center [374, 334] width 84 height 18
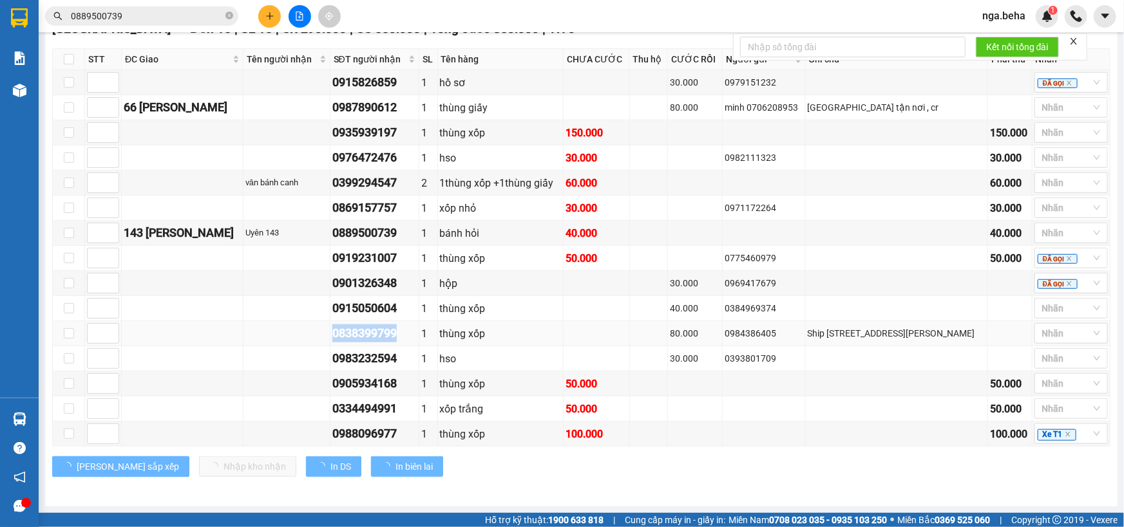
click at [385, 333] on div "0838399799" at bounding box center [374, 334] width 84 height 18
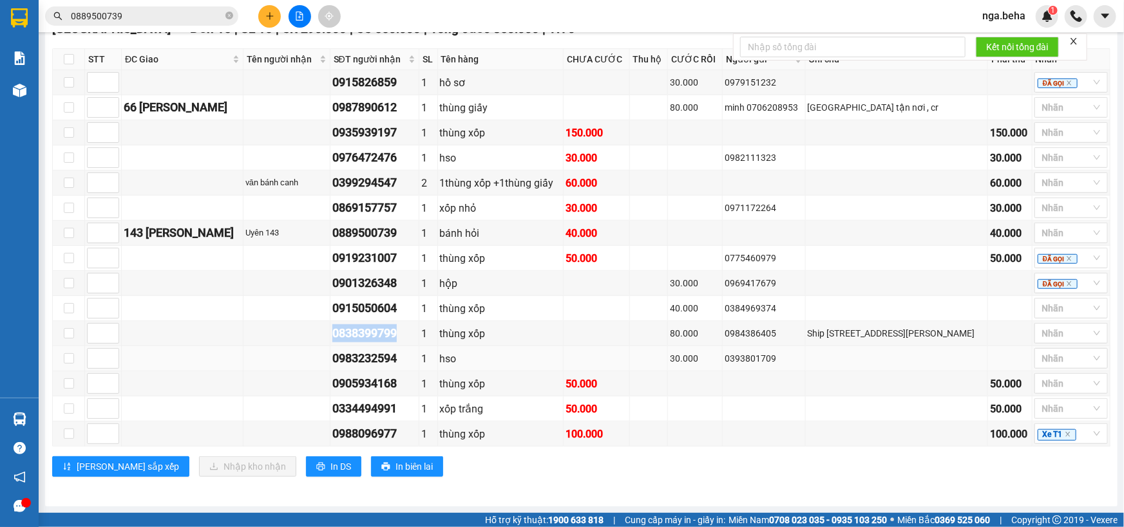
click at [378, 354] on div "0983232594" at bounding box center [374, 359] width 84 height 18
click at [378, 356] on div "0983232594" at bounding box center [374, 359] width 84 height 18
click at [138, 6] on span "0889500739" at bounding box center [141, 15] width 193 height 19
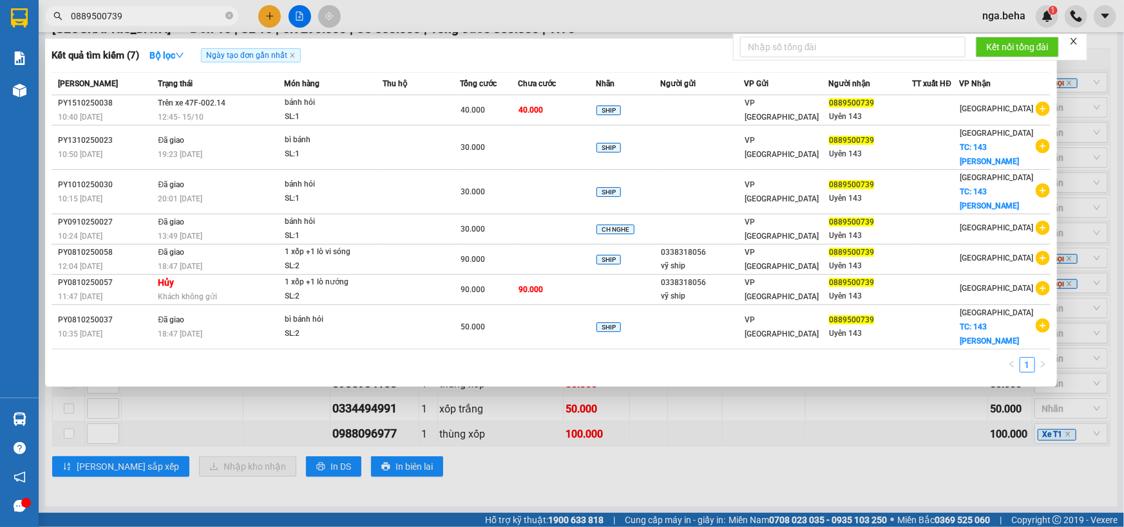
click at [146, 16] on input "0889500739" at bounding box center [147, 16] width 152 height 14
click at [298, 364] on div at bounding box center [562, 263] width 1124 height 527
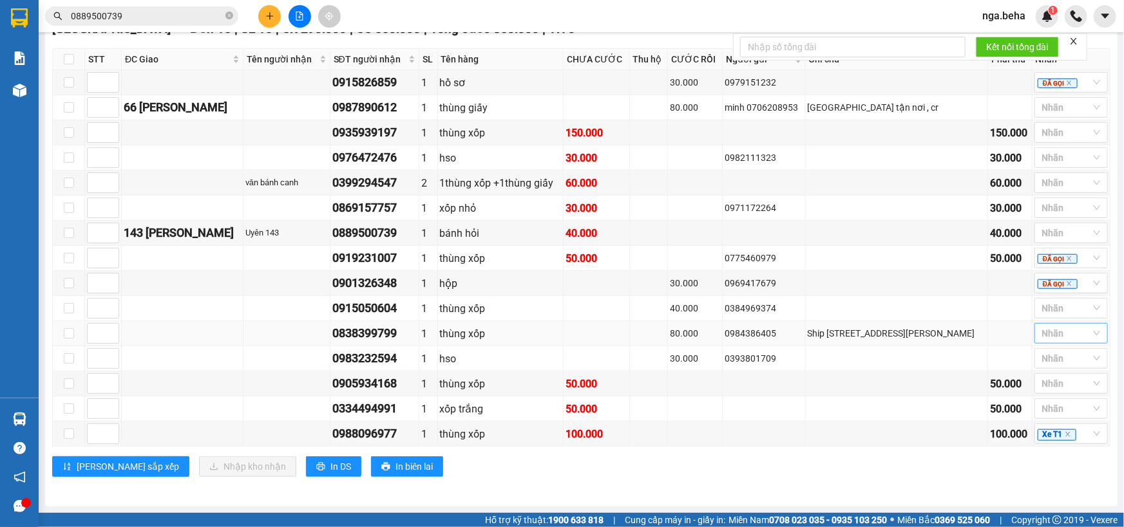
click at [1044, 336] on div at bounding box center [1065, 333] width 54 height 15
click at [1057, 445] on div "ĐÃ GỌI" at bounding box center [1063, 442] width 58 height 14
click at [1061, 311] on div at bounding box center [1065, 308] width 54 height 15
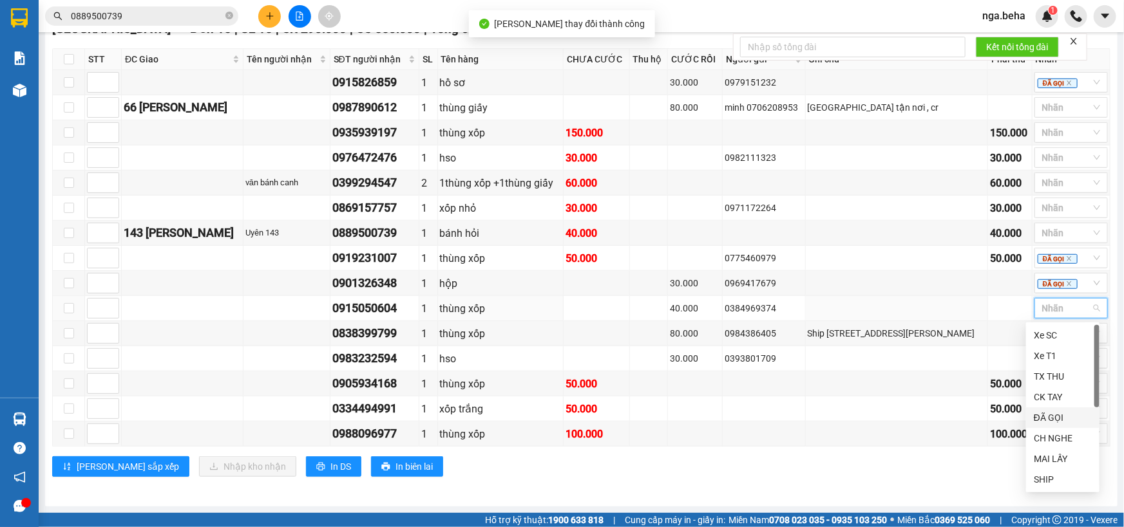
click at [1058, 415] on div "ĐÃ GỌI" at bounding box center [1063, 418] width 58 height 14
drag, startPoint x: 770, startPoint y: 368, endPoint x: 489, endPoint y: 371, distance: 280.8
click at [770, 368] on td "0393801709" at bounding box center [764, 358] width 82 height 25
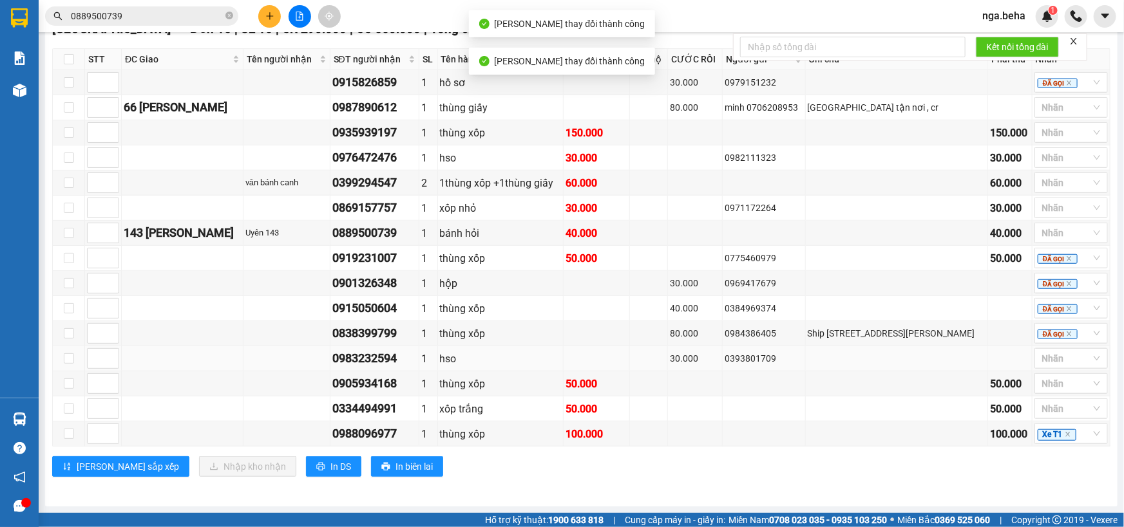
click at [394, 356] on div "0983232594" at bounding box center [374, 359] width 84 height 18
click at [394, 357] on div "0983232594" at bounding box center [374, 359] width 84 height 18
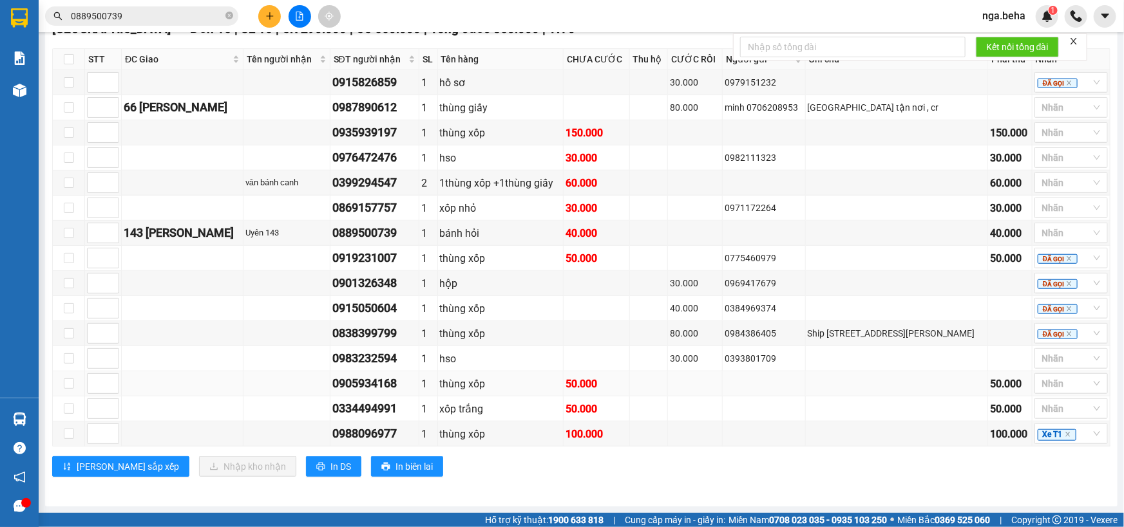
click at [390, 385] on div "0905934168" at bounding box center [374, 384] width 84 height 18
click at [390, 386] on div "0905934168" at bounding box center [374, 384] width 84 height 18
click at [1079, 363] on div at bounding box center [1065, 358] width 54 height 15
click at [1052, 290] on div "CH NGHE" at bounding box center [1063, 292] width 58 height 14
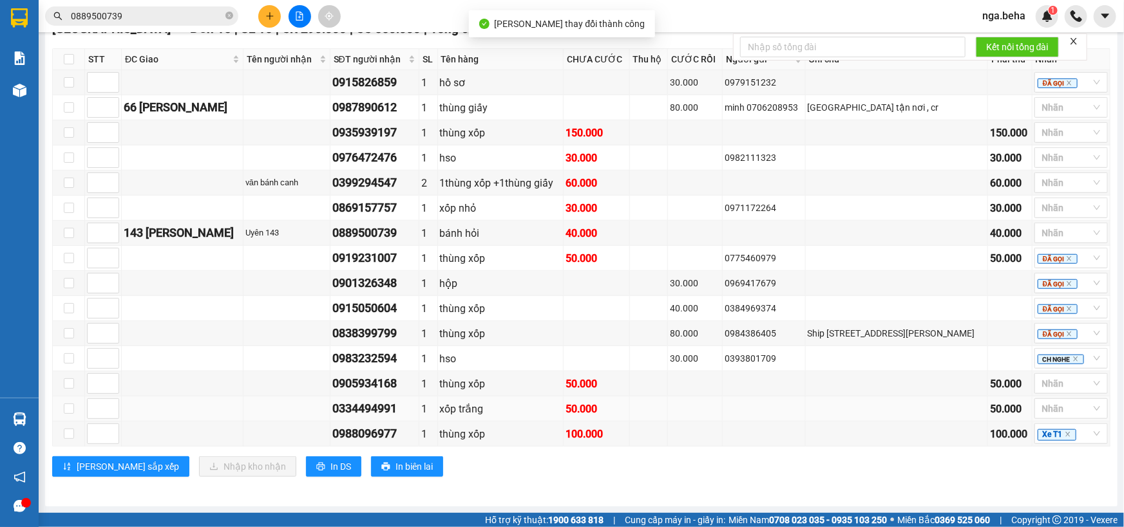
click at [399, 413] on div "0334494991" at bounding box center [374, 409] width 84 height 18
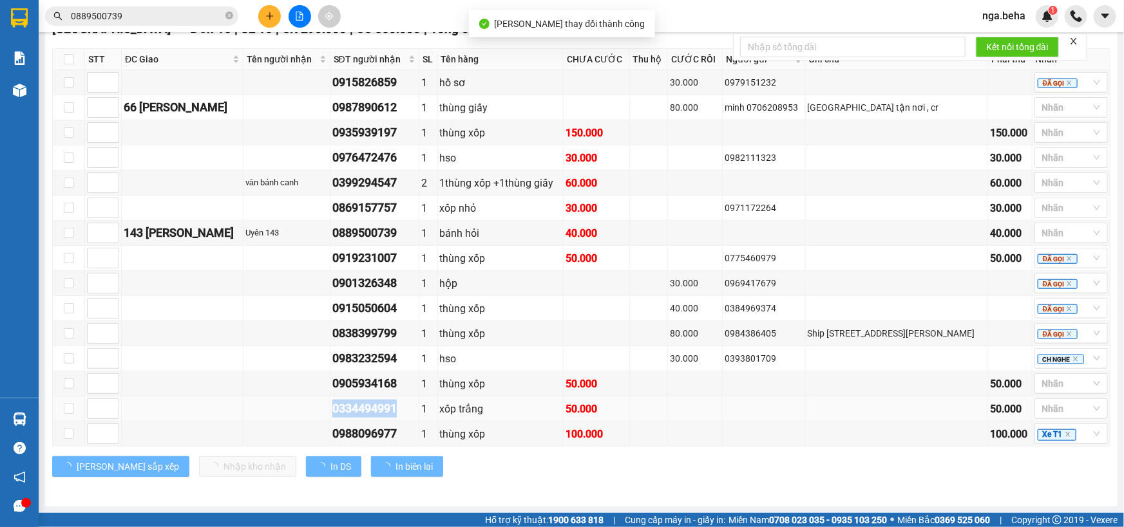
click at [399, 413] on div "0334494991" at bounding box center [374, 409] width 84 height 18
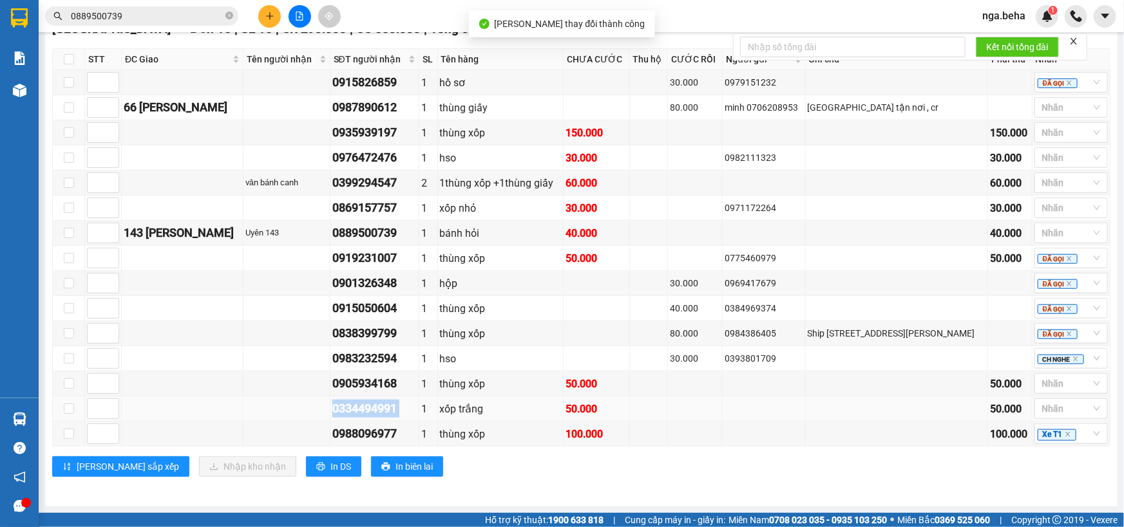
click at [399, 413] on div "0334494991" at bounding box center [374, 409] width 84 height 18
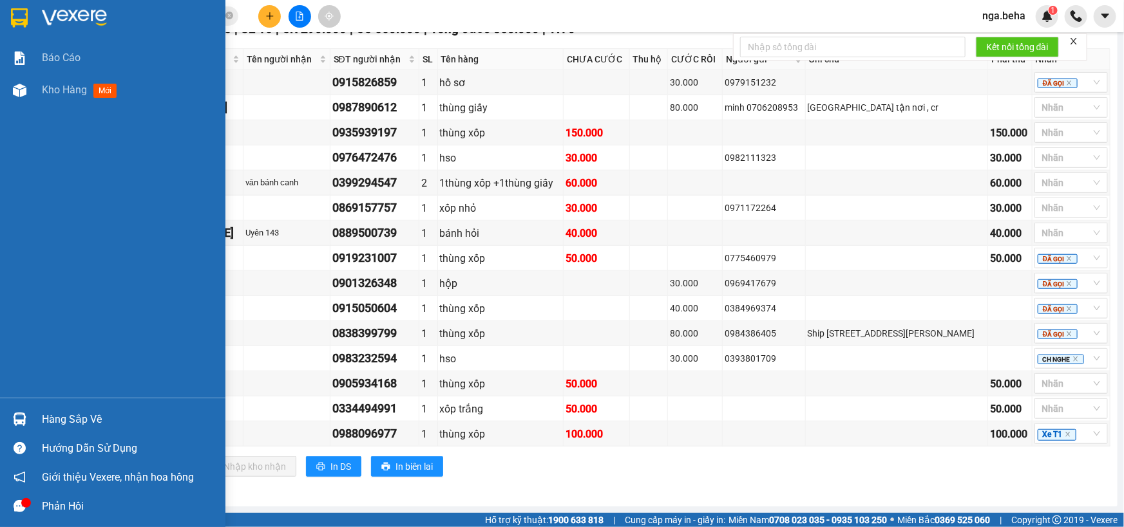
click at [15, 500] on icon "message" at bounding box center [20, 506] width 12 height 12
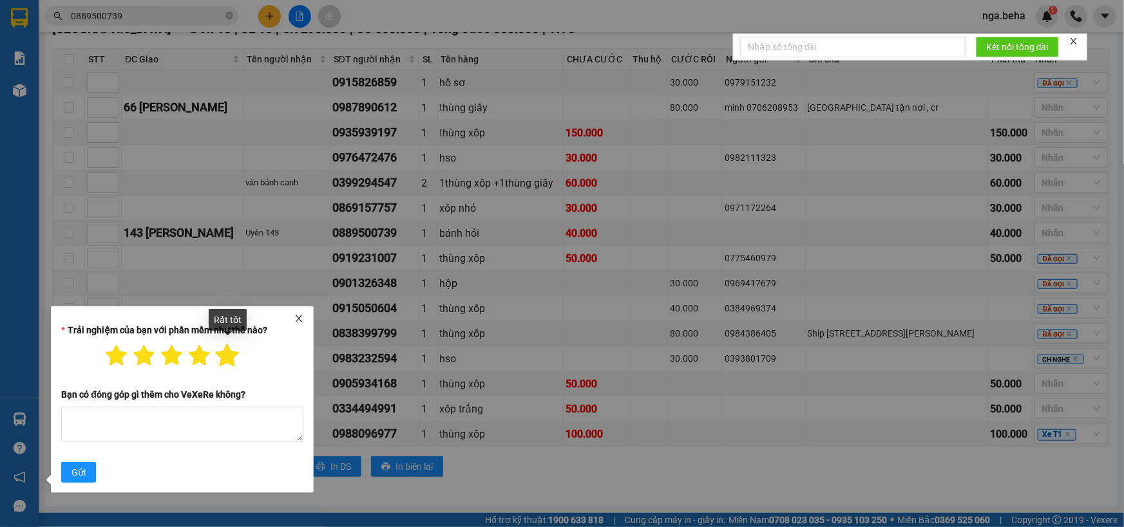
click at [221, 363] on icon "star" at bounding box center [227, 356] width 23 height 23
click at [301, 323] on div "Trải nghiệm của bạn với phần mềm như thế nào?" at bounding box center [182, 332] width 242 height 19
click at [300, 320] on icon "close" at bounding box center [299, 319] width 6 height 6
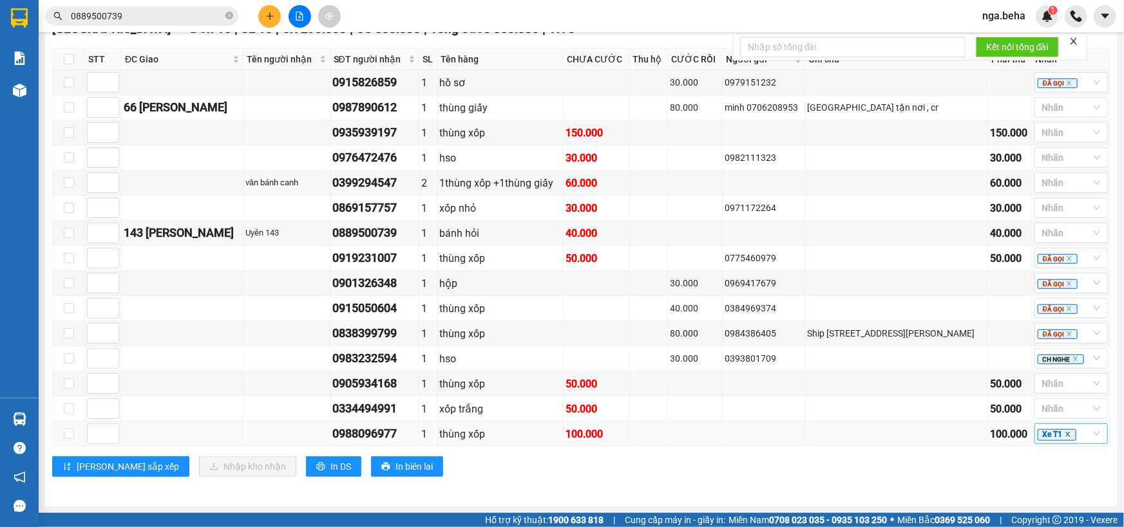
click at [1065, 433] on icon "close" at bounding box center [1067, 435] width 5 height 5
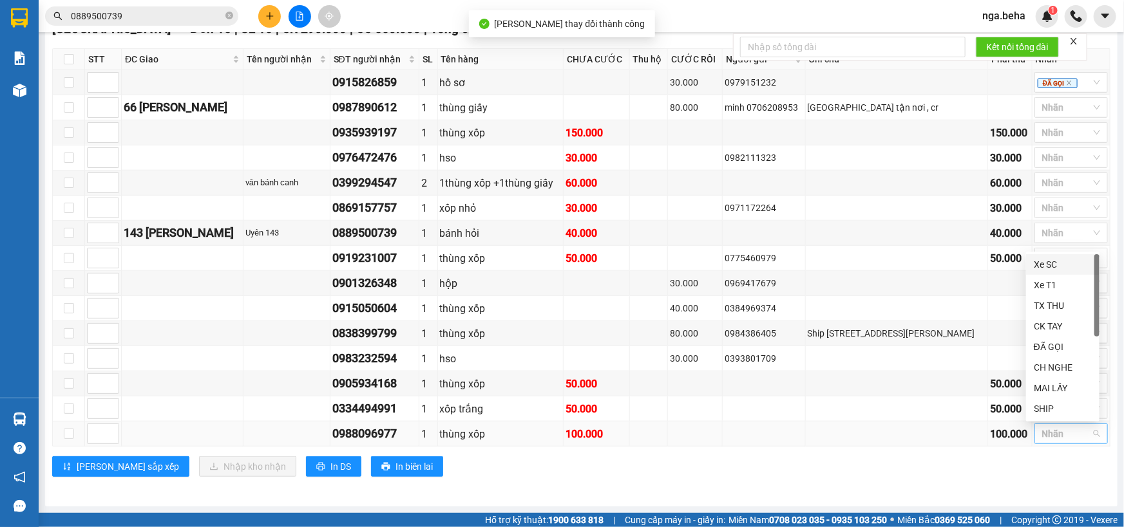
click at [844, 482] on div "ĐẮK LẮK Đơn 15 | SL 16 | CR 290.000 | CC 560.000 | Tổng cước 850.000 | TH 0 STT…" at bounding box center [581, 253] width 1058 height 468
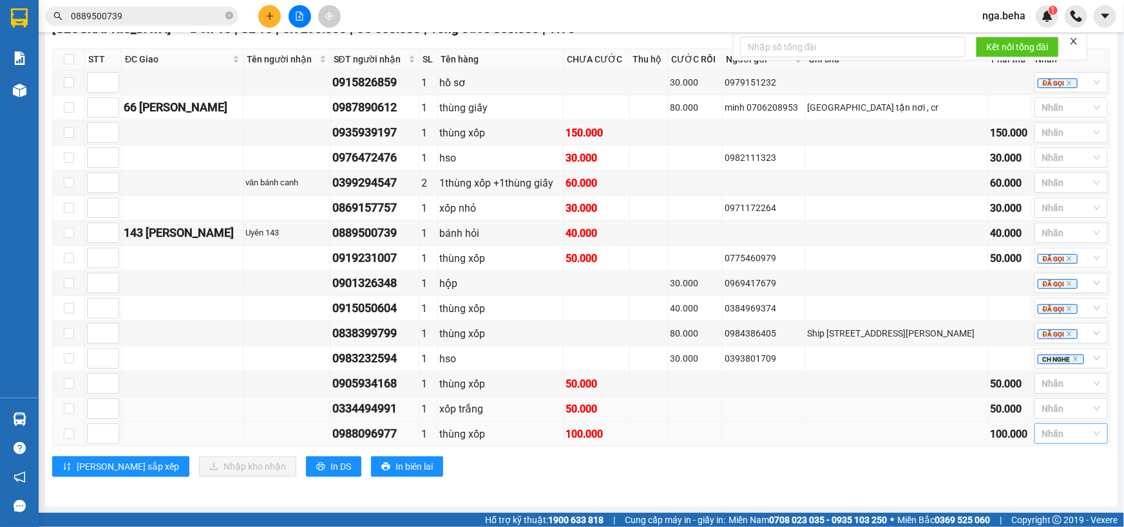
click at [863, 408] on td at bounding box center [897, 409] width 182 height 25
click at [1049, 386] on div at bounding box center [1065, 383] width 54 height 15
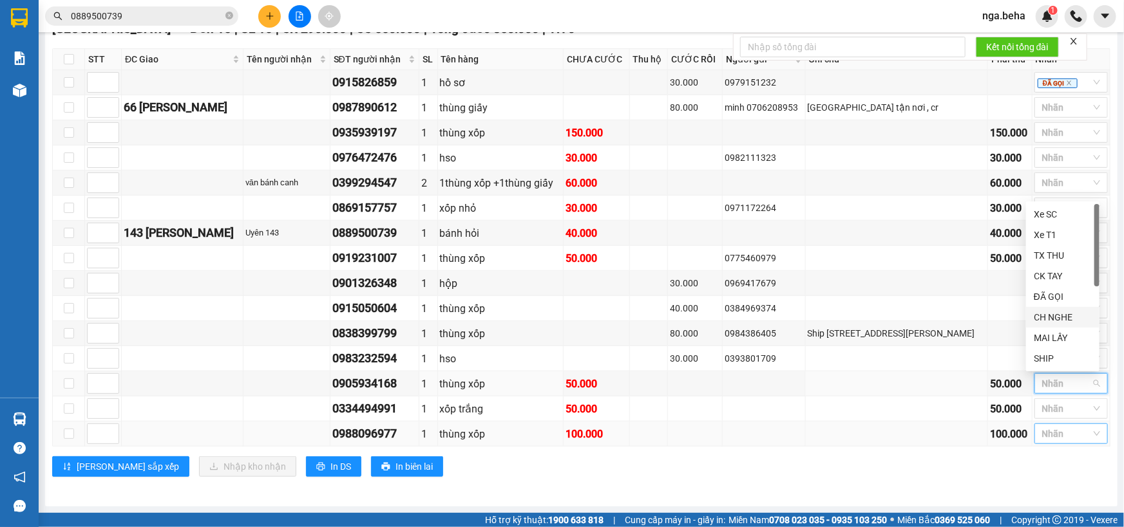
click at [1056, 321] on div "CH NGHE" at bounding box center [1063, 317] width 58 height 14
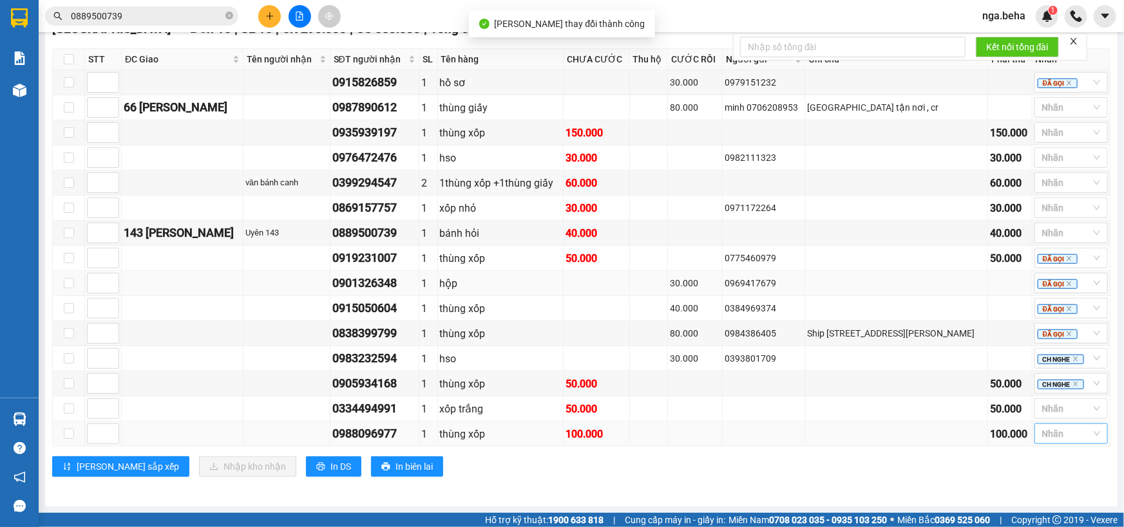
drag, startPoint x: 690, startPoint y: 283, endPoint x: 662, endPoint y: 301, distance: 33.0
click at [761, 305] on div "0384969374" at bounding box center [764, 308] width 78 height 14
click at [386, 417] on div "0334494991" at bounding box center [374, 409] width 84 height 18
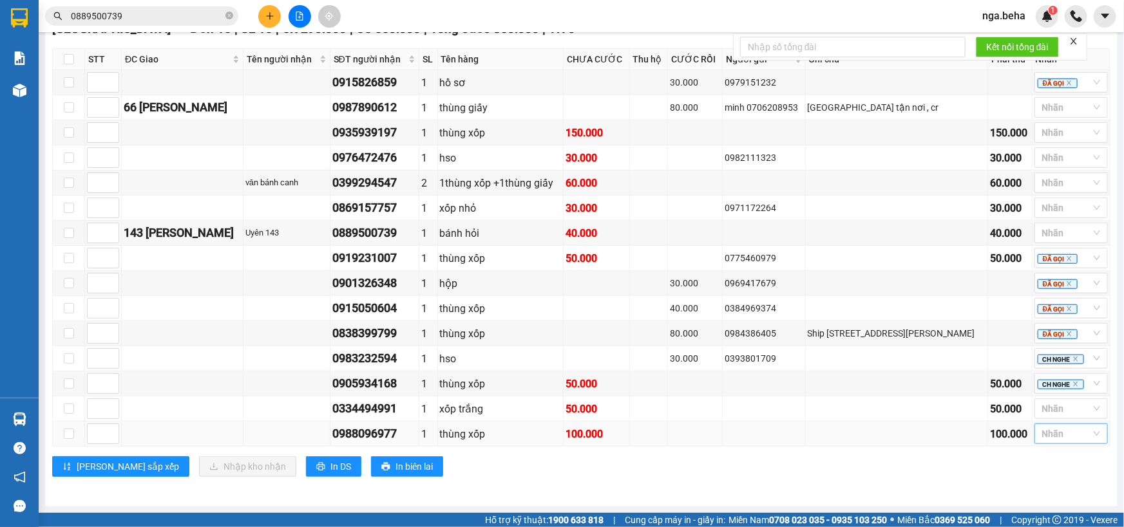
click at [386, 426] on div "0988096977" at bounding box center [374, 434] width 84 height 18
click at [386, 428] on div "0988096977" at bounding box center [374, 434] width 84 height 18
click at [1064, 415] on div at bounding box center [1065, 408] width 54 height 15
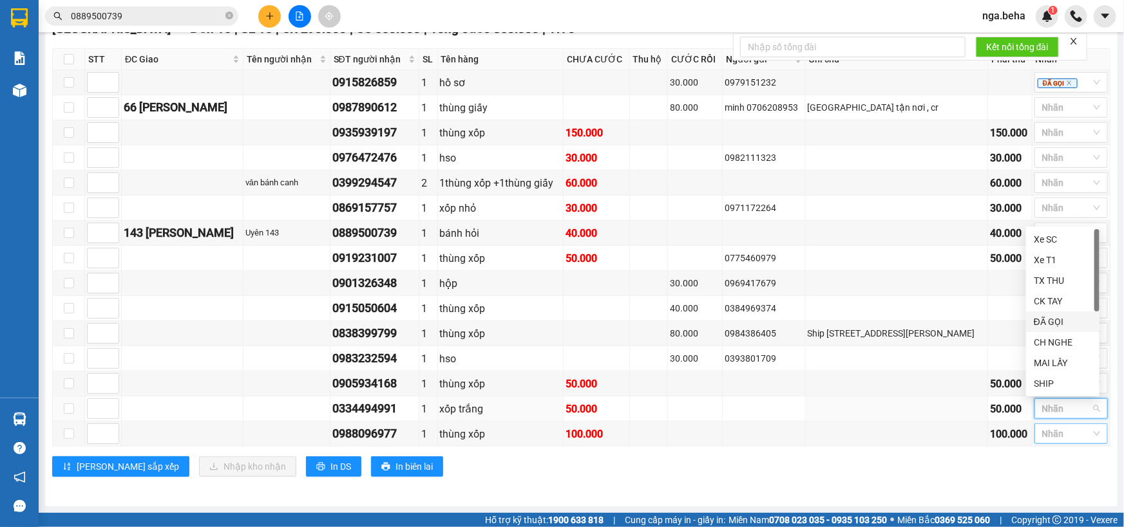
click at [1053, 319] on div "ĐÃ GỌI" at bounding box center [1063, 322] width 58 height 14
click at [840, 486] on div "ĐẮK LẮK Đơn 15 | SL 16 | CR 290.000 | CC 560.000 | Tổng cước 850.000 | TH 0 STT…" at bounding box center [581, 253] width 1058 height 468
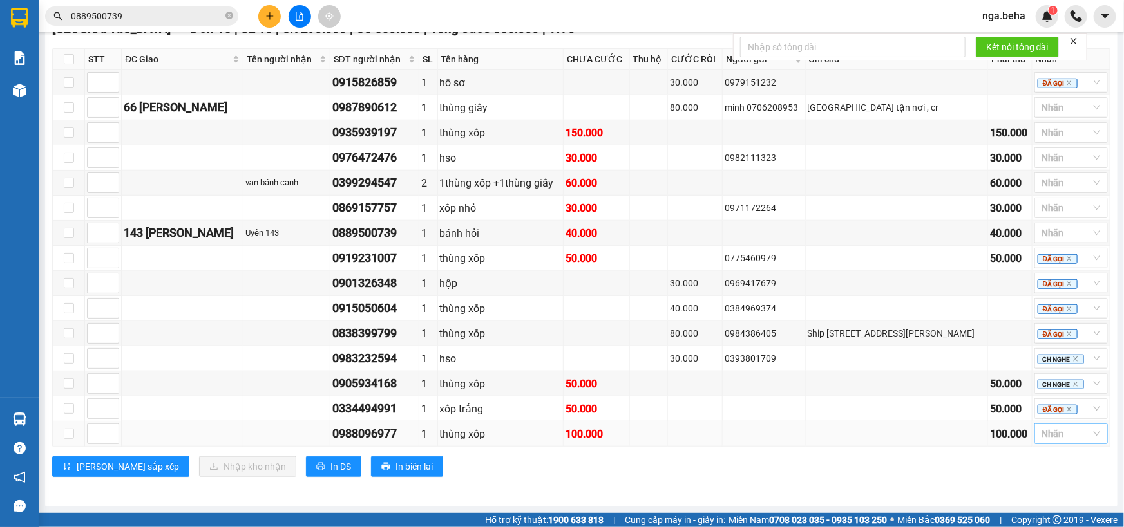
click at [393, 439] on div "0988096977" at bounding box center [374, 434] width 84 height 18
click at [410, 365] on div "0983232594" at bounding box center [374, 359] width 84 height 18
drag, startPoint x: 410, startPoint y: 363, endPoint x: 321, endPoint y: 331, distance: 93.7
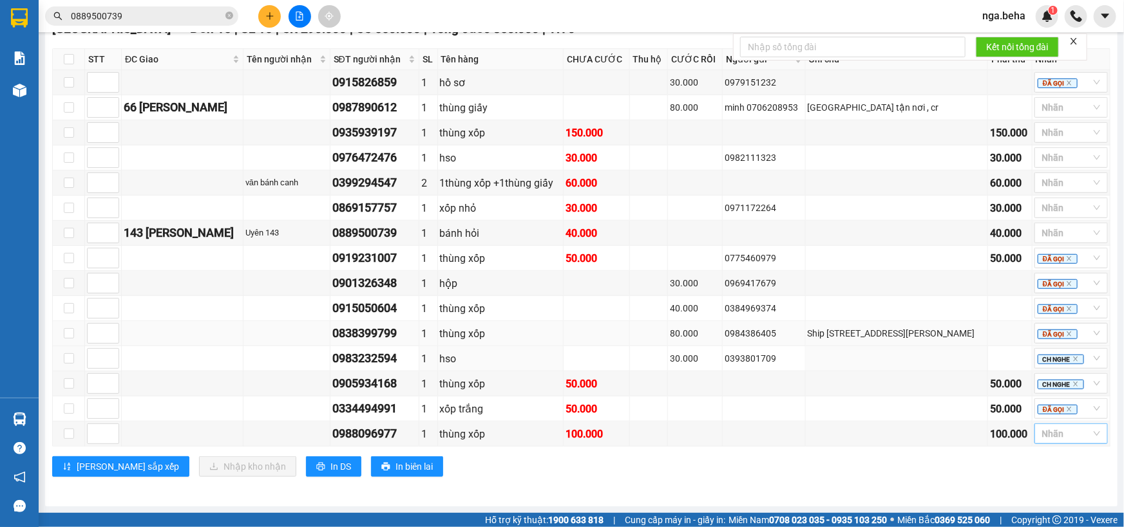
click at [394, 356] on div "0983232594" at bounding box center [374, 359] width 84 height 18
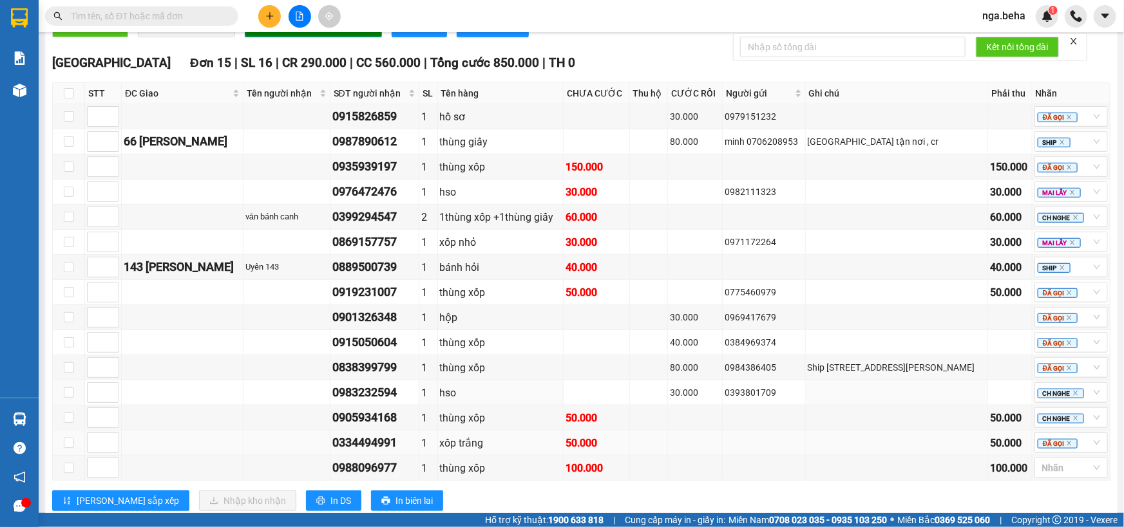
scroll to position [453, 0]
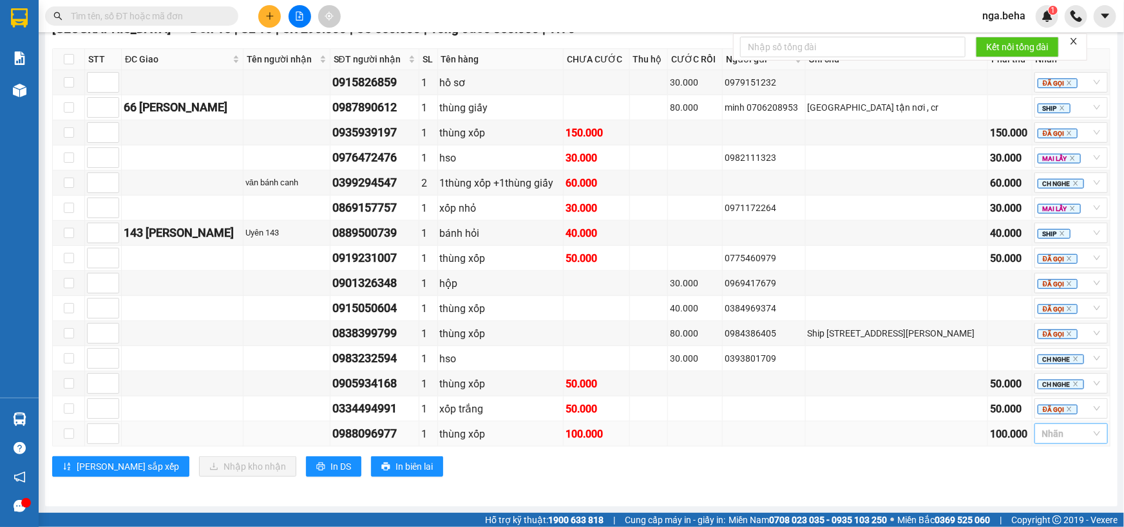
click at [1058, 438] on div at bounding box center [1065, 433] width 54 height 15
click at [1050, 441] on div at bounding box center [1065, 433] width 54 height 15
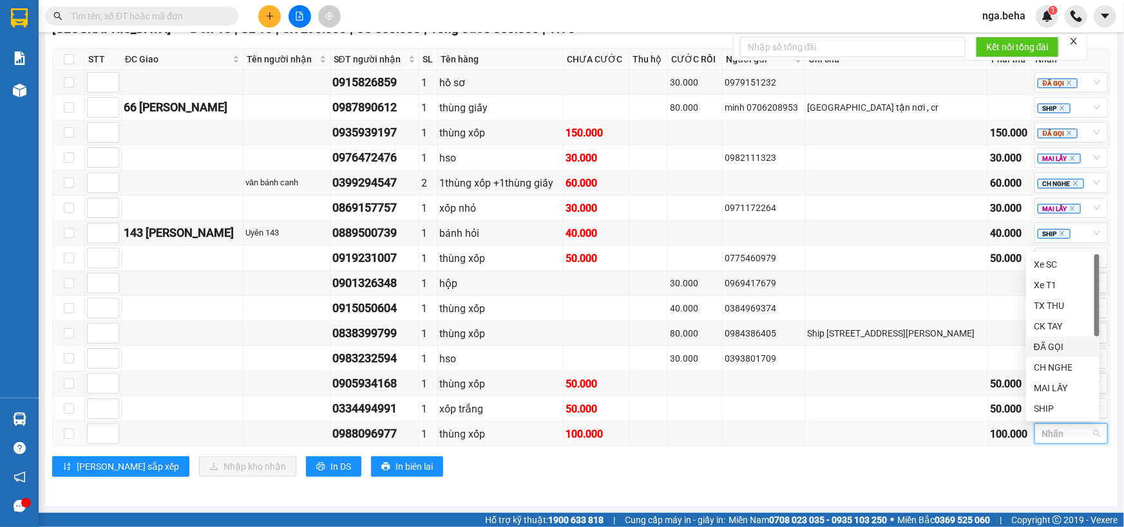
click at [1036, 348] on div "ĐÃ GỌI" at bounding box center [1063, 347] width 58 height 14
click at [773, 486] on div "ĐẮK LẮK Đơn 15 | SL 16 | CR 290.000 | CC 560.000 | Tổng cước 850.000 | TH 0 STT…" at bounding box center [581, 253] width 1058 height 468
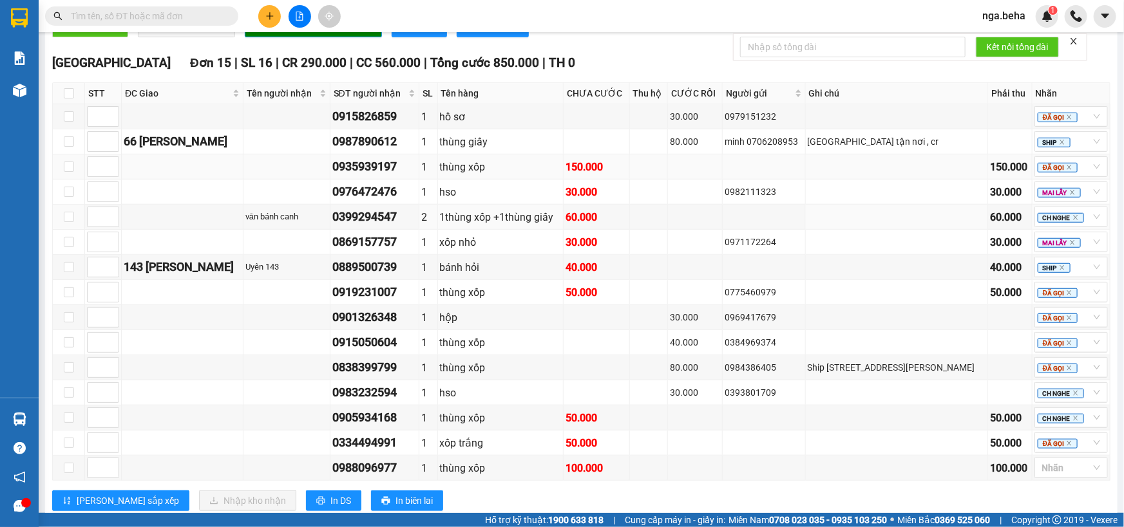
scroll to position [453, 0]
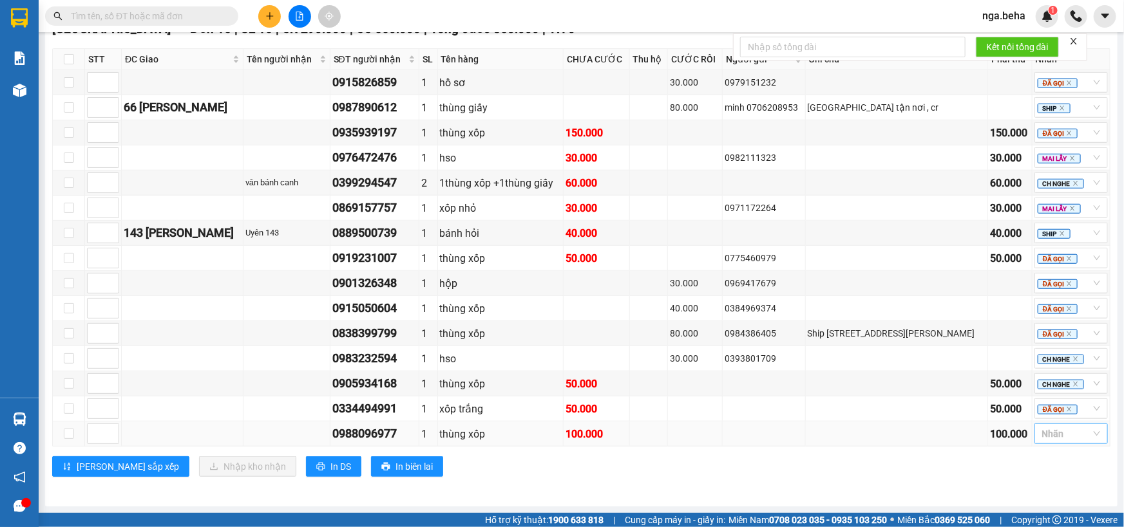
click at [1038, 435] on div at bounding box center [1041, 433] width 7 height 15
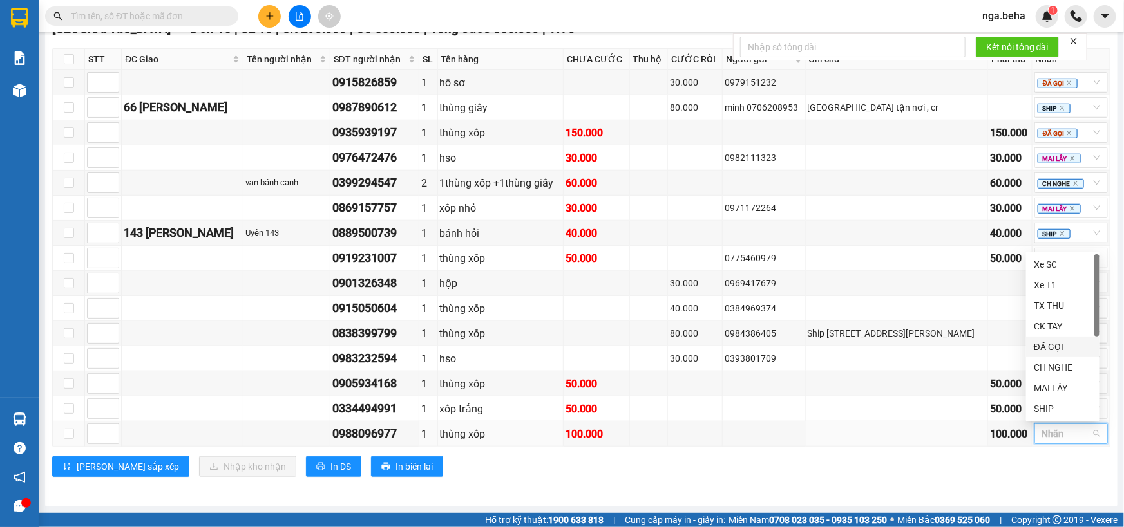
click at [1047, 337] on div "ĐÃ GỌI" at bounding box center [1062, 347] width 73 height 21
click at [1049, 348] on div "ĐÃ GỌI" at bounding box center [1063, 347] width 58 height 14
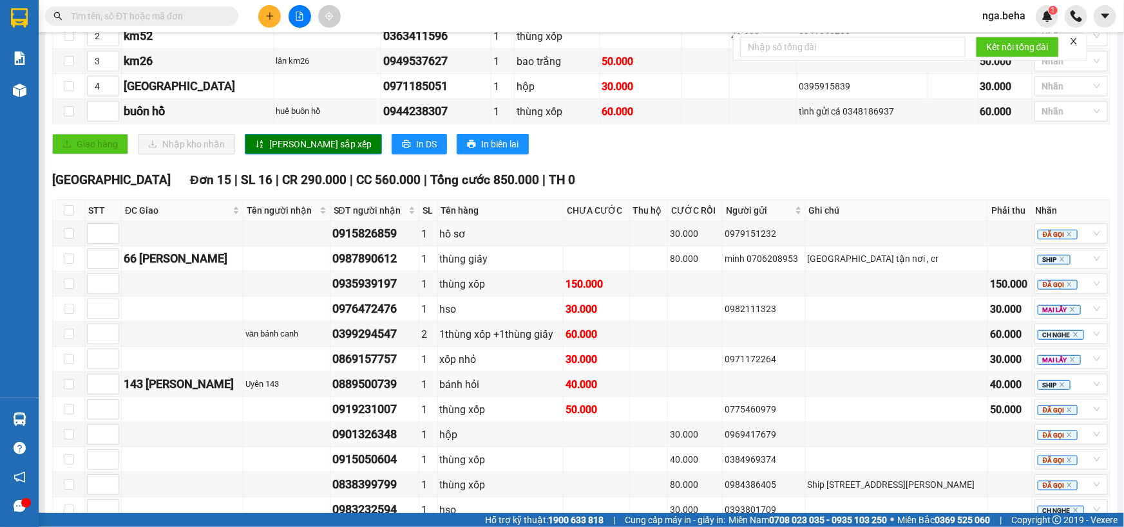
scroll to position [453, 0]
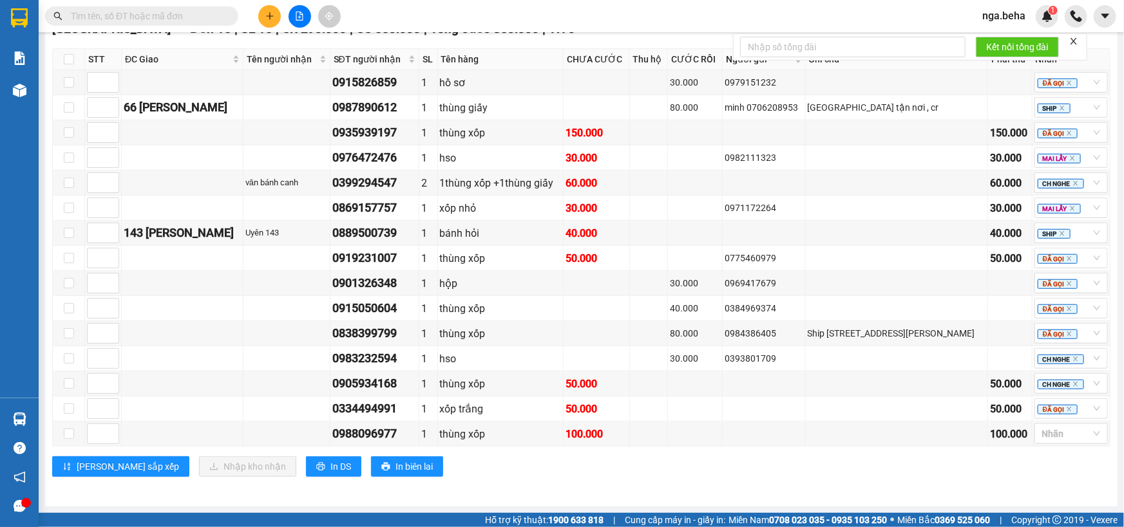
click at [860, 473] on div "[PERSON_NAME] sắp xếp Nhập kho nhận In DS In biên lai" at bounding box center [581, 467] width 1058 height 21
click at [1047, 422] on td "Nhãn" at bounding box center [1071, 434] width 78 height 25
click at [1046, 432] on div at bounding box center [1065, 433] width 54 height 15
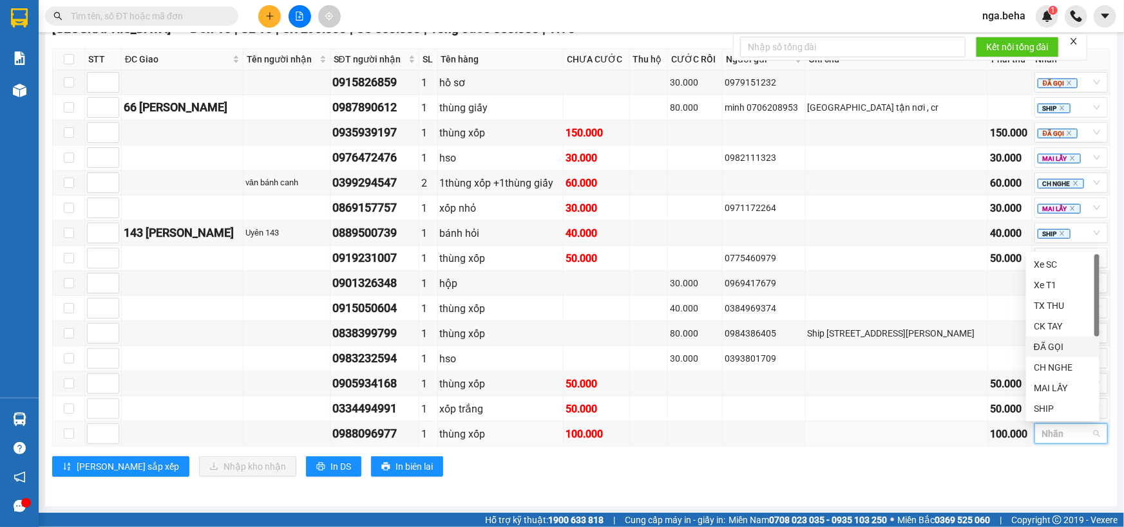
click at [1034, 346] on div "ĐÃ GỌI" at bounding box center [1063, 347] width 58 height 14
click at [903, 502] on div "[GEOGRAPHIC_DATA] - [GEOGRAPHIC_DATA] [DATE] 12:45 - 47F-002.14 Làm mới In phơi…" at bounding box center [581, 51] width 1072 height 912
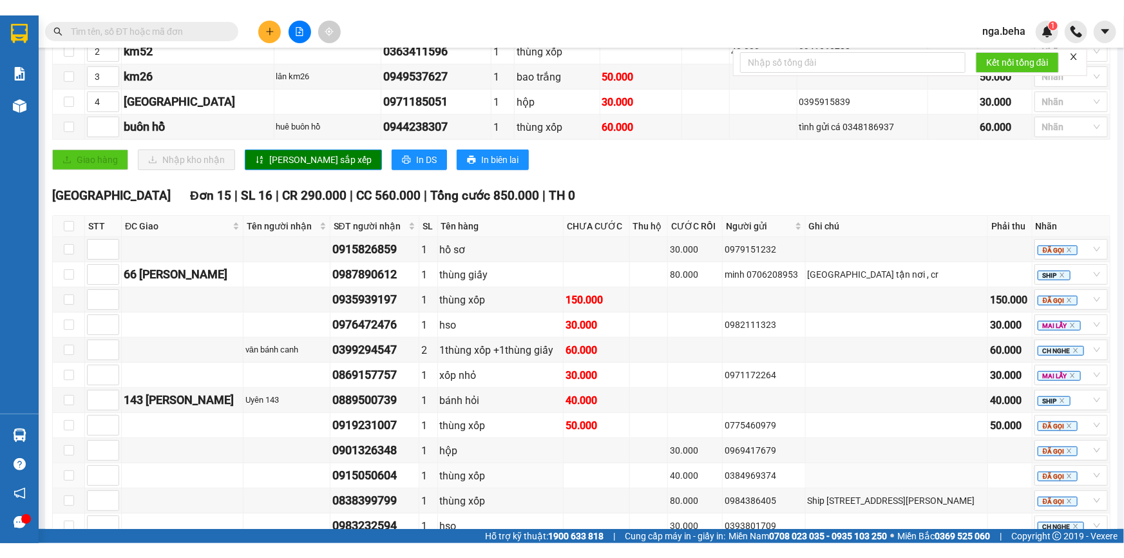
scroll to position [453, 0]
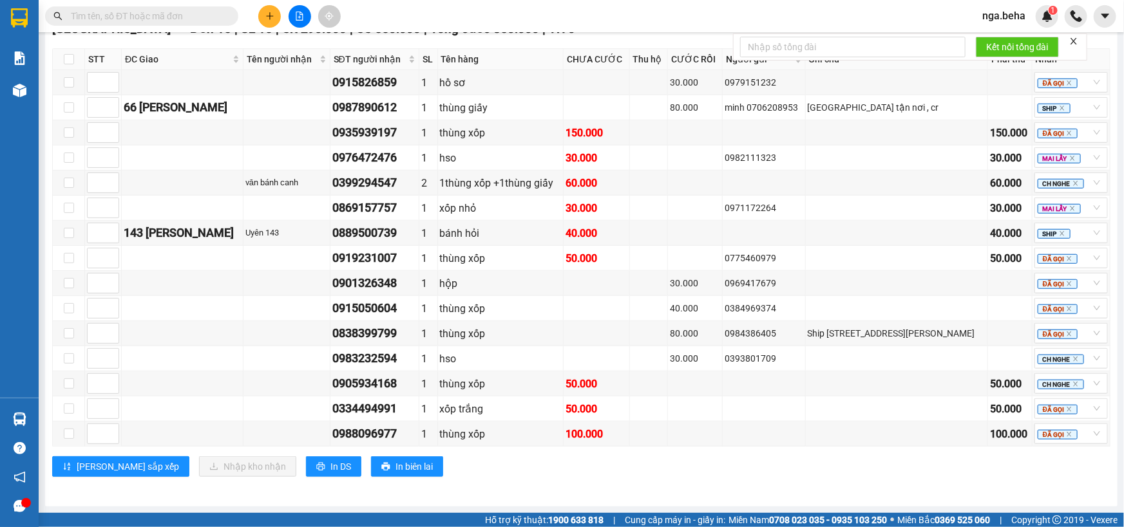
click at [110, 17] on input "text" at bounding box center [147, 16] width 152 height 14
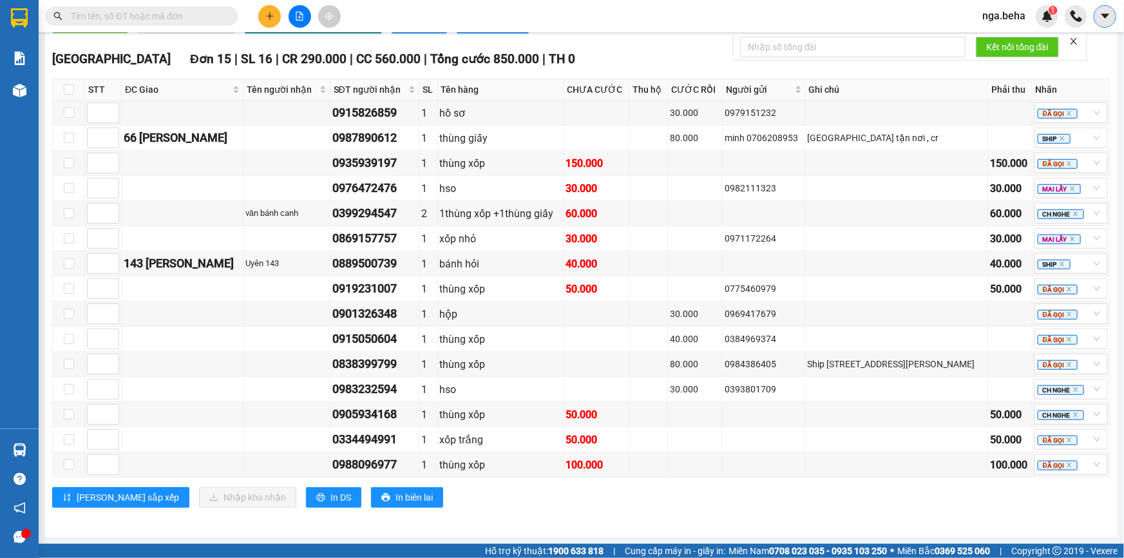
scroll to position [423, 0]
click at [206, 175] on td at bounding box center [183, 163] width 122 height 25
